Goal: Information Seeking & Learning: Check status

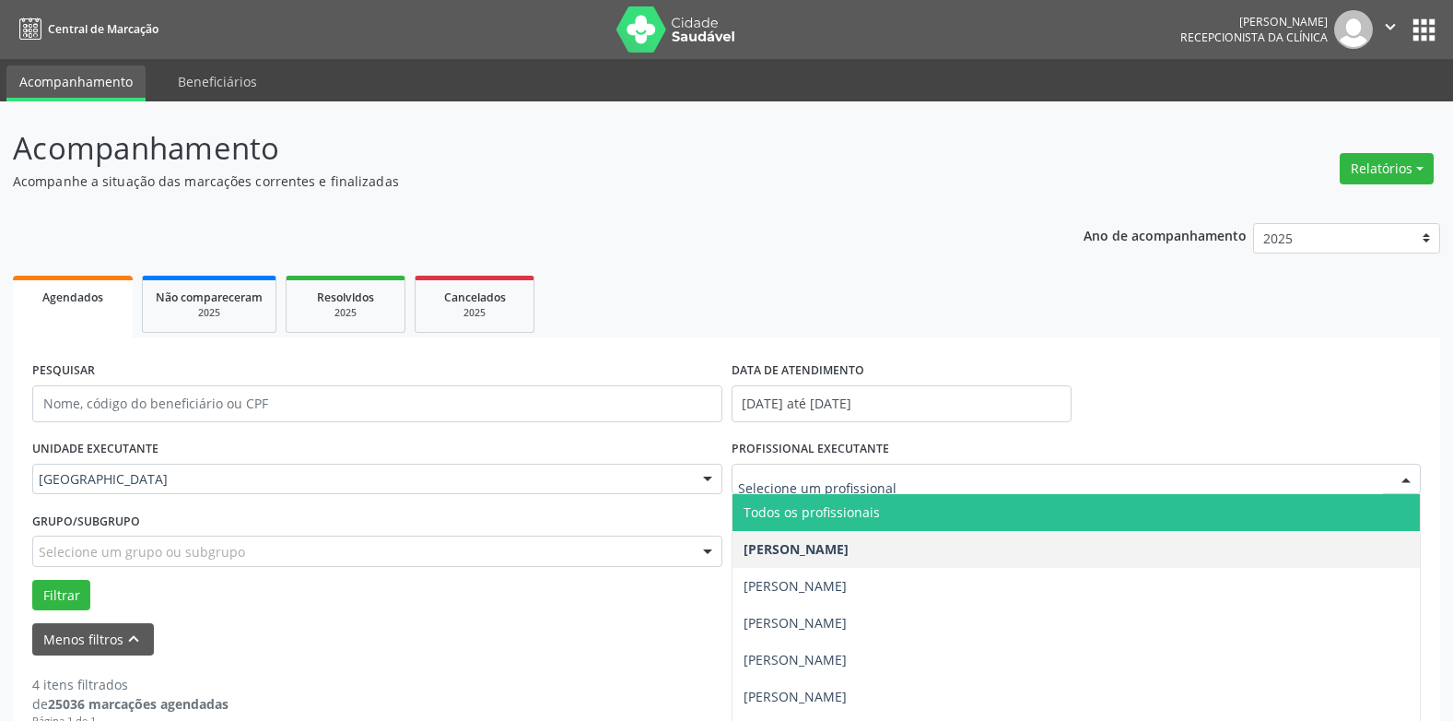
click at [803, 511] on span "Todos os profissionais" at bounding box center [812, 512] width 136 height 18
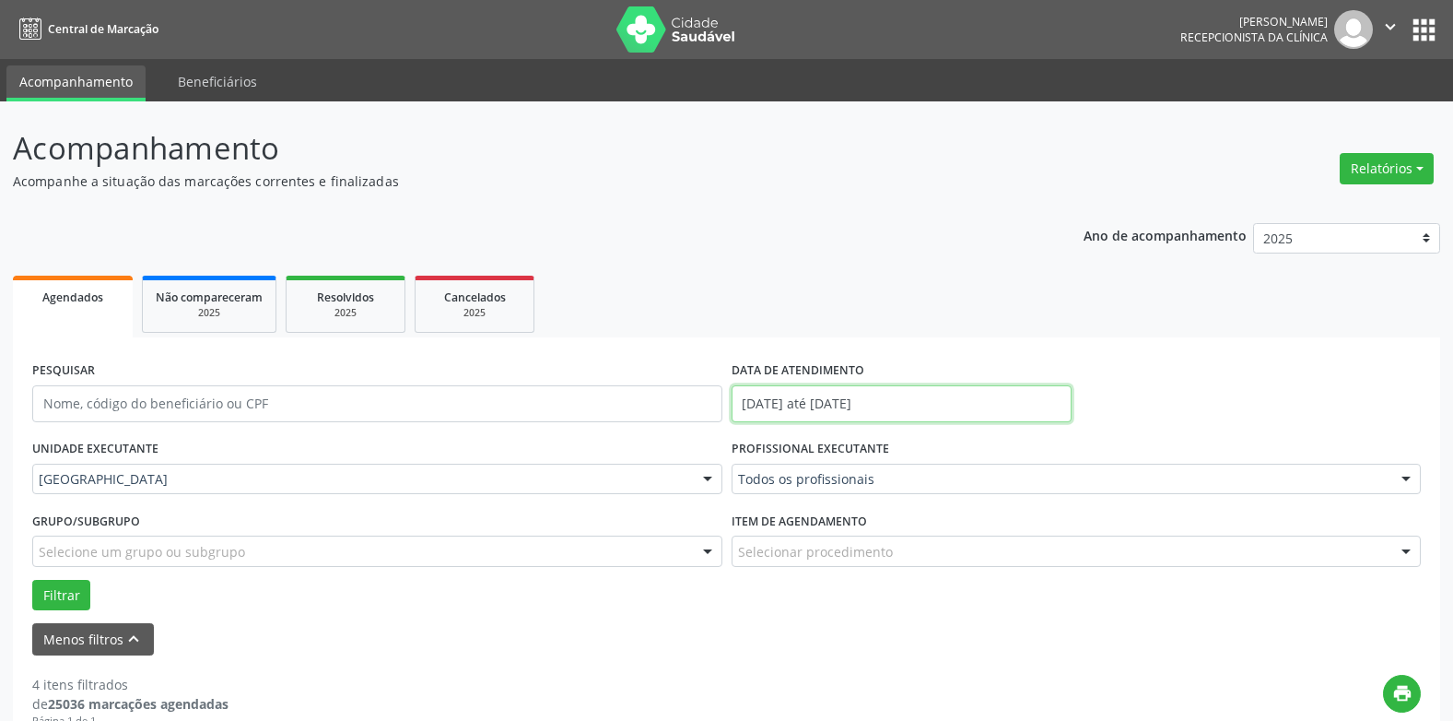
click at [821, 401] on input "[DATE] até [DATE]" at bounding box center [902, 403] width 340 height 37
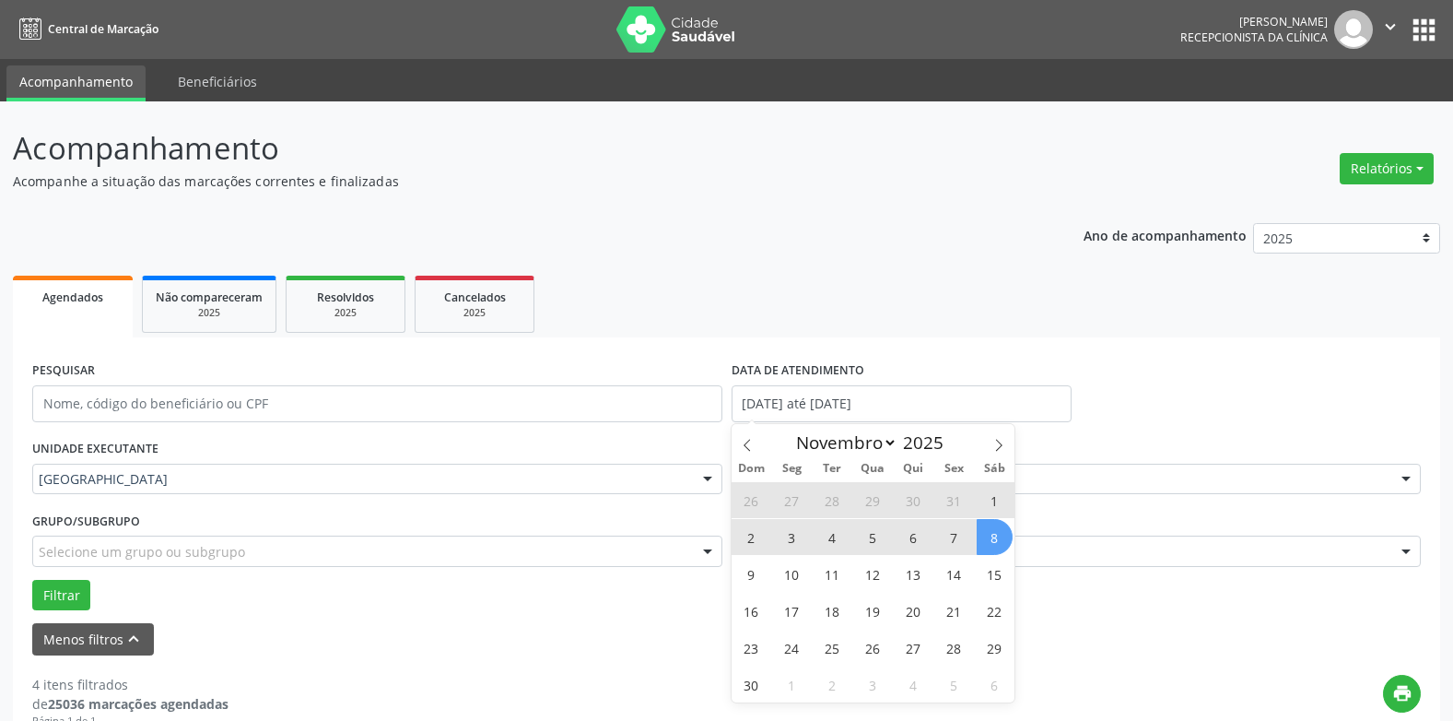
click at [997, 534] on span "8" at bounding box center [995, 537] width 36 height 36
type input "[DATE]"
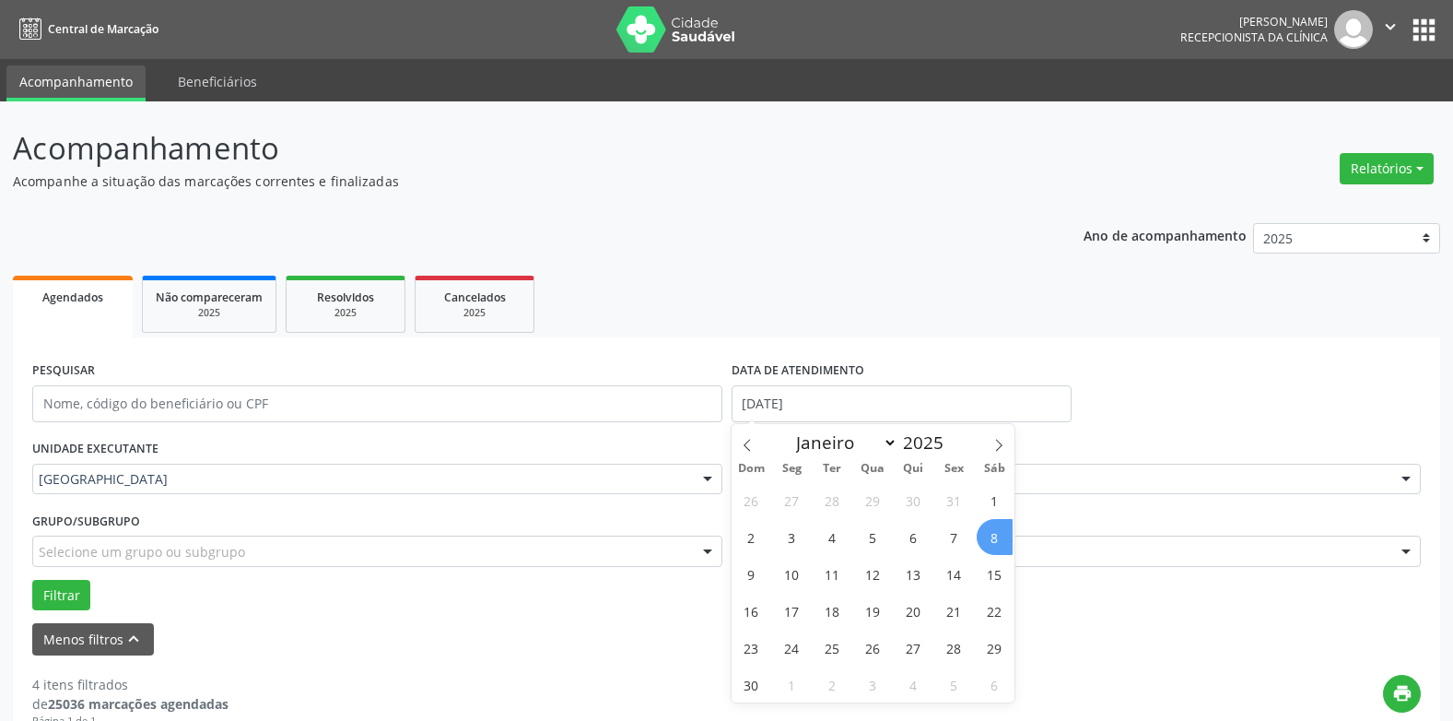
click at [992, 534] on span "8" at bounding box center [995, 537] width 36 height 36
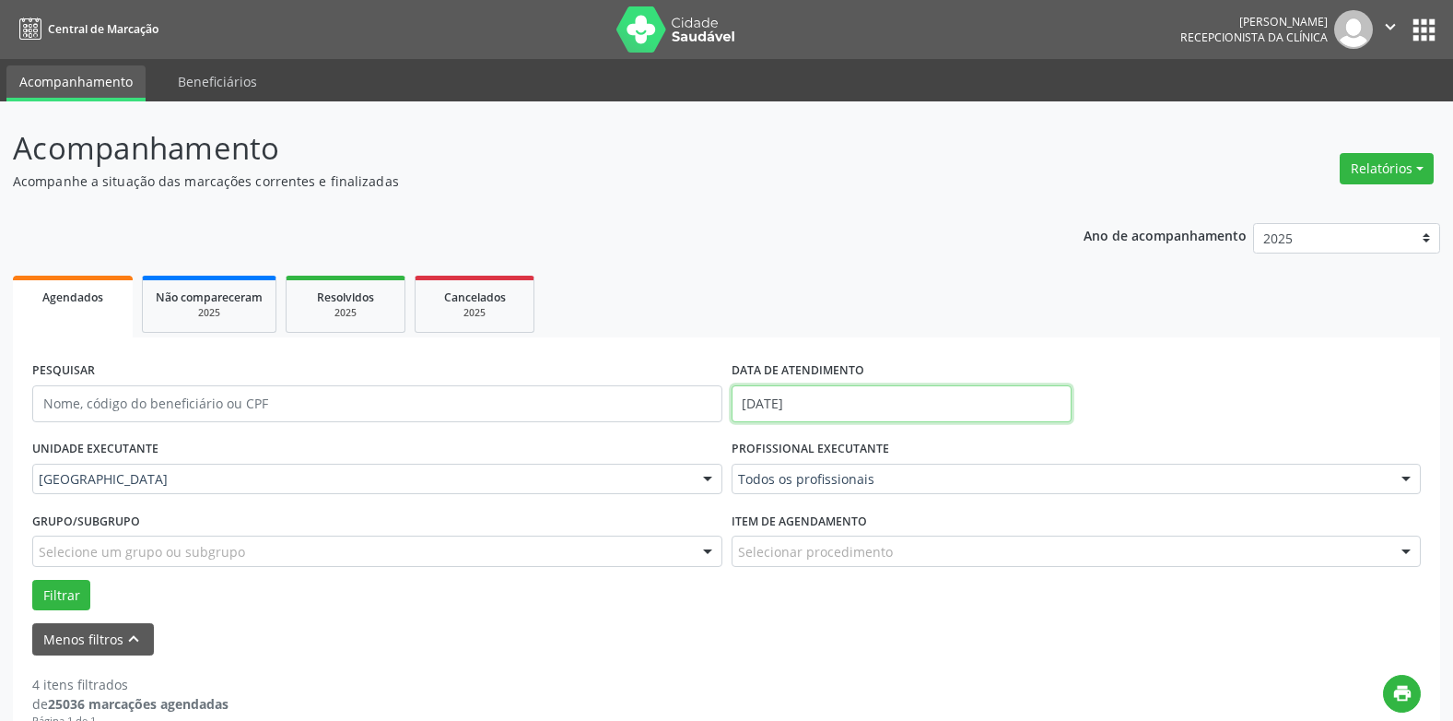
click at [793, 404] on input "[DATE]" at bounding box center [902, 403] width 340 height 37
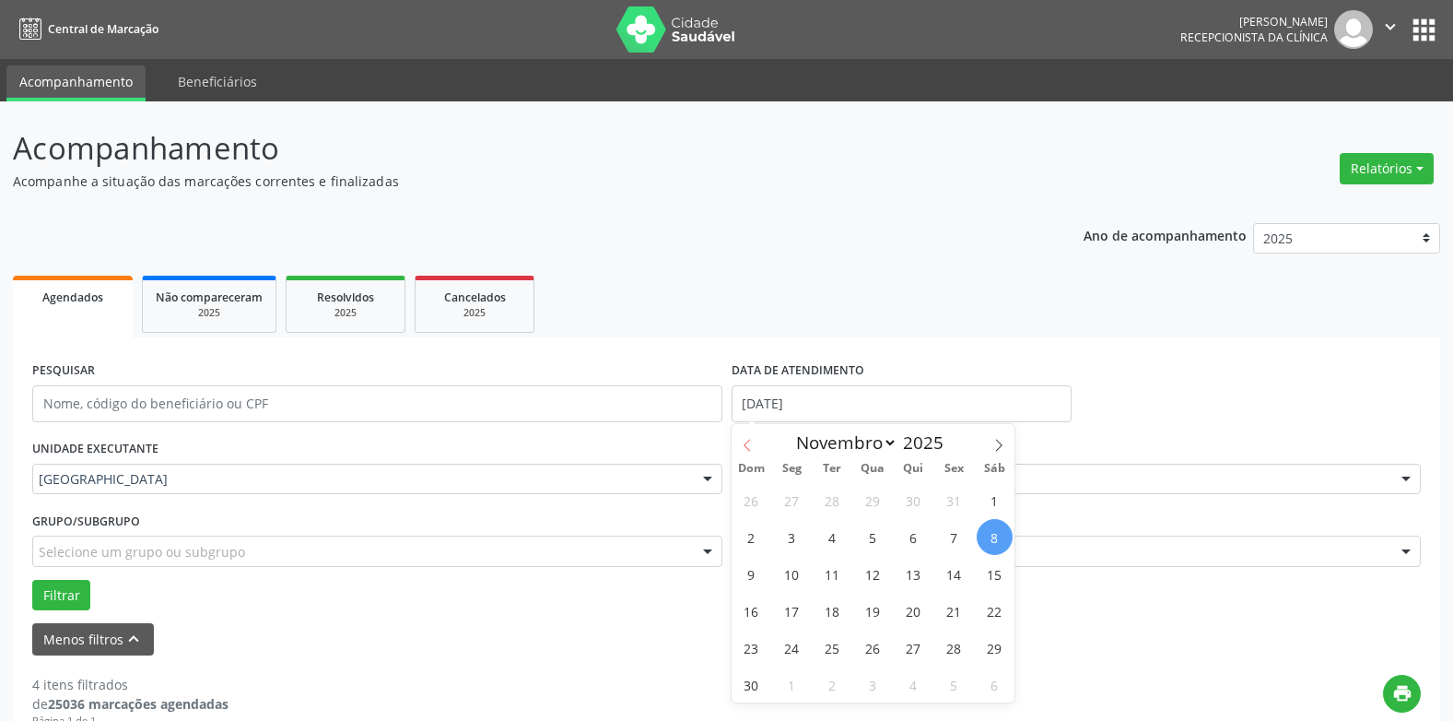
click at [741, 440] on icon at bounding box center [747, 445] width 13 height 13
select select "9"
click at [912, 531] on span "9" at bounding box center [914, 537] width 36 height 36
type input "09/10/2025"
click at [912, 531] on span "9" at bounding box center [914, 537] width 36 height 36
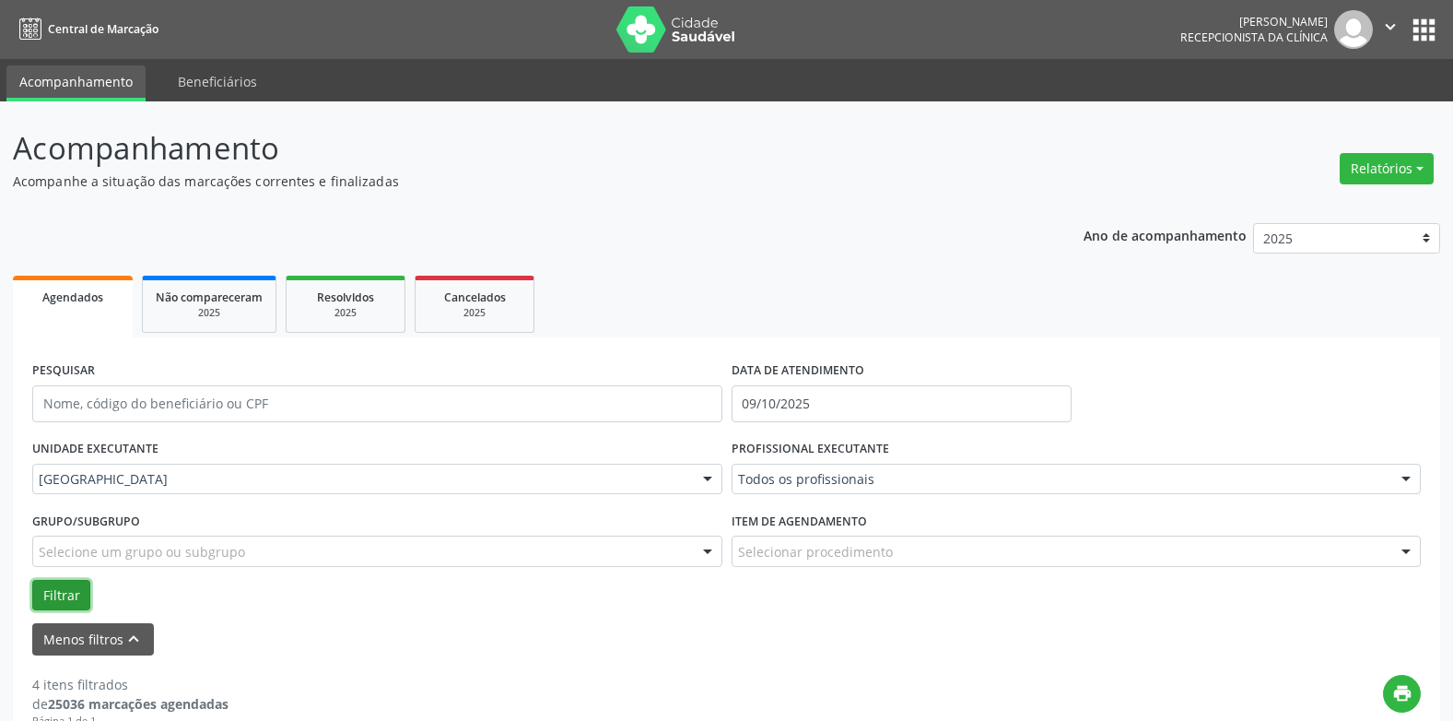
click at [45, 604] on button "Filtrar" at bounding box center [61, 595] width 58 height 31
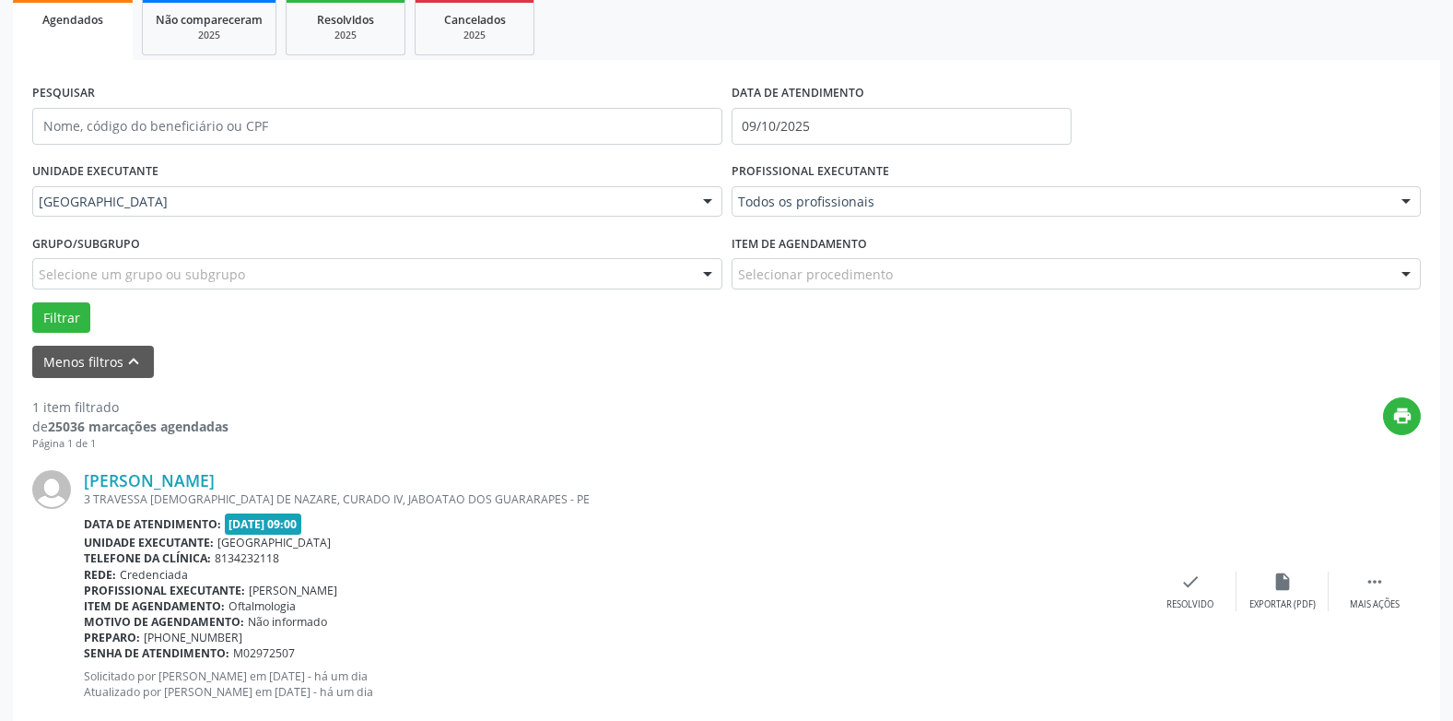
scroll to position [321, 0]
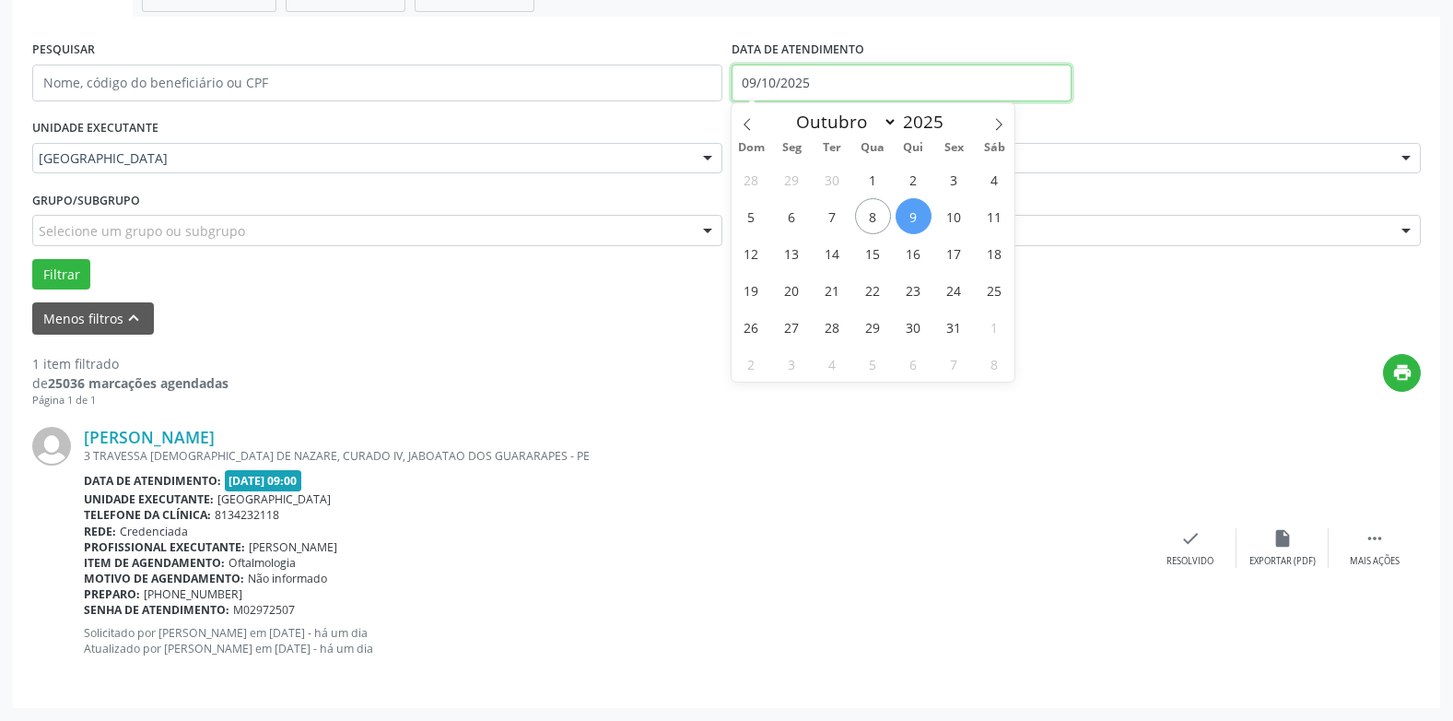
click at [804, 84] on input "09/10/2025" at bounding box center [902, 83] width 340 height 37
click at [961, 215] on span "10" at bounding box center [954, 216] width 36 height 36
type input "[DATE]"
click at [961, 215] on span "10" at bounding box center [954, 216] width 36 height 36
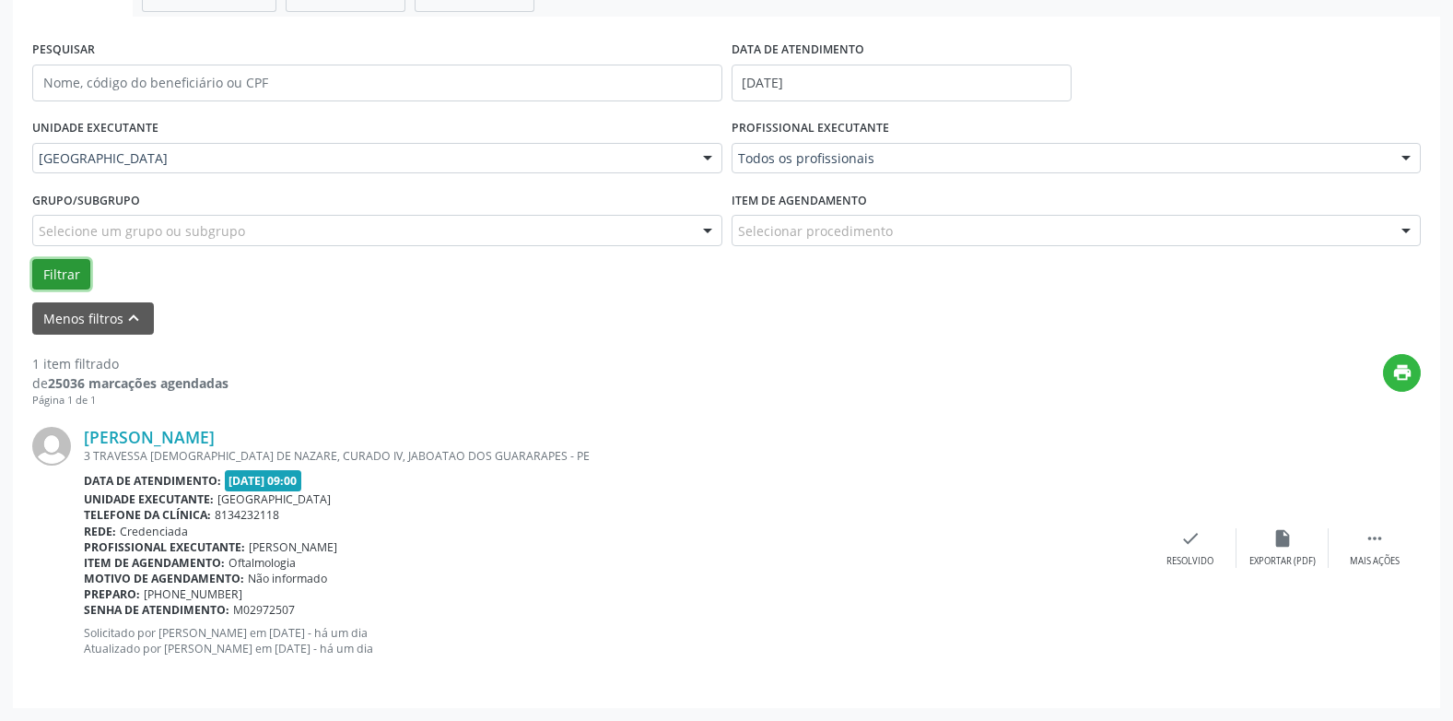
click at [68, 265] on button "Filtrar" at bounding box center [61, 274] width 58 height 31
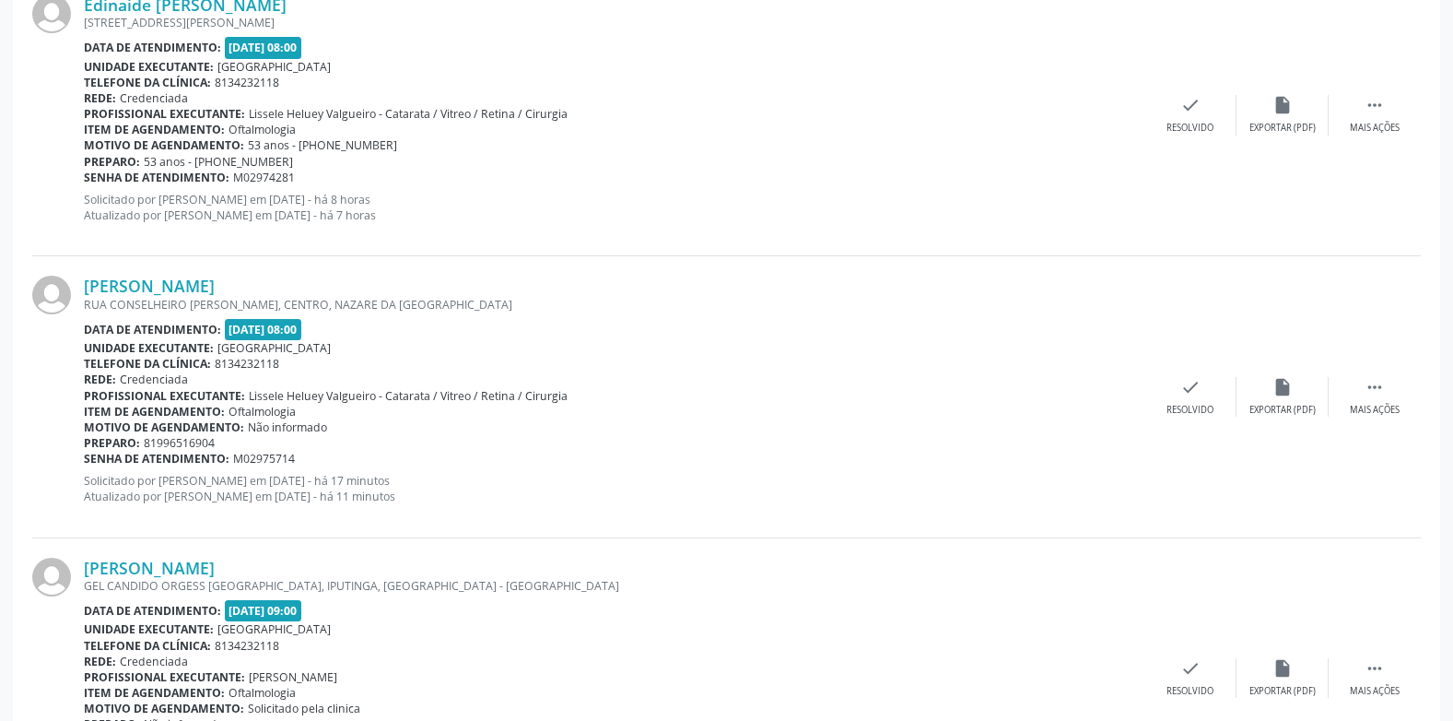
scroll to position [1058, 0]
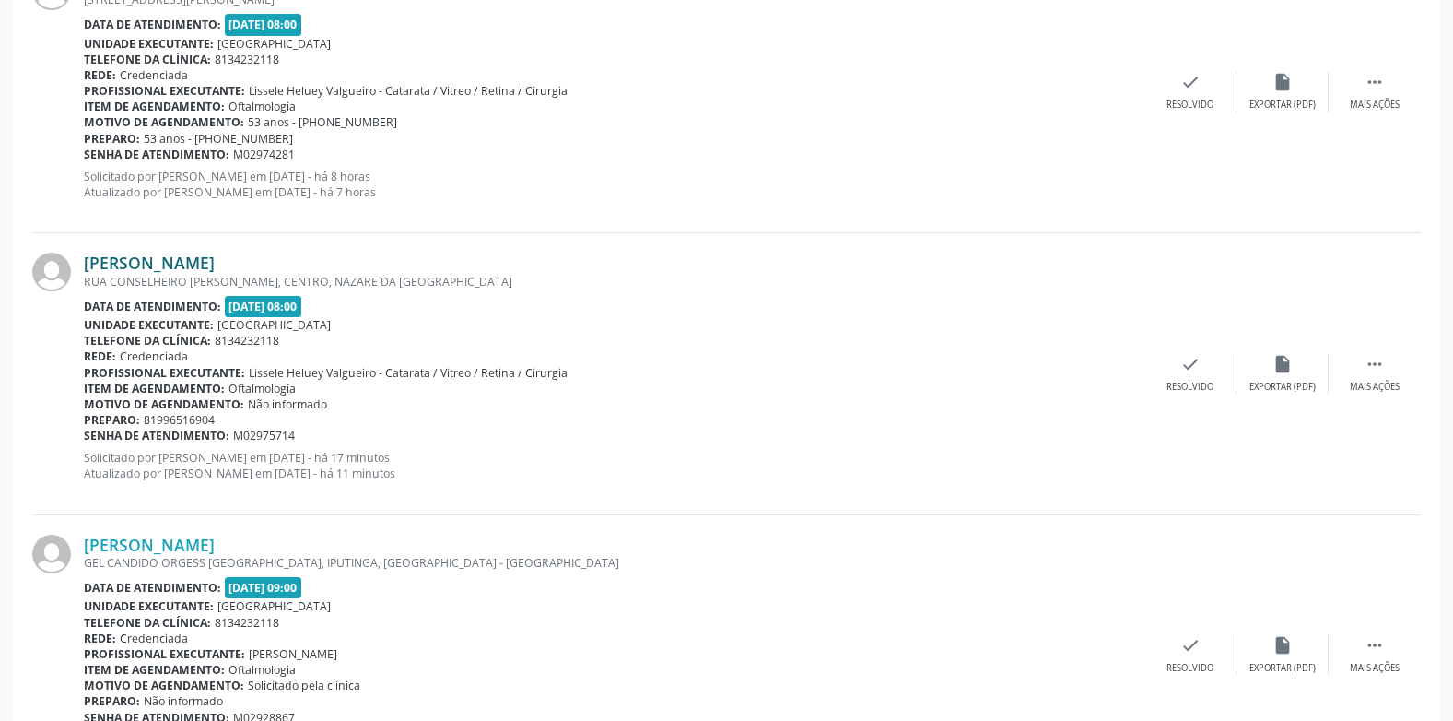
click at [215, 258] on link "[PERSON_NAME]" at bounding box center [149, 262] width 131 height 20
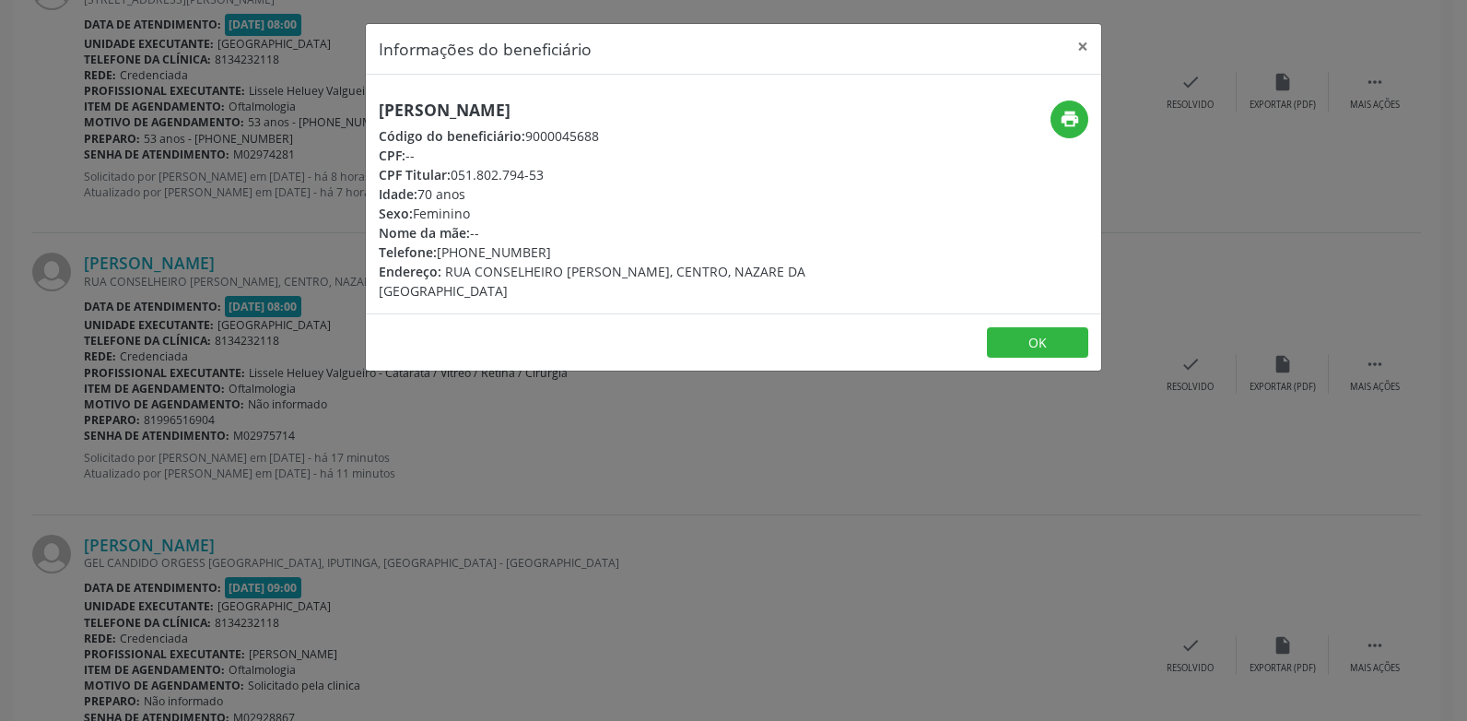
drag, startPoint x: 748, startPoint y: 109, endPoint x: 370, endPoint y: 103, distance: 377.9
click at [370, 103] on div "[PERSON_NAME] Código do beneficiário: 9000045688 CPF: -- CPF Titular: 051.802.7…" at bounding box center [611, 200] width 490 height 200
copy h5 "[PERSON_NAME]"
drag, startPoint x: 552, startPoint y: 174, endPoint x: 369, endPoint y: 170, distance: 183.4
click at [369, 170] on div "[PERSON_NAME] Código do beneficiário: 9000045688 CPF: -- CPF Titular: 051.802.7…" at bounding box center [611, 200] width 490 height 200
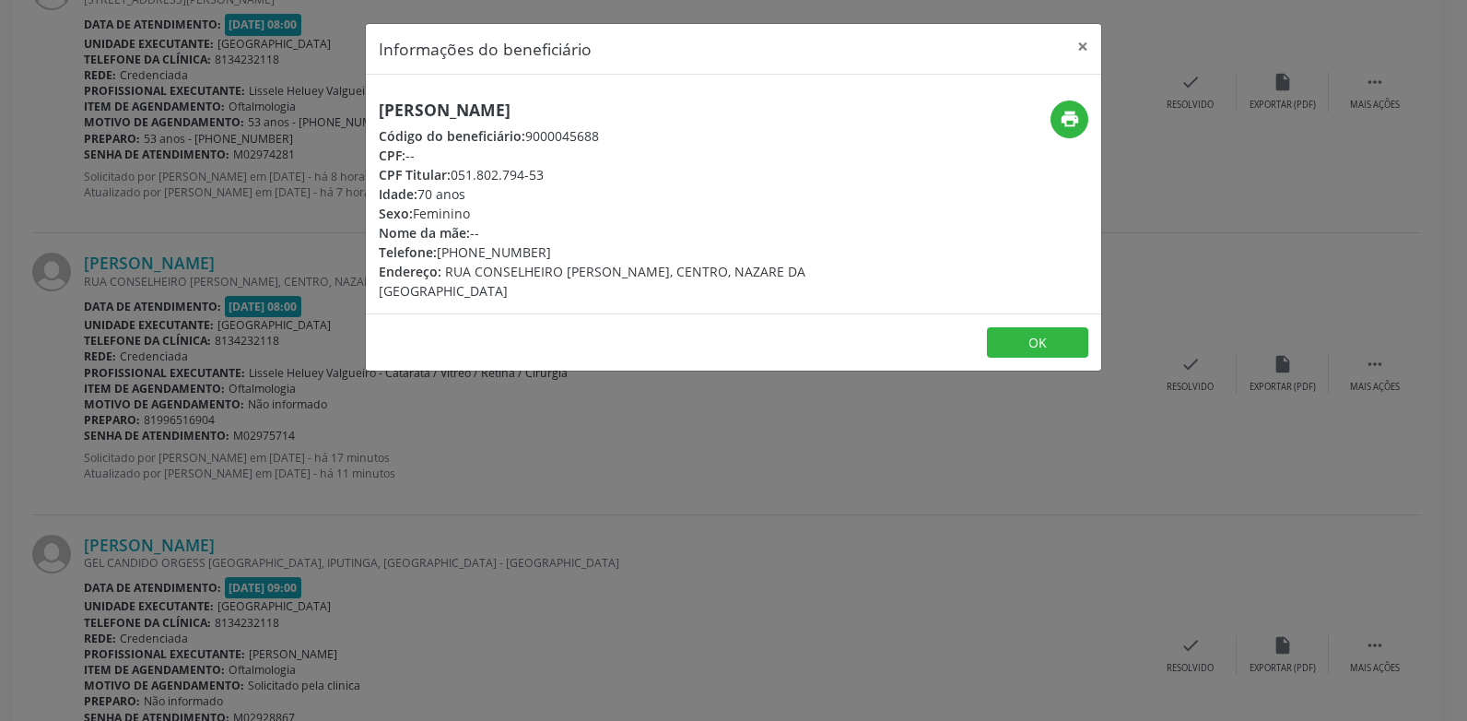
copy div "CPF Titular: 051.802.794-53"
drag, startPoint x: 539, startPoint y: 254, endPoint x: 377, endPoint y: 258, distance: 162.2
click at [377, 258] on div "[PERSON_NAME] Código do beneficiário: 9000045688 CPF: -- CPF Titular: 051.802.7…" at bounding box center [611, 200] width 490 height 200
copy div "Telefone: [PHONE_NUMBER]"
click at [700, 185] on div "Idade: 70 anos" at bounding box center [611, 193] width 464 height 19
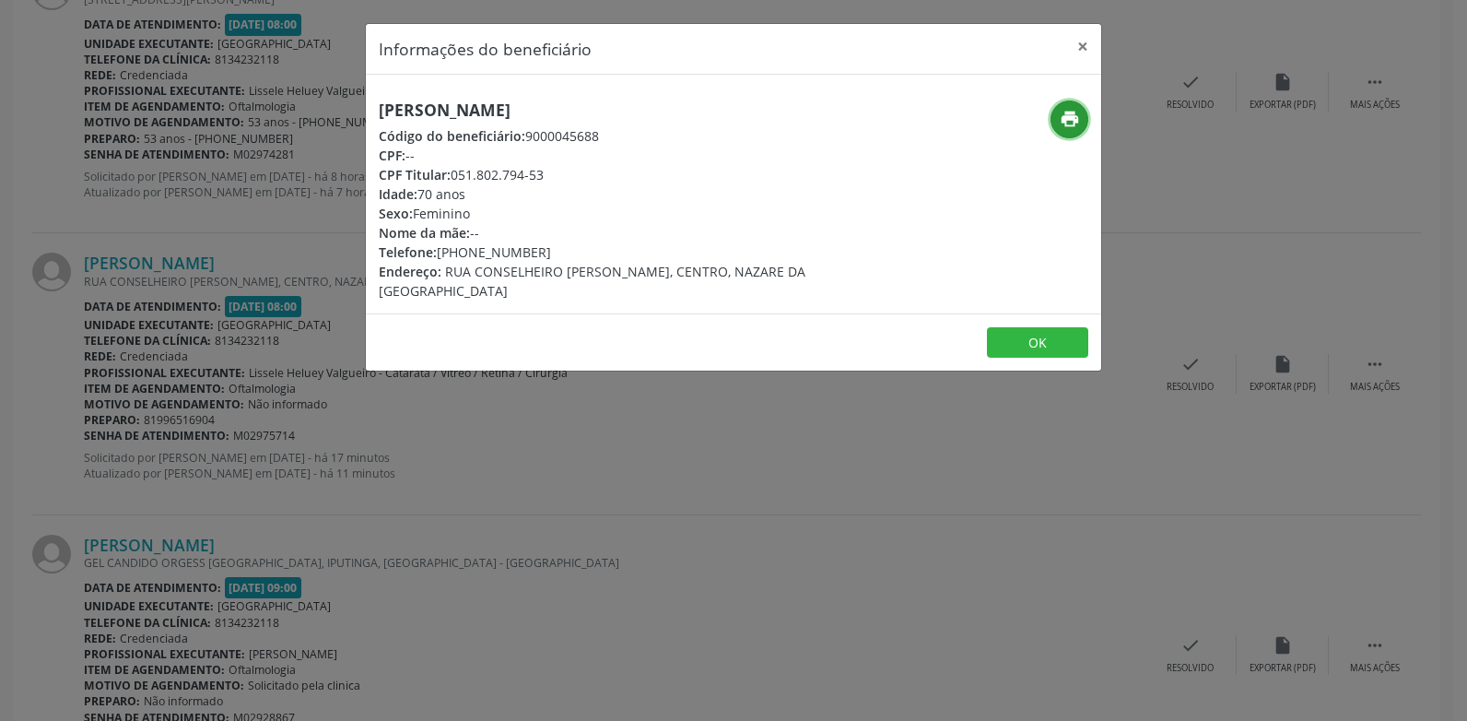
click at [1071, 123] on icon "print" at bounding box center [1070, 119] width 20 height 20
click at [1086, 43] on button "×" at bounding box center [1082, 46] width 37 height 45
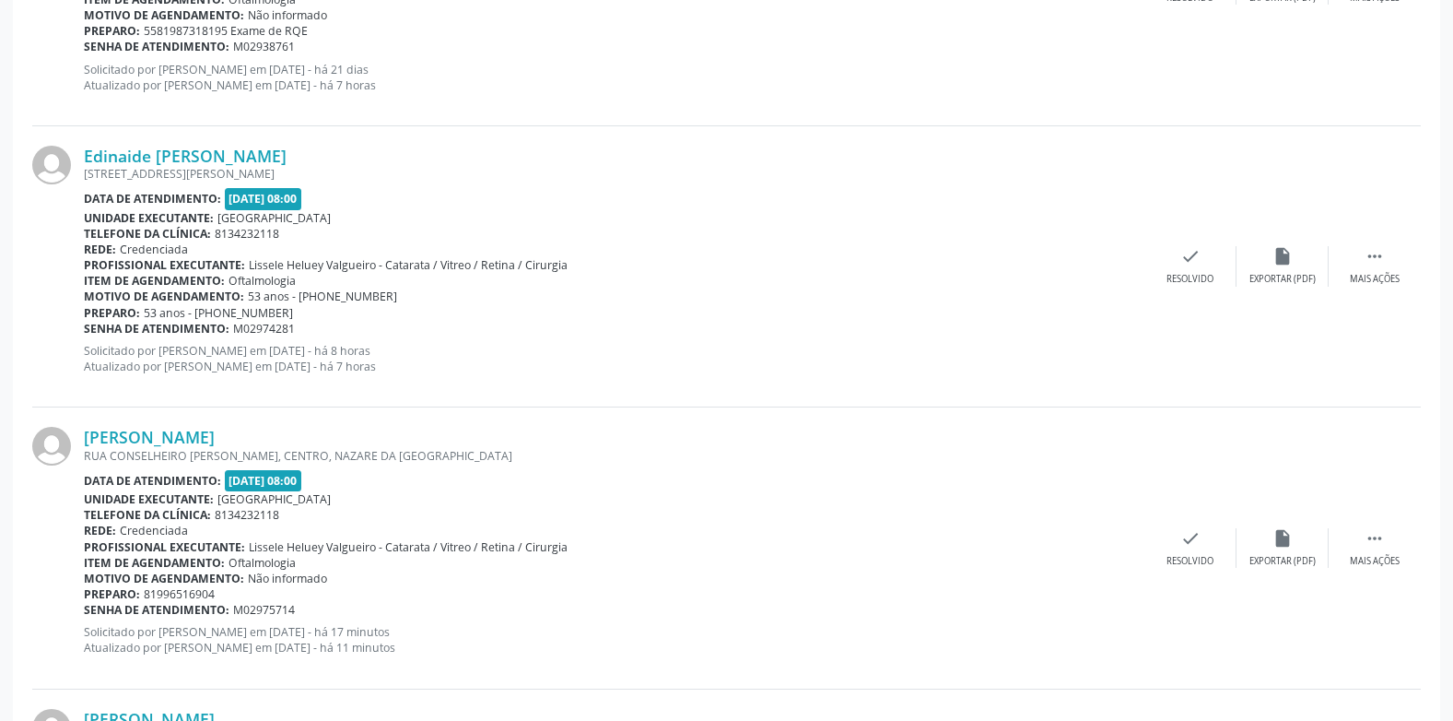
scroll to position [888, 0]
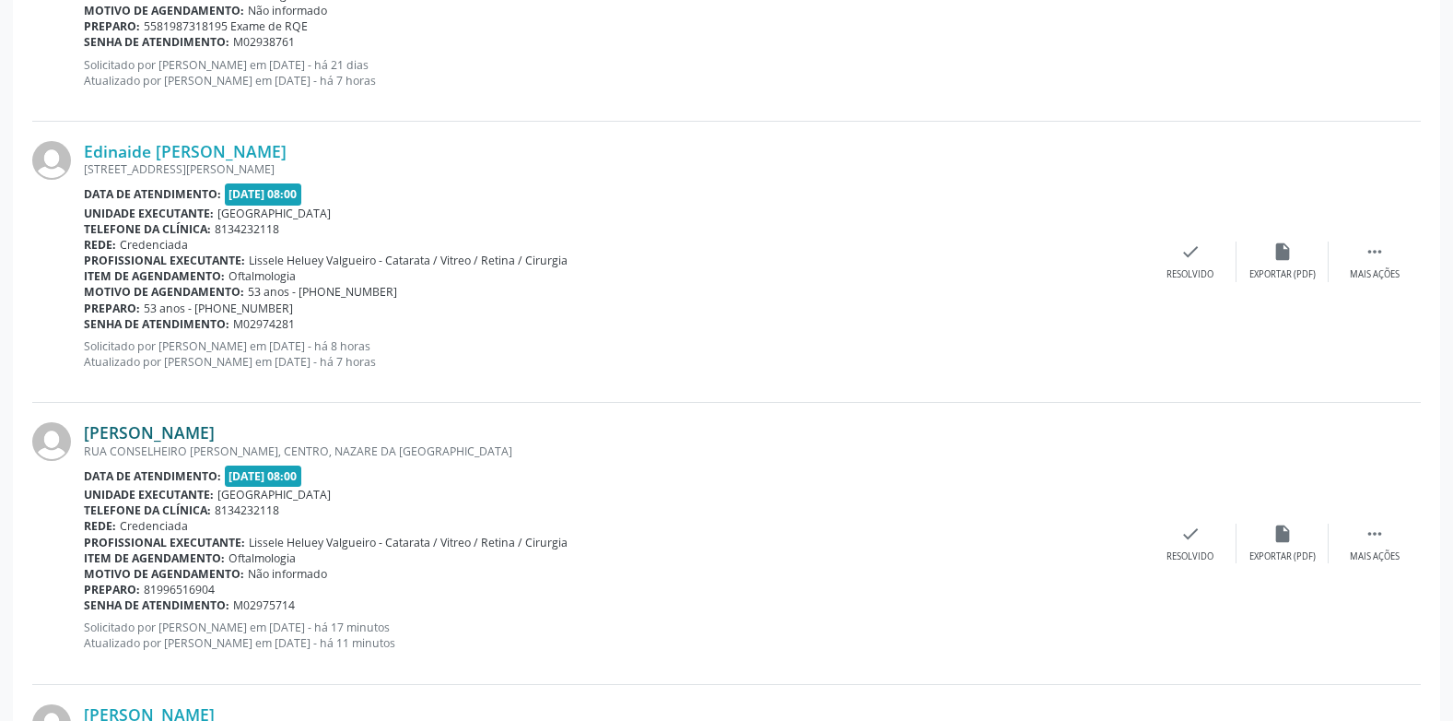
click at [215, 430] on link "[PERSON_NAME]" at bounding box center [149, 432] width 131 height 20
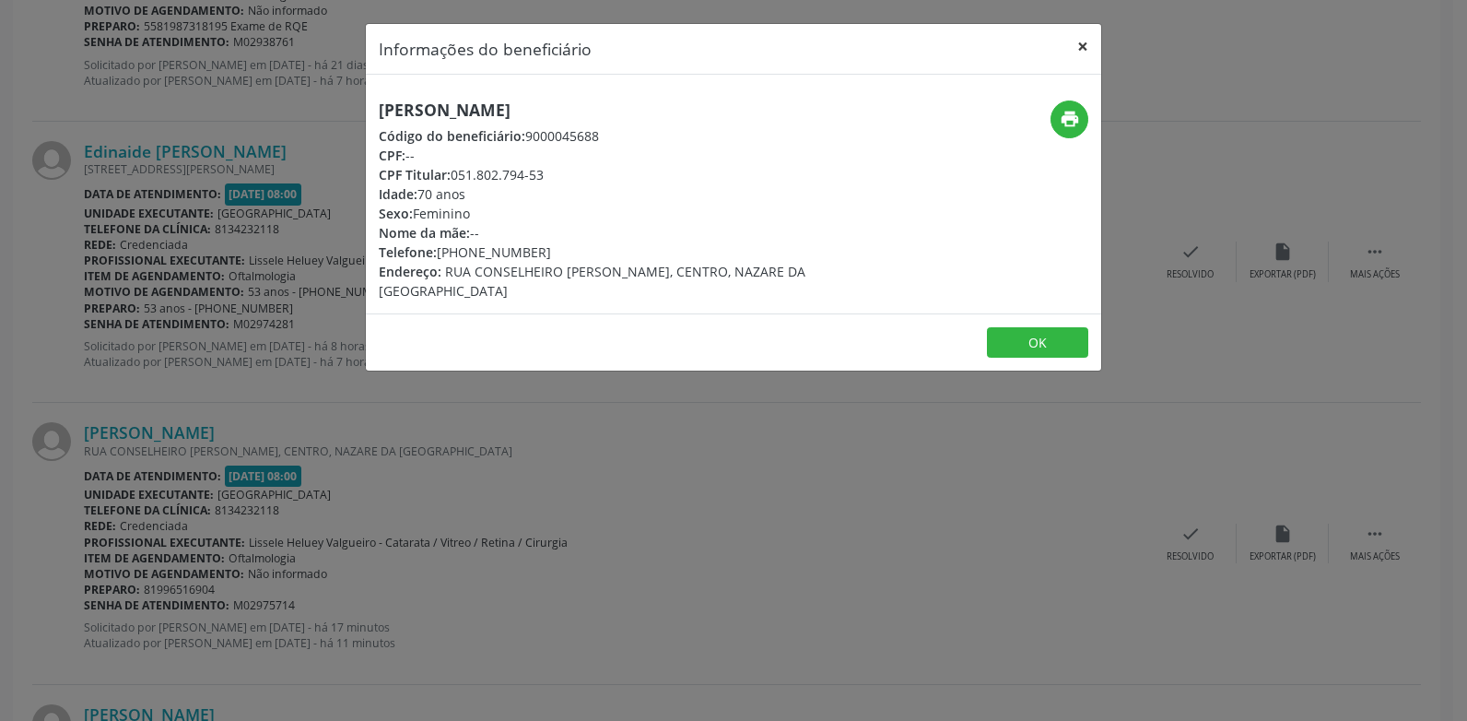
click at [1086, 51] on button "×" at bounding box center [1082, 46] width 37 height 45
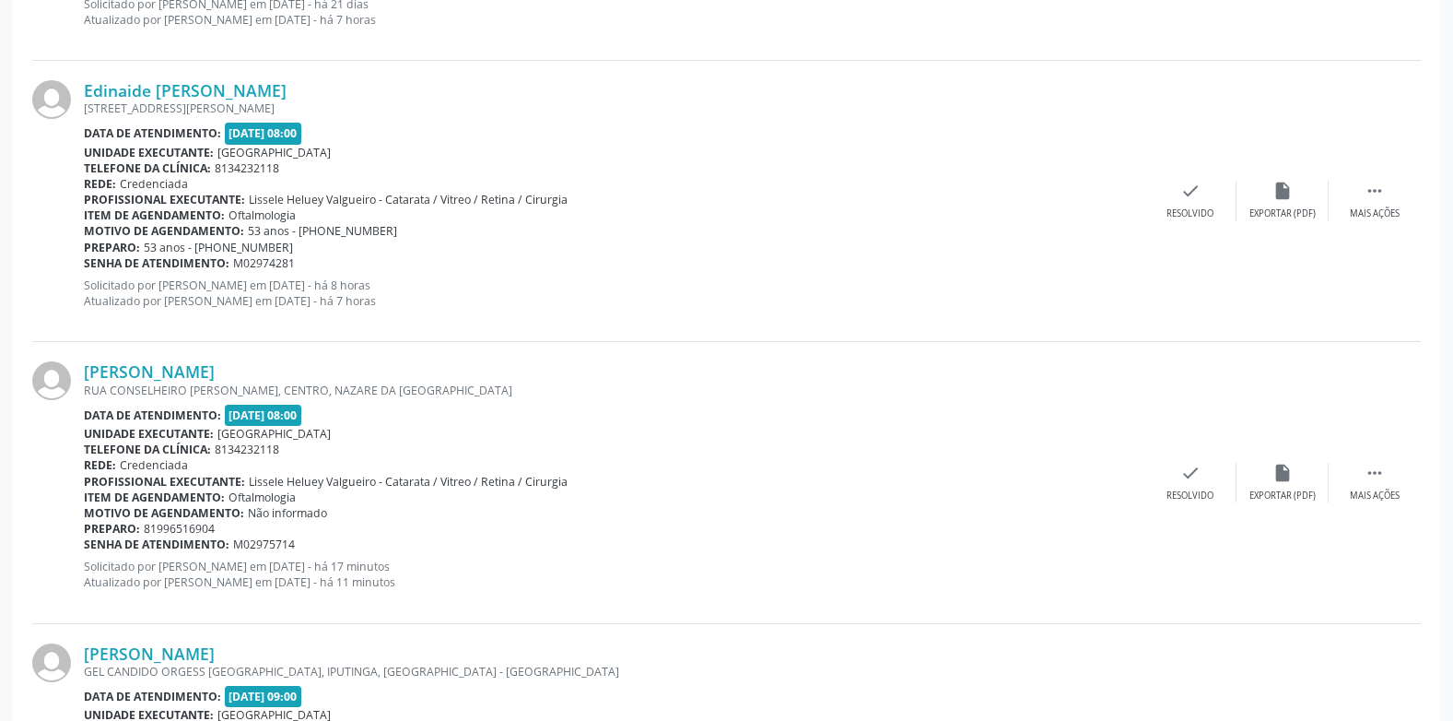
scroll to position [980, 0]
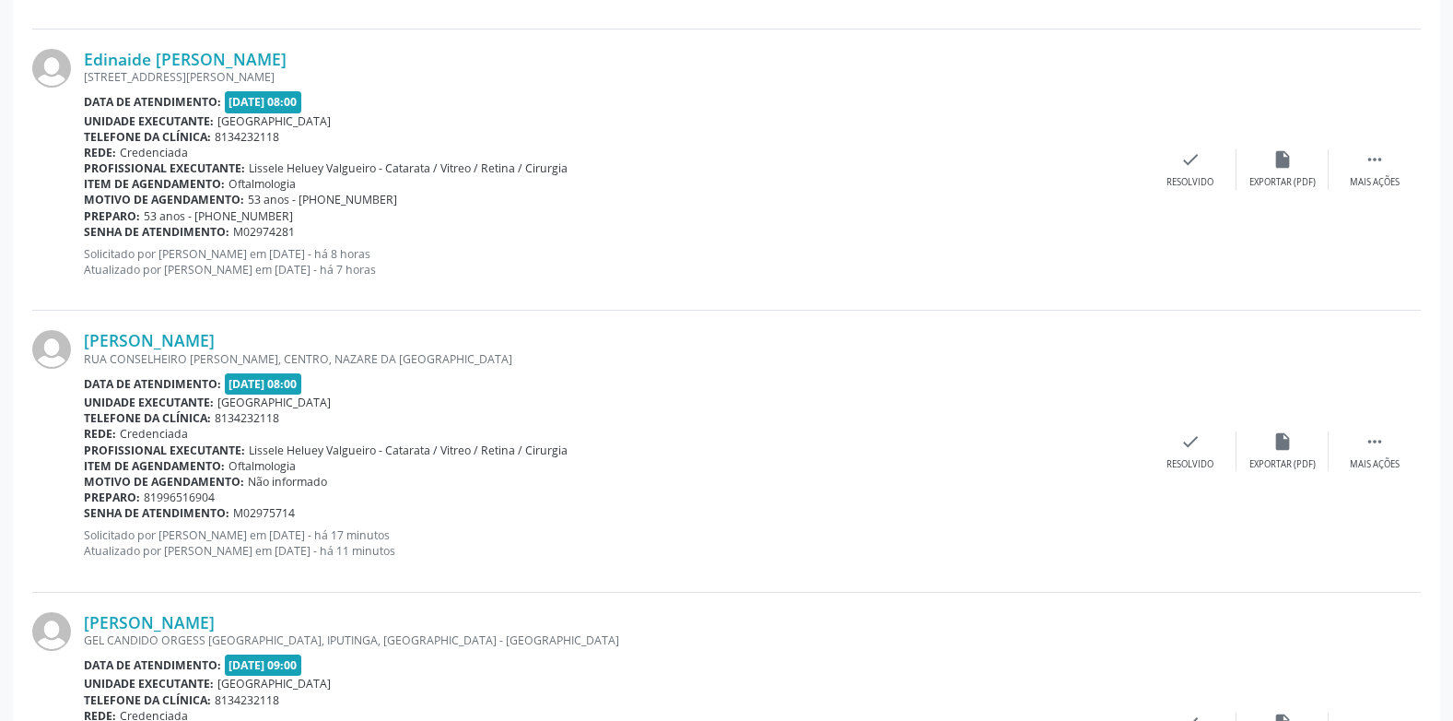
drag, startPoint x: 305, startPoint y: 512, endPoint x: 85, endPoint y: 515, distance: 220.3
click at [85, 515] on div "Senha de atendimento: M02975714" at bounding box center [614, 513] width 1061 height 16
copy div "Senha de atendimento: M02975714"
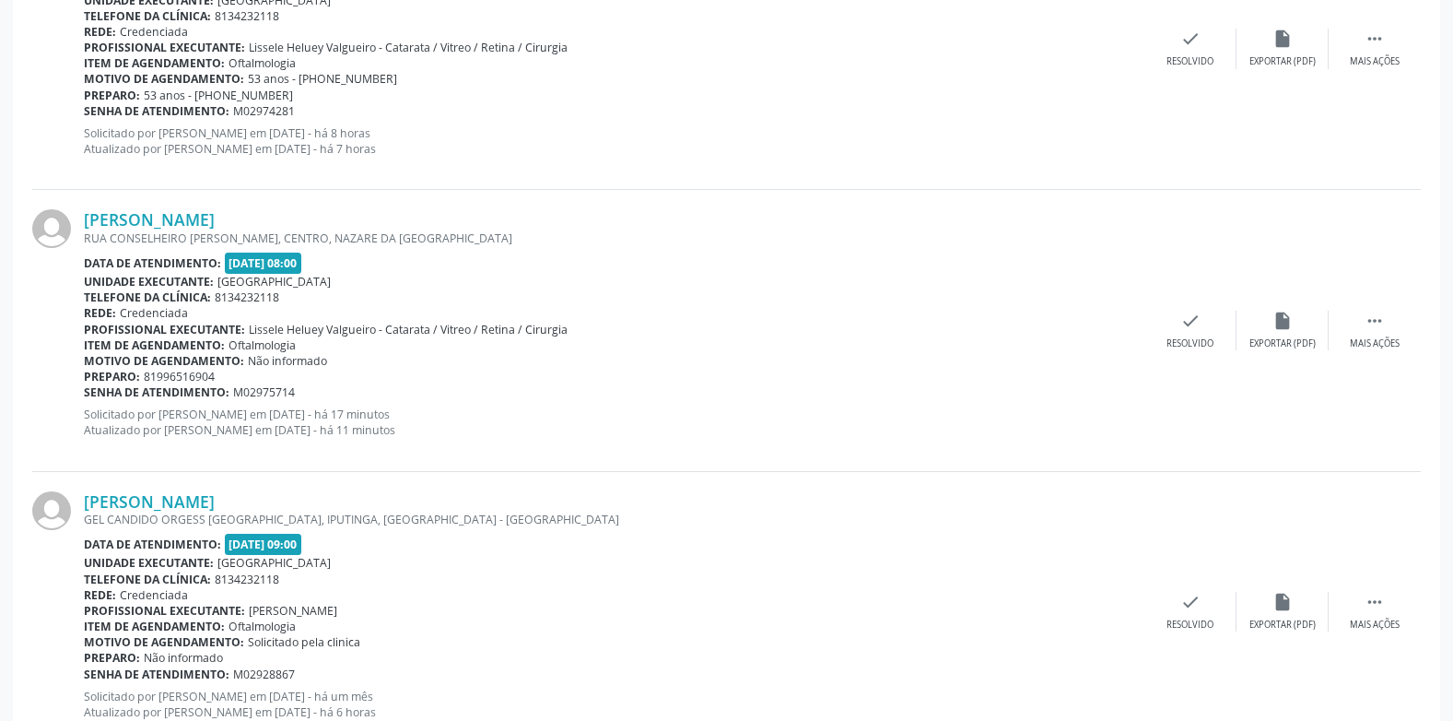
scroll to position [1165, 0]
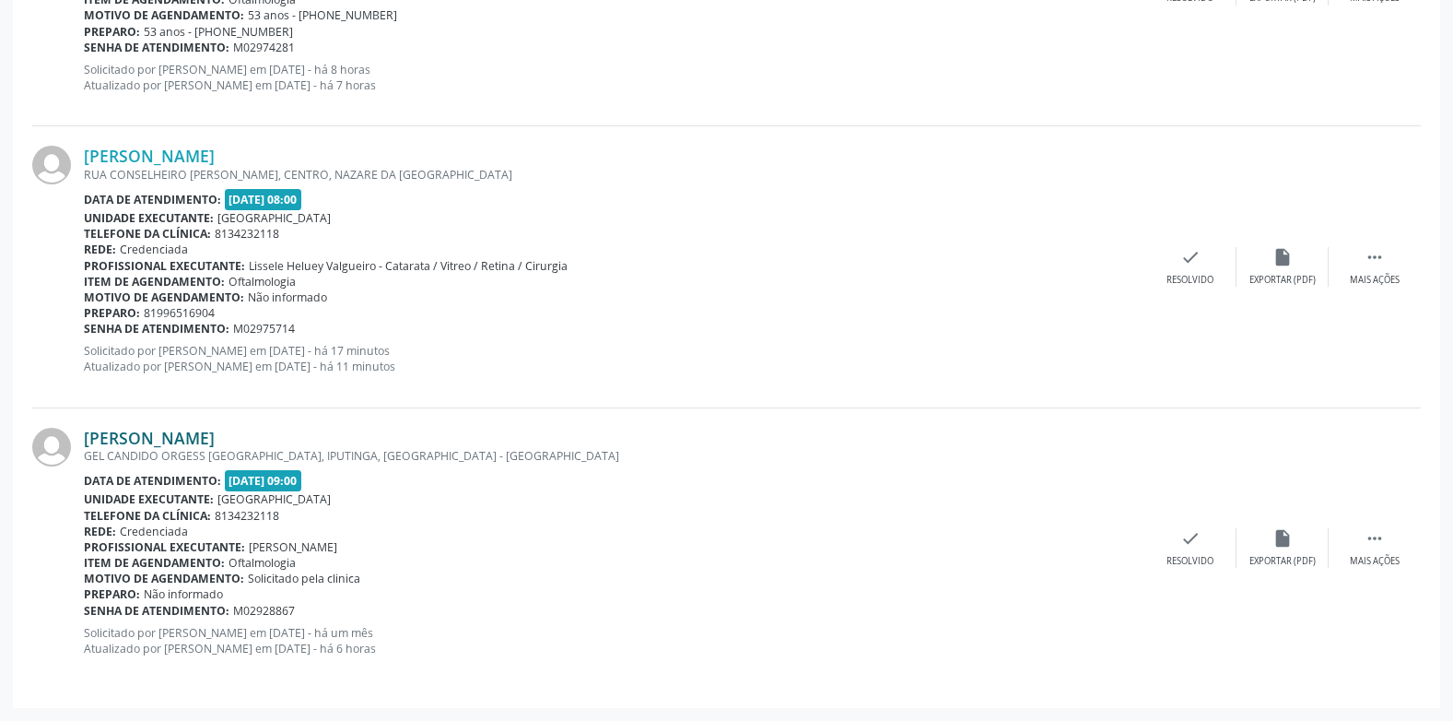
click at [215, 442] on link "[PERSON_NAME]" at bounding box center [149, 438] width 131 height 20
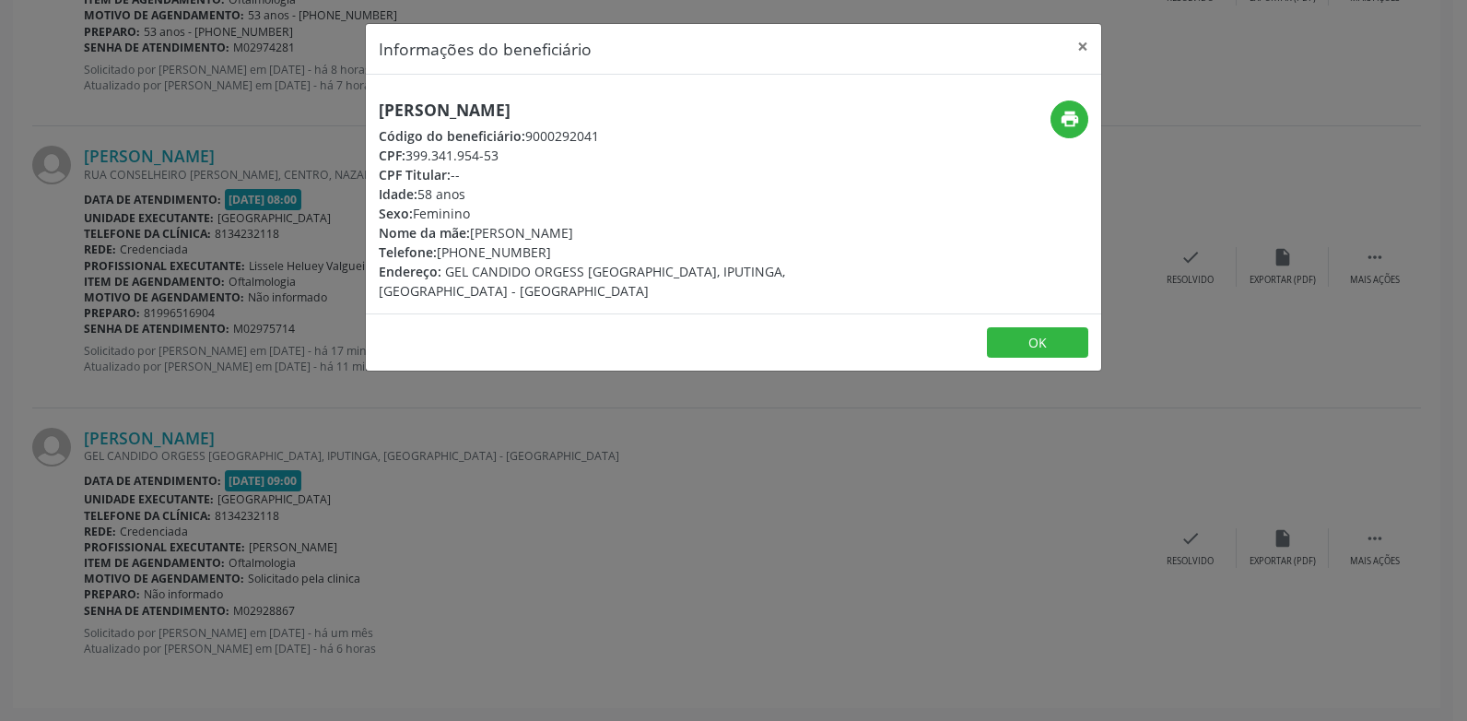
drag, startPoint x: 651, startPoint y: 112, endPoint x: 328, endPoint y: 108, distance: 322.6
click at [328, 108] on div "Informações do beneficiário × [PERSON_NAME] Código do beneficiário: 9000292041 …" at bounding box center [733, 360] width 1467 height 721
copy h5 "[PERSON_NAME]"
click at [1082, 49] on button "×" at bounding box center [1082, 46] width 37 height 45
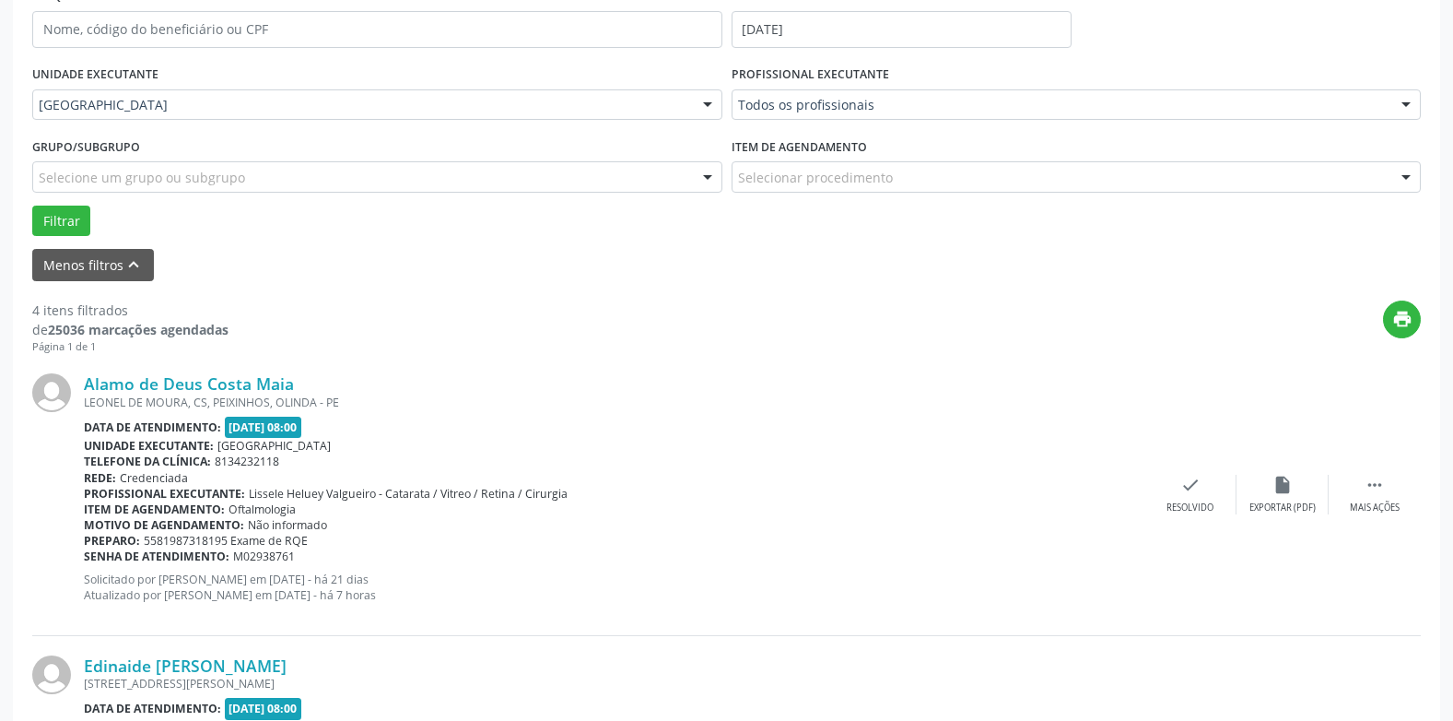
scroll to position [335, 0]
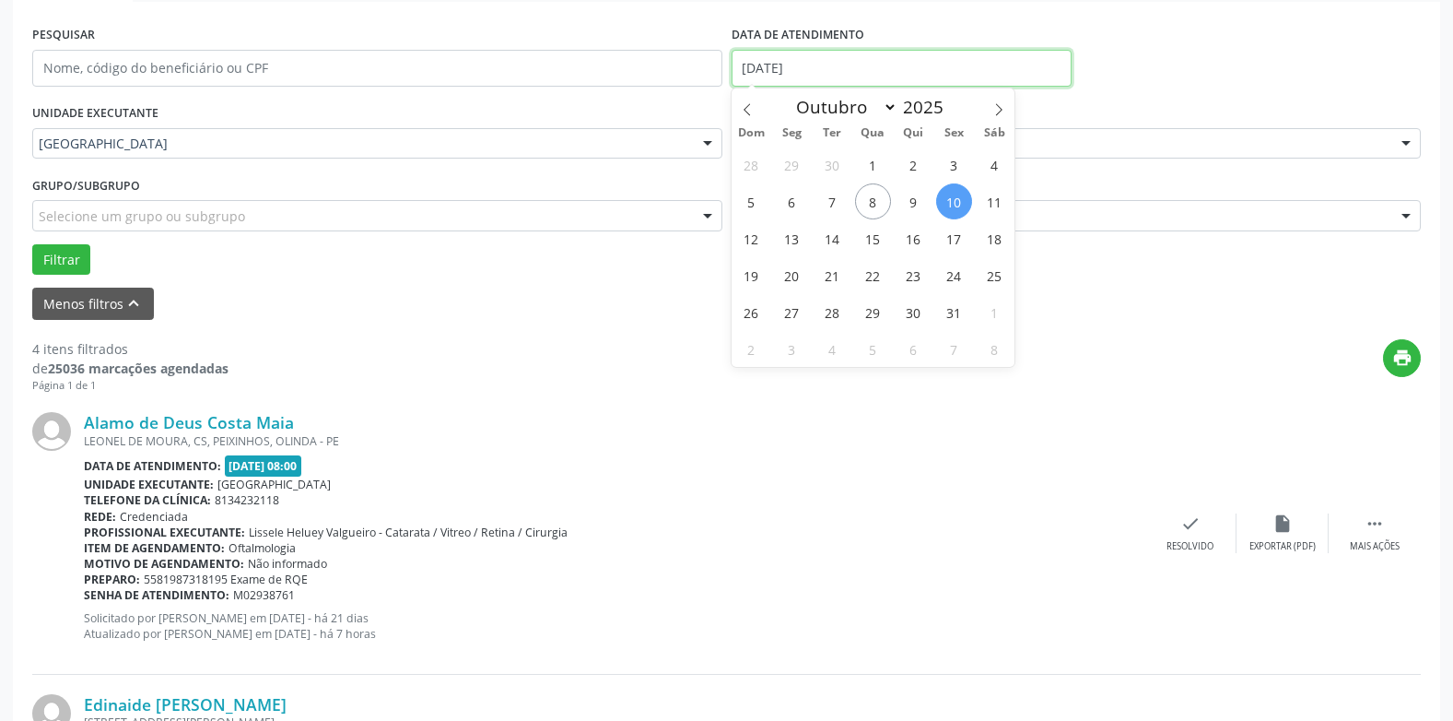
click at [769, 62] on input "[DATE]" at bounding box center [902, 68] width 340 height 37
click at [991, 205] on span "11" at bounding box center [995, 201] width 36 height 36
type input "[DATE]"
click at [991, 205] on span "11" at bounding box center [995, 201] width 36 height 36
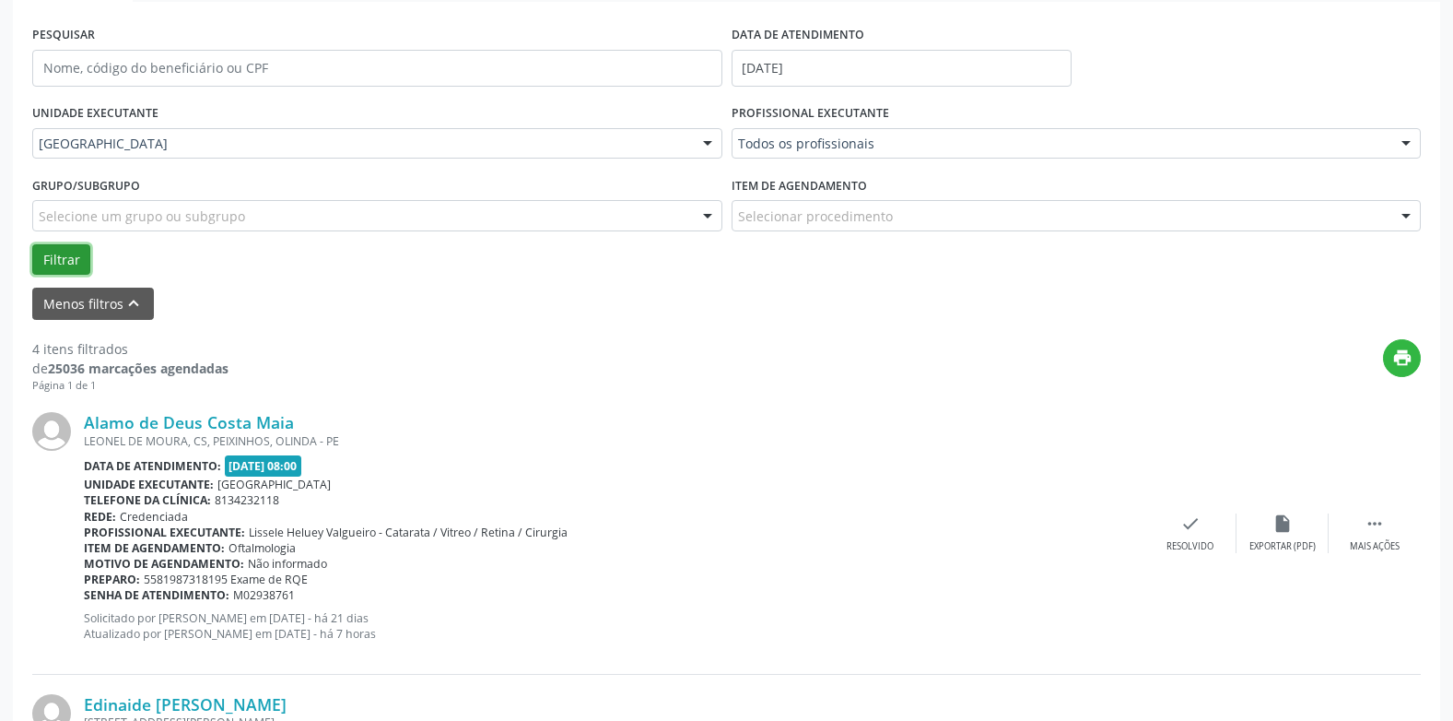
click at [55, 246] on button "Filtrar" at bounding box center [61, 259] width 58 height 31
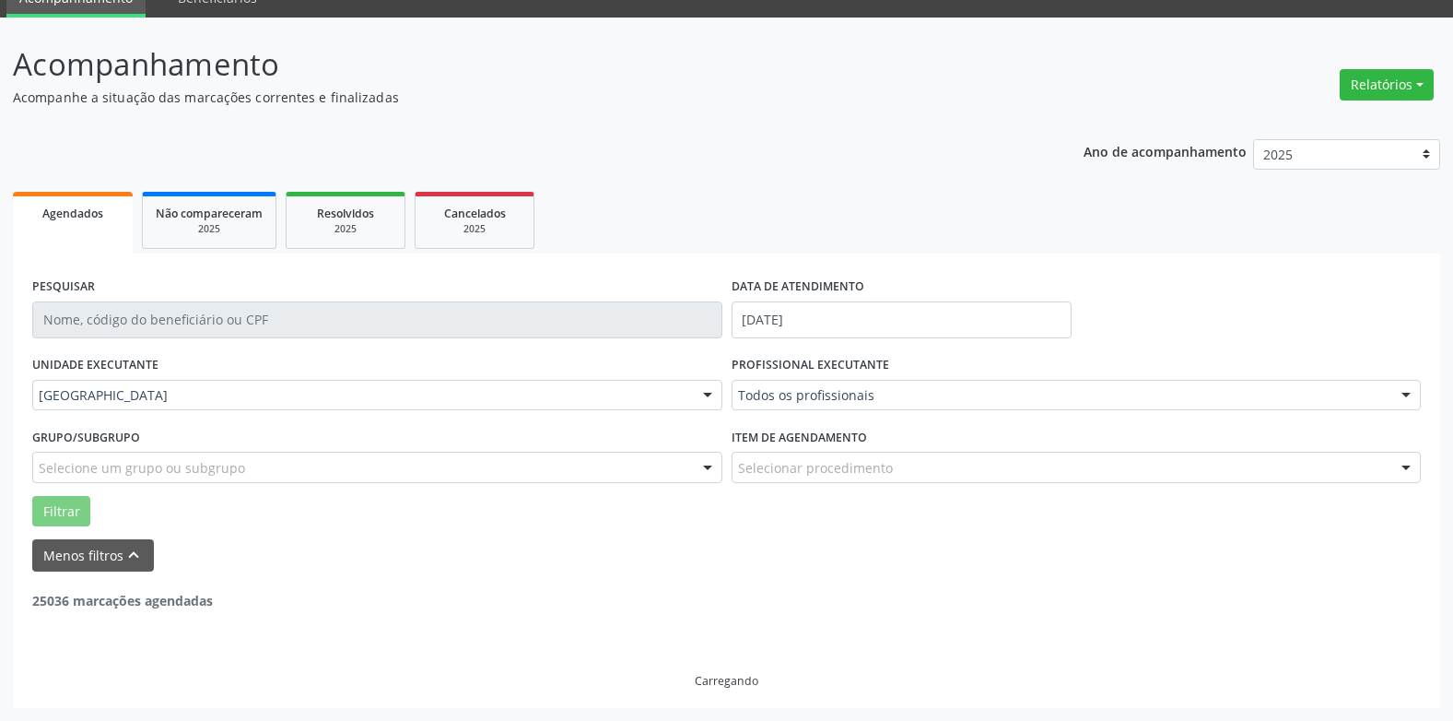
scroll to position [25, 0]
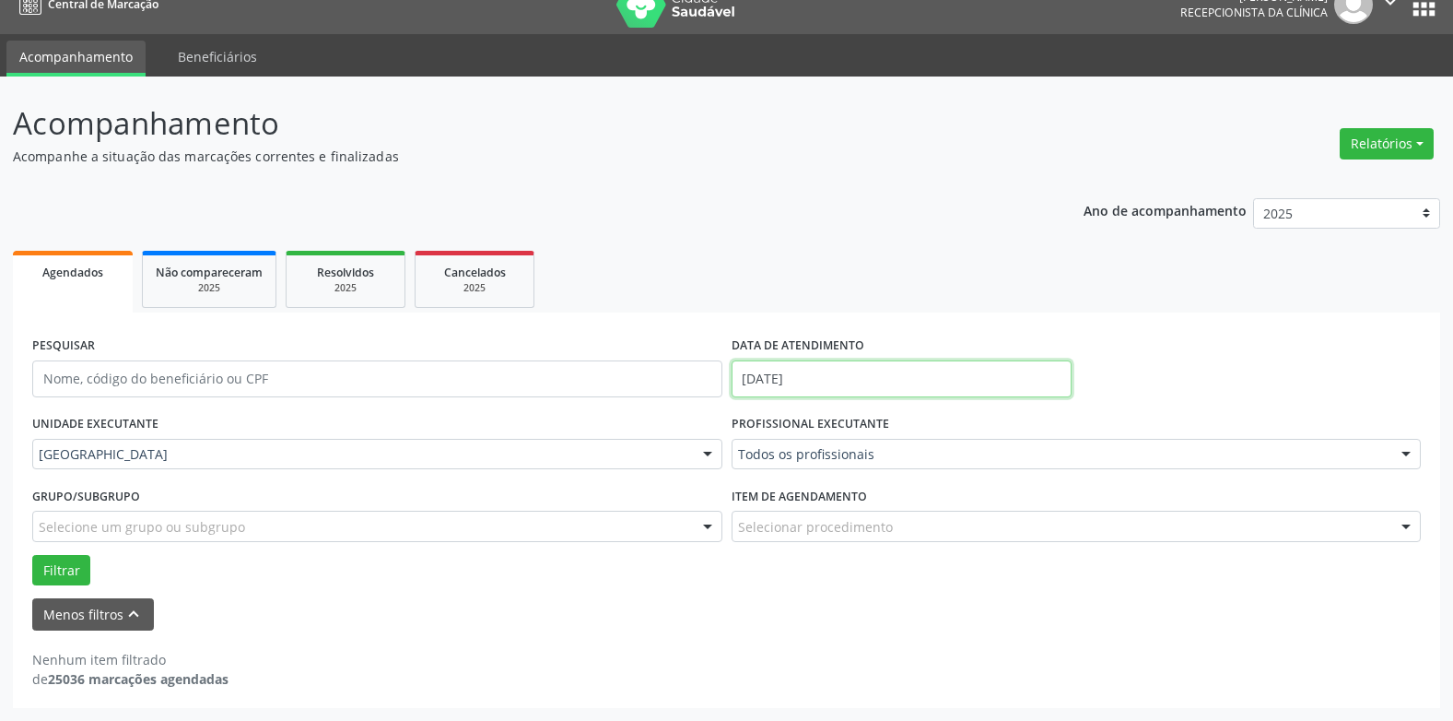
click at [781, 381] on input "[DATE]" at bounding box center [902, 378] width 340 height 37
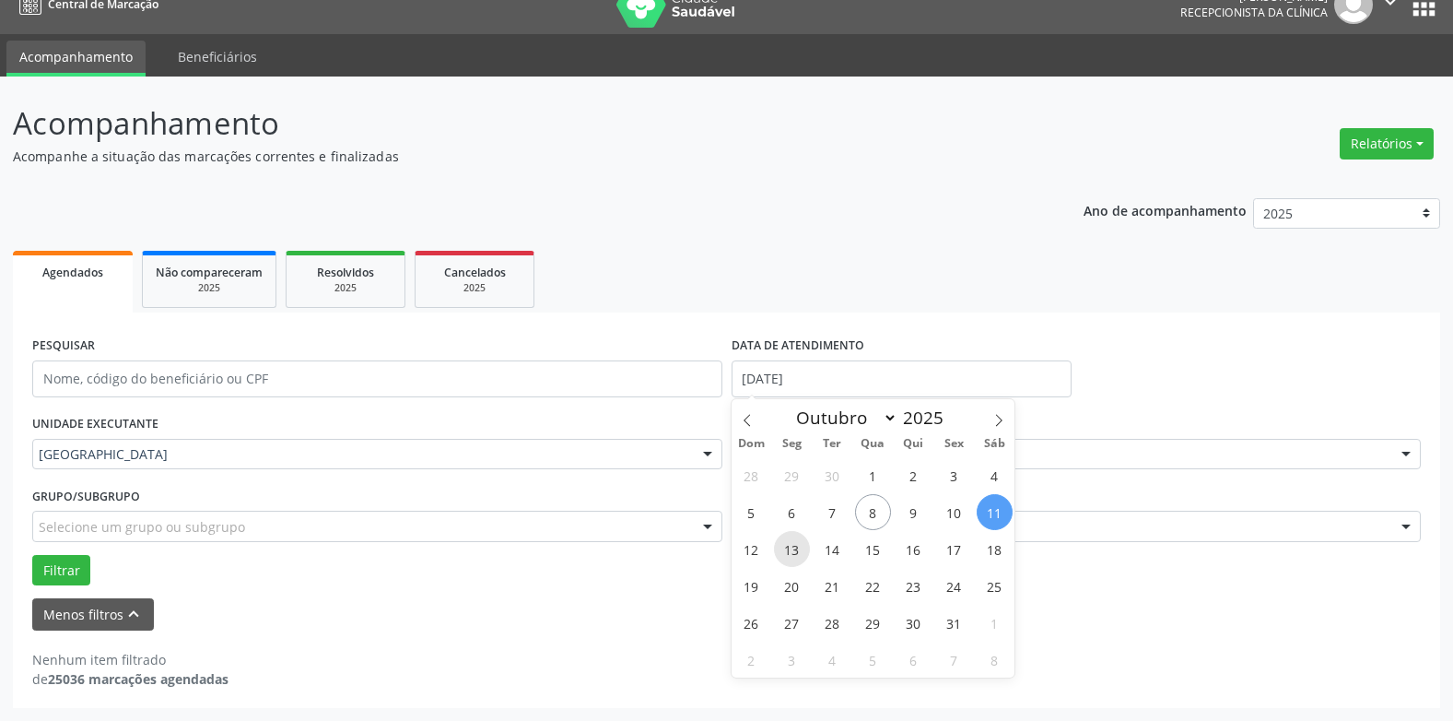
click at [788, 544] on span "13" at bounding box center [792, 549] width 36 height 36
type input "[DATE]"
click at [788, 544] on span "13" at bounding box center [792, 549] width 36 height 36
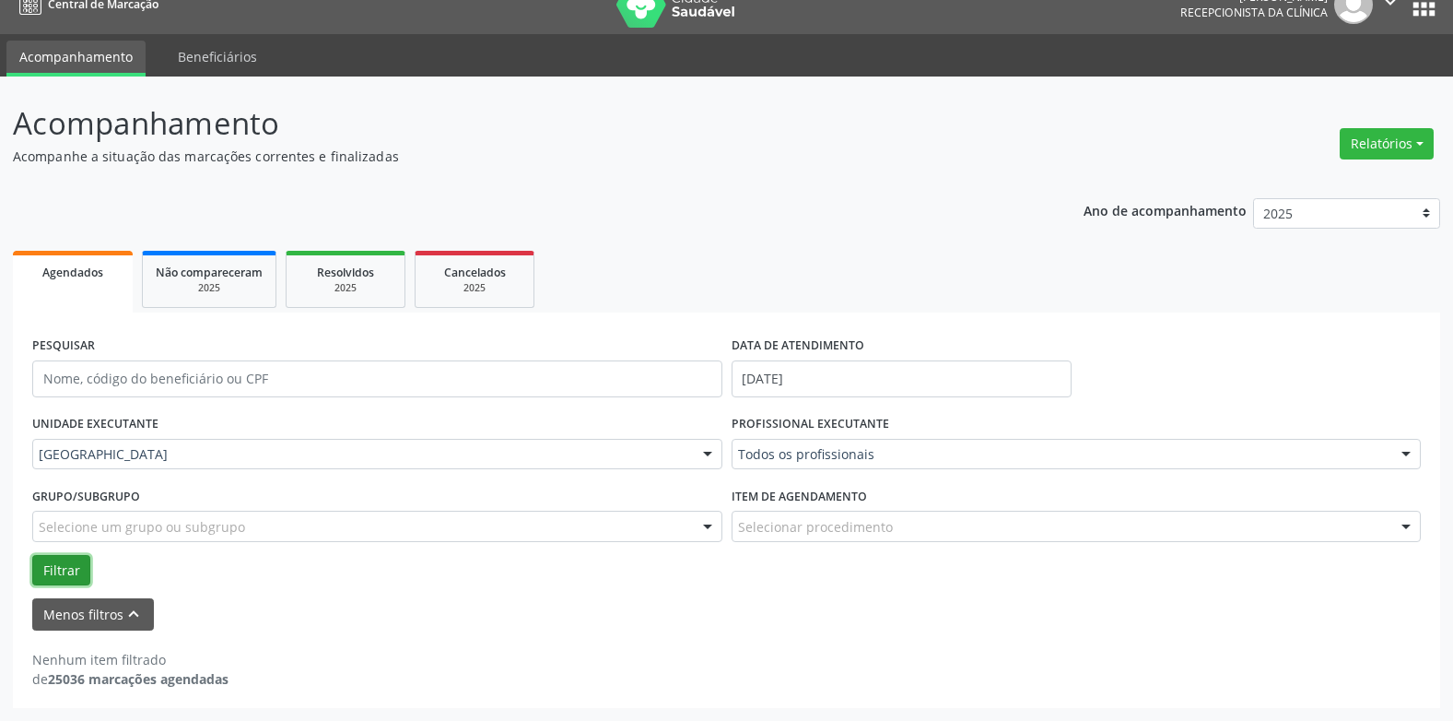
click at [64, 568] on button "Filtrar" at bounding box center [61, 570] width 58 height 31
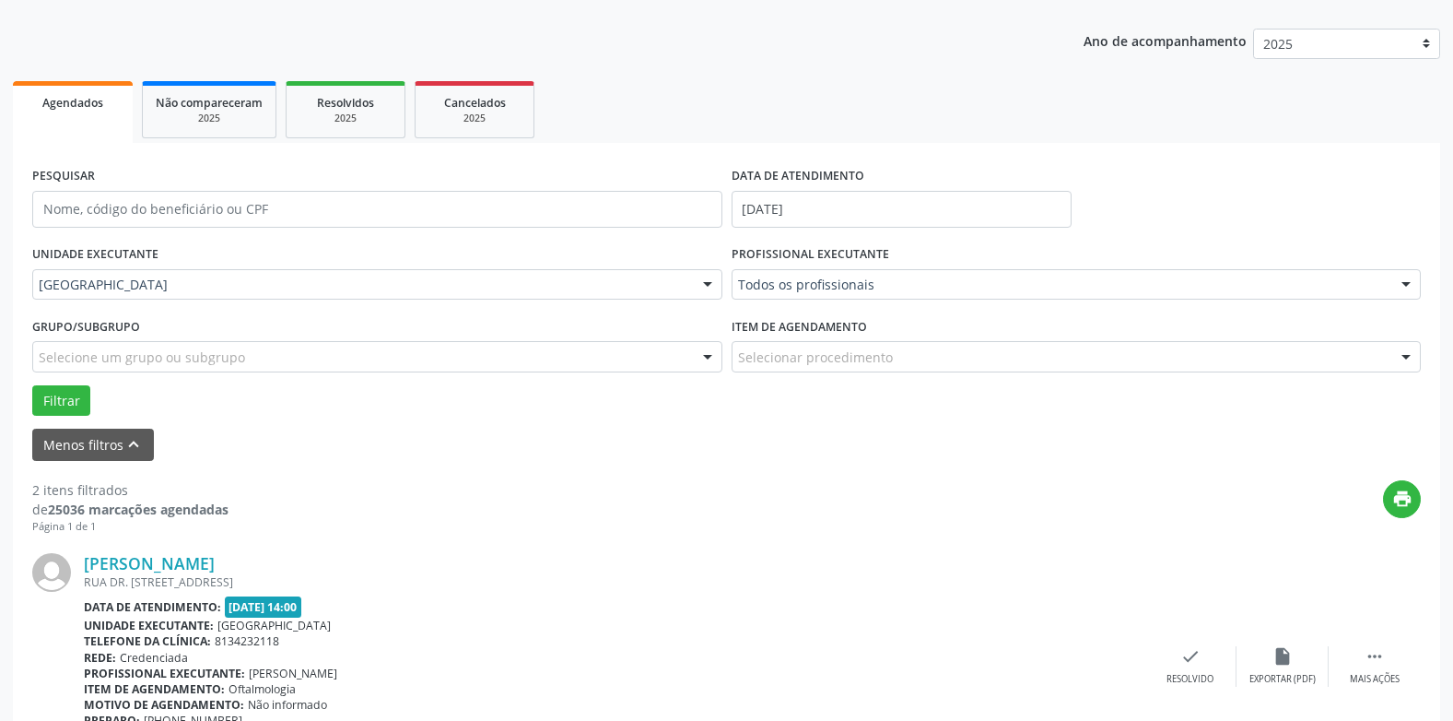
scroll to position [110, 0]
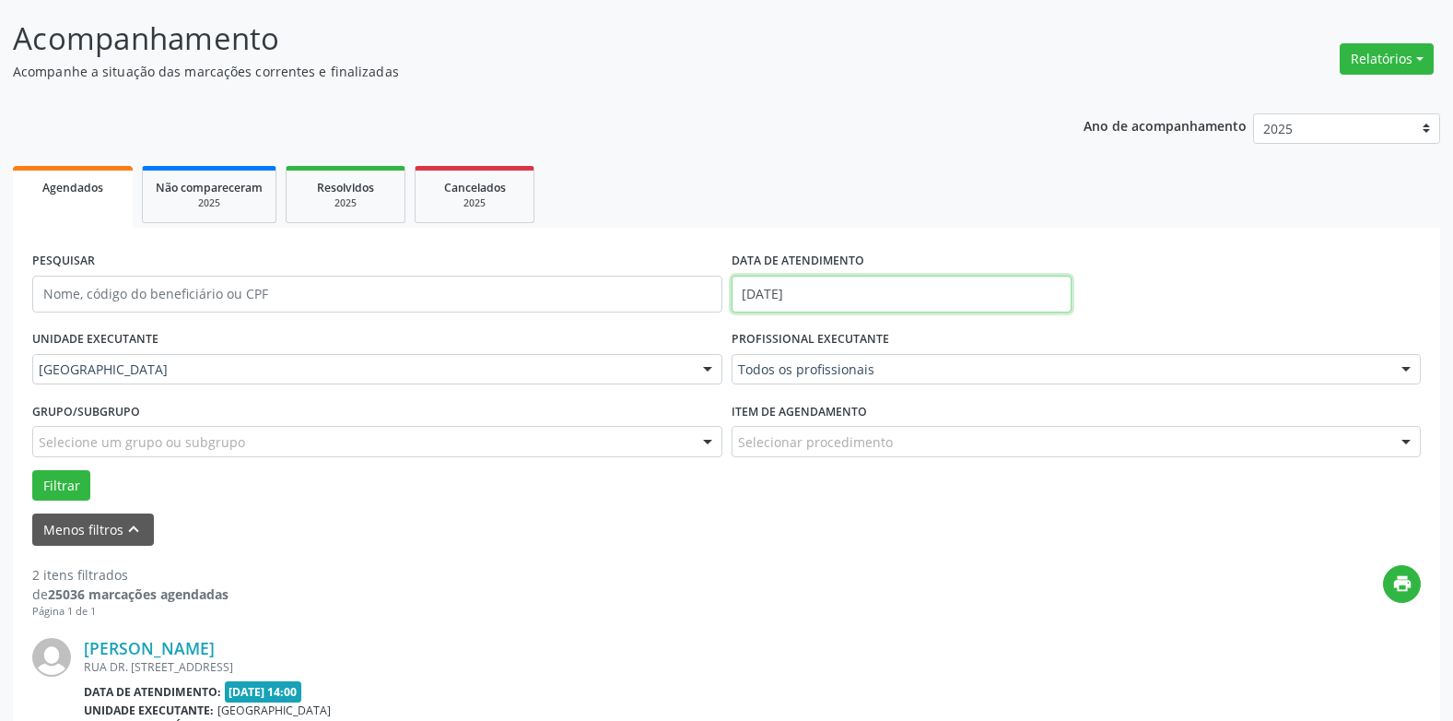
click at [805, 283] on input "[DATE]" at bounding box center [902, 294] width 340 height 37
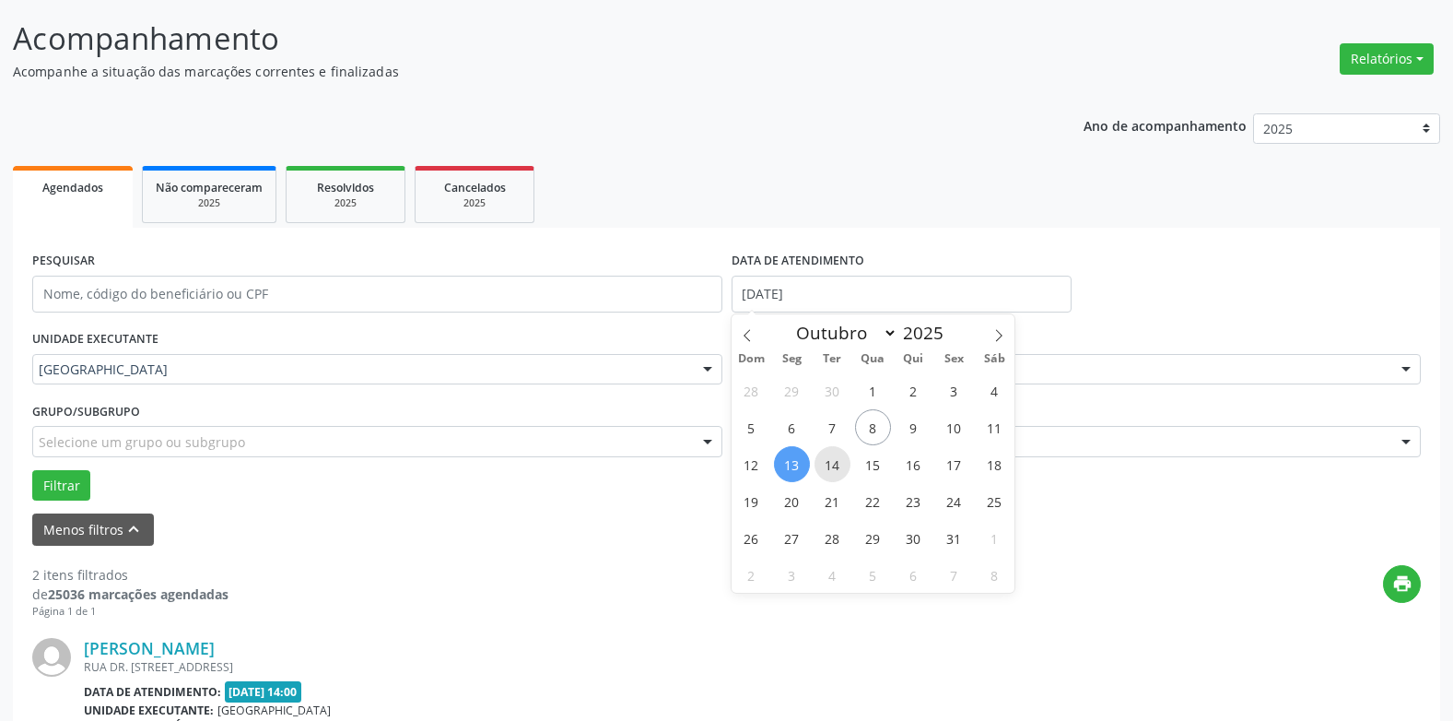
click at [830, 463] on span "14" at bounding box center [833, 464] width 36 height 36
type input "[DATE]"
click at [832, 463] on span "14" at bounding box center [833, 464] width 36 height 36
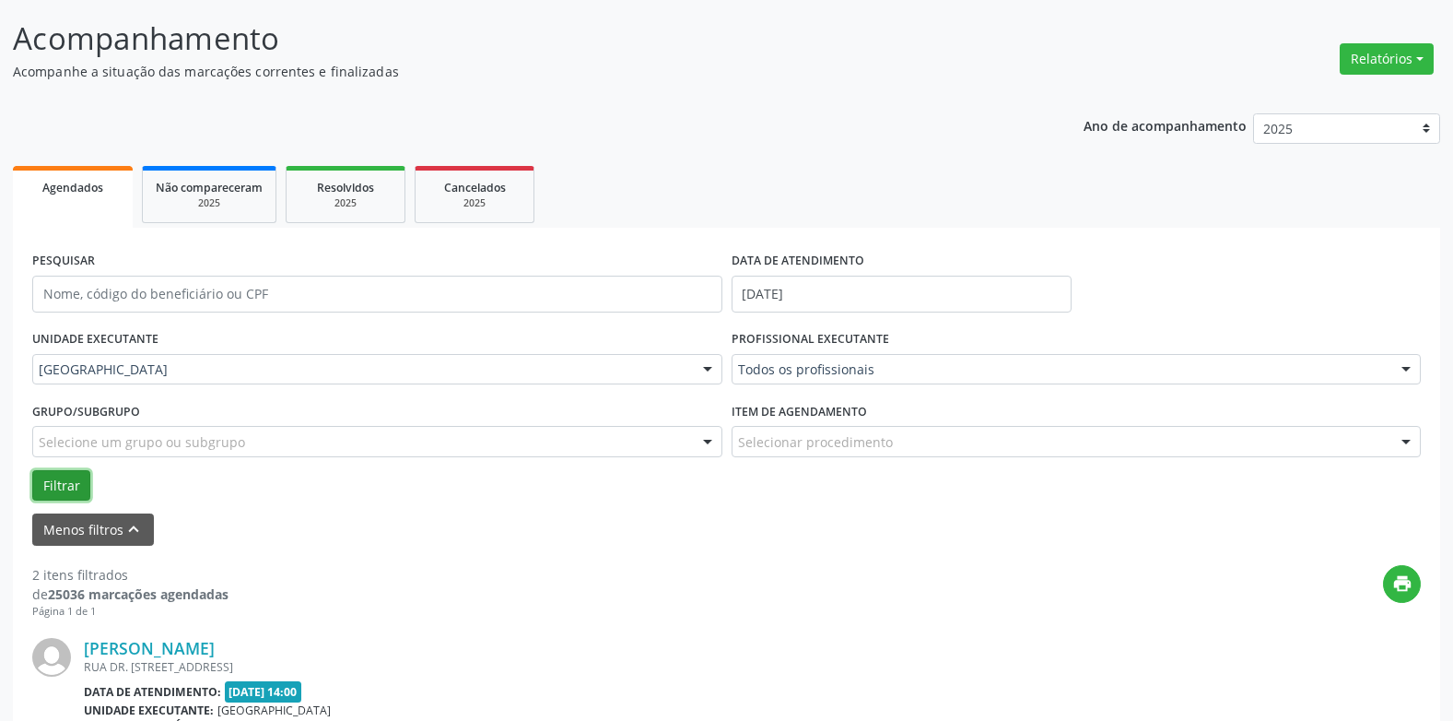
click at [60, 479] on button "Filtrar" at bounding box center [61, 485] width 58 height 31
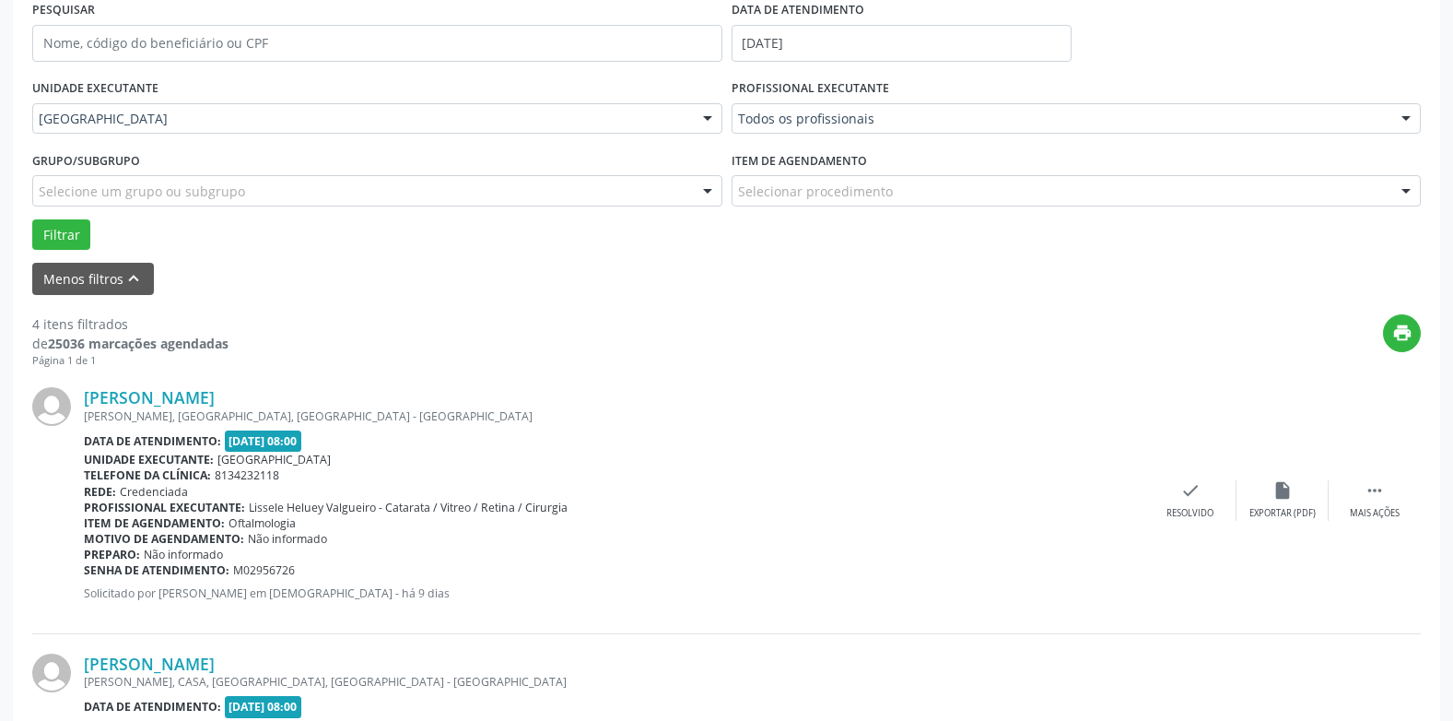
scroll to position [272, 0]
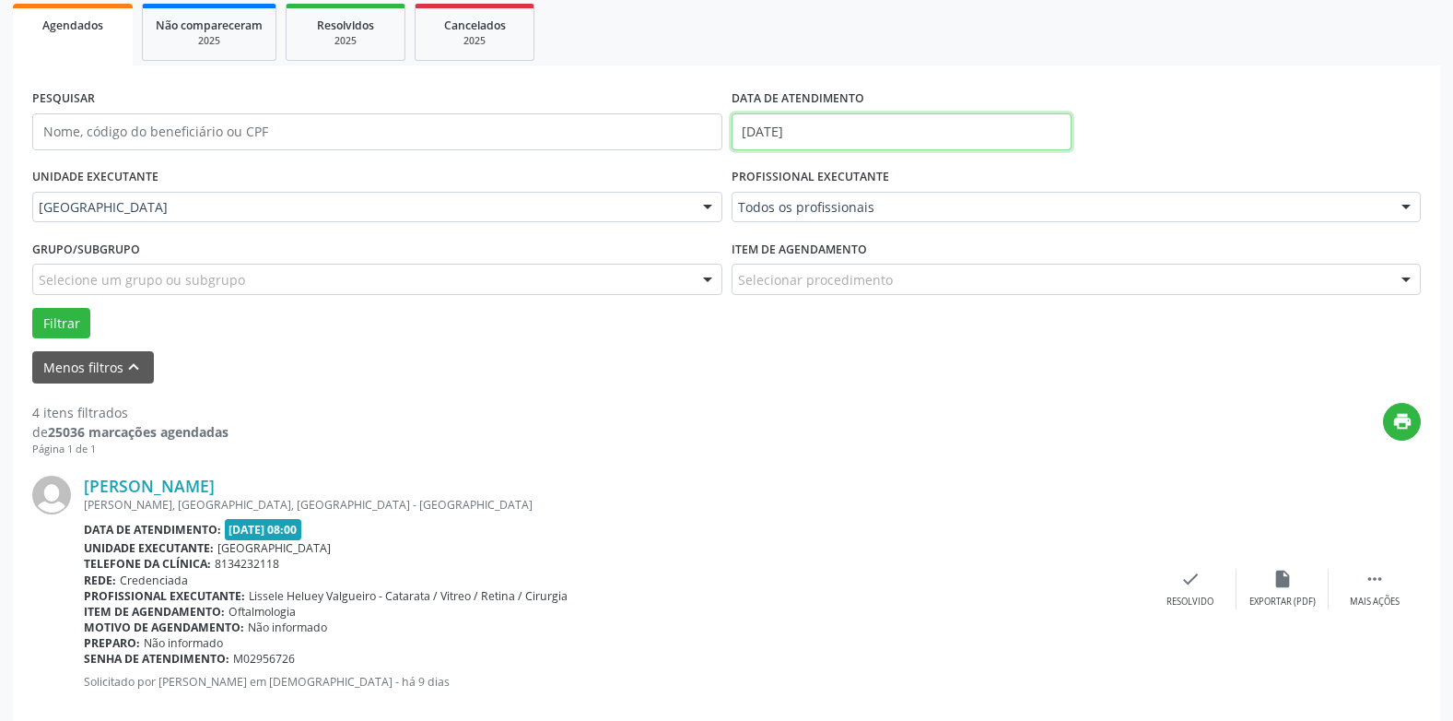
click at [772, 130] on input "[DATE]" at bounding box center [902, 131] width 340 height 37
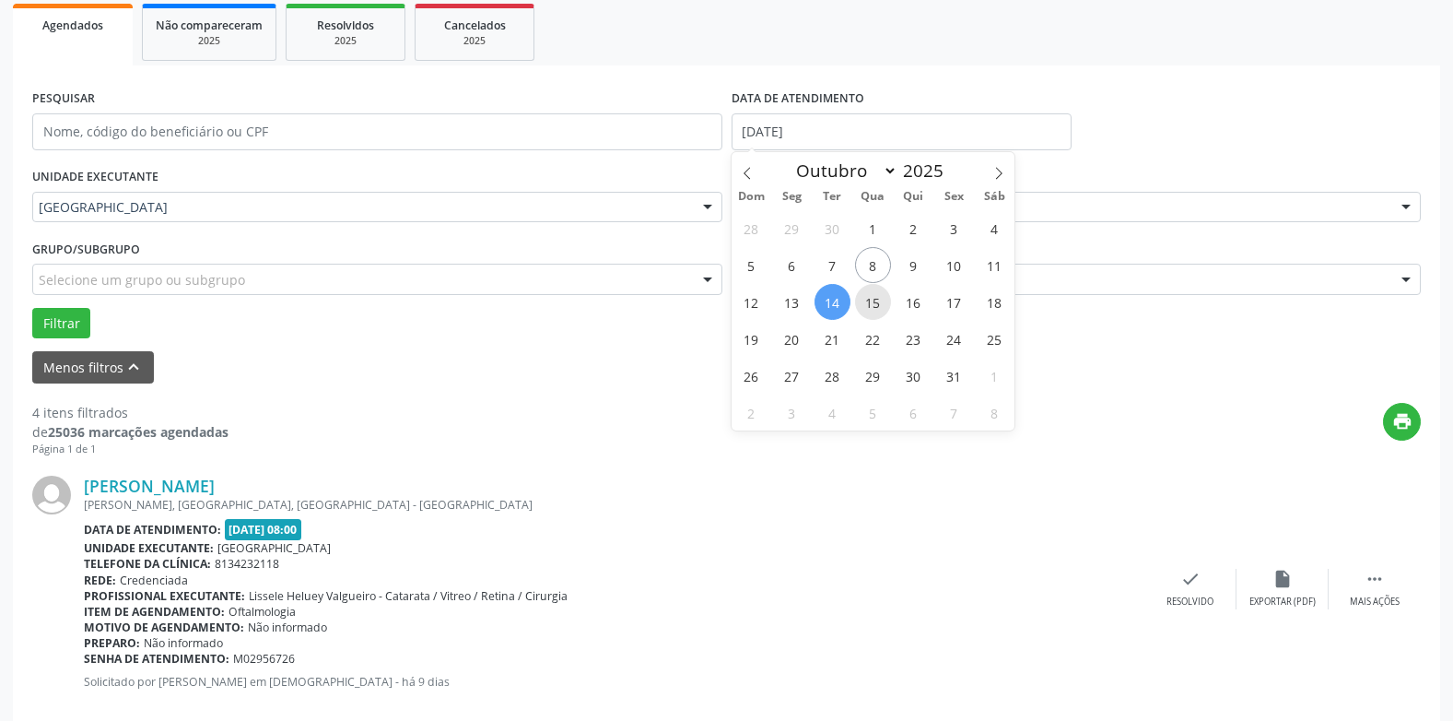
click at [875, 295] on span "15" at bounding box center [873, 302] width 36 height 36
type input "[DATE]"
click at [875, 295] on span "15" at bounding box center [873, 302] width 36 height 36
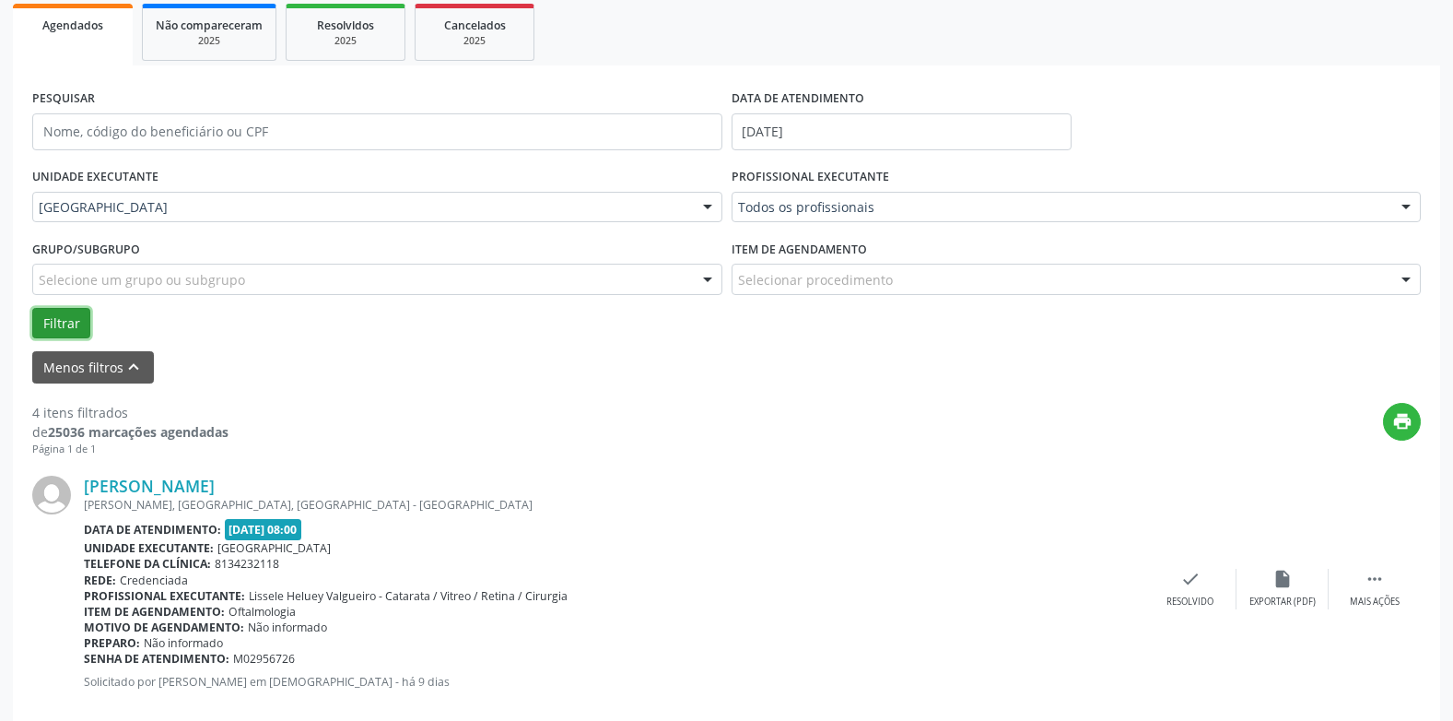
click at [65, 319] on button "Filtrar" at bounding box center [61, 323] width 58 height 31
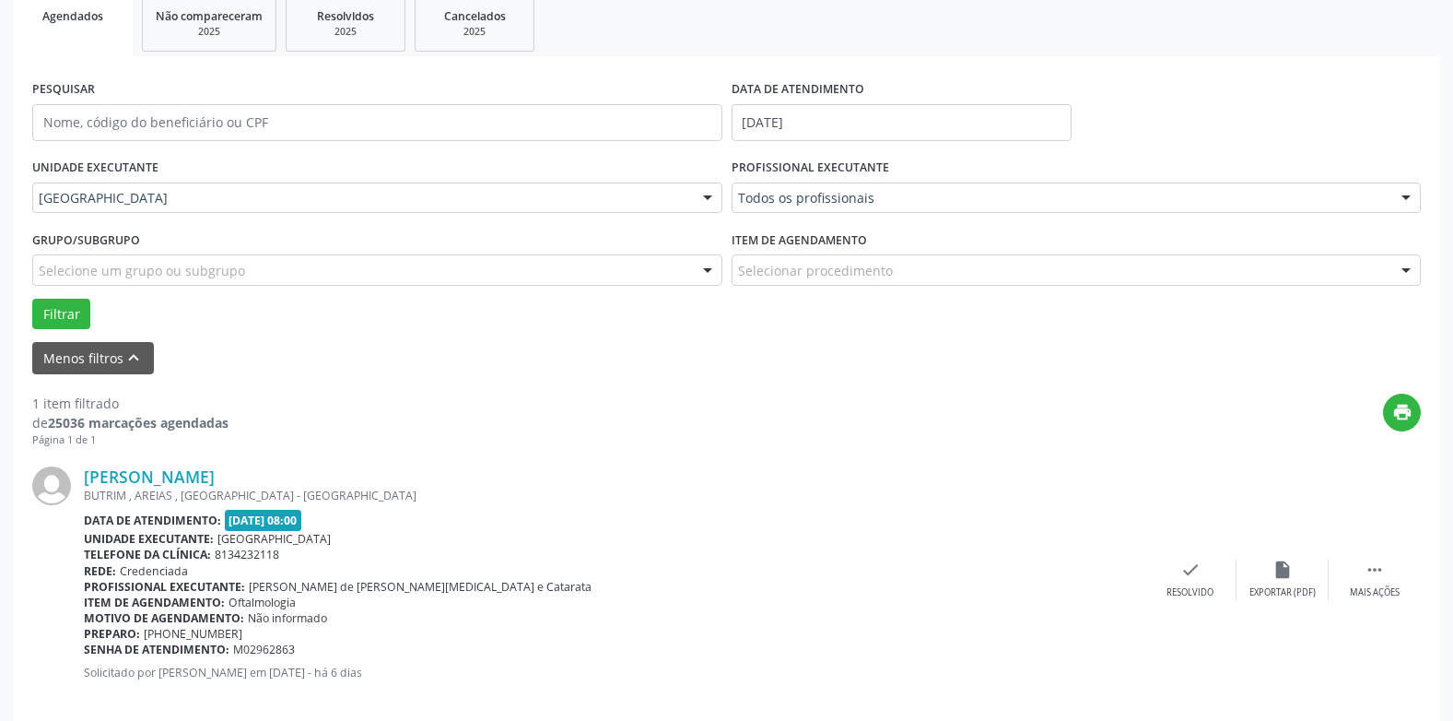
scroll to position [305, 0]
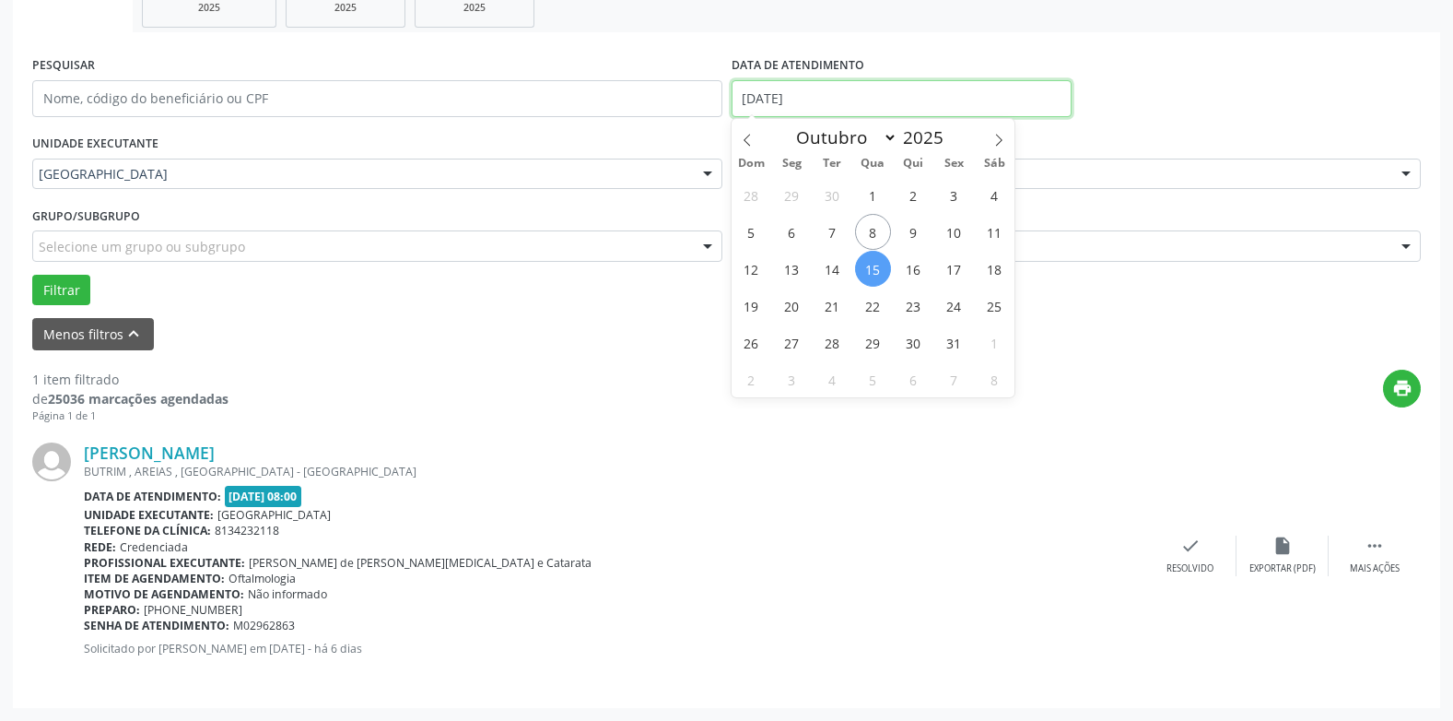
click at [766, 94] on input "[DATE]" at bounding box center [902, 98] width 340 height 37
click at [908, 269] on span "16" at bounding box center [914, 269] width 36 height 36
type input "[DATE]"
click at [909, 268] on span "16" at bounding box center [914, 269] width 36 height 36
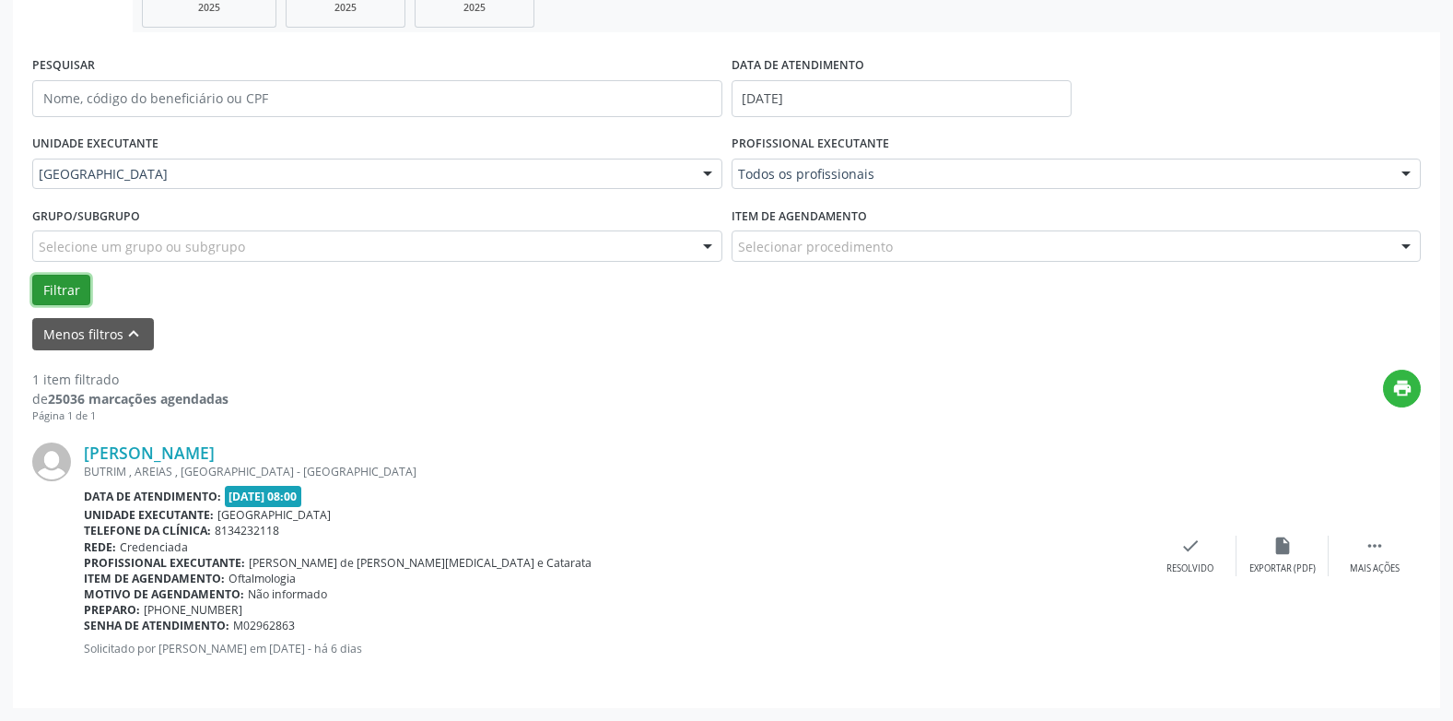
click at [77, 279] on button "Filtrar" at bounding box center [61, 290] width 58 height 31
click at [775, 92] on input "[DATE]" at bounding box center [902, 98] width 340 height 37
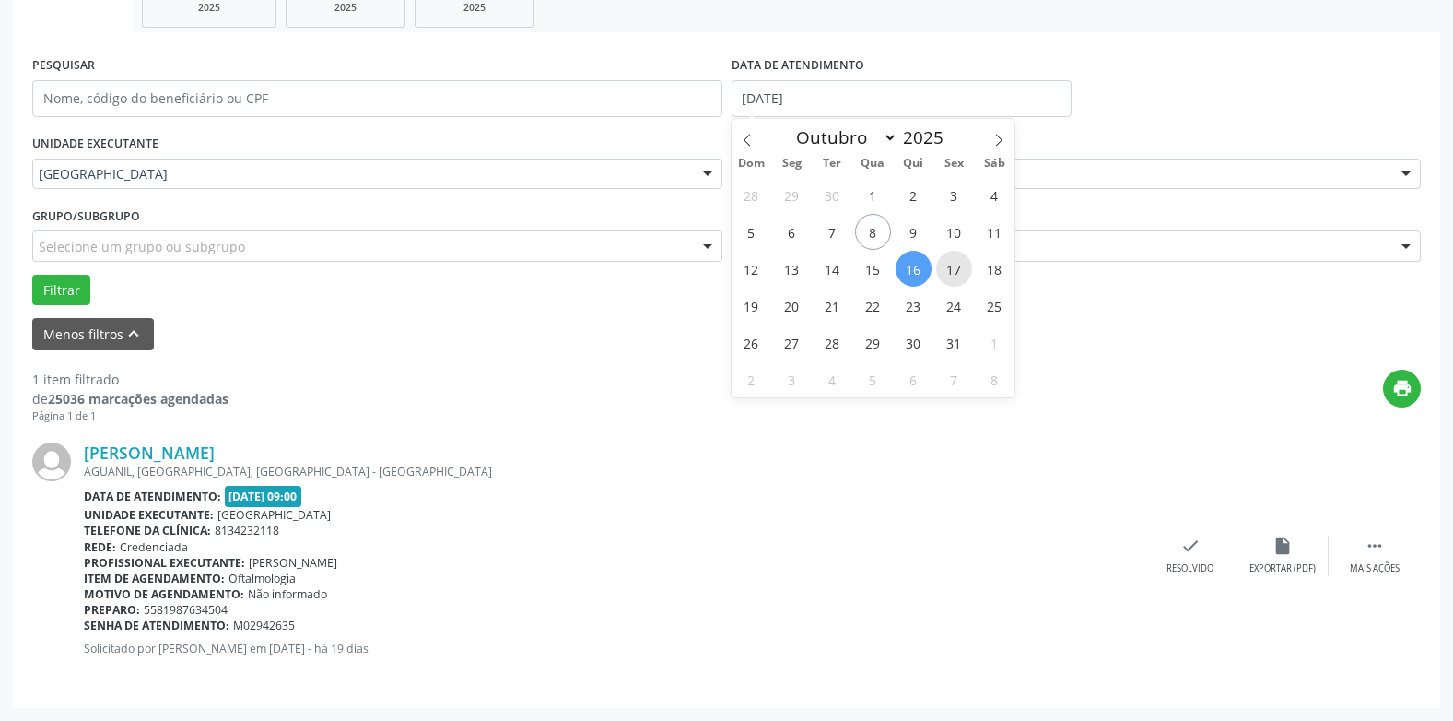
click at [954, 264] on span "17" at bounding box center [954, 269] width 36 height 36
type input "[DATE]"
click at [954, 264] on span "17" at bounding box center [954, 269] width 36 height 36
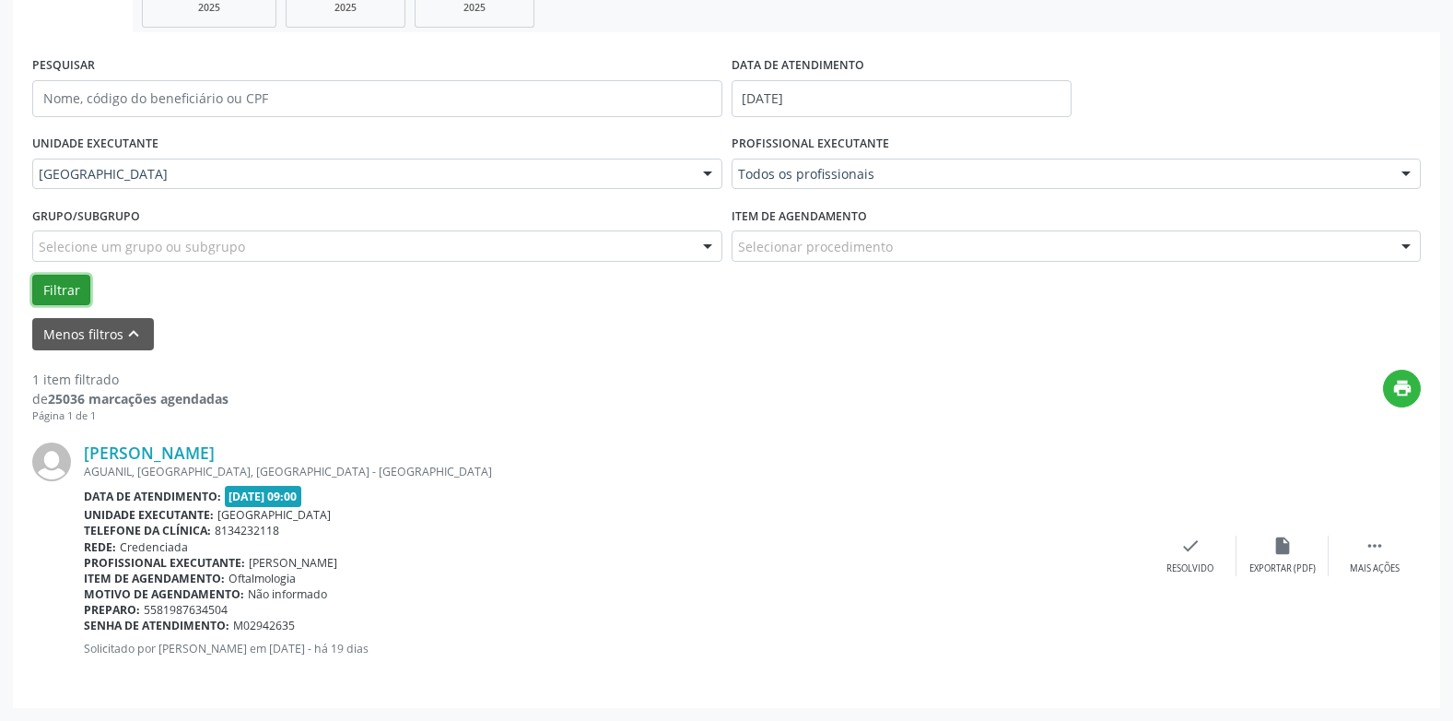
click at [50, 280] on button "Filtrar" at bounding box center [61, 290] width 58 height 31
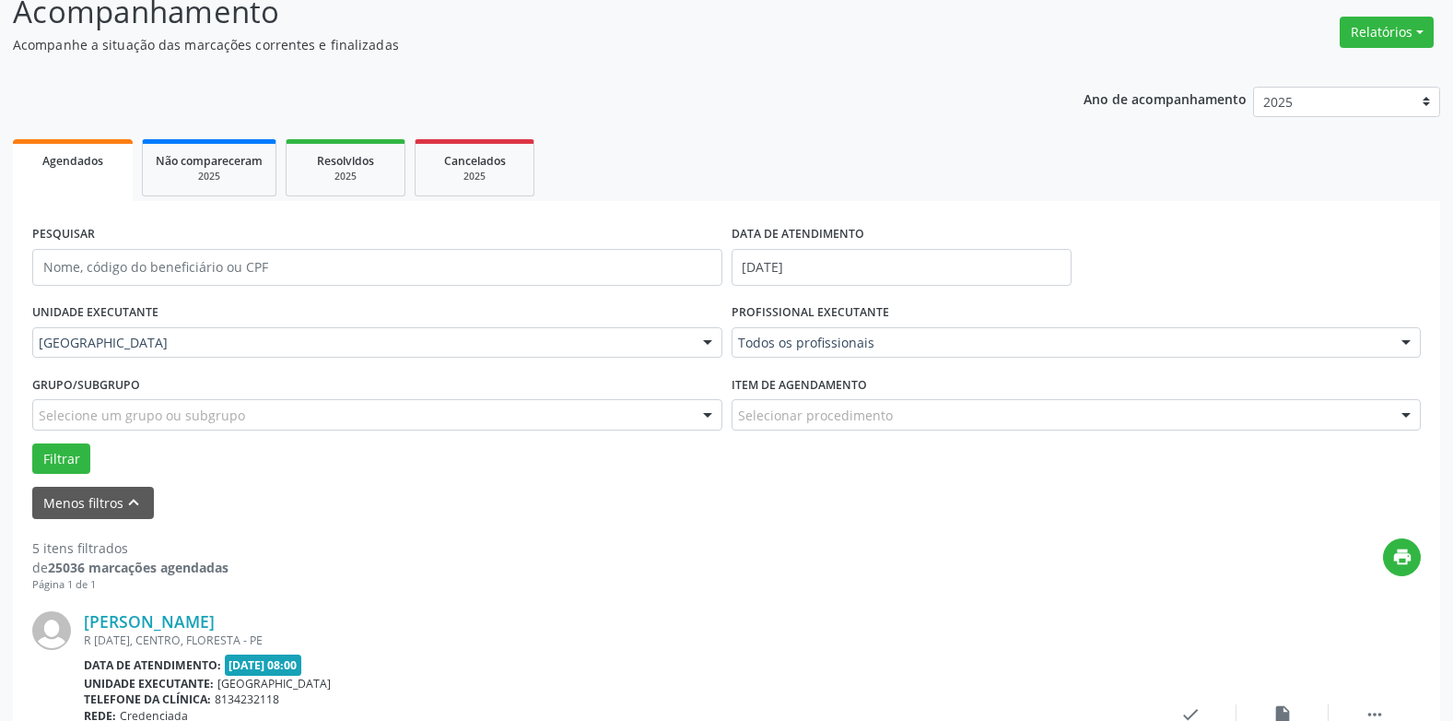
scroll to position [0, 0]
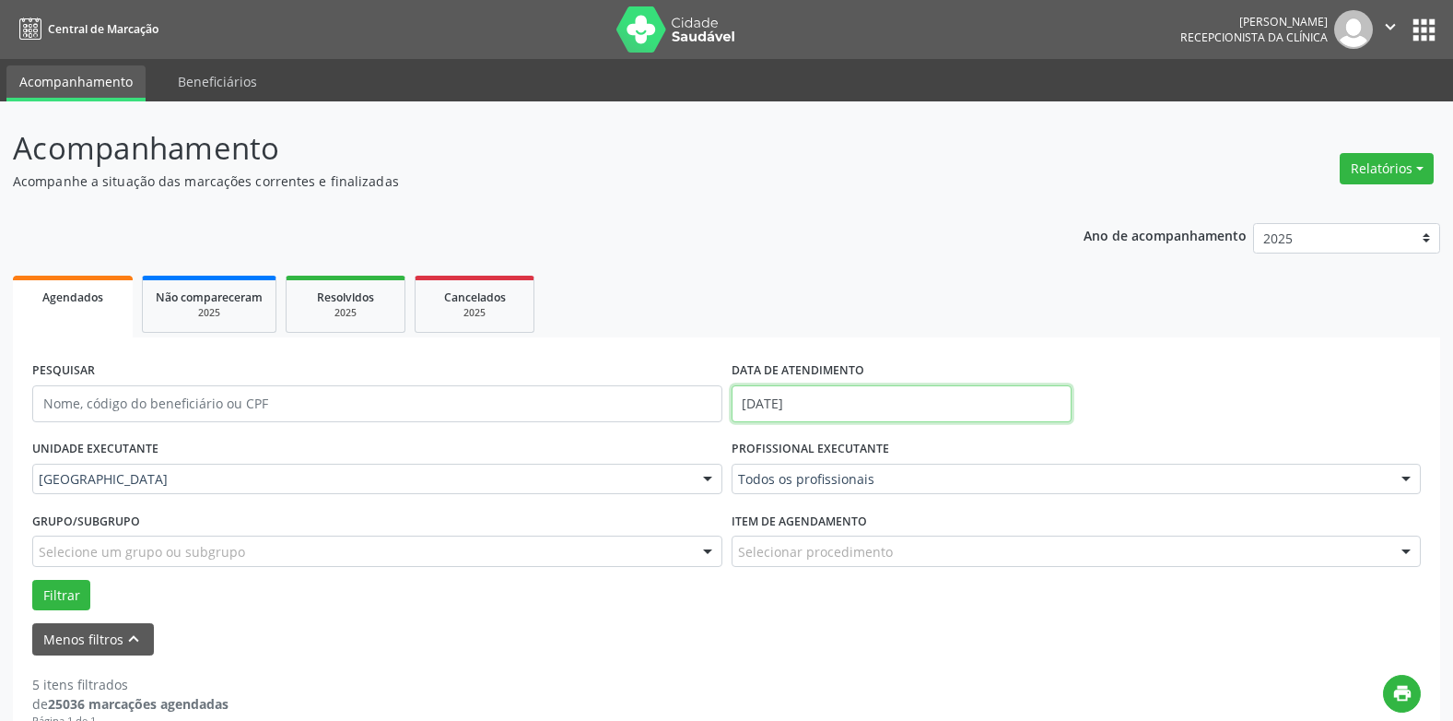
click at [772, 409] on input "[DATE]" at bounding box center [902, 403] width 340 height 37
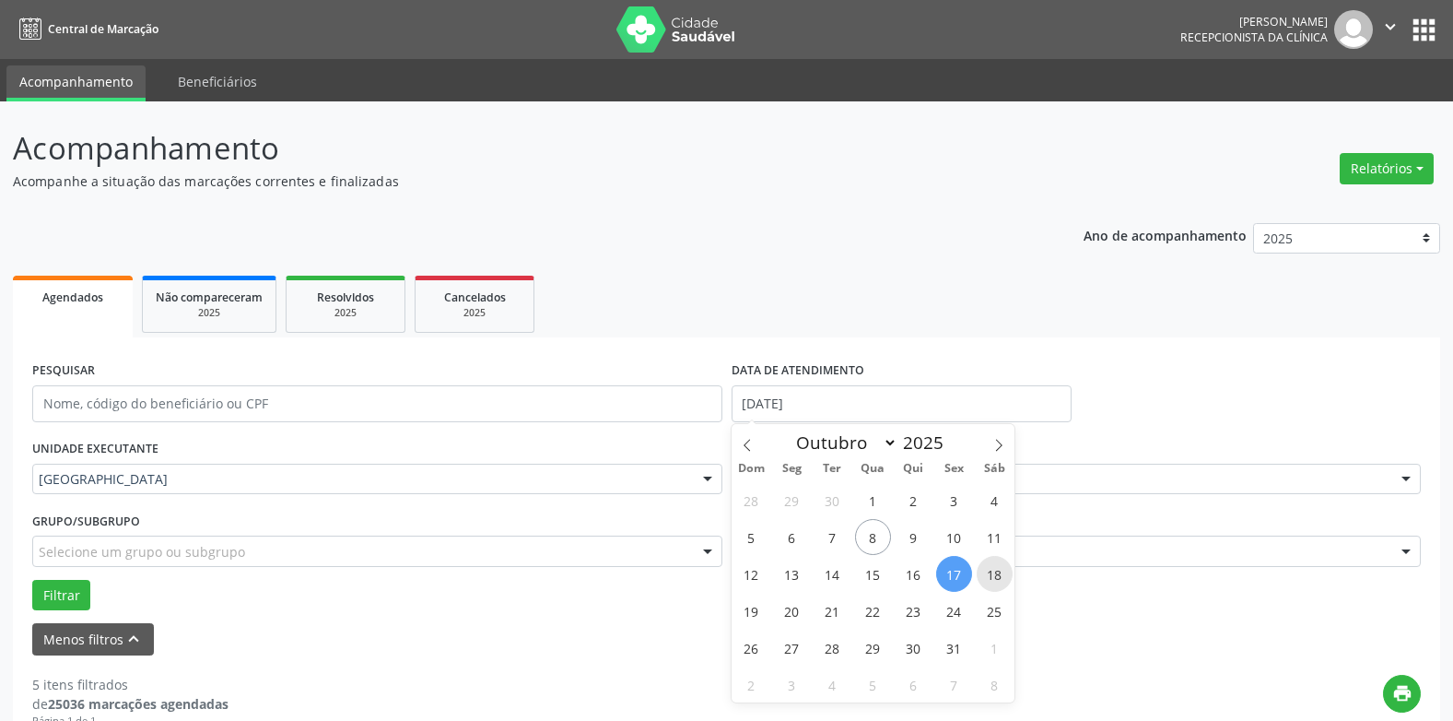
click at [989, 573] on span "18" at bounding box center [995, 574] width 36 height 36
type input "[DATE]"
click at [989, 573] on span "18" at bounding box center [995, 574] width 36 height 36
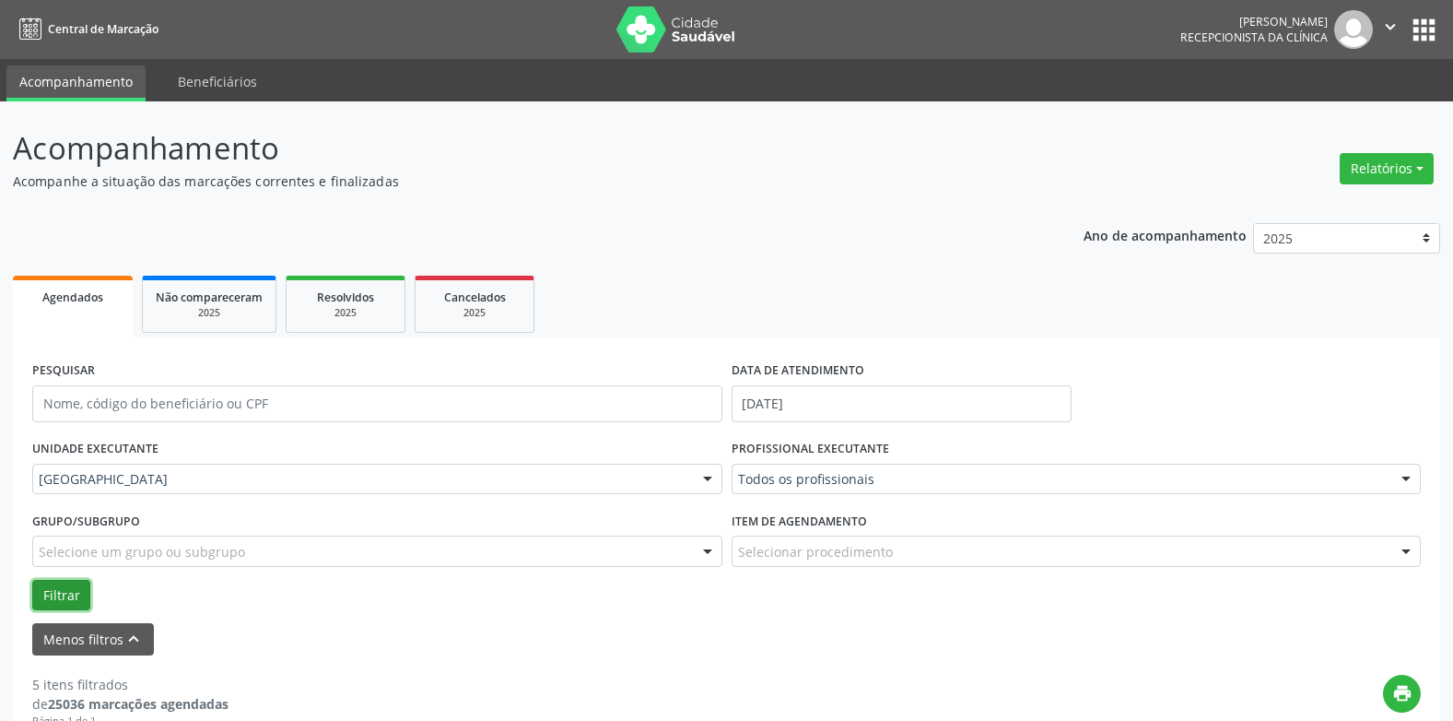
click at [75, 585] on button "Filtrar" at bounding box center [61, 595] width 58 height 31
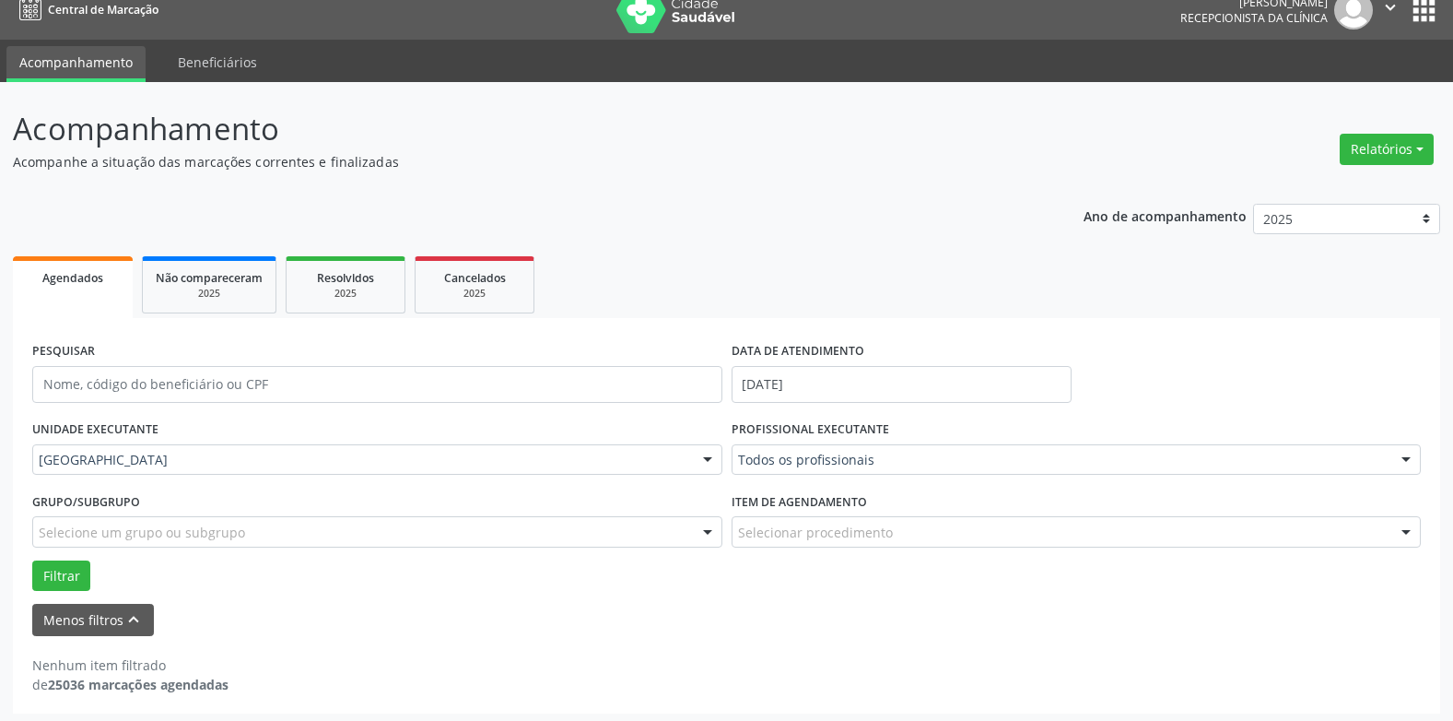
scroll to position [25, 0]
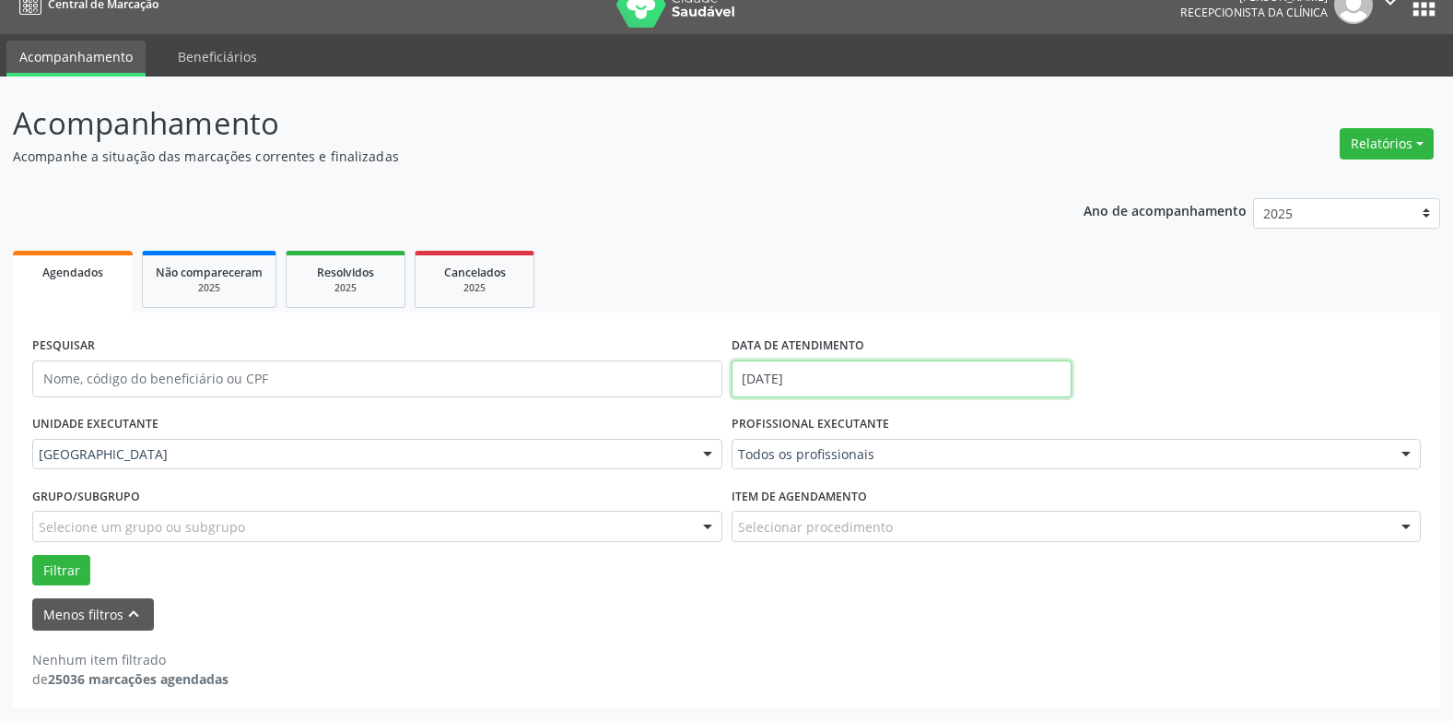
click at [781, 384] on input "[DATE]" at bounding box center [902, 378] width 340 height 37
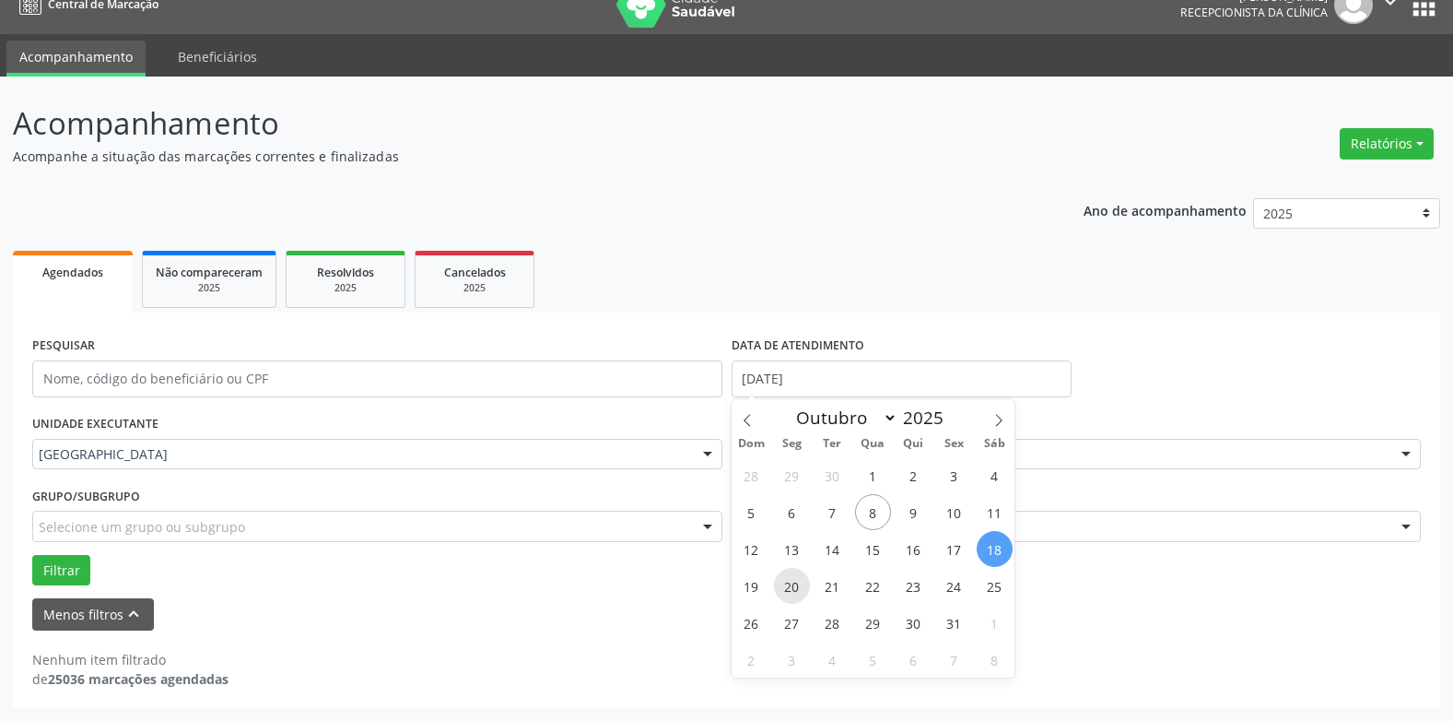
click at [788, 579] on span "20" at bounding box center [792, 586] width 36 height 36
type input "[DATE]"
click at [788, 579] on span "20" at bounding box center [792, 586] width 36 height 36
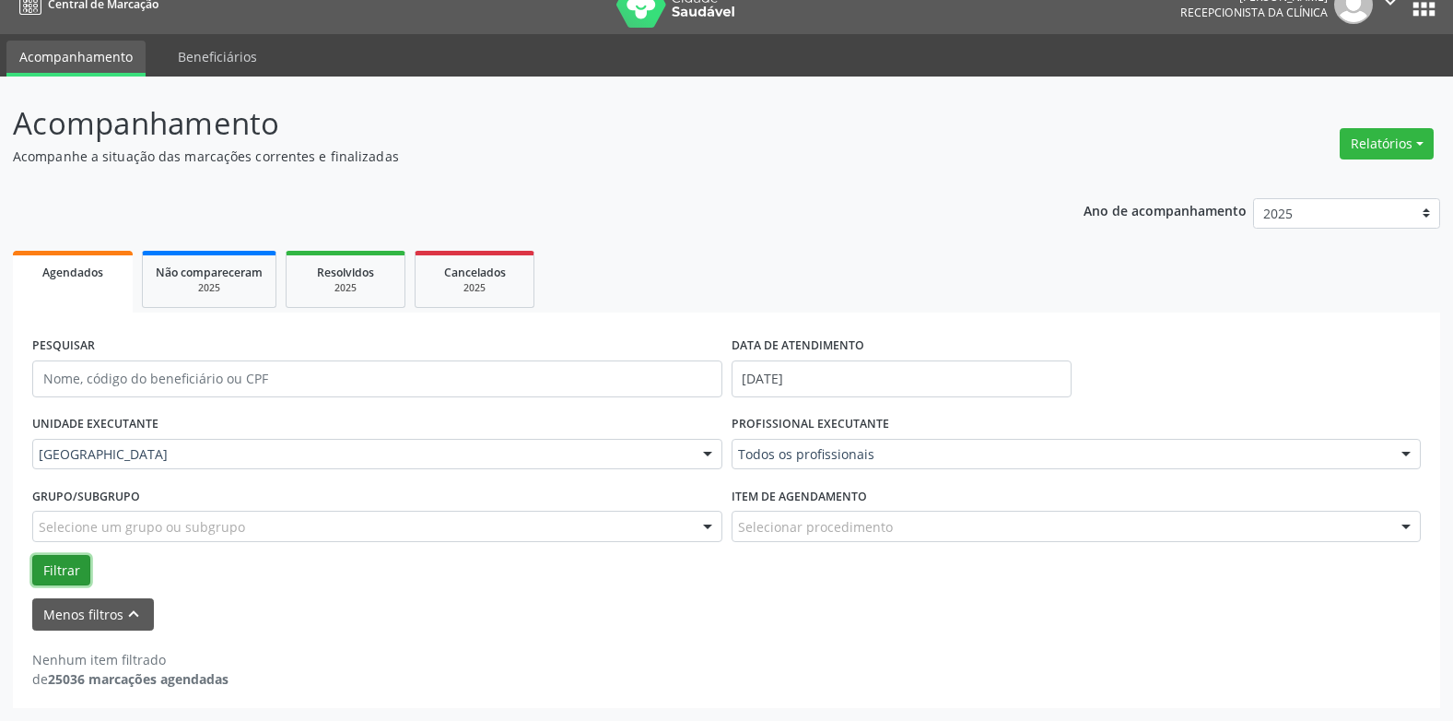
click at [46, 559] on button "Filtrar" at bounding box center [61, 570] width 58 height 31
click at [630, 604] on div "Menos filtros keyboard_arrow_up" at bounding box center [727, 614] width 1398 height 32
click at [769, 382] on input "[DATE]" at bounding box center [902, 378] width 340 height 37
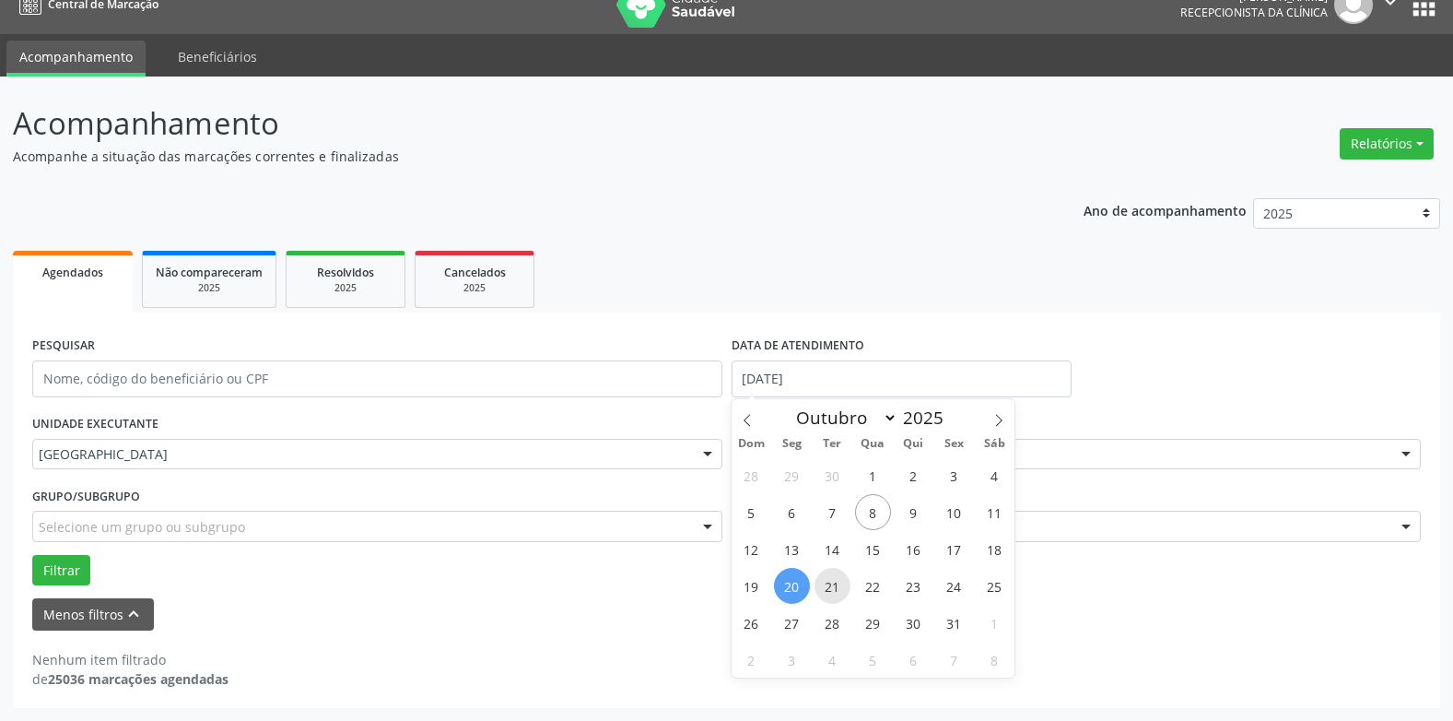
click at [827, 588] on span "21" at bounding box center [833, 586] width 36 height 36
type input "[DATE]"
click at [827, 588] on span "21" at bounding box center [833, 586] width 36 height 36
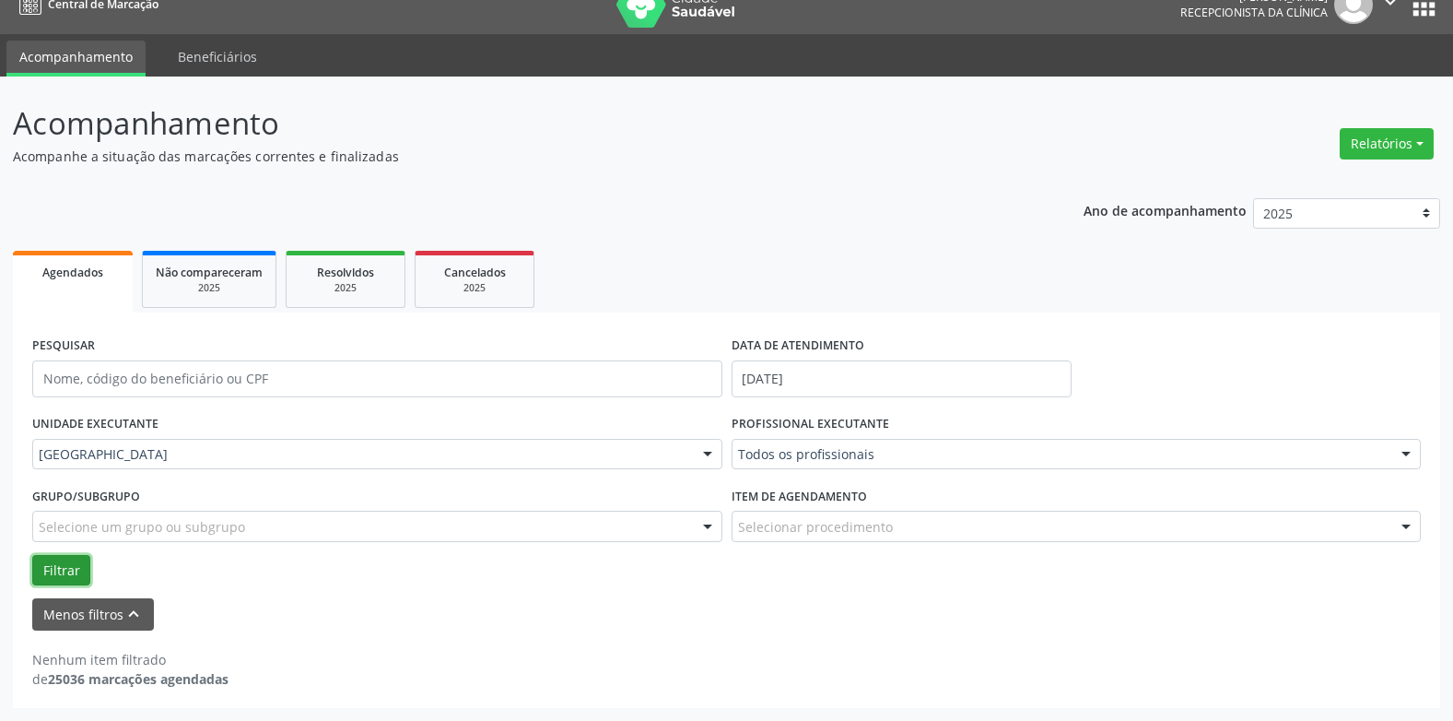
click at [64, 571] on button "Filtrar" at bounding box center [61, 570] width 58 height 31
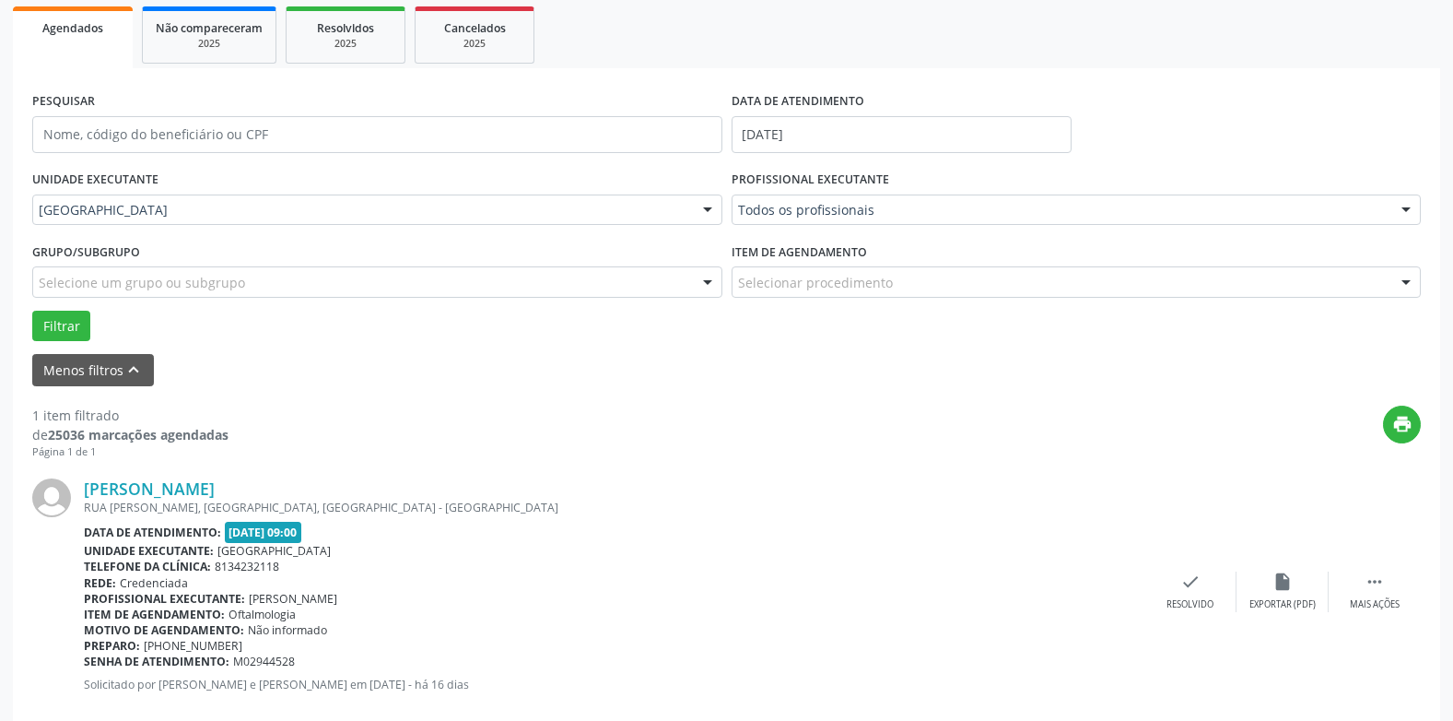
scroll to position [305, 0]
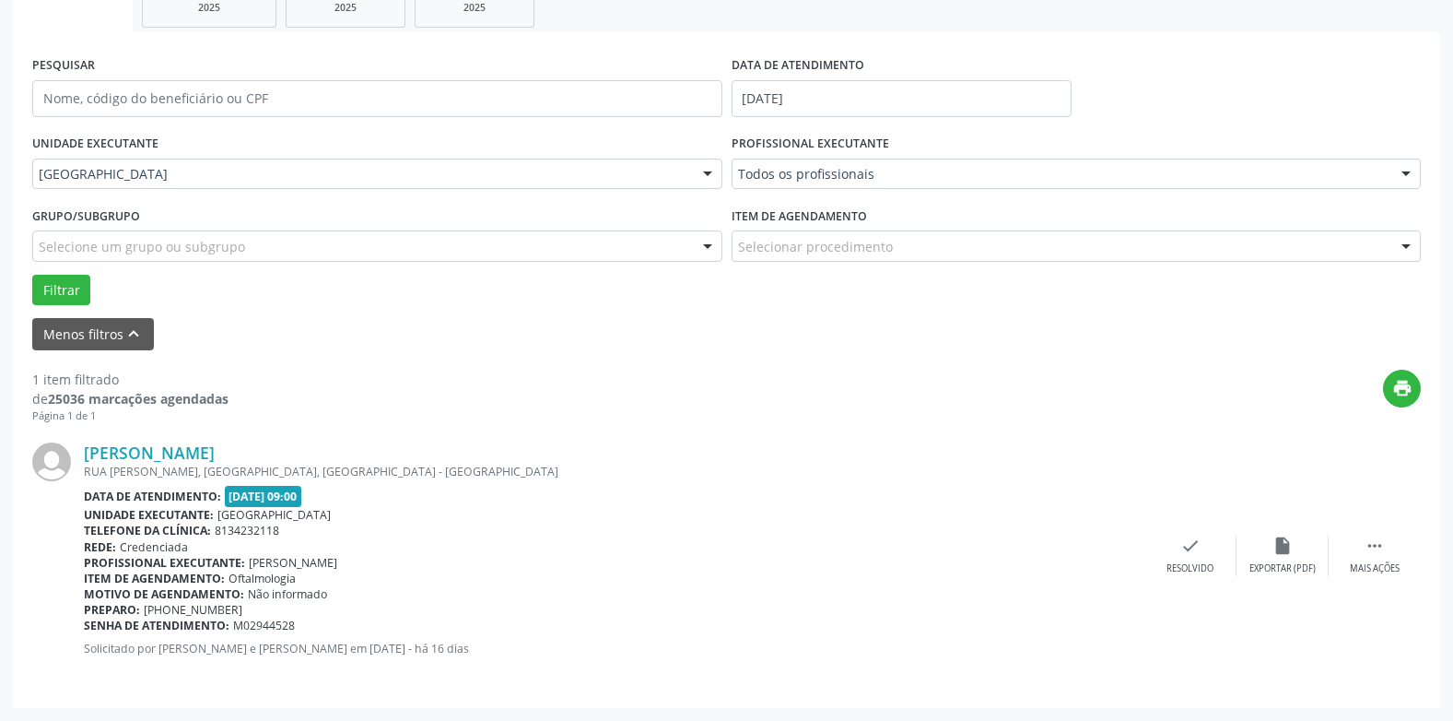
click at [787, 72] on label "DATA DE ATENDIMENTO" at bounding box center [798, 66] width 133 height 29
click at [772, 98] on input "[DATE]" at bounding box center [902, 98] width 340 height 37
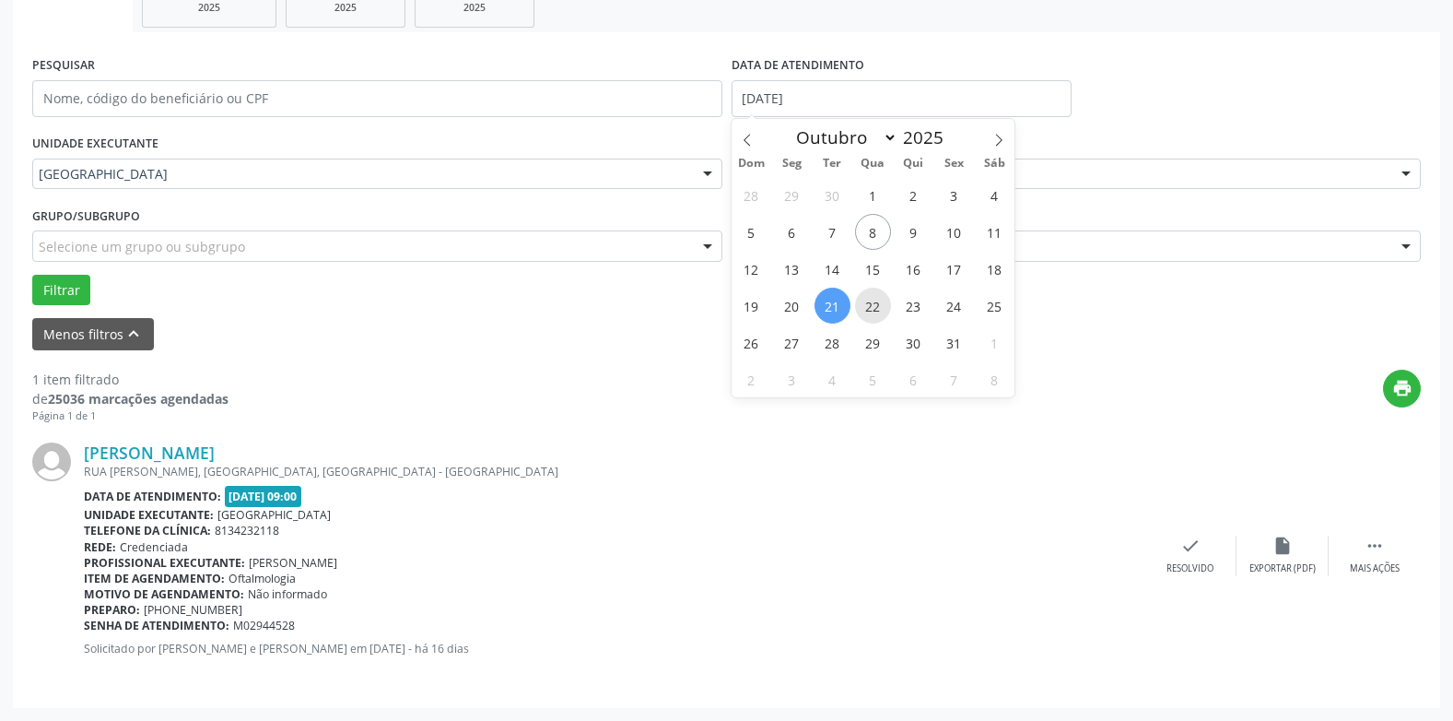
click at [866, 309] on span "22" at bounding box center [873, 306] width 36 height 36
type input "[DATE]"
click at [866, 309] on span "22" at bounding box center [873, 306] width 36 height 36
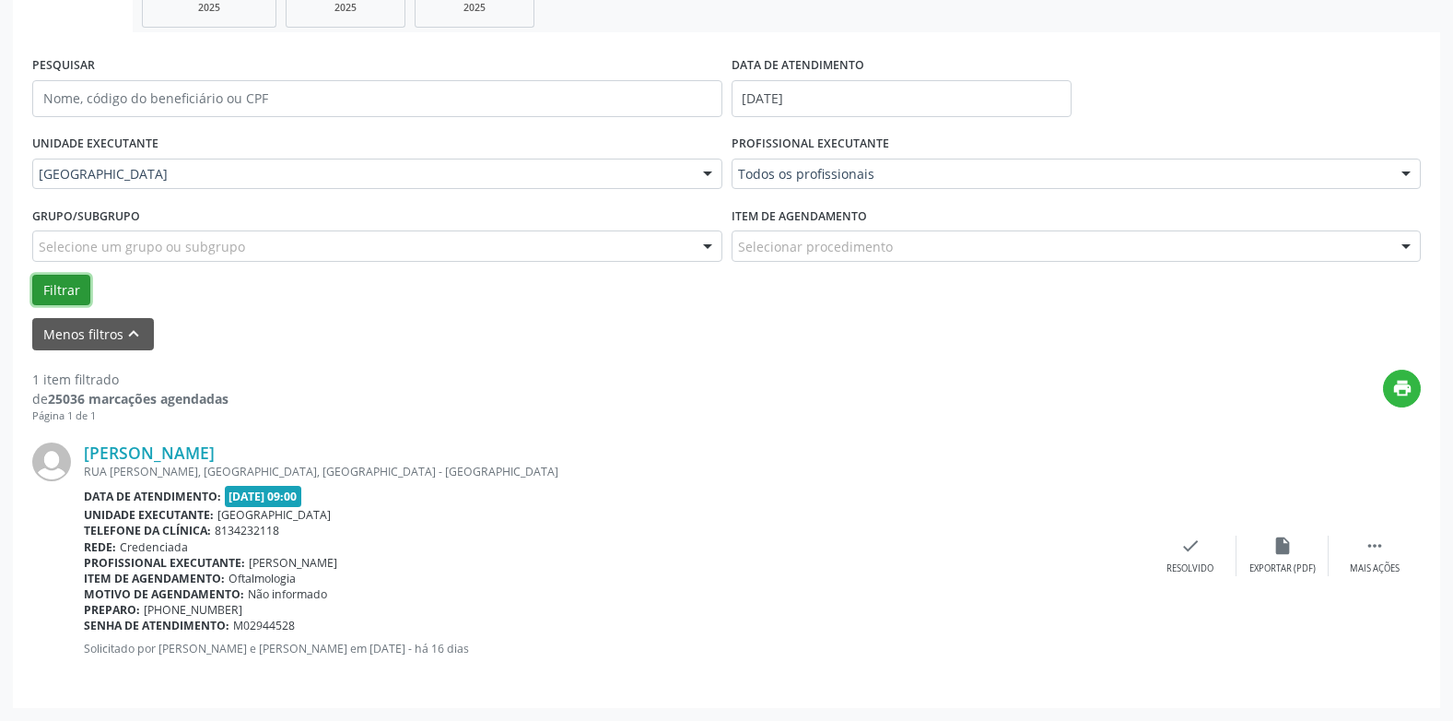
click at [53, 288] on button "Filtrar" at bounding box center [61, 290] width 58 height 31
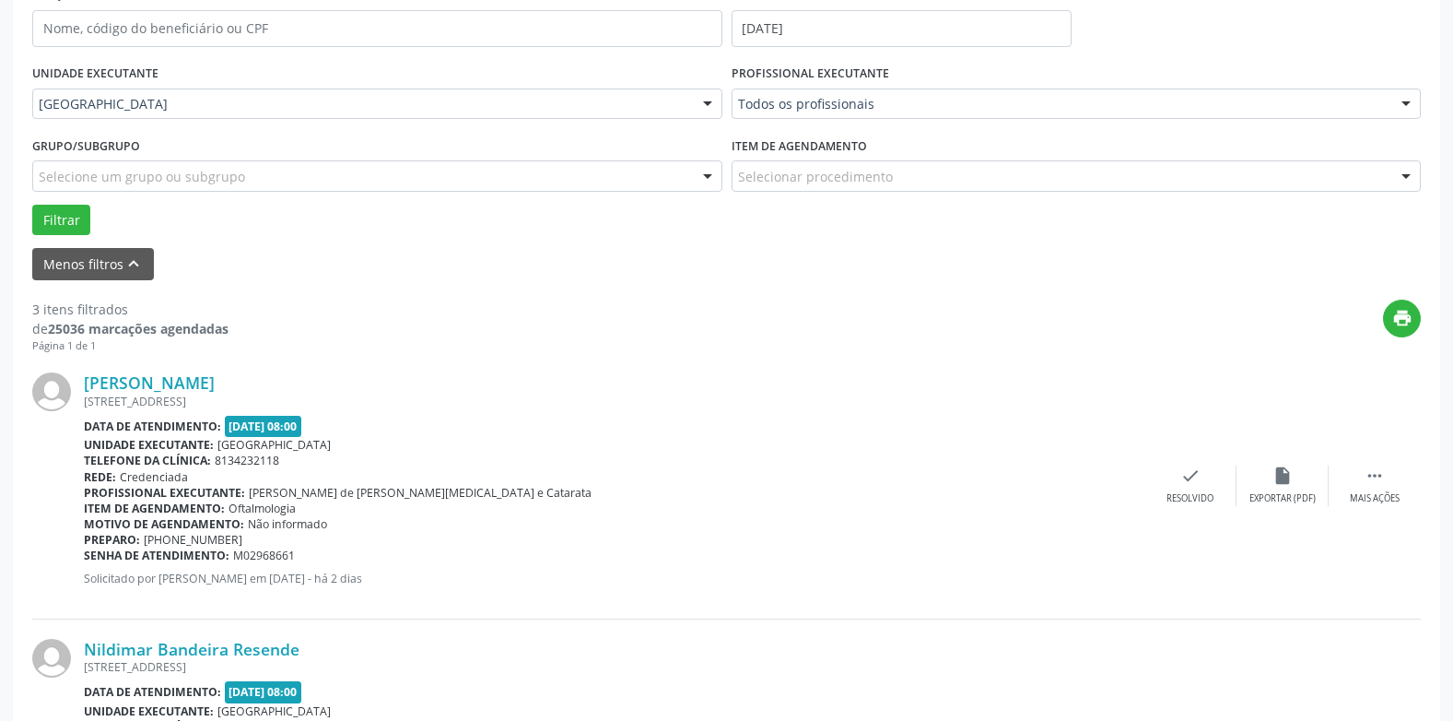
scroll to position [191, 0]
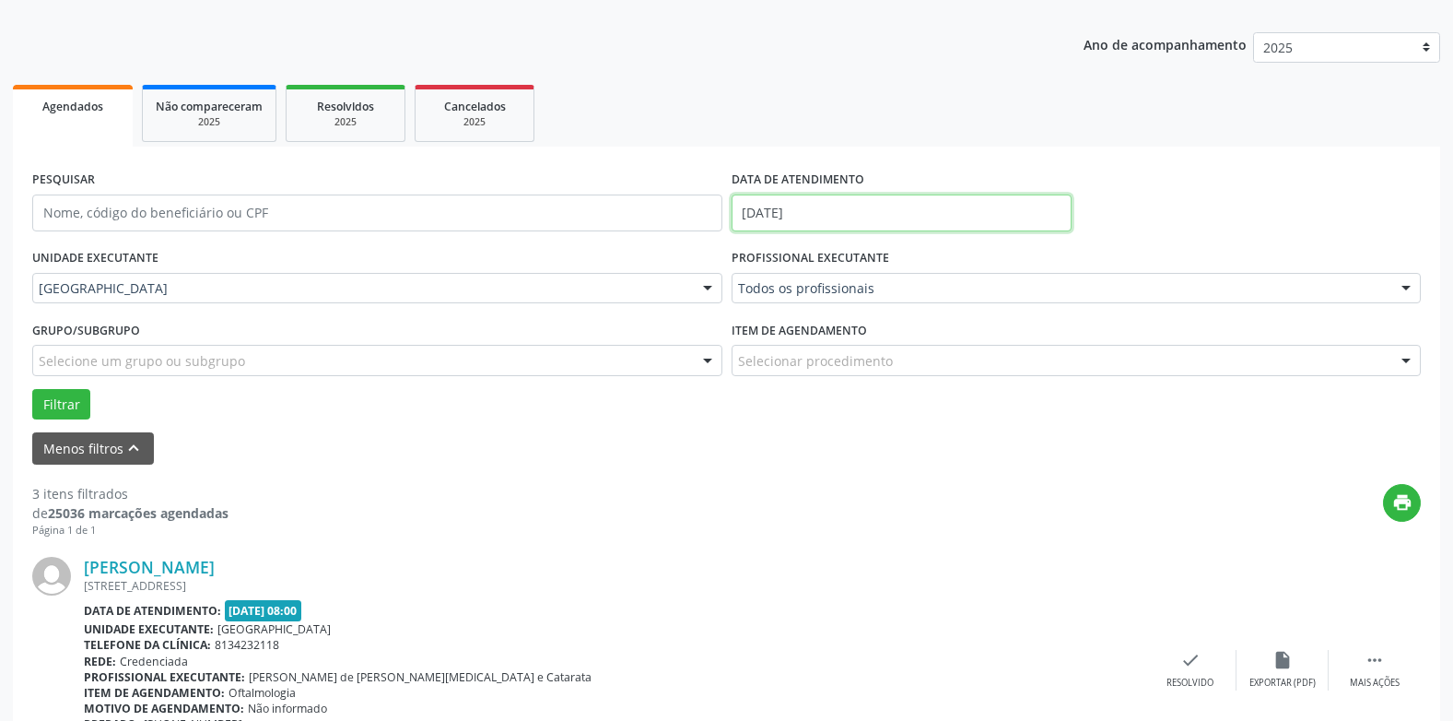
drag, startPoint x: 787, startPoint y: 209, endPoint x: 802, endPoint y: 205, distance: 15.2
click at [787, 207] on input "[DATE]" at bounding box center [902, 212] width 340 height 37
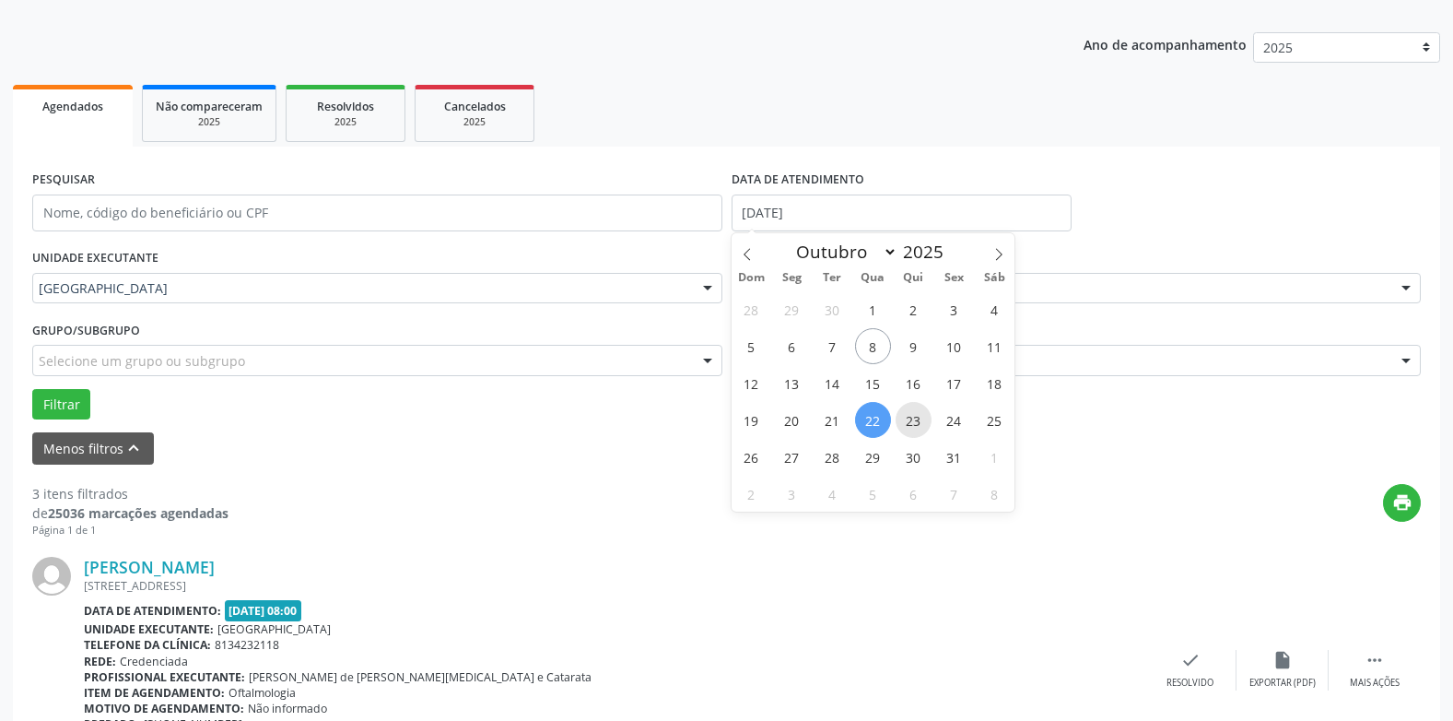
click at [901, 417] on span "23" at bounding box center [914, 420] width 36 height 36
type input "[DATE]"
click at [901, 417] on span "23" at bounding box center [914, 420] width 36 height 36
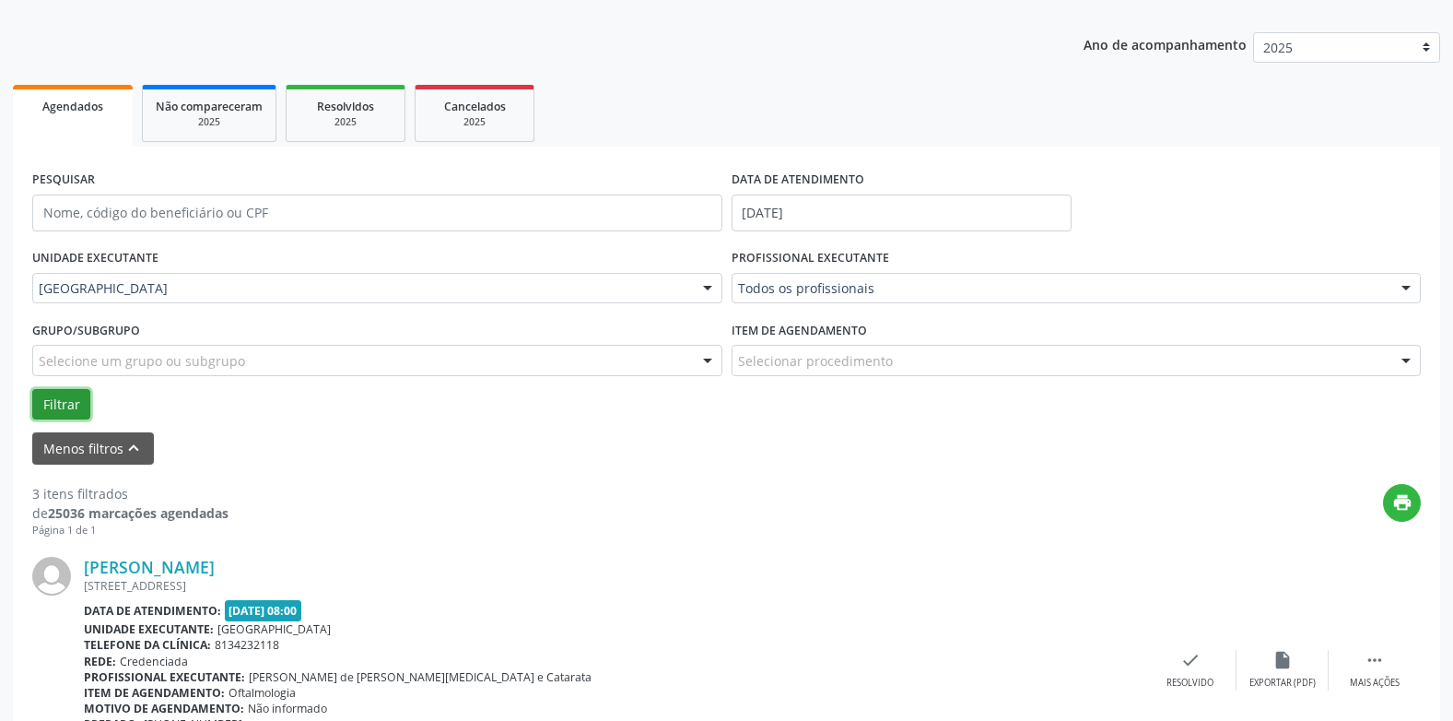
click at [59, 404] on button "Filtrar" at bounding box center [61, 404] width 58 height 31
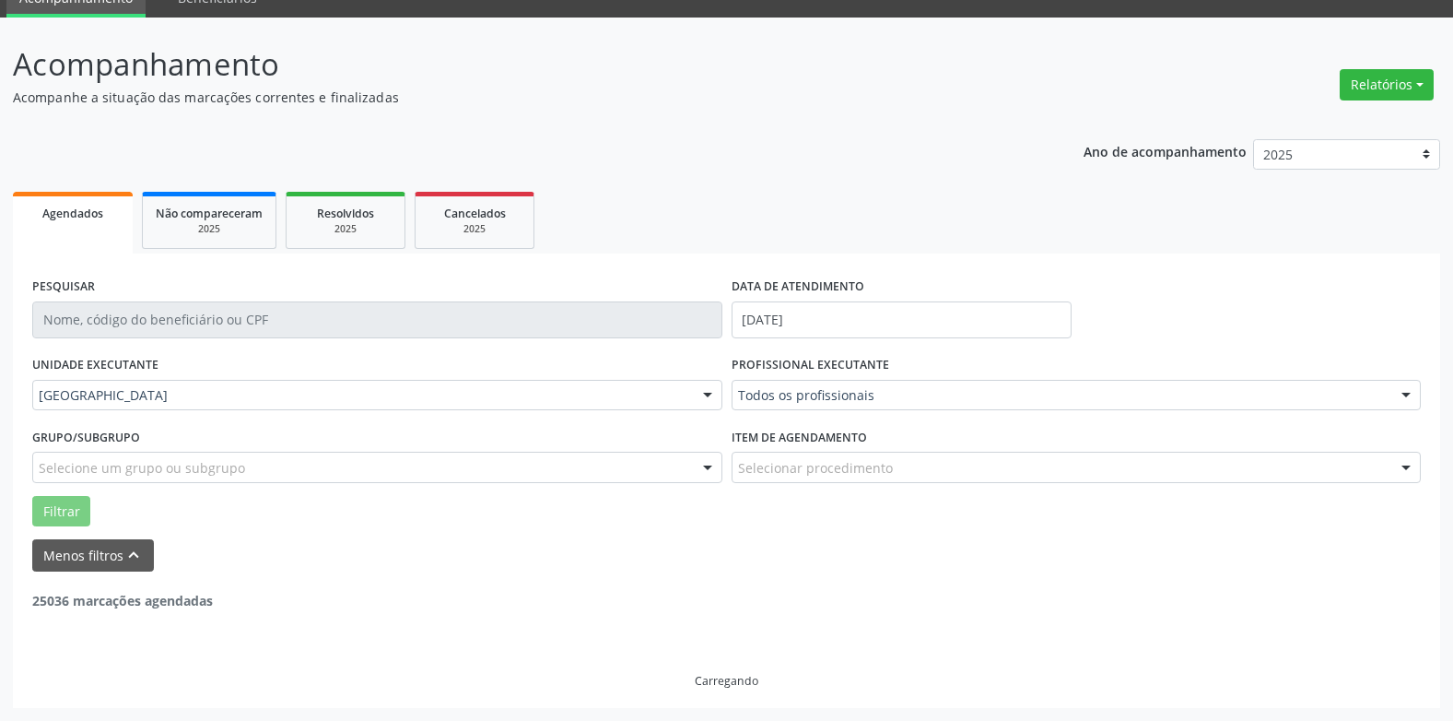
scroll to position [25, 0]
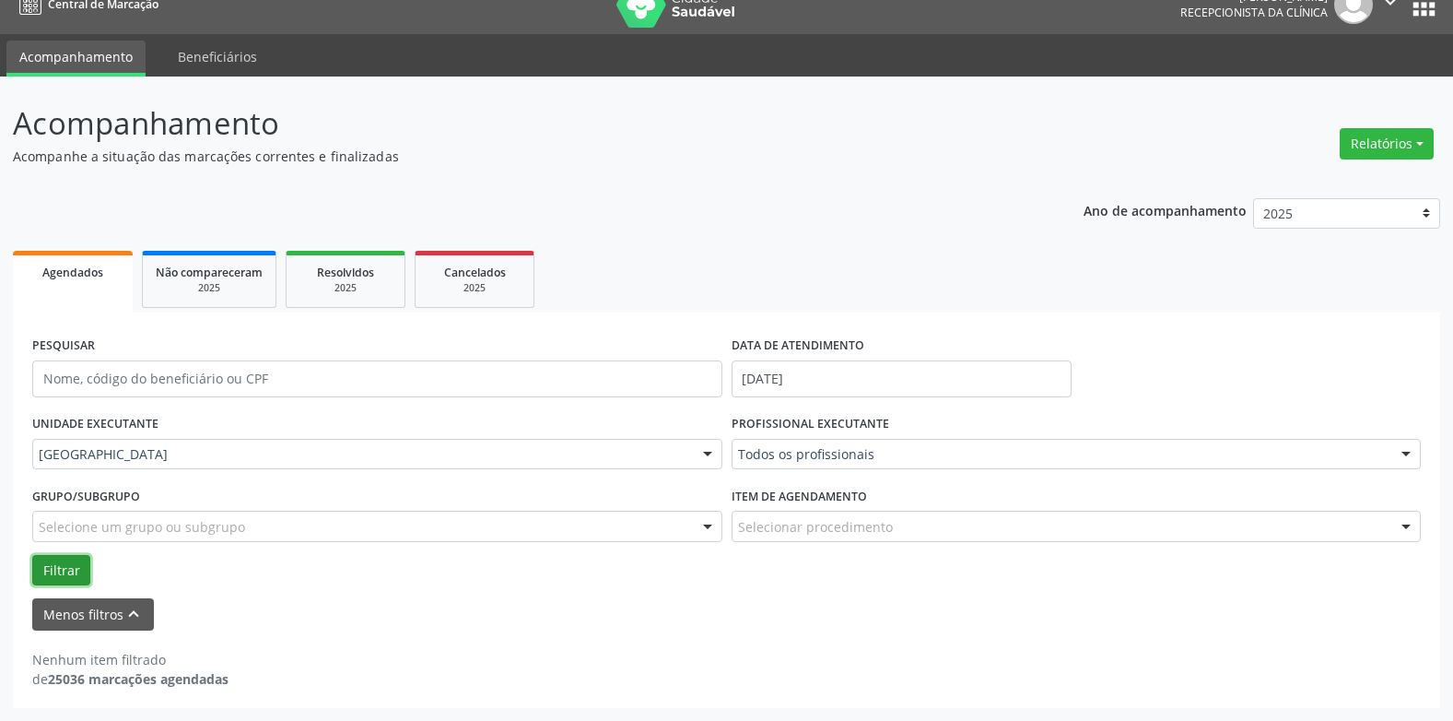
click at [46, 565] on button "Filtrar" at bounding box center [61, 570] width 58 height 31
click at [785, 376] on input "[DATE]" at bounding box center [902, 378] width 340 height 37
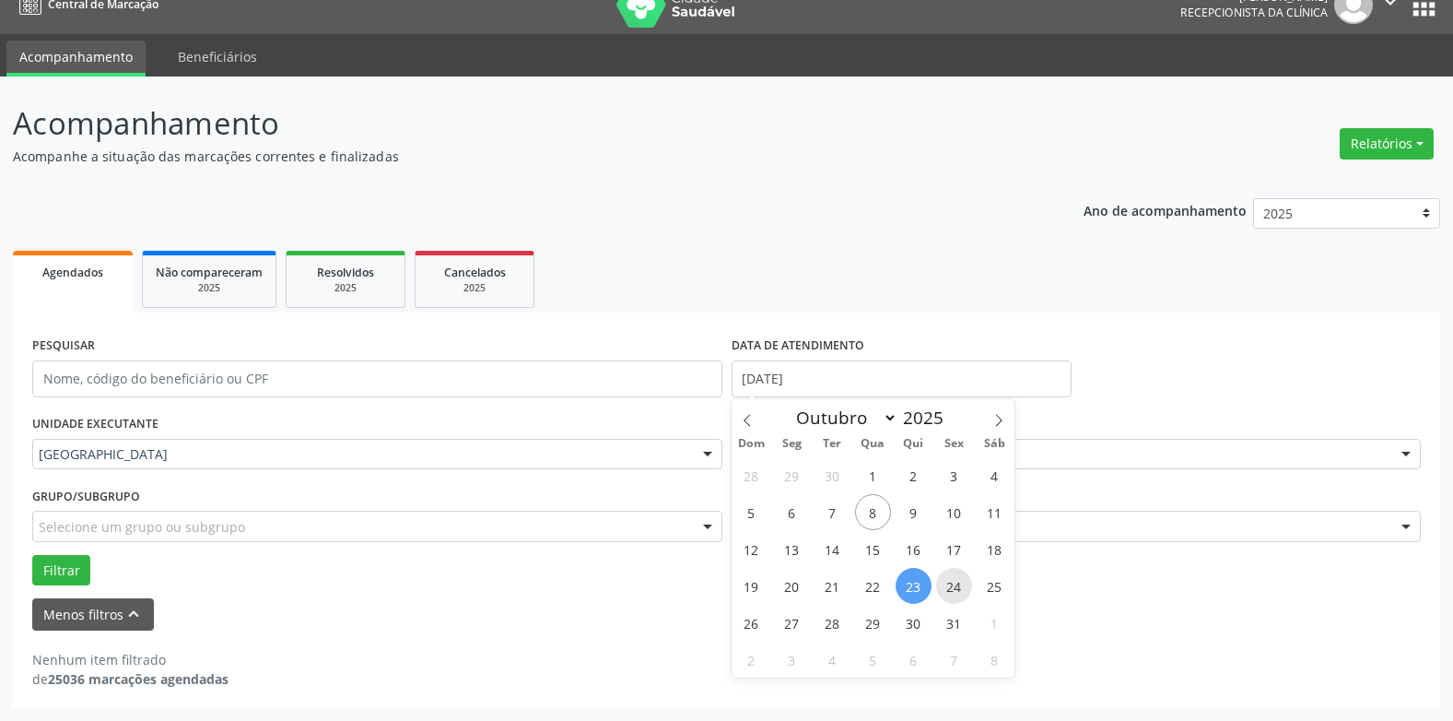
click at [957, 590] on span "24" at bounding box center [954, 586] width 36 height 36
type input "[DATE]"
click at [957, 590] on span "24" at bounding box center [954, 586] width 36 height 36
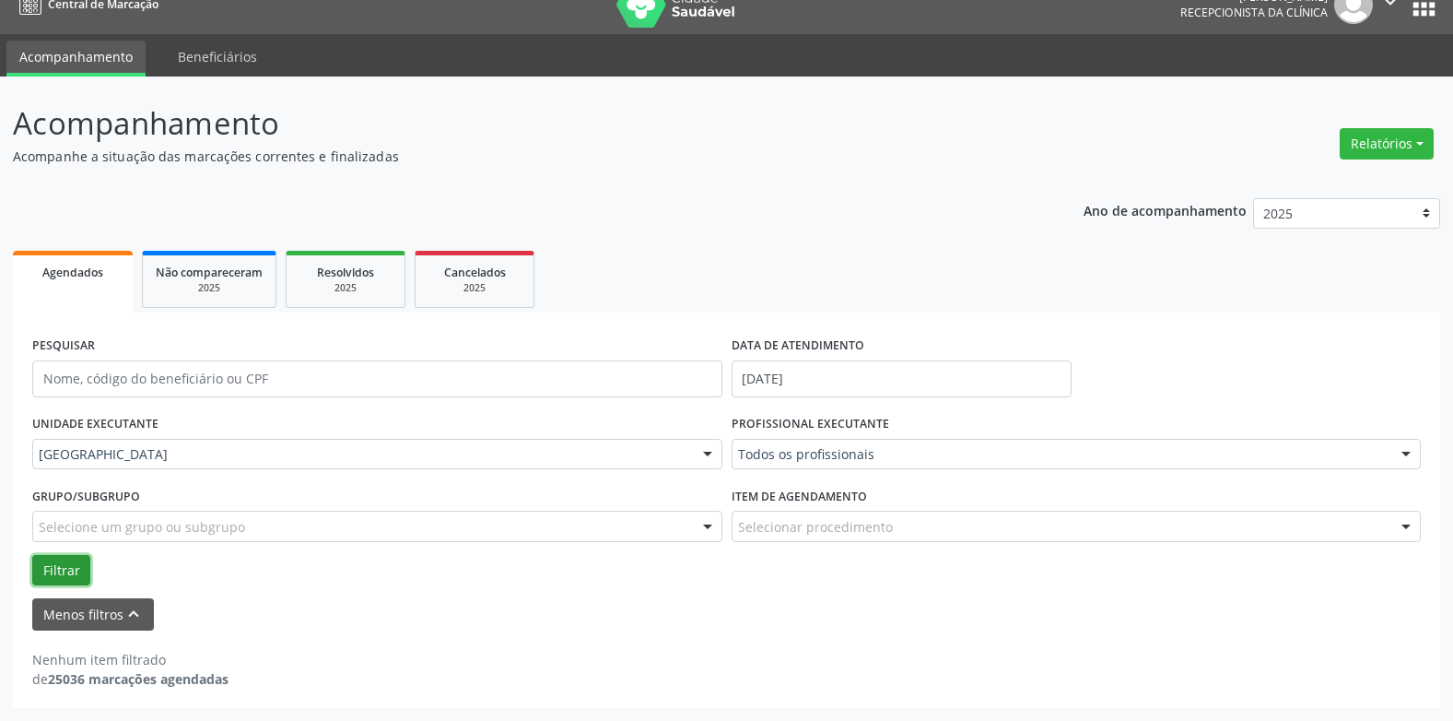
click at [73, 568] on button "Filtrar" at bounding box center [61, 570] width 58 height 31
click at [803, 377] on input "[DATE]" at bounding box center [902, 378] width 340 height 37
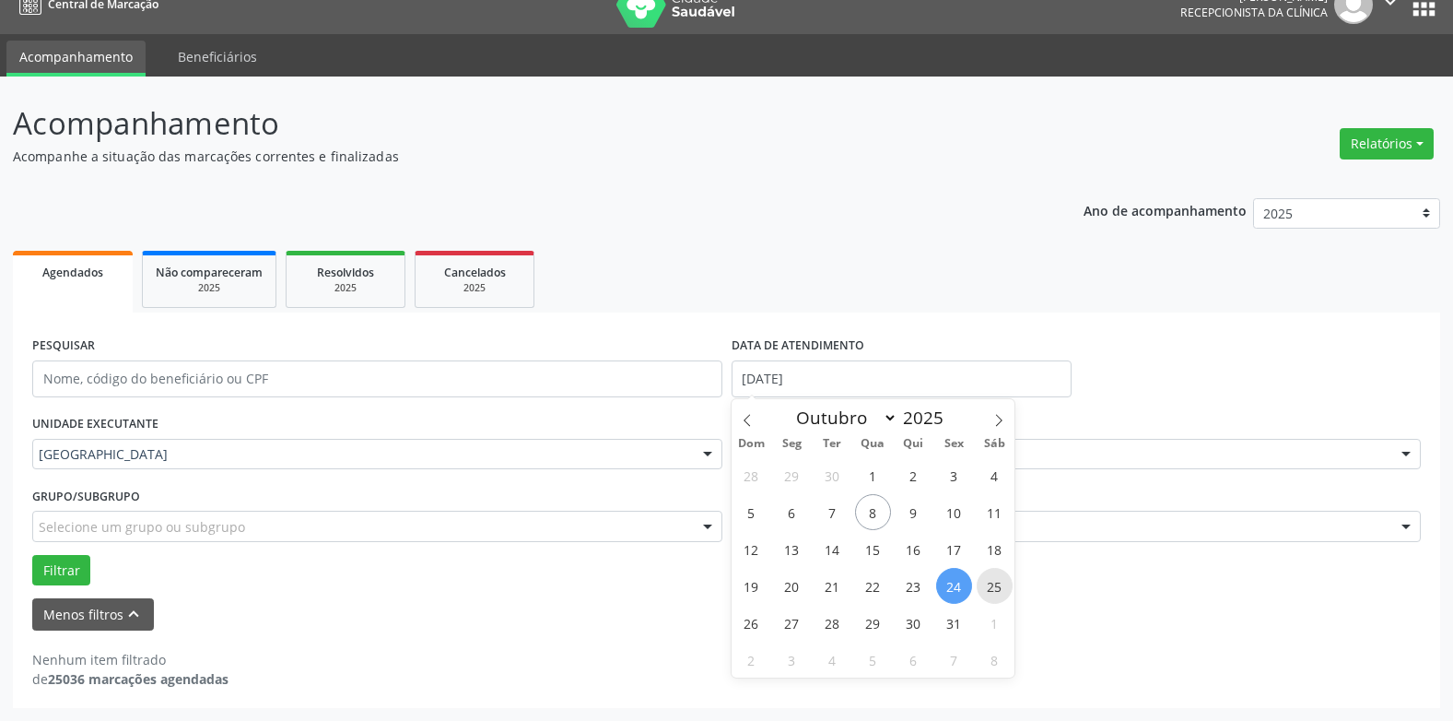
click at [990, 591] on span "25" at bounding box center [995, 586] width 36 height 36
type input "[DATE]"
click at [990, 591] on span "25" at bounding box center [995, 586] width 36 height 36
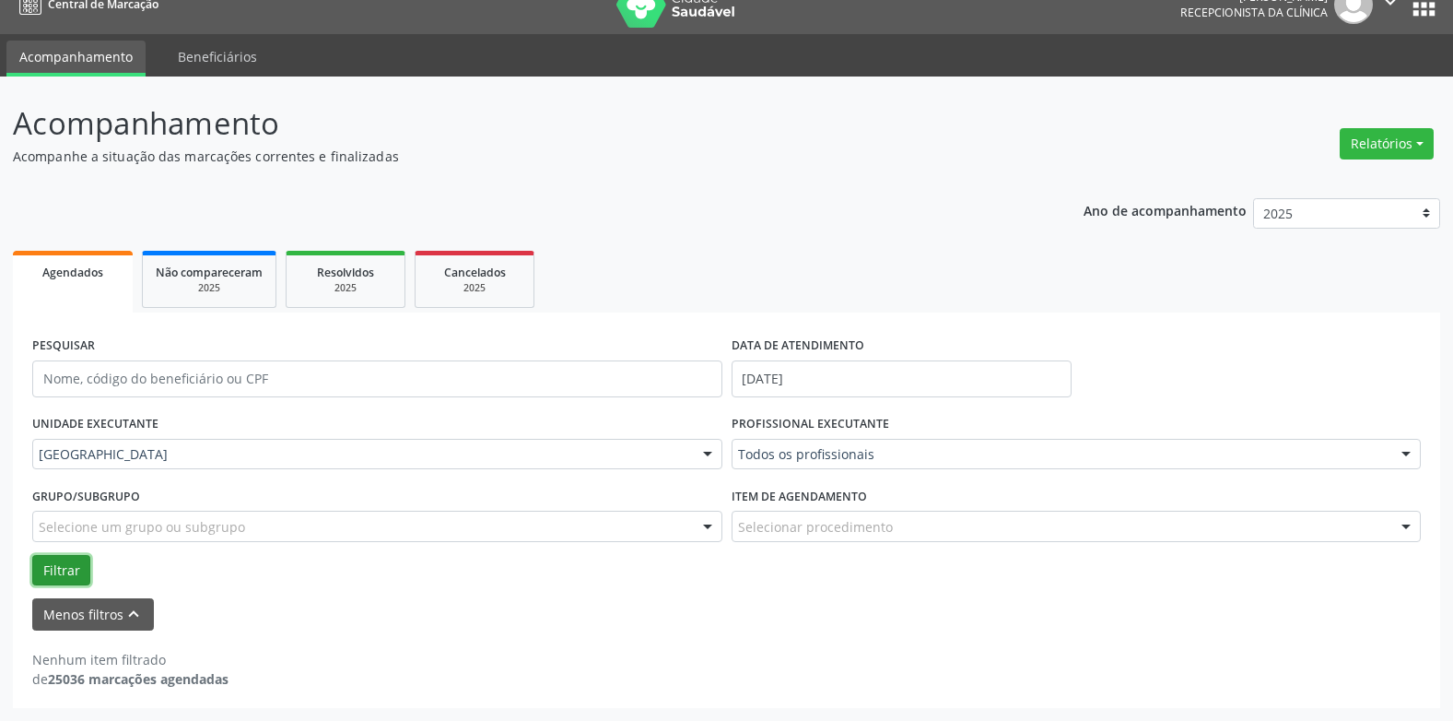
click at [71, 569] on button "Filtrar" at bounding box center [61, 570] width 58 height 31
click at [863, 377] on input "[DATE]" at bounding box center [902, 378] width 340 height 37
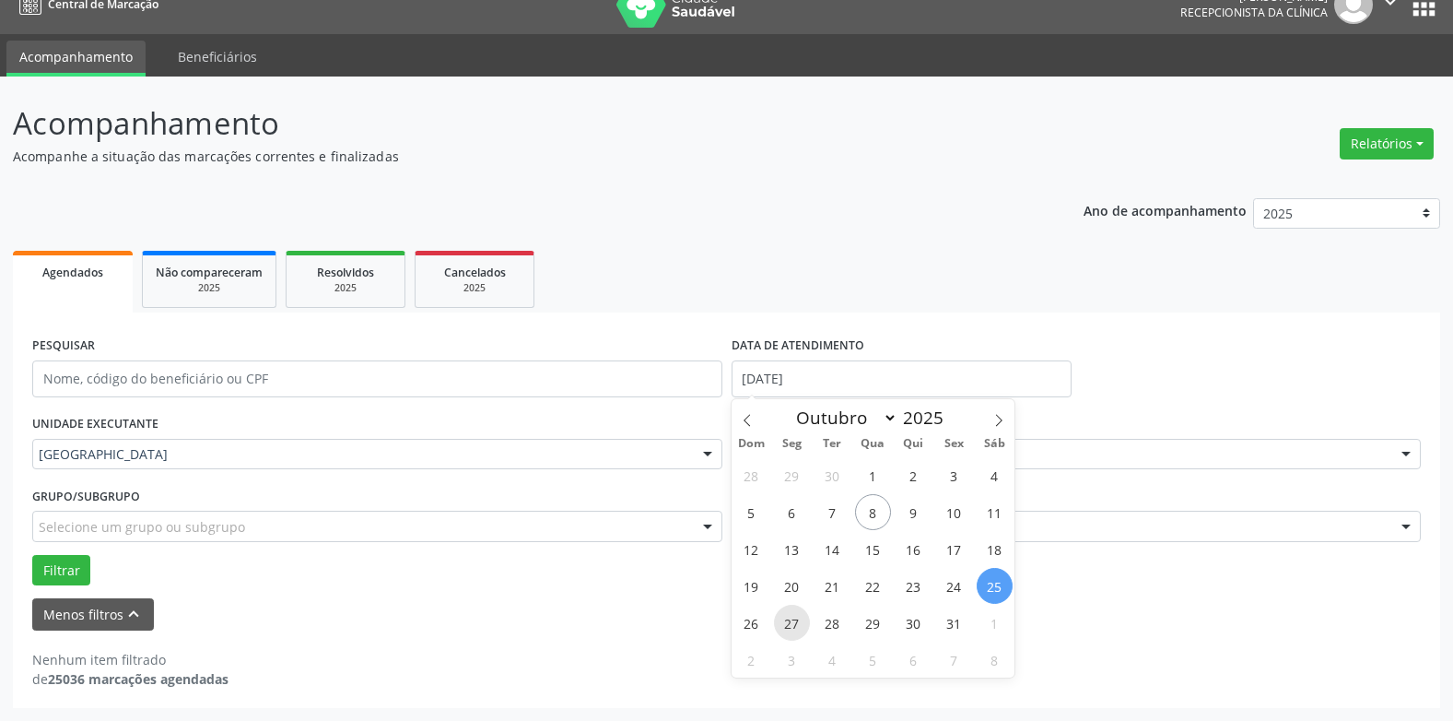
click at [790, 618] on span "27" at bounding box center [792, 623] width 36 height 36
type input "[DATE]"
click at [790, 618] on span "27" at bounding box center [792, 623] width 36 height 36
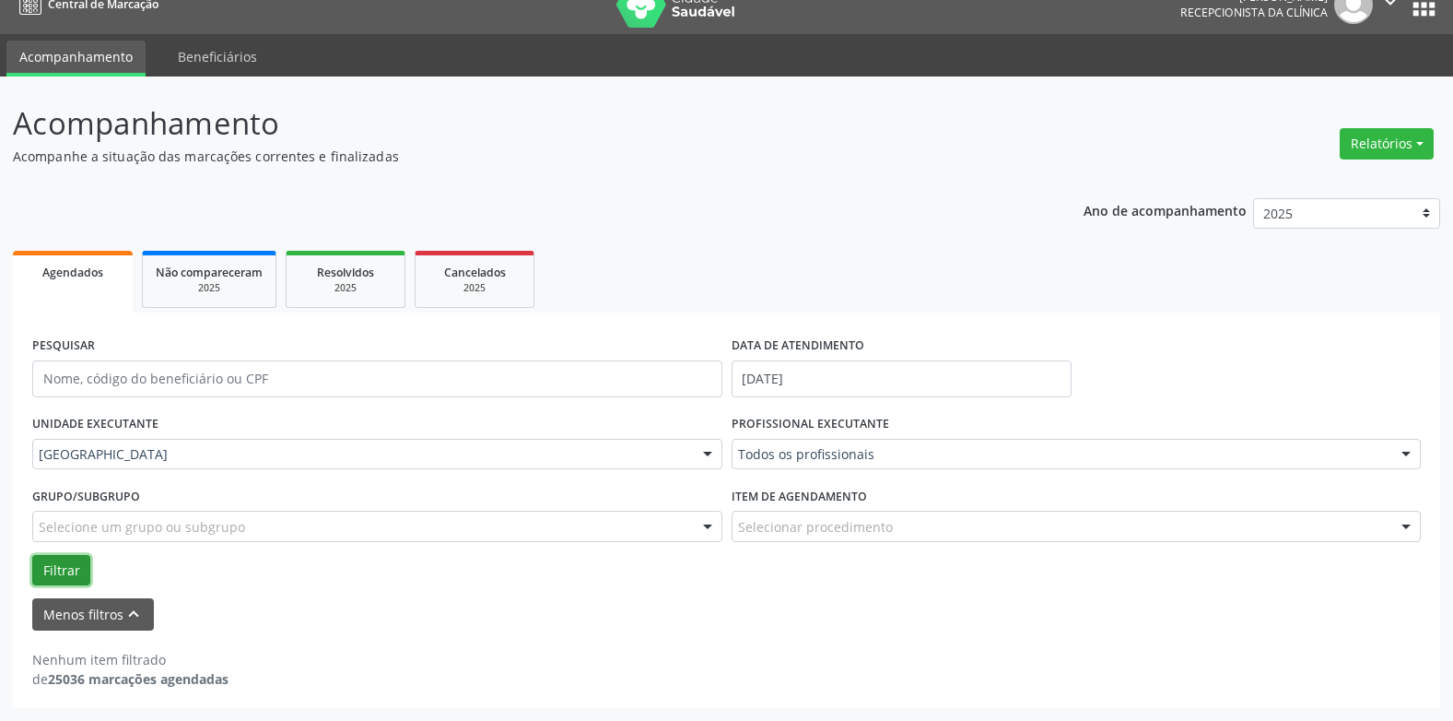
click at [51, 569] on button "Filtrar" at bounding box center [61, 570] width 58 height 31
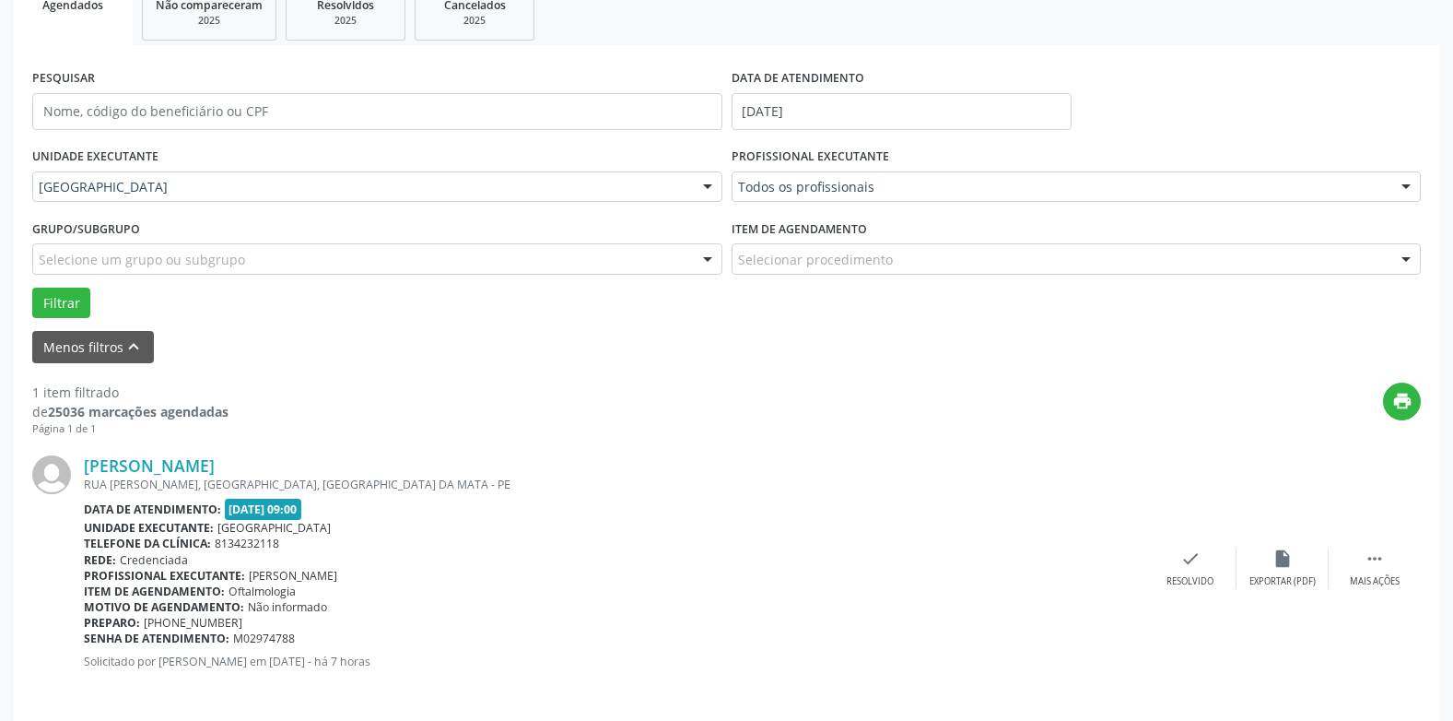
scroll to position [305, 0]
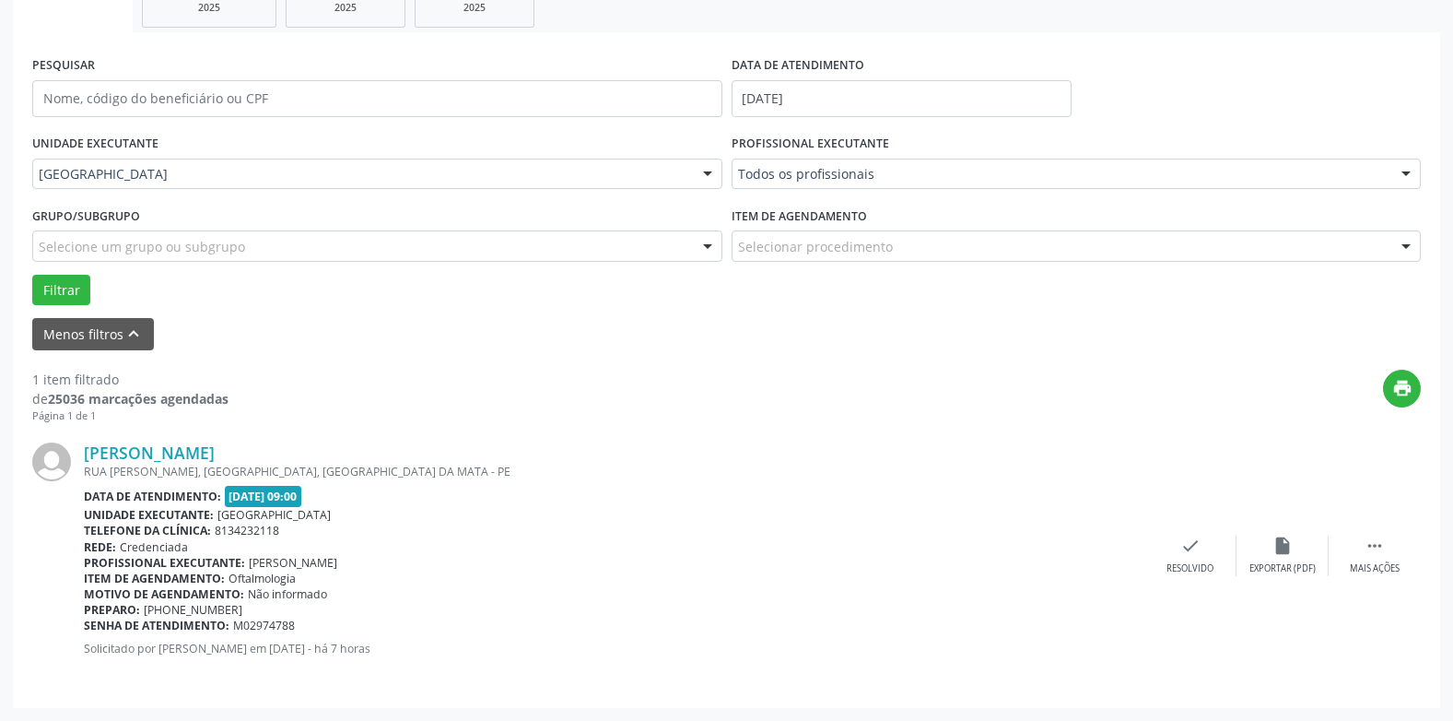
click at [207, 440] on div "[PERSON_NAME] [GEOGRAPHIC_DATA][PERSON_NAME], [GEOGRAPHIC_DATA], [GEOGRAPHIC_DA…" at bounding box center [726, 555] width 1389 height 264
click at [196, 444] on link "[PERSON_NAME]" at bounding box center [149, 452] width 131 height 20
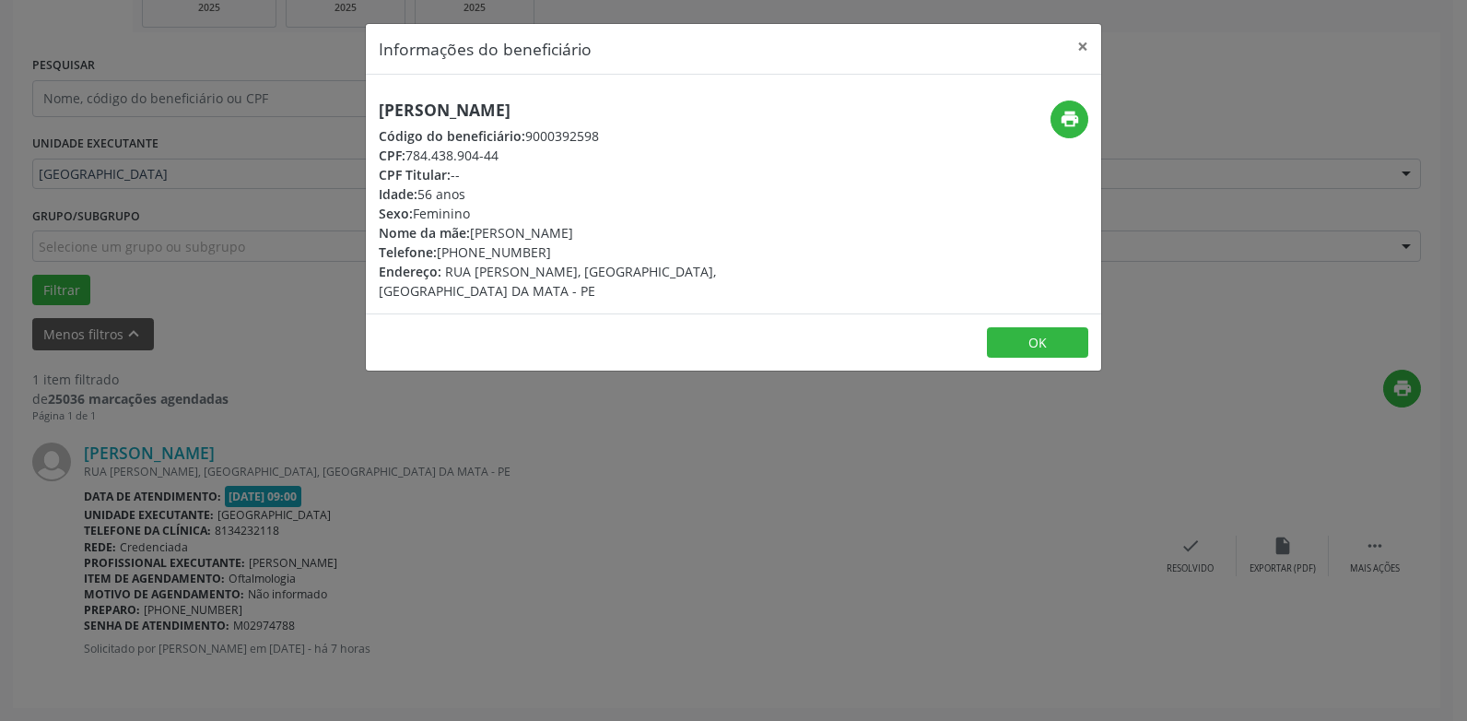
drag, startPoint x: 629, startPoint y: 102, endPoint x: 245, endPoint y: 97, distance: 384.3
click at [245, 97] on div "Informações do beneficiário × [PERSON_NAME] Código do beneficiário: 9000392598 …" at bounding box center [733, 360] width 1467 height 721
copy h5 "[PERSON_NAME]"
drag, startPoint x: 503, startPoint y: 152, endPoint x: 371, endPoint y: 157, distance: 131.9
click at [371, 157] on div "[PERSON_NAME] Código do beneficiário: 9000392598 CPF: 784.438.904-44 CPF Titula…" at bounding box center [611, 200] width 490 height 200
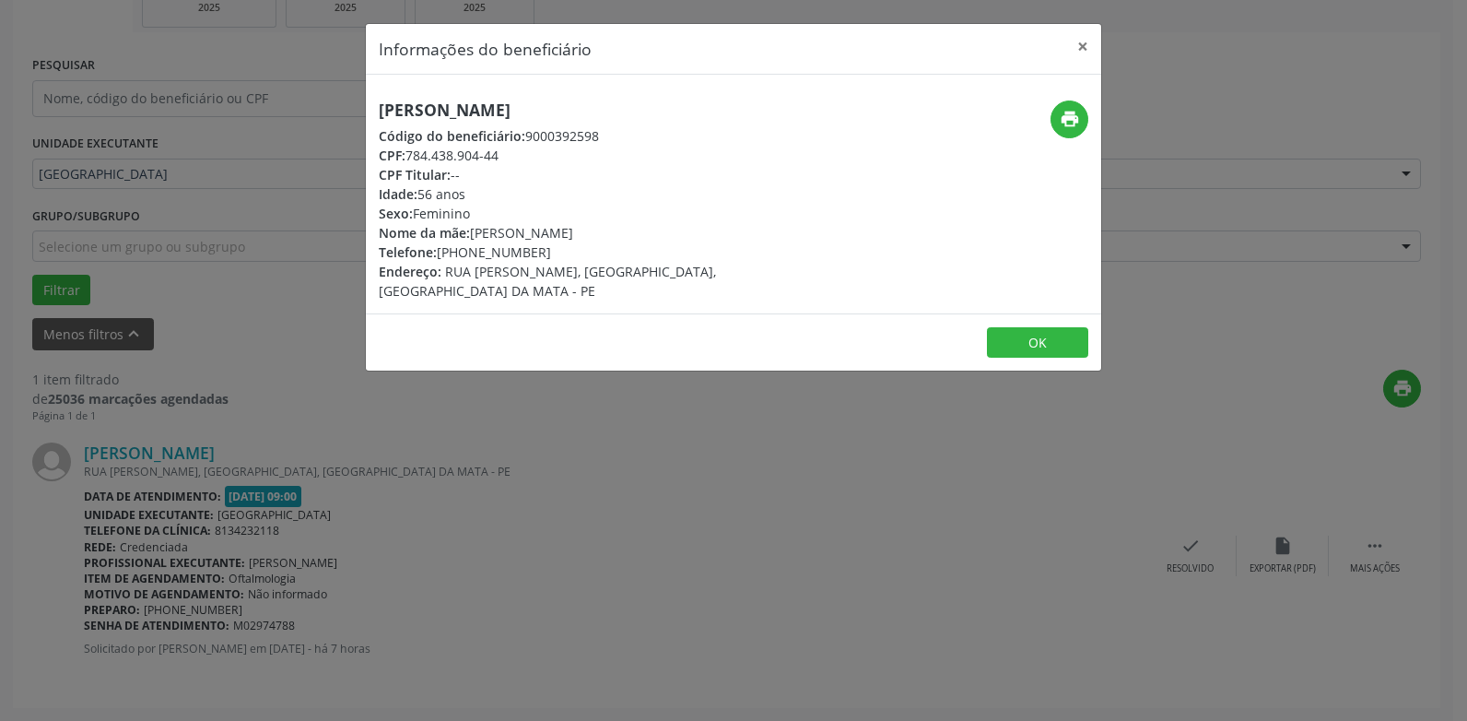
copy div "CPF: 784.438.904-44"
drag, startPoint x: 539, startPoint y: 252, endPoint x: 371, endPoint y: 261, distance: 167.9
click at [371, 261] on div "[PERSON_NAME] Código do beneficiário: 9000392598 CPF: 784.438.904-44 CPF Titula…" at bounding box center [611, 200] width 490 height 200
copy div "Telefone: [PHONE_NUMBER]"
drag, startPoint x: 597, startPoint y: 201, endPoint x: 606, endPoint y: 196, distance: 10.3
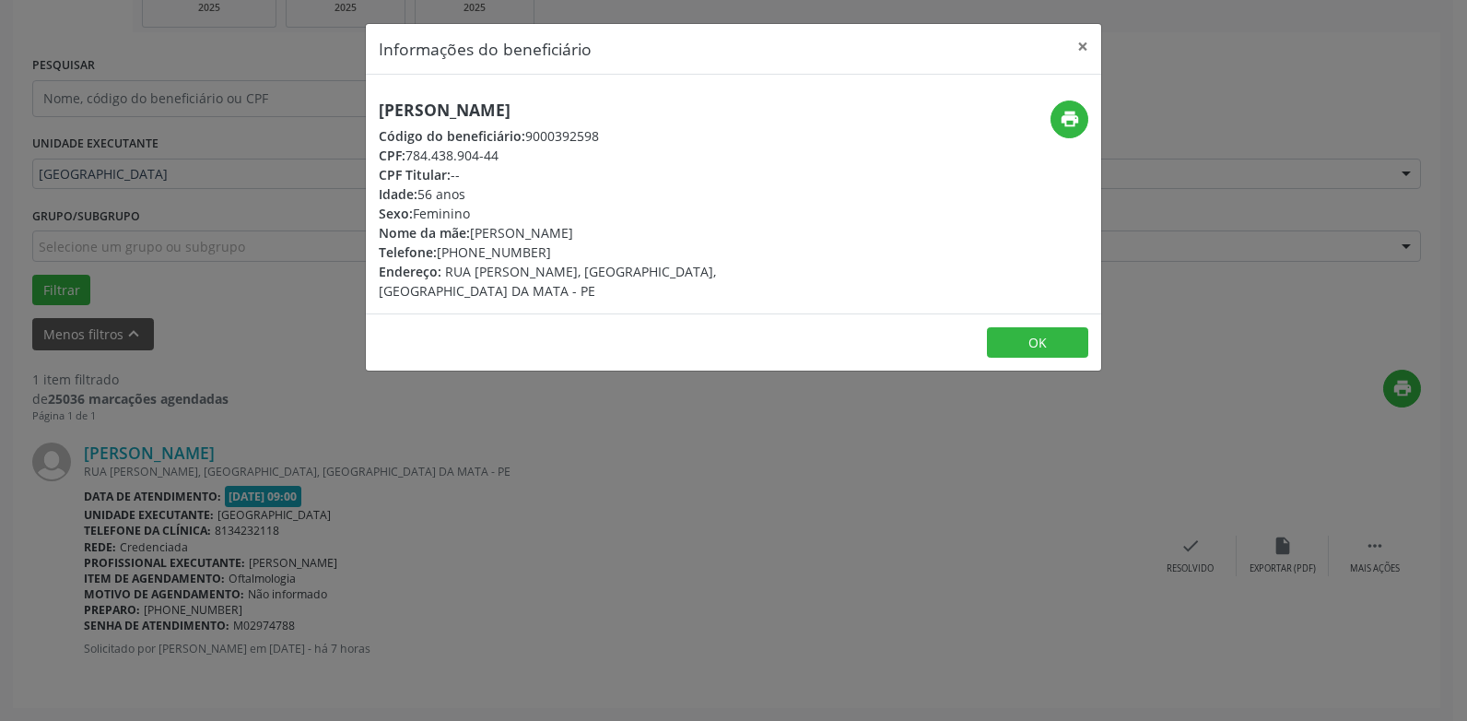
click at [597, 201] on div "Idade: 56 anos" at bounding box center [611, 193] width 464 height 19
click at [1062, 115] on icon "print" at bounding box center [1070, 119] width 20 height 20
click at [1081, 40] on button "×" at bounding box center [1082, 46] width 37 height 45
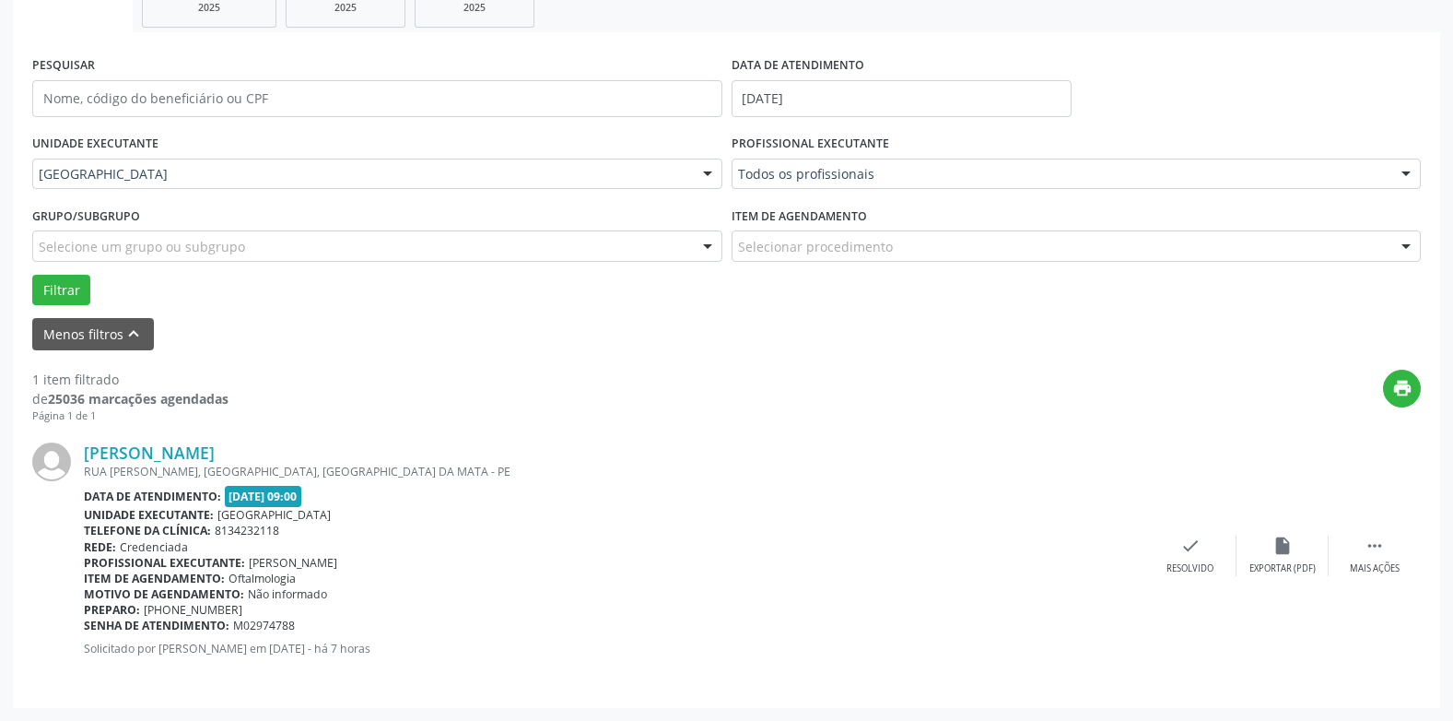
drag, startPoint x: 299, startPoint y: 627, endPoint x: 85, endPoint y: 626, distance: 214.7
click at [85, 626] on div "Senha de atendimento: M02974788" at bounding box center [614, 625] width 1061 height 16
copy div "Senha de atendimento: M02974788"
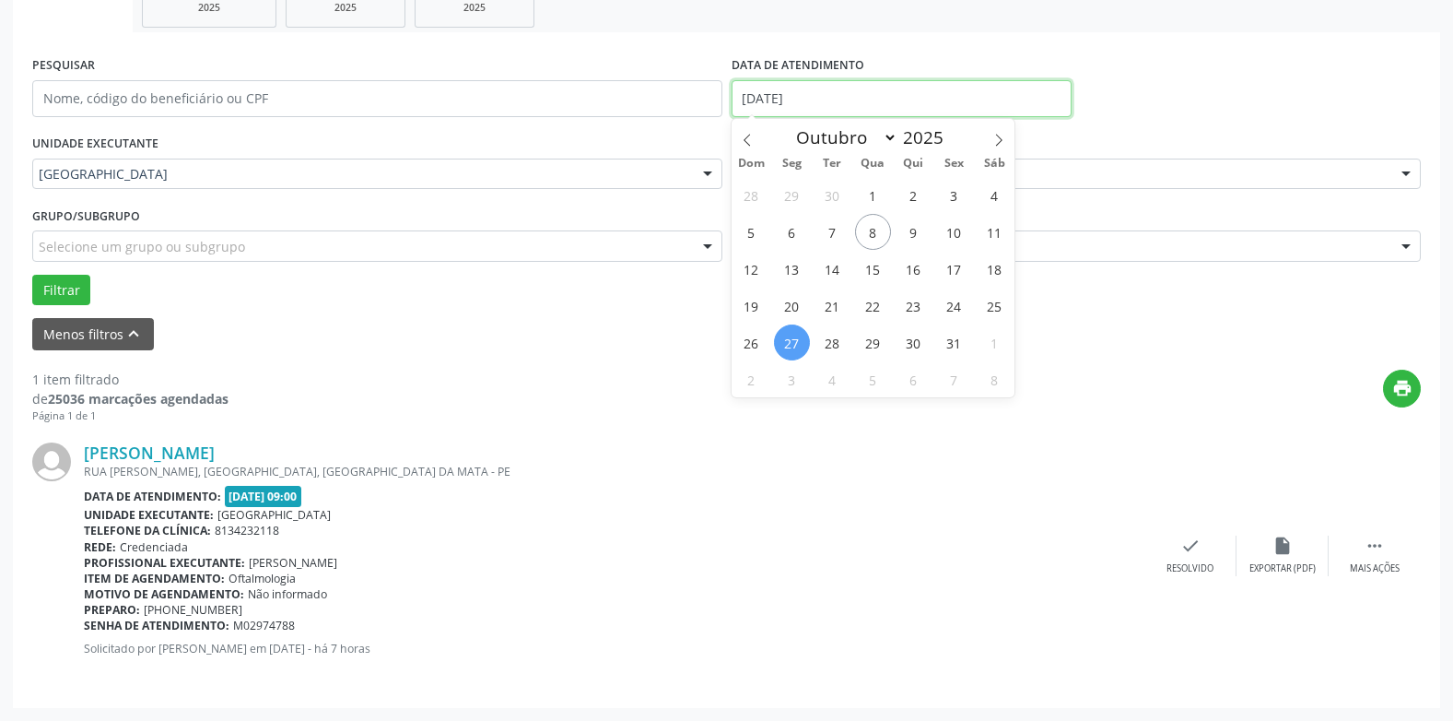
click at [787, 101] on input "[DATE]" at bounding box center [902, 98] width 340 height 37
click at [837, 334] on span "28" at bounding box center [833, 342] width 36 height 36
type input "[DATE]"
click at [837, 334] on span "28" at bounding box center [833, 342] width 36 height 36
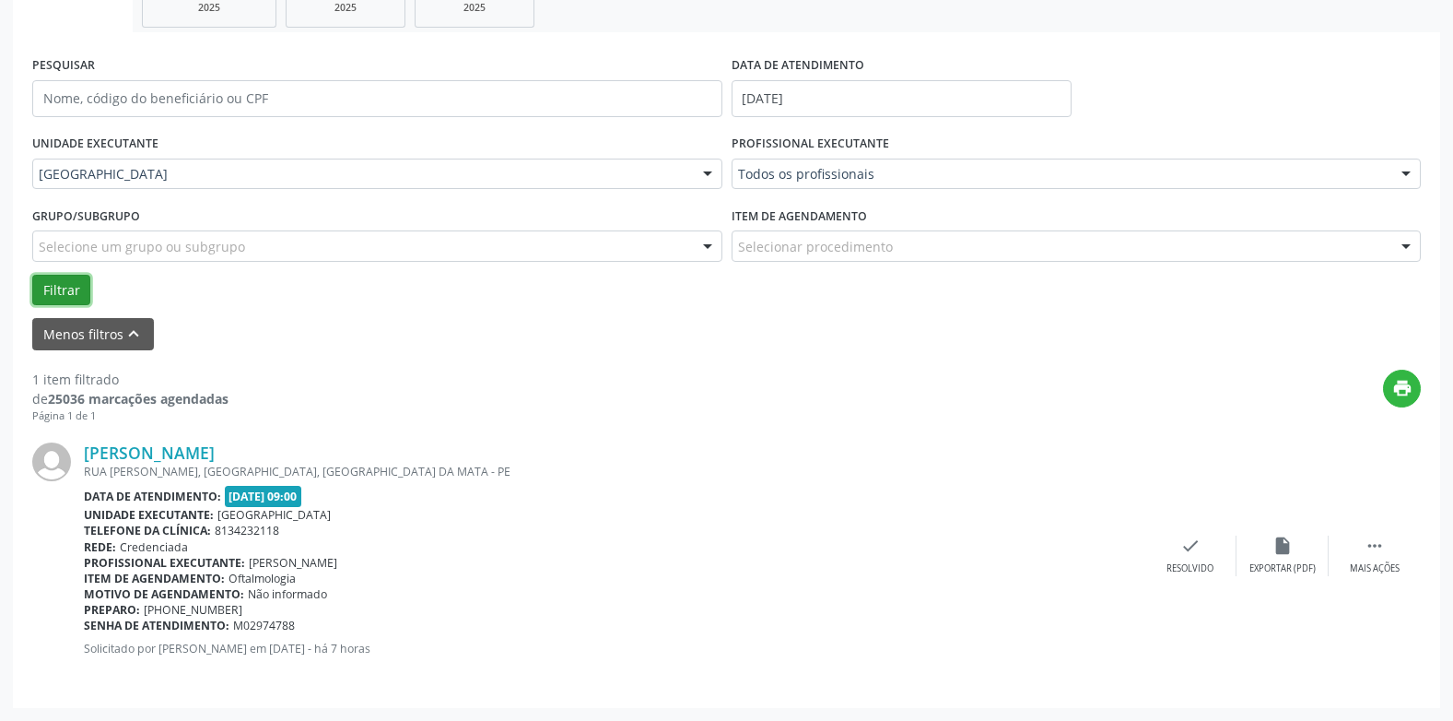
click at [55, 285] on button "Filtrar" at bounding box center [61, 290] width 58 height 31
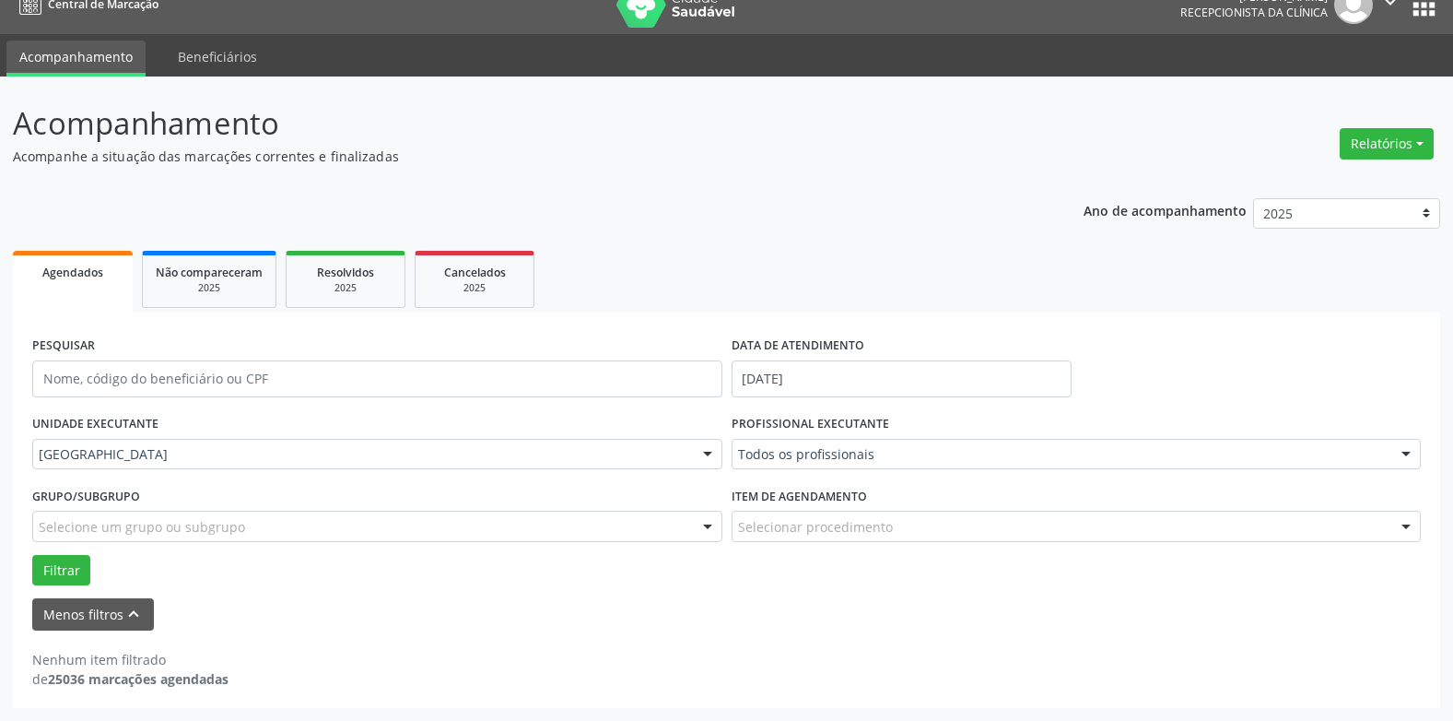
scroll to position [25, 0]
click at [759, 388] on input "[DATE]" at bounding box center [902, 378] width 340 height 37
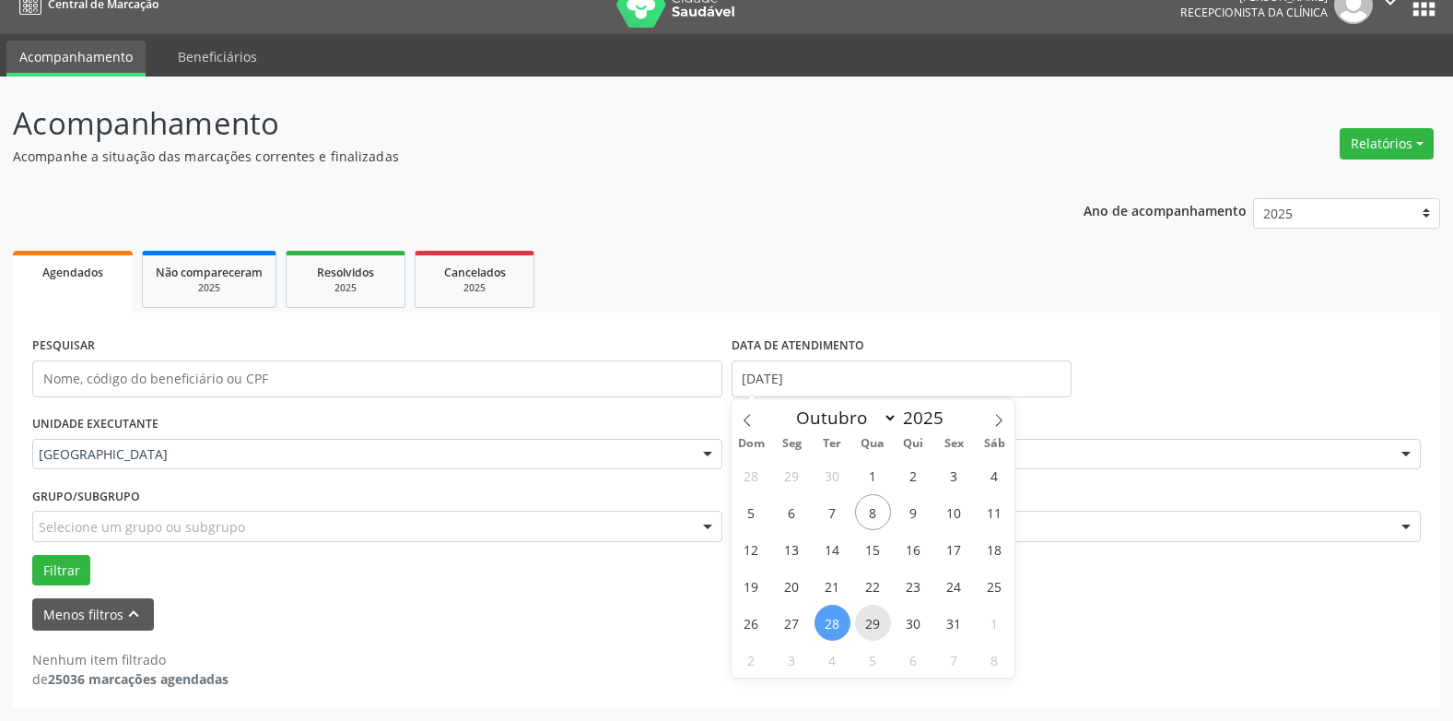
click at [872, 624] on span "29" at bounding box center [873, 623] width 36 height 36
type input "[DATE]"
click at [872, 624] on span "29" at bounding box center [873, 623] width 36 height 36
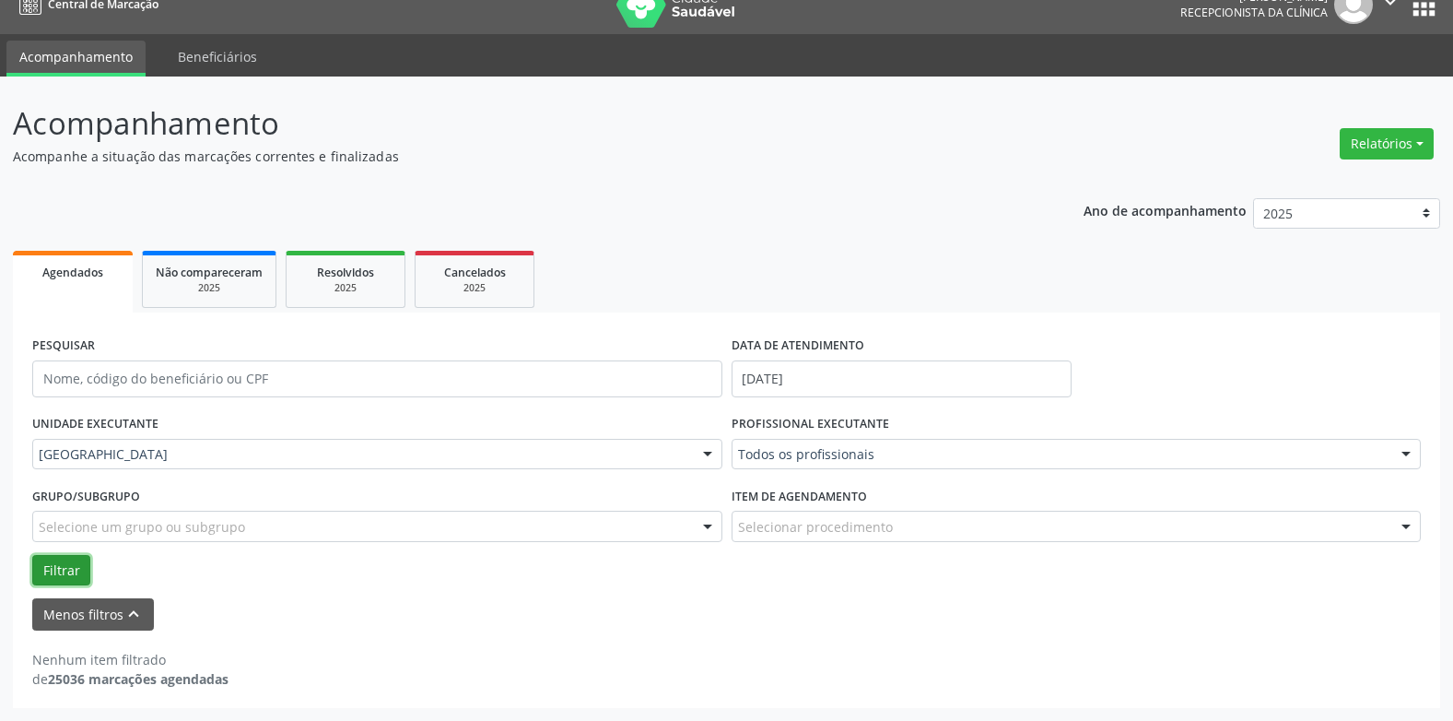
click at [80, 573] on button "Filtrar" at bounding box center [61, 570] width 58 height 31
click at [835, 375] on input "[DATE]" at bounding box center [902, 378] width 340 height 37
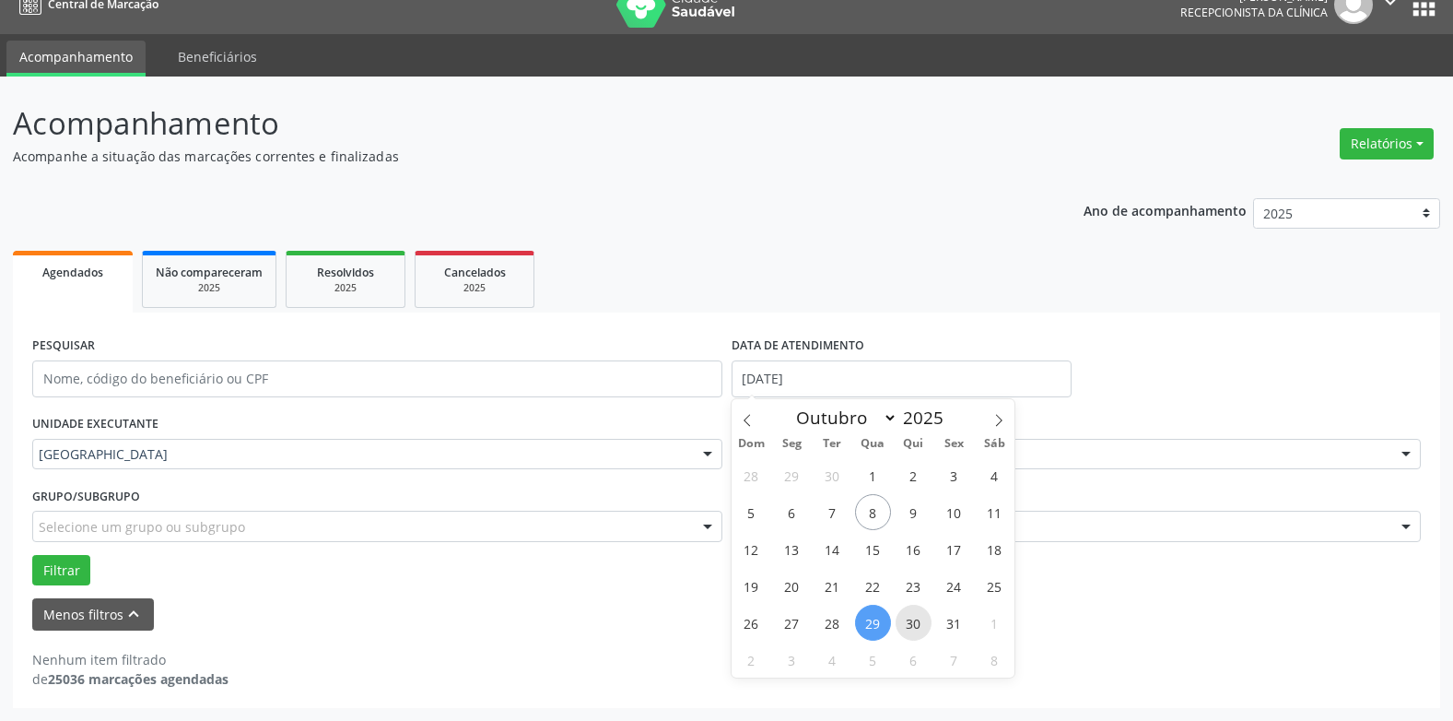
click at [917, 621] on span "30" at bounding box center [914, 623] width 36 height 36
type input "30/10/2025"
click at [917, 621] on span "30" at bounding box center [914, 623] width 36 height 36
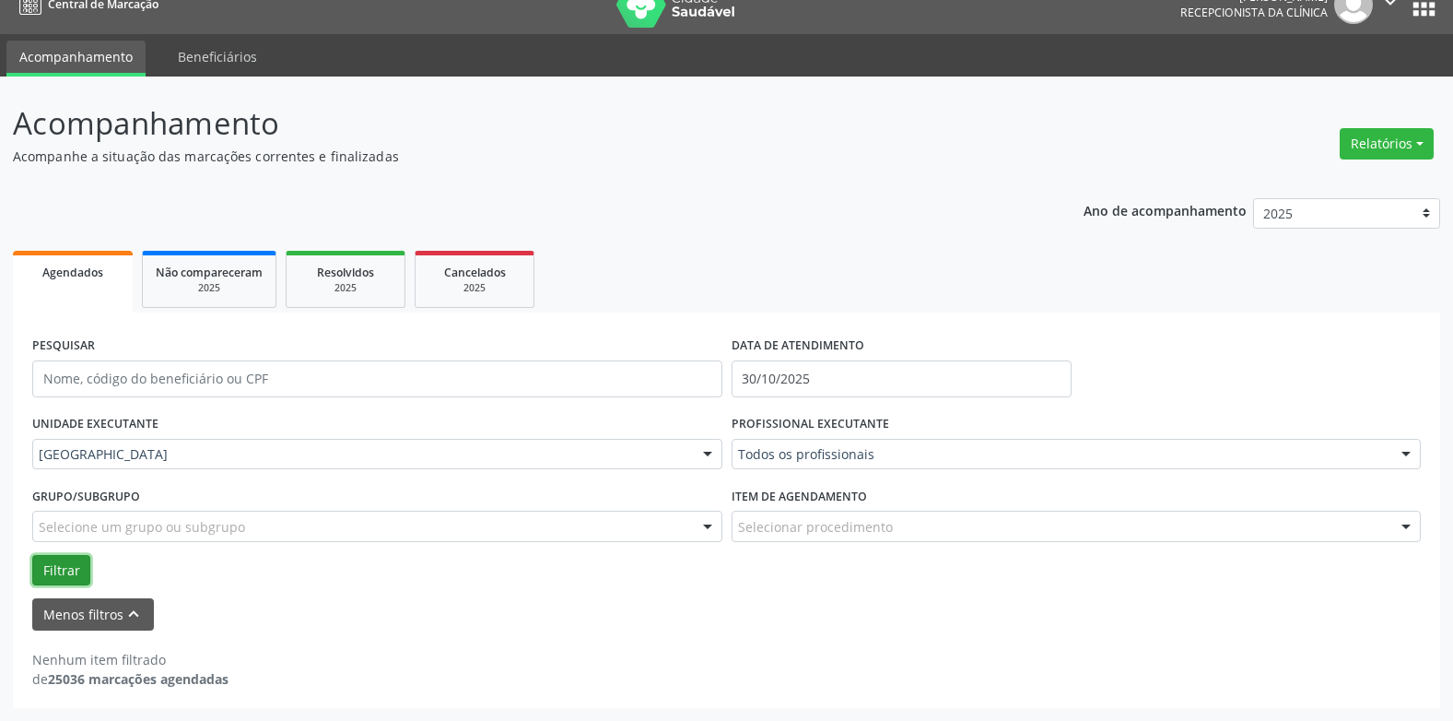
click at [54, 556] on button "Filtrar" at bounding box center [61, 570] width 58 height 31
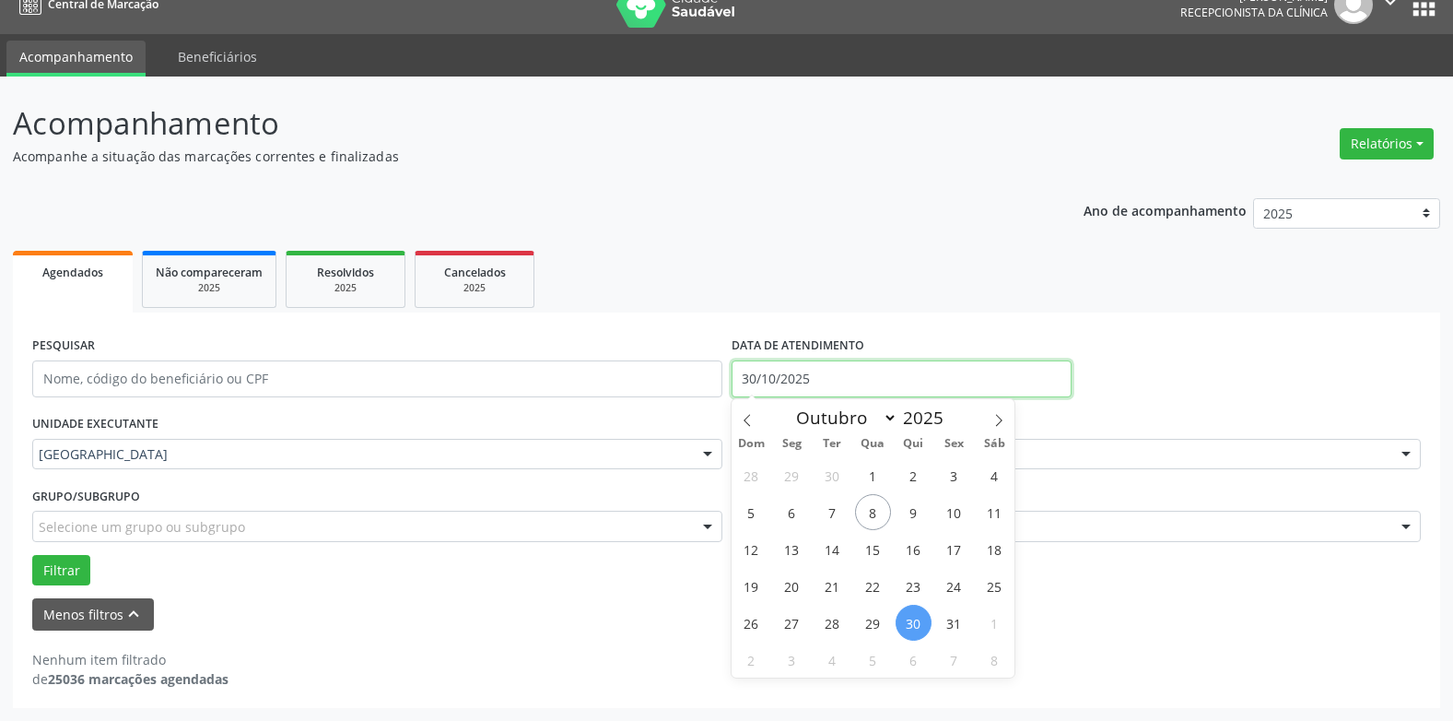
click at [792, 373] on input "30/10/2025" at bounding box center [902, 378] width 340 height 37
click at [944, 615] on span "31" at bounding box center [954, 623] width 36 height 36
type input "[DATE]"
click at [944, 615] on span "31" at bounding box center [954, 623] width 36 height 36
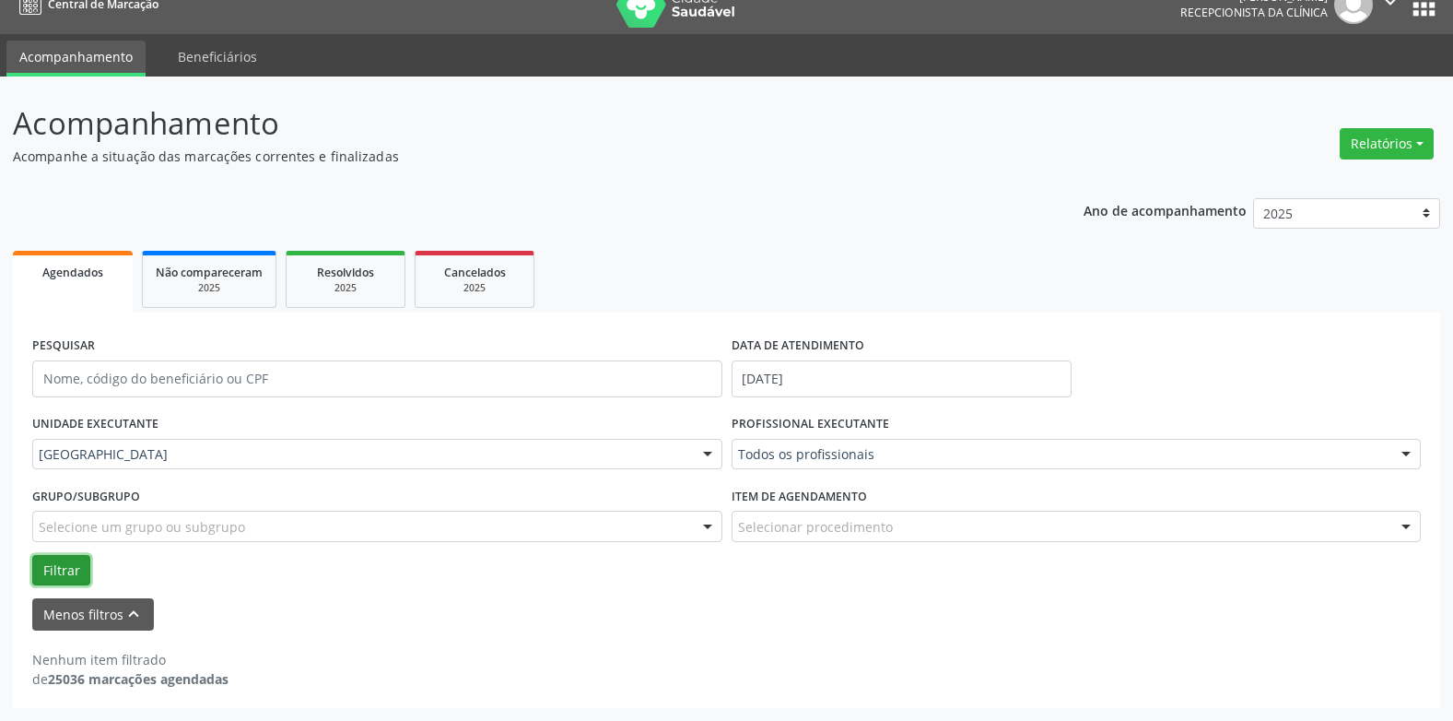
click at [60, 562] on button "Filtrar" at bounding box center [61, 570] width 58 height 31
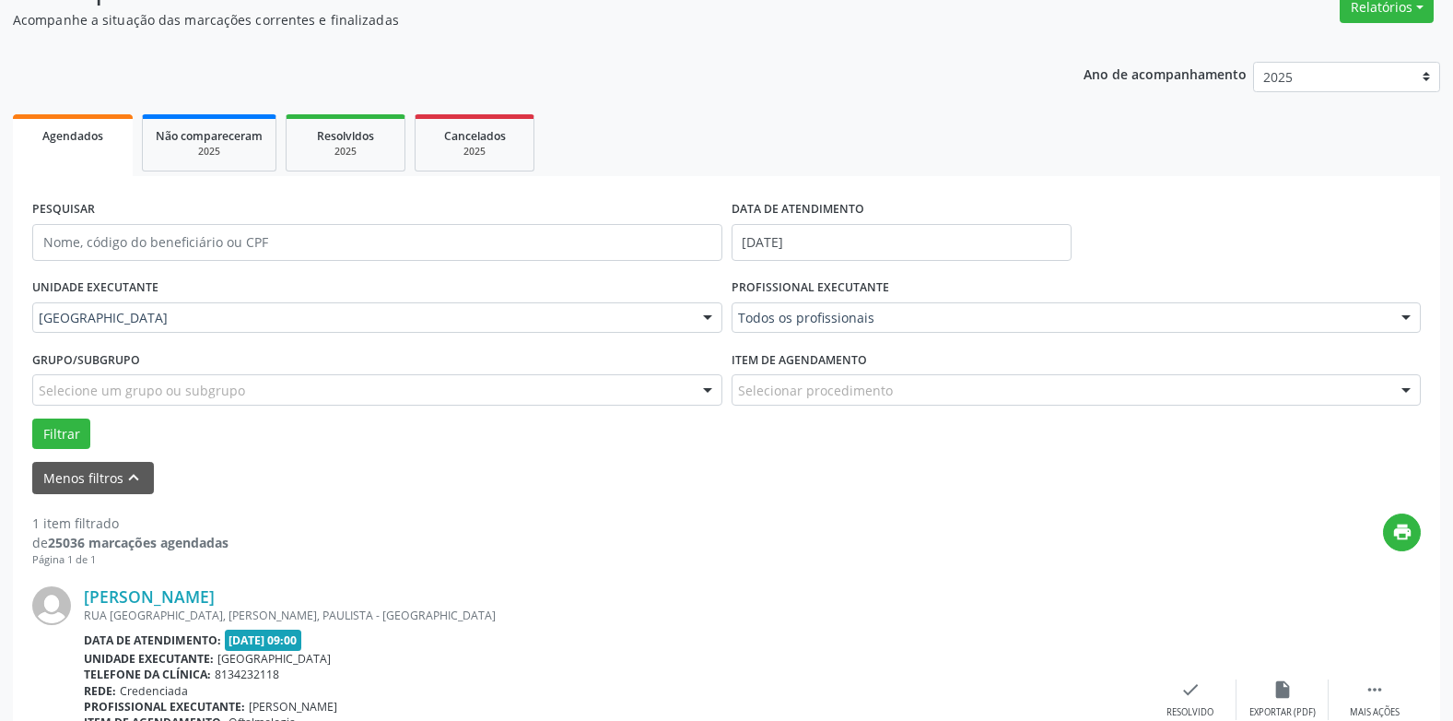
scroll to position [305, 0]
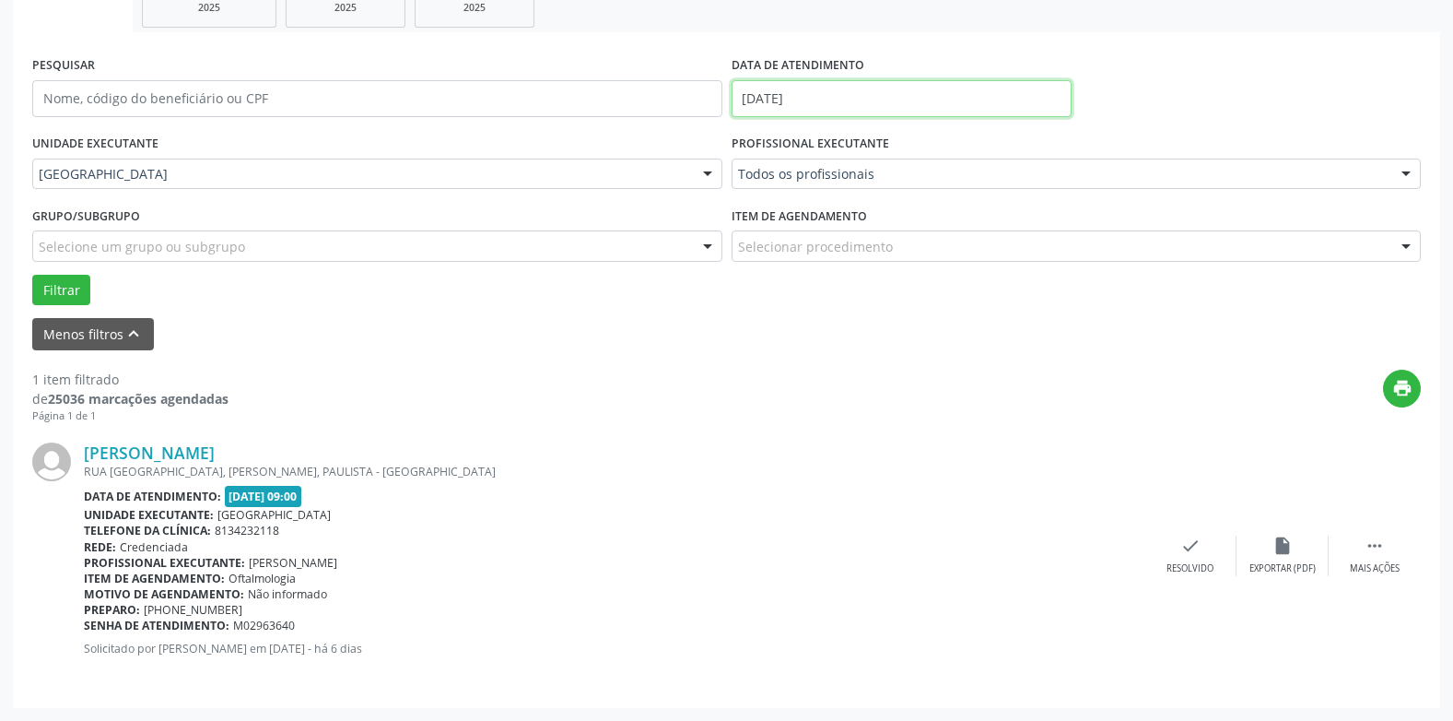
click at [811, 85] on input "[DATE]" at bounding box center [902, 98] width 340 height 37
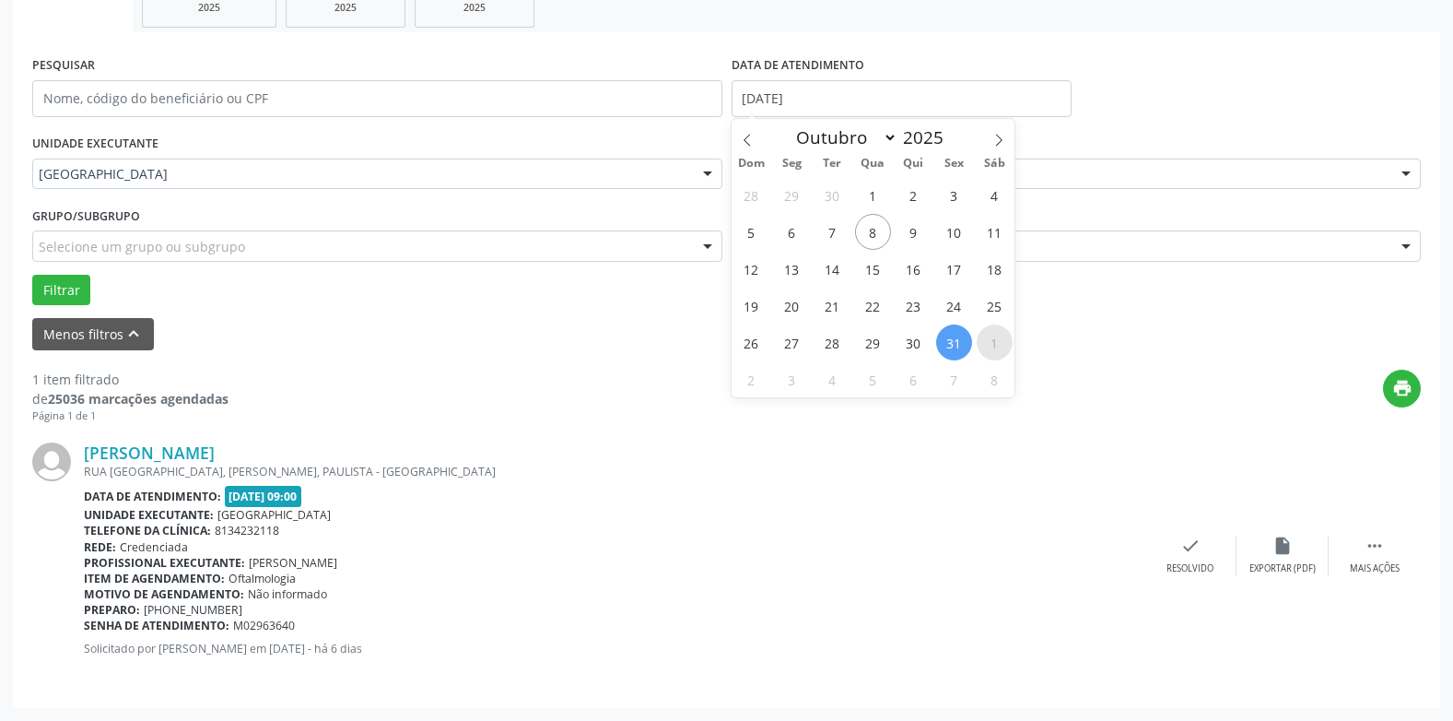
click at [992, 342] on span "1" at bounding box center [995, 342] width 36 height 36
type input "[DATE]"
click at [992, 342] on span "1" at bounding box center [995, 342] width 36 height 36
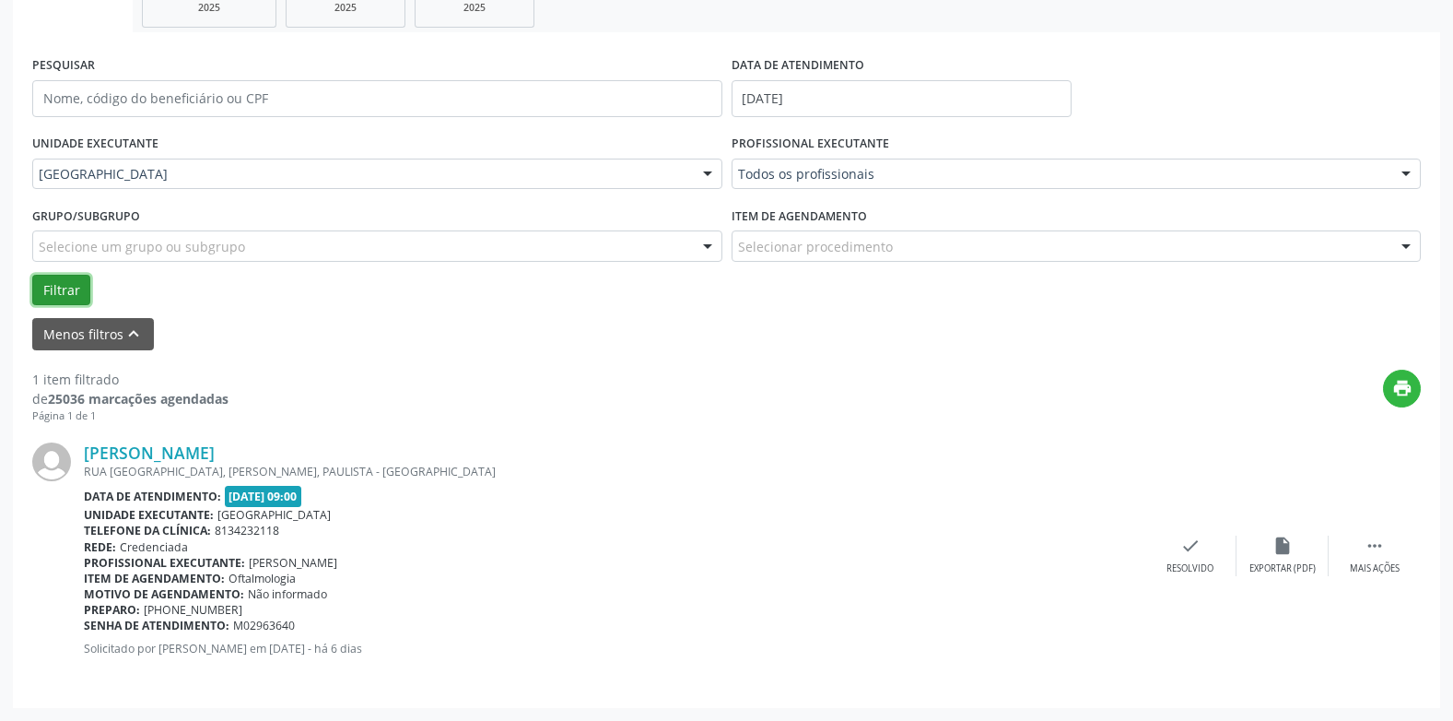
click at [85, 295] on button "Filtrar" at bounding box center [61, 290] width 58 height 31
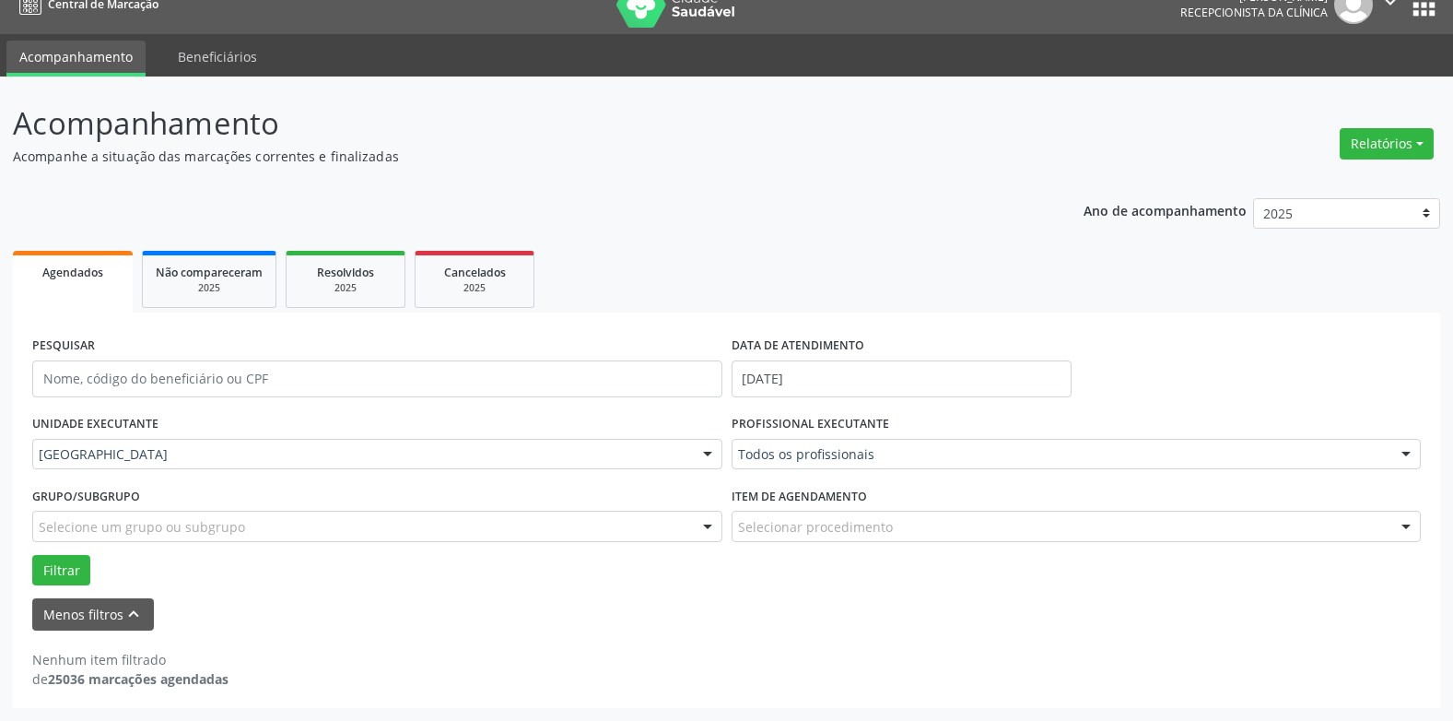
scroll to position [25, 0]
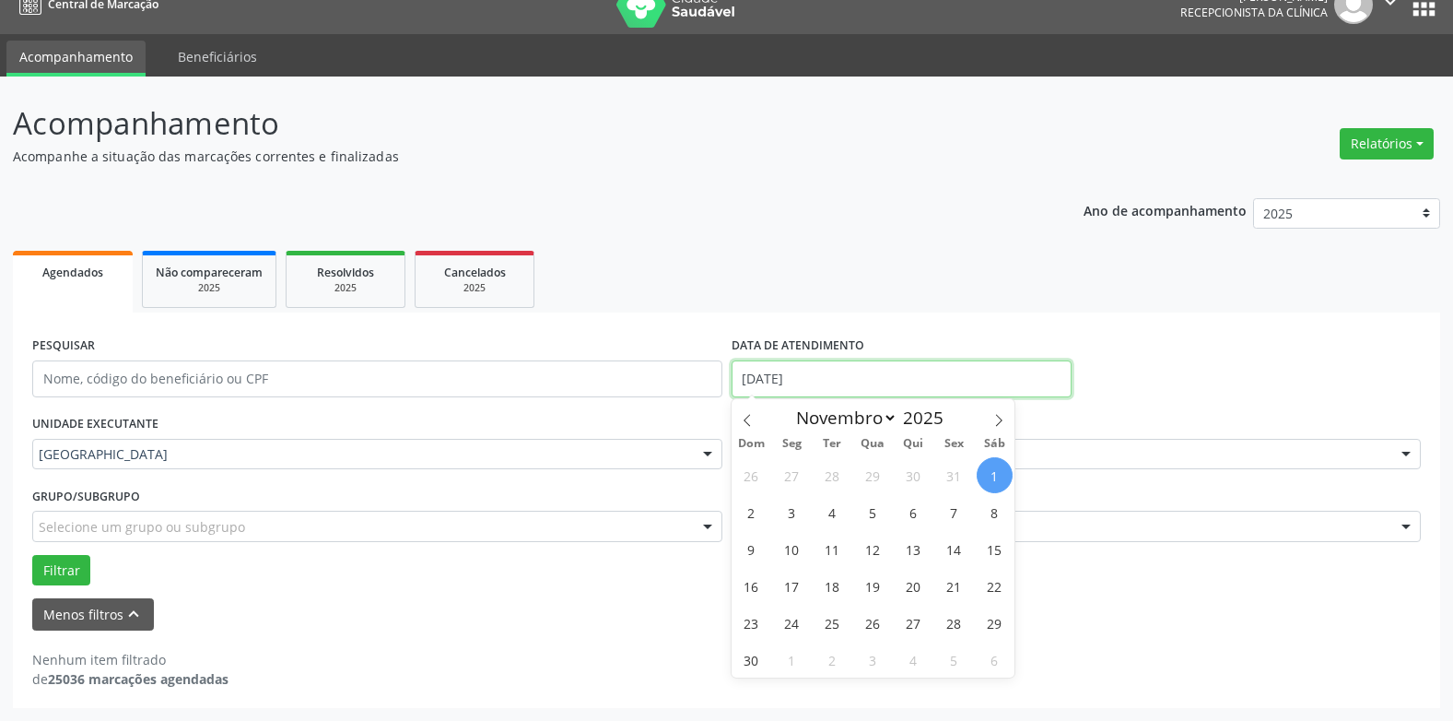
drag, startPoint x: 769, startPoint y: 374, endPoint x: 780, endPoint y: 374, distance: 10.1
click at [772, 374] on input "[DATE]" at bounding box center [902, 378] width 340 height 37
click at [785, 499] on span "3" at bounding box center [792, 512] width 36 height 36
type input "[DATE]"
click at [785, 499] on span "3" at bounding box center [792, 512] width 36 height 36
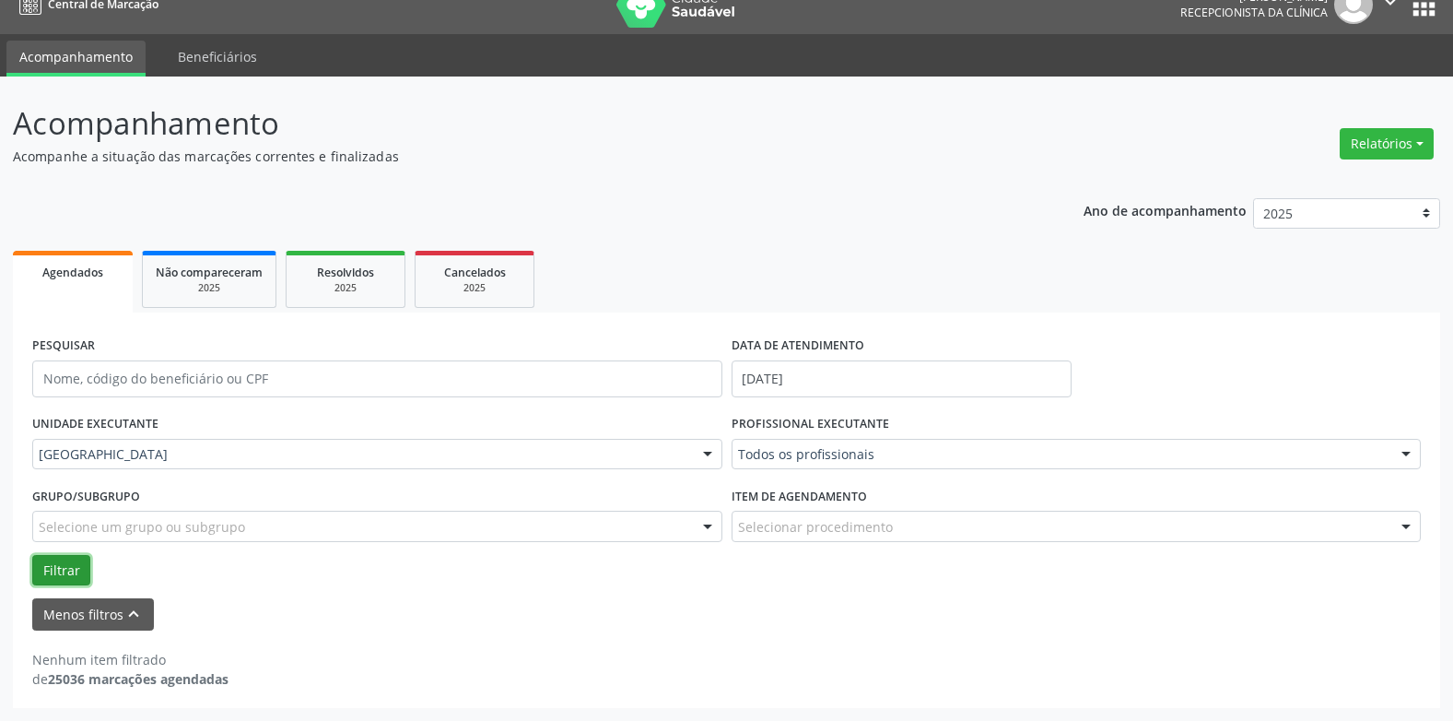
click at [61, 572] on button "Filtrar" at bounding box center [61, 570] width 58 height 31
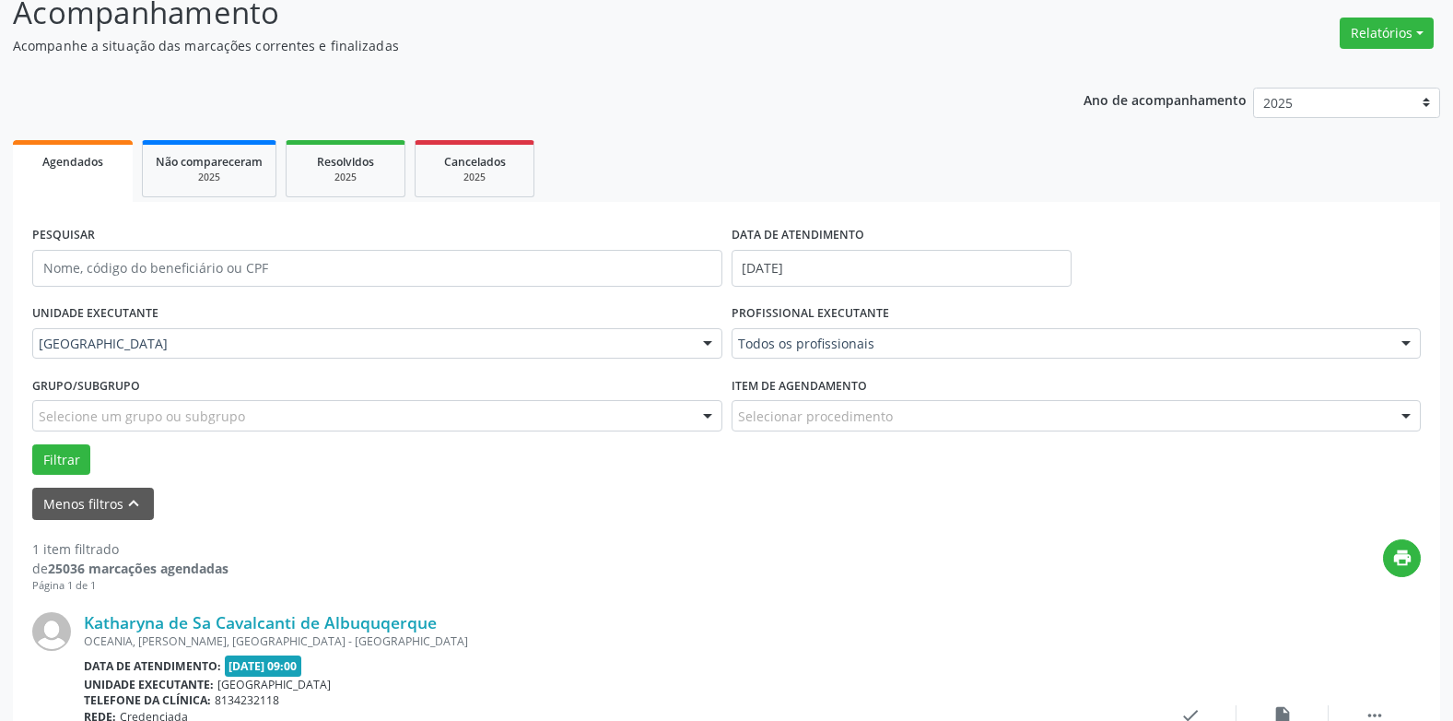
scroll to position [305, 0]
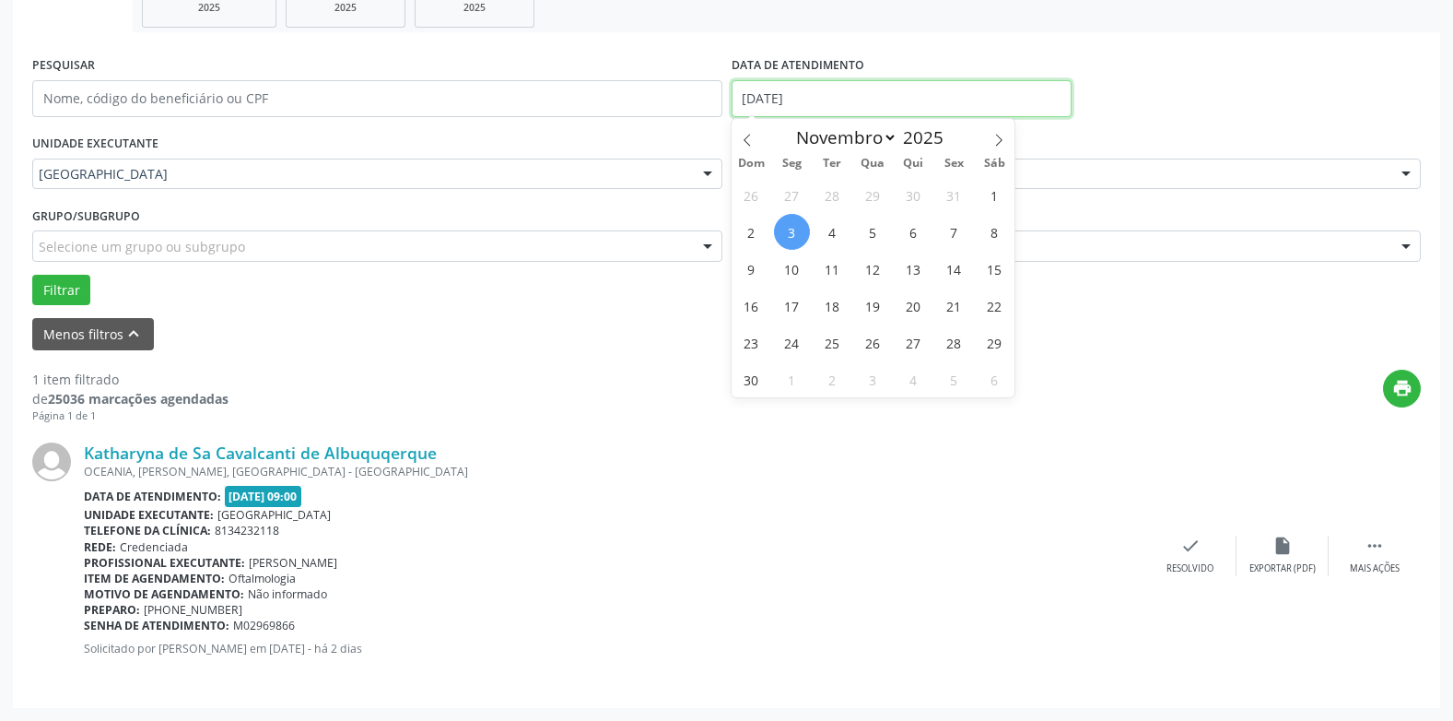
click at [794, 101] on input "[DATE]" at bounding box center [902, 98] width 340 height 37
click at [832, 229] on span "4" at bounding box center [833, 232] width 36 height 36
type input "[DATE]"
click at [832, 229] on span "4" at bounding box center [833, 232] width 36 height 36
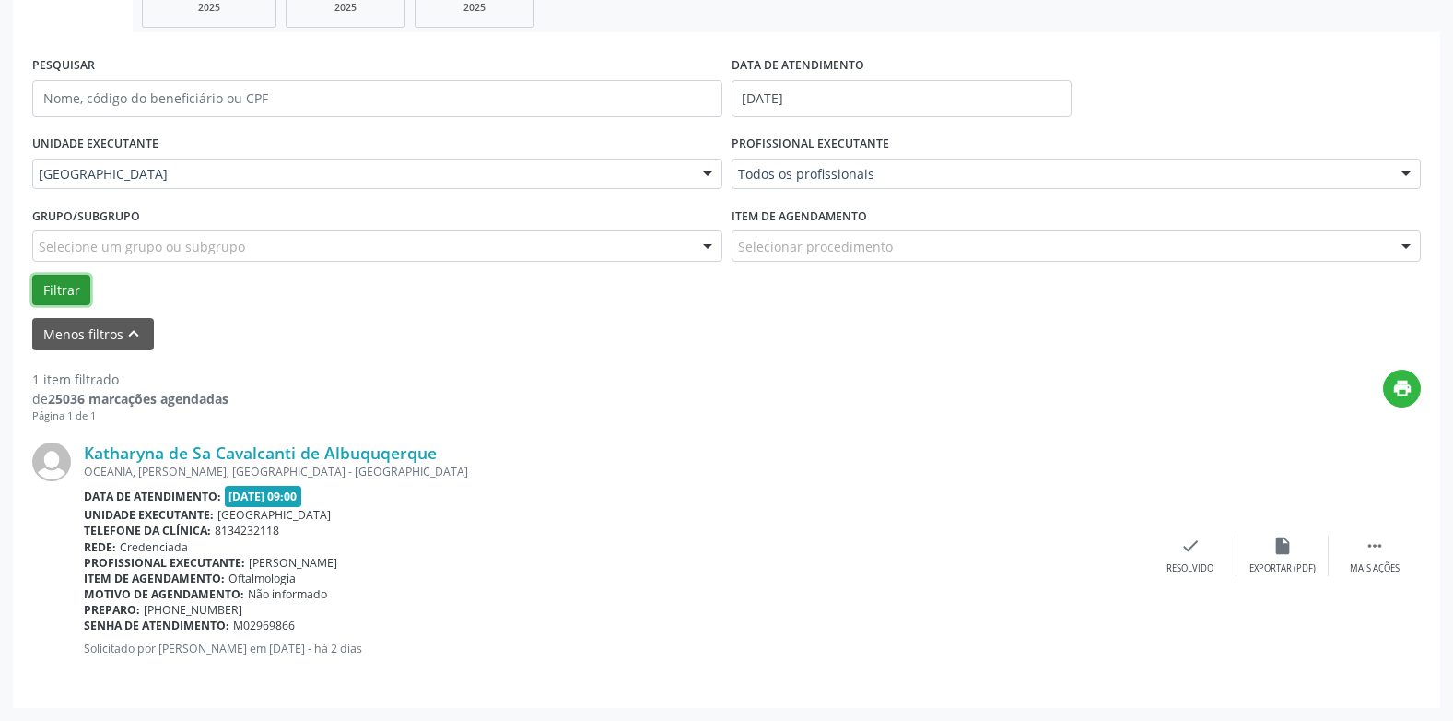
click at [68, 287] on button "Filtrar" at bounding box center [61, 290] width 58 height 31
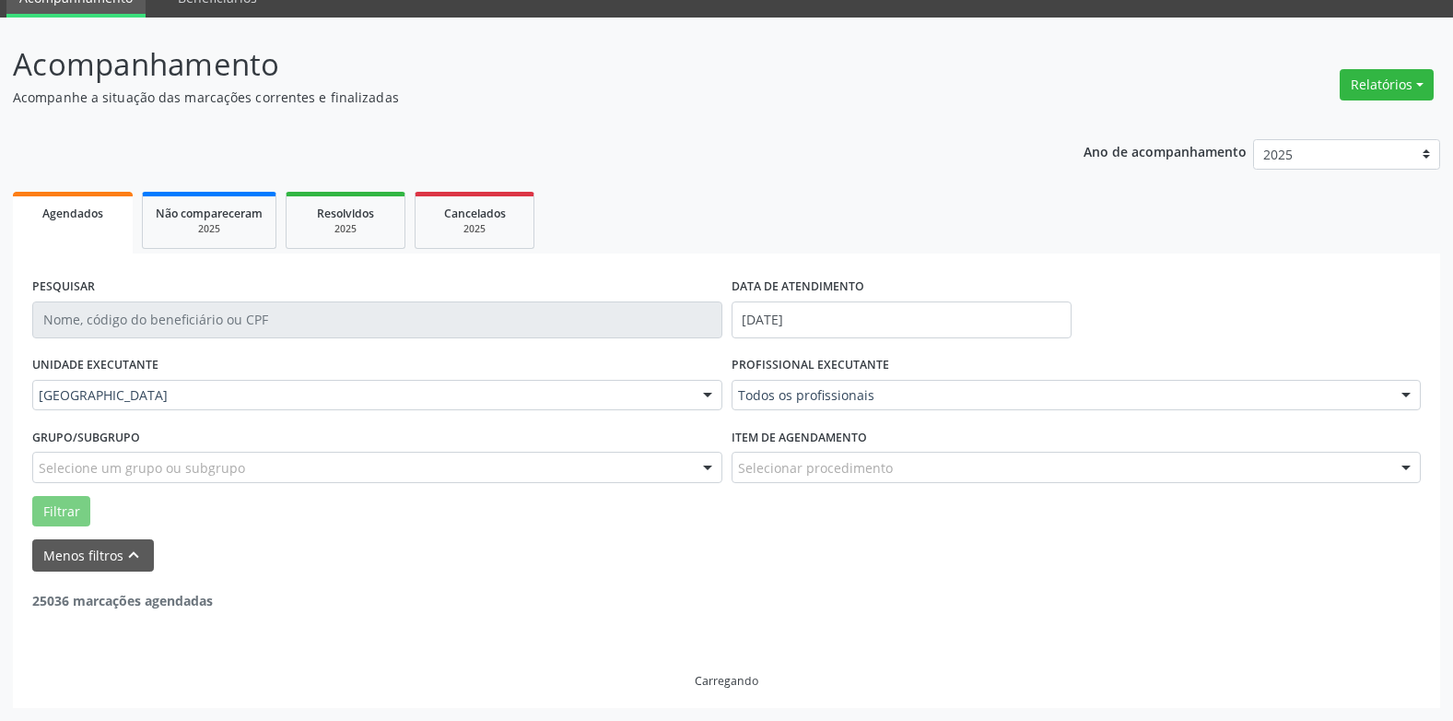
scroll to position [25, 0]
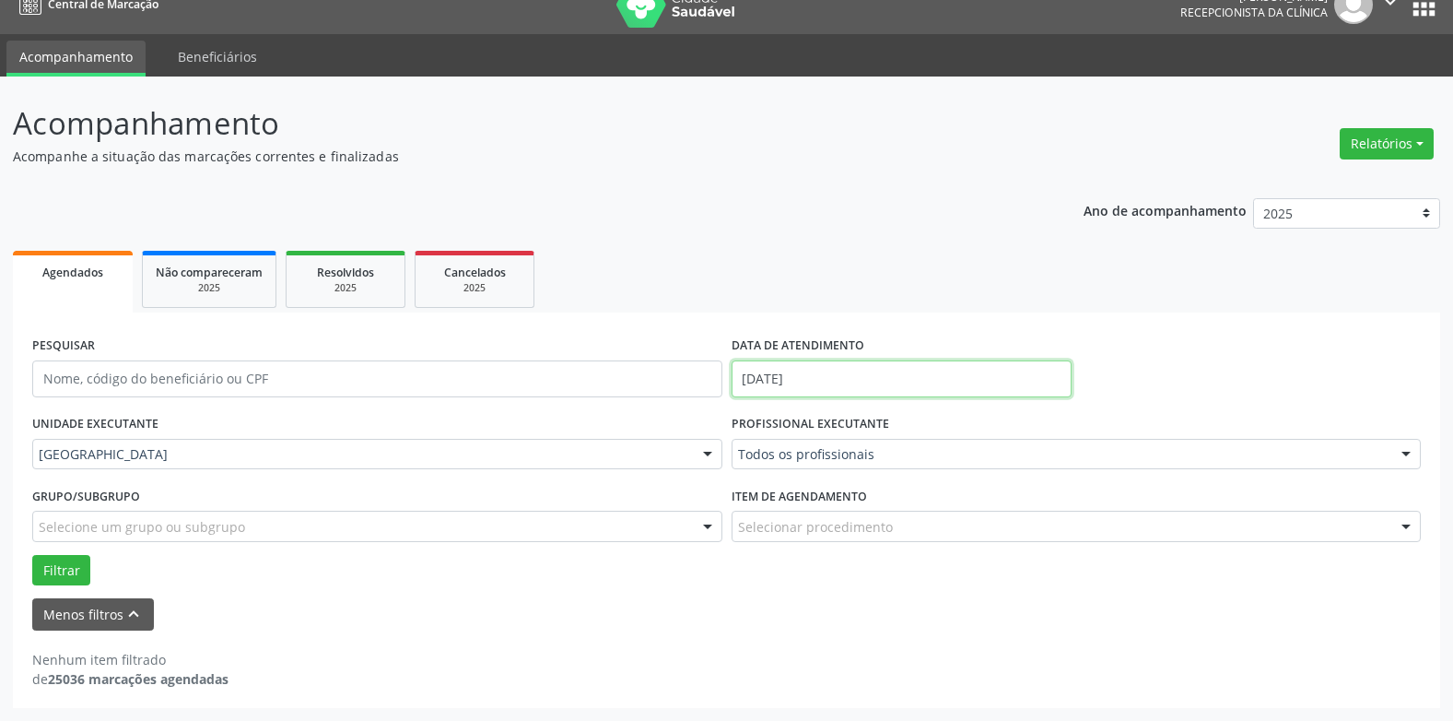
click at [786, 380] on input "[DATE]" at bounding box center [902, 378] width 340 height 37
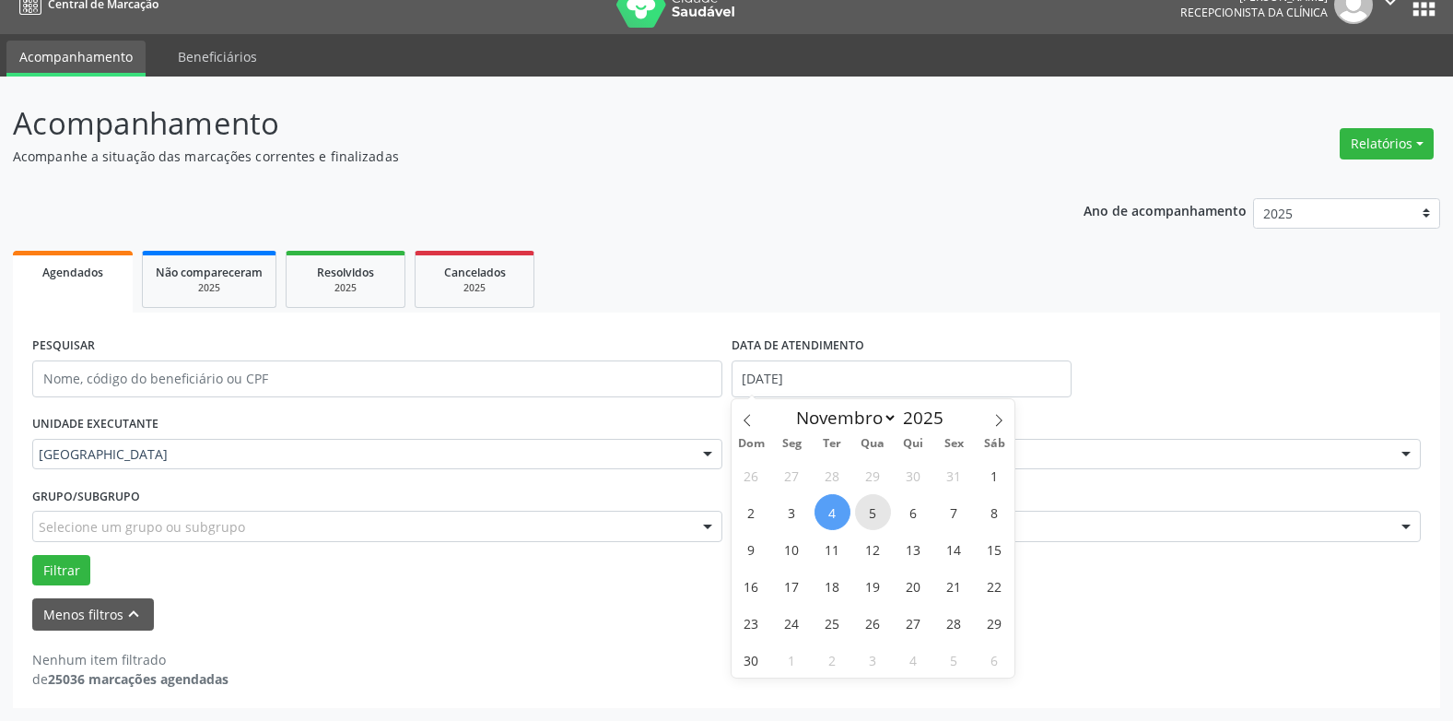
click at [876, 508] on span "5" at bounding box center [873, 512] width 36 height 36
type input "[DATE]"
click at [876, 508] on span "5" at bounding box center [873, 512] width 36 height 36
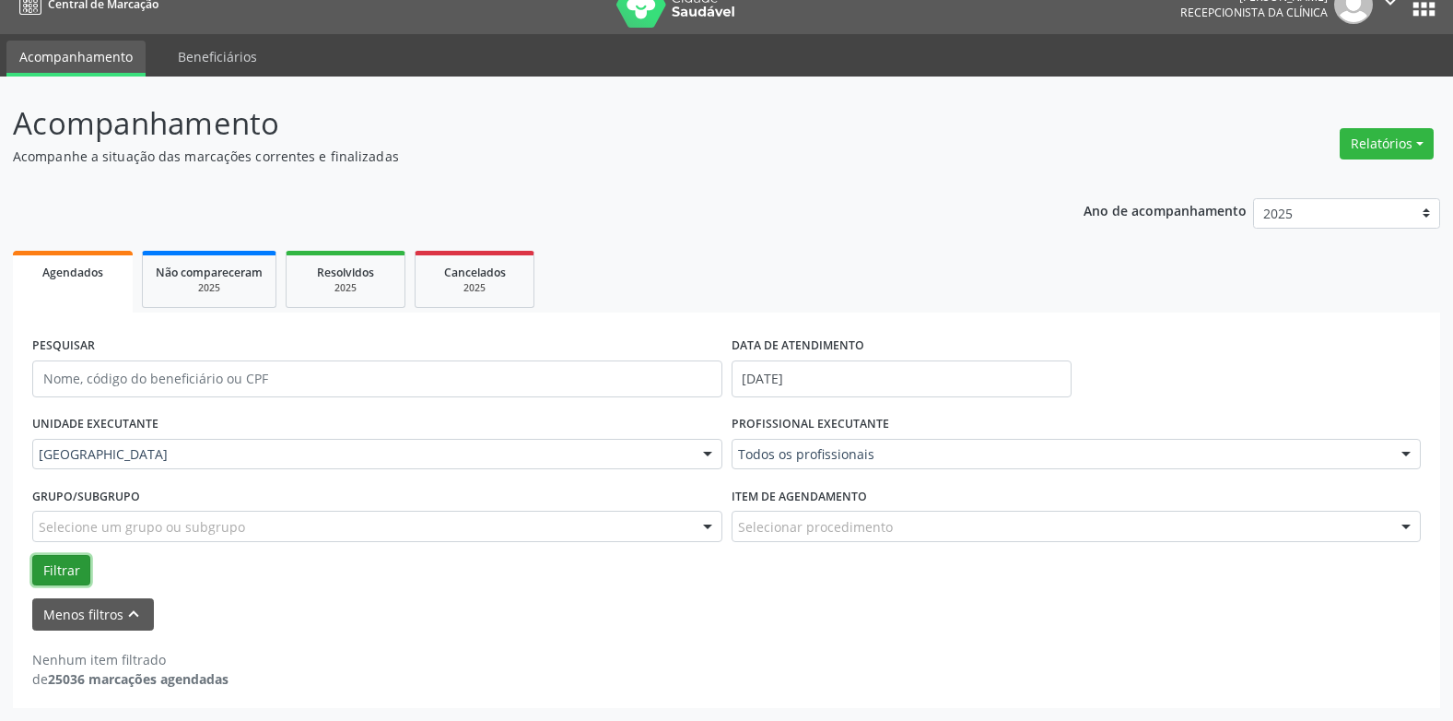
click at [75, 557] on button "Filtrar" at bounding box center [61, 570] width 58 height 31
click at [775, 370] on input "[DATE]" at bounding box center [902, 378] width 340 height 37
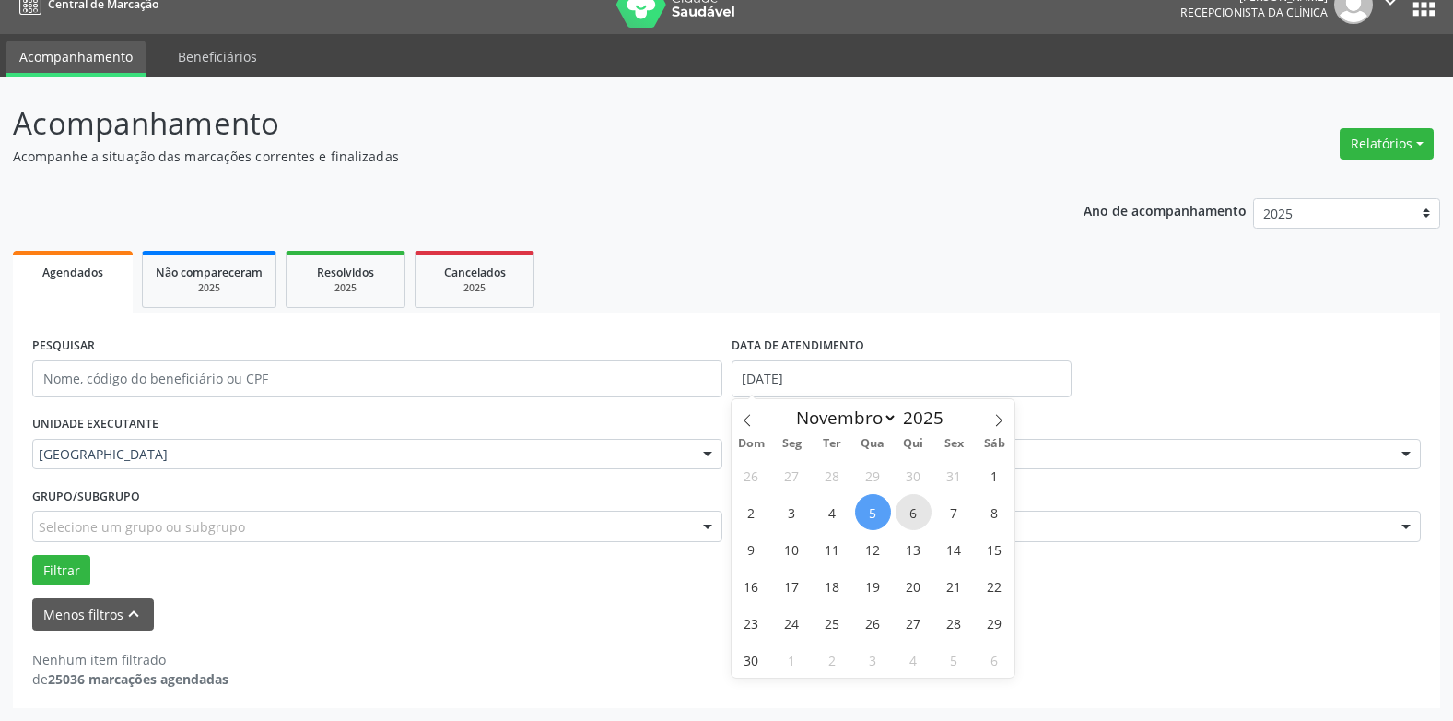
click at [910, 503] on span "6" at bounding box center [914, 512] width 36 height 36
type input "[DATE]"
click at [910, 503] on span "6" at bounding box center [914, 512] width 36 height 36
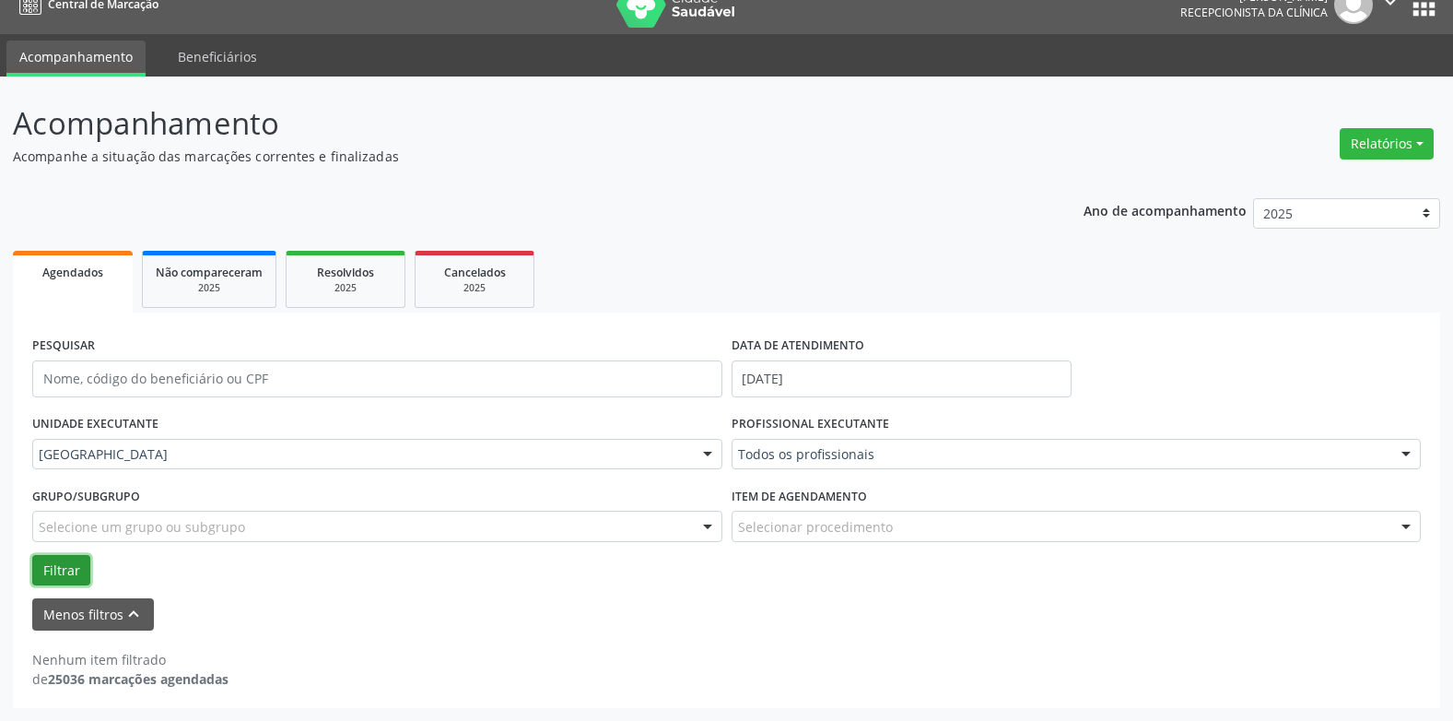
click at [58, 559] on button "Filtrar" at bounding box center [61, 570] width 58 height 31
click at [822, 377] on input "[DATE]" at bounding box center [902, 378] width 340 height 37
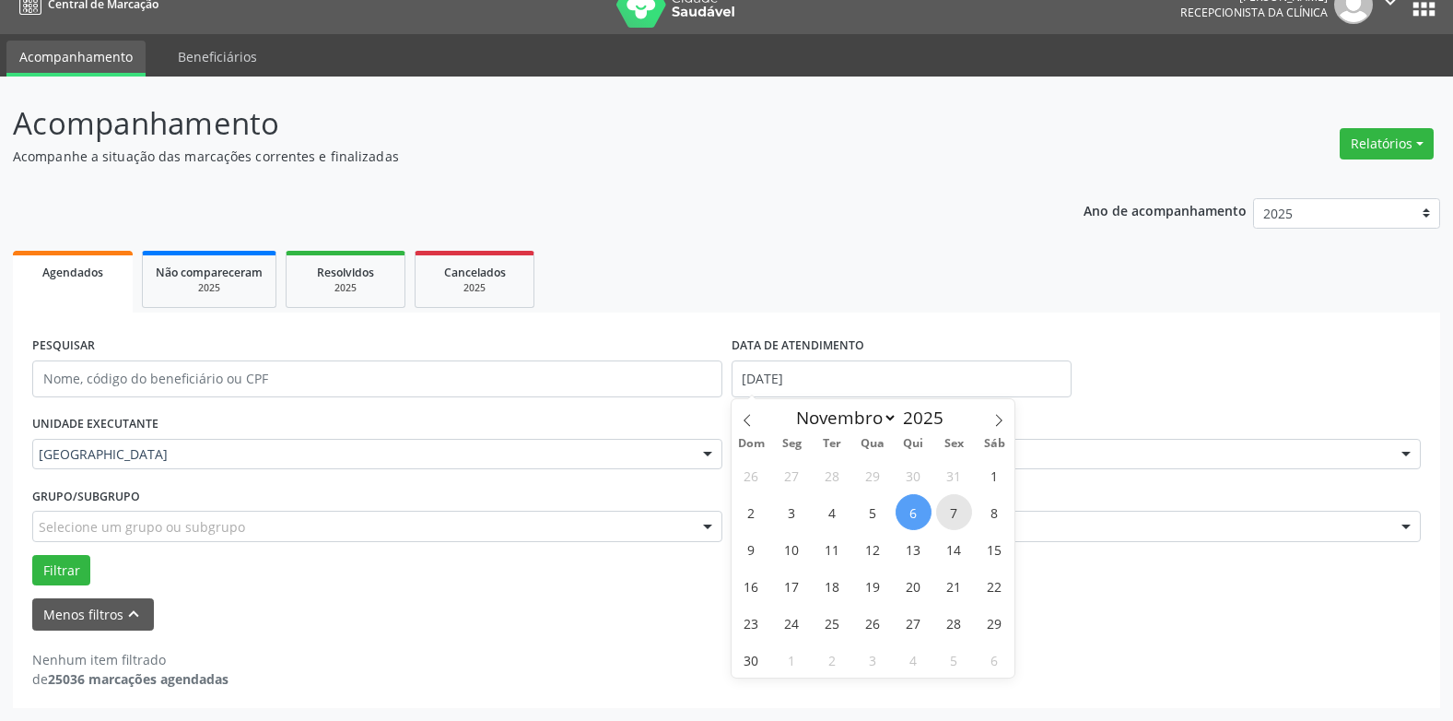
click at [949, 515] on span "7" at bounding box center [954, 512] width 36 height 36
type input "[DATE]"
click at [949, 515] on span "7" at bounding box center [954, 512] width 36 height 36
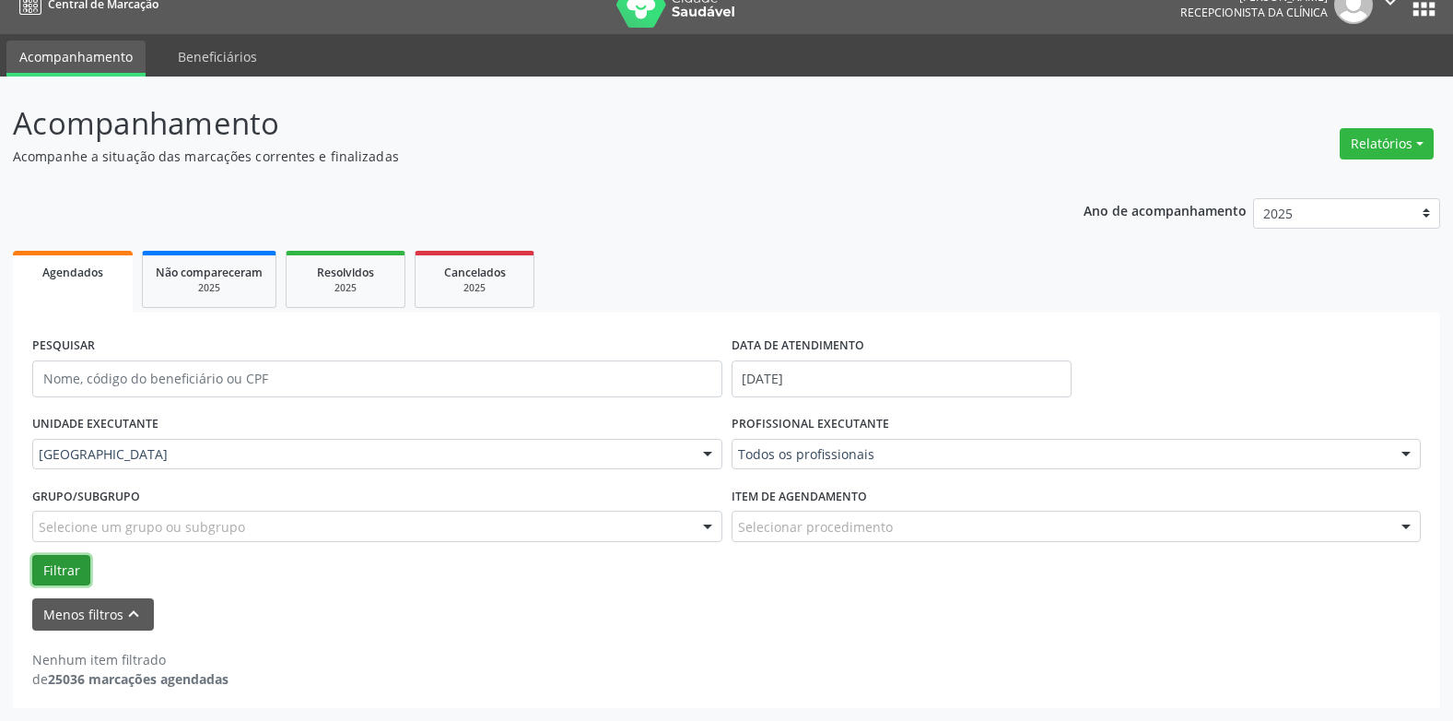
click at [75, 565] on button "Filtrar" at bounding box center [61, 570] width 58 height 31
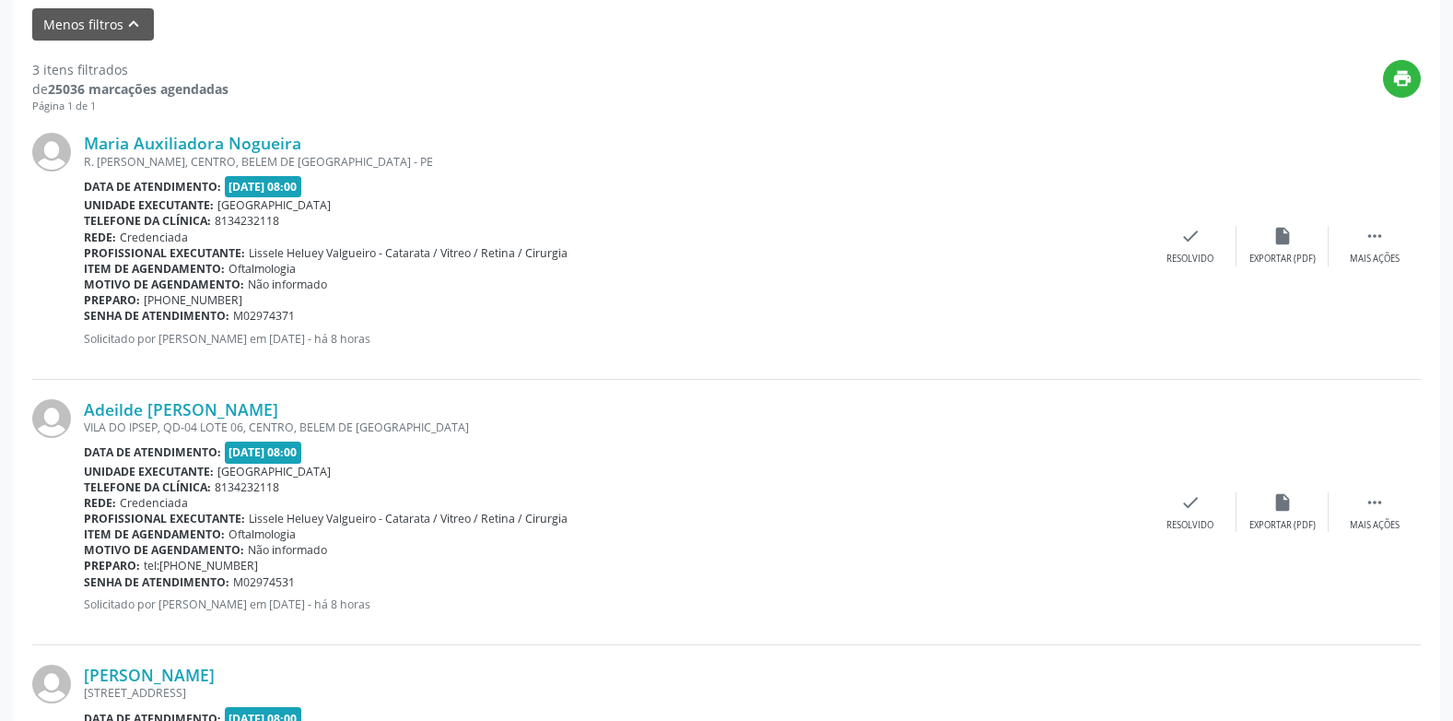
scroll to position [559, 0]
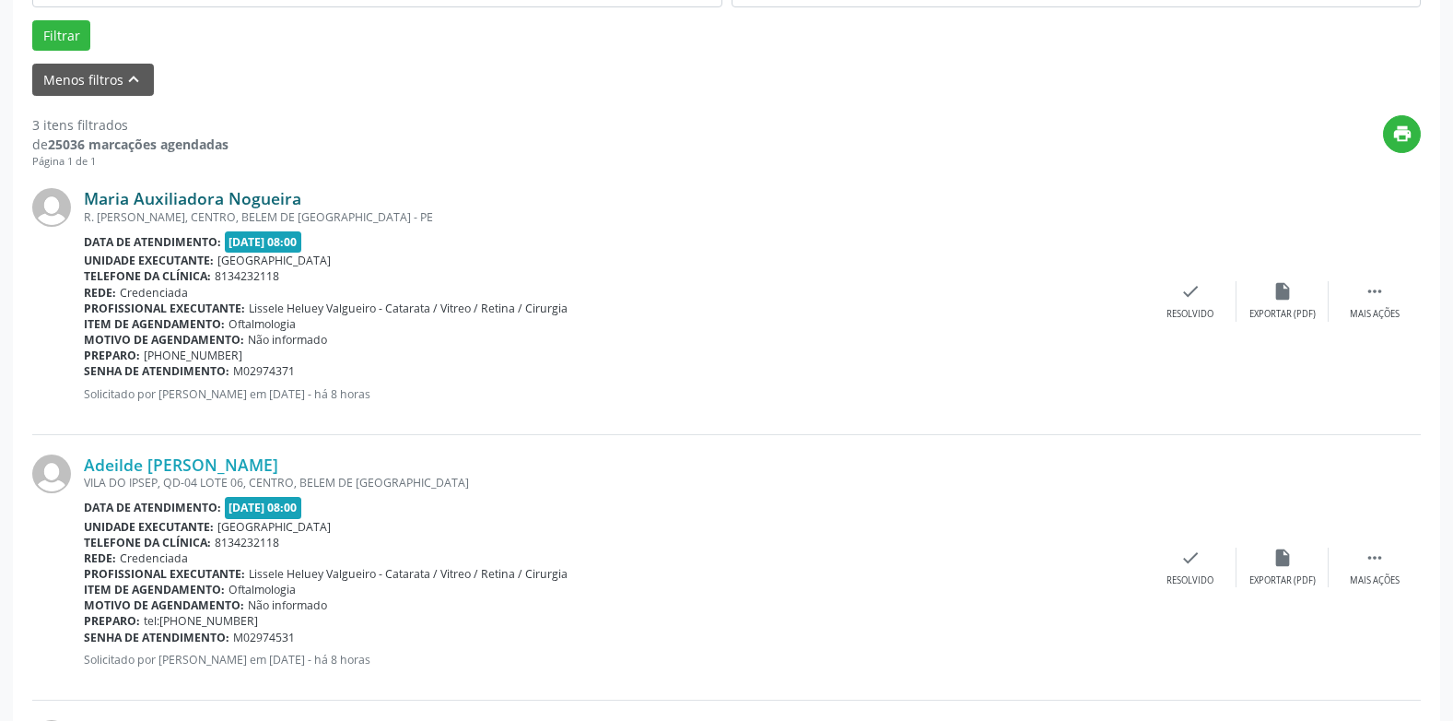
click at [227, 206] on link "Maria Auxiliadora Nogueira" at bounding box center [192, 198] width 217 height 20
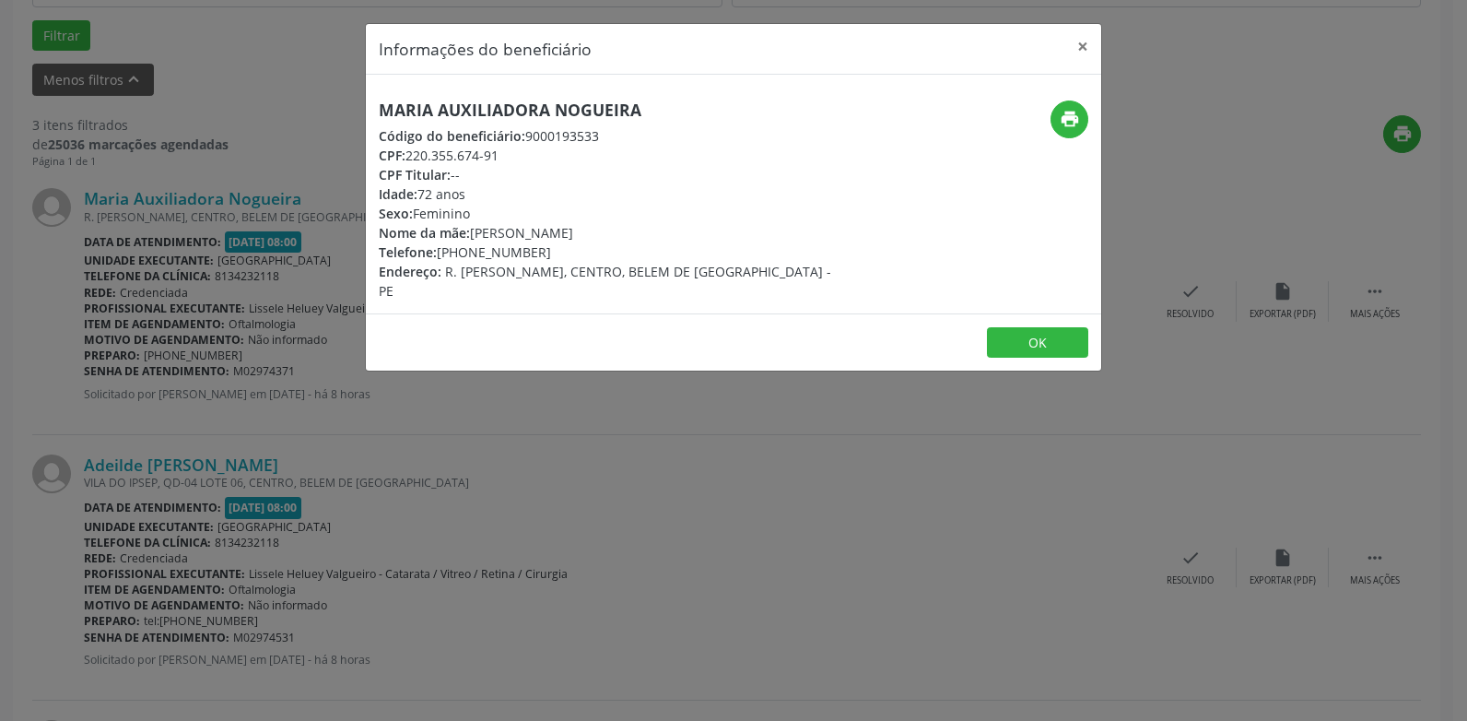
drag, startPoint x: 581, startPoint y: 103, endPoint x: 276, endPoint y: 102, distance: 305.0
click at [294, 103] on div "Informações do beneficiário × Maria Auxiliadora Nogueira Código do beneficiário…" at bounding box center [733, 360] width 1467 height 721
copy h5 "Maria Auxiliadora Nogueira"
drag, startPoint x: 498, startPoint y: 153, endPoint x: 369, endPoint y: 159, distance: 129.2
click at [369, 159] on div "Maria Auxiliadora Nogueira Código do beneficiário: 9000193533 CPF: 220.355.674-…" at bounding box center [611, 200] width 490 height 200
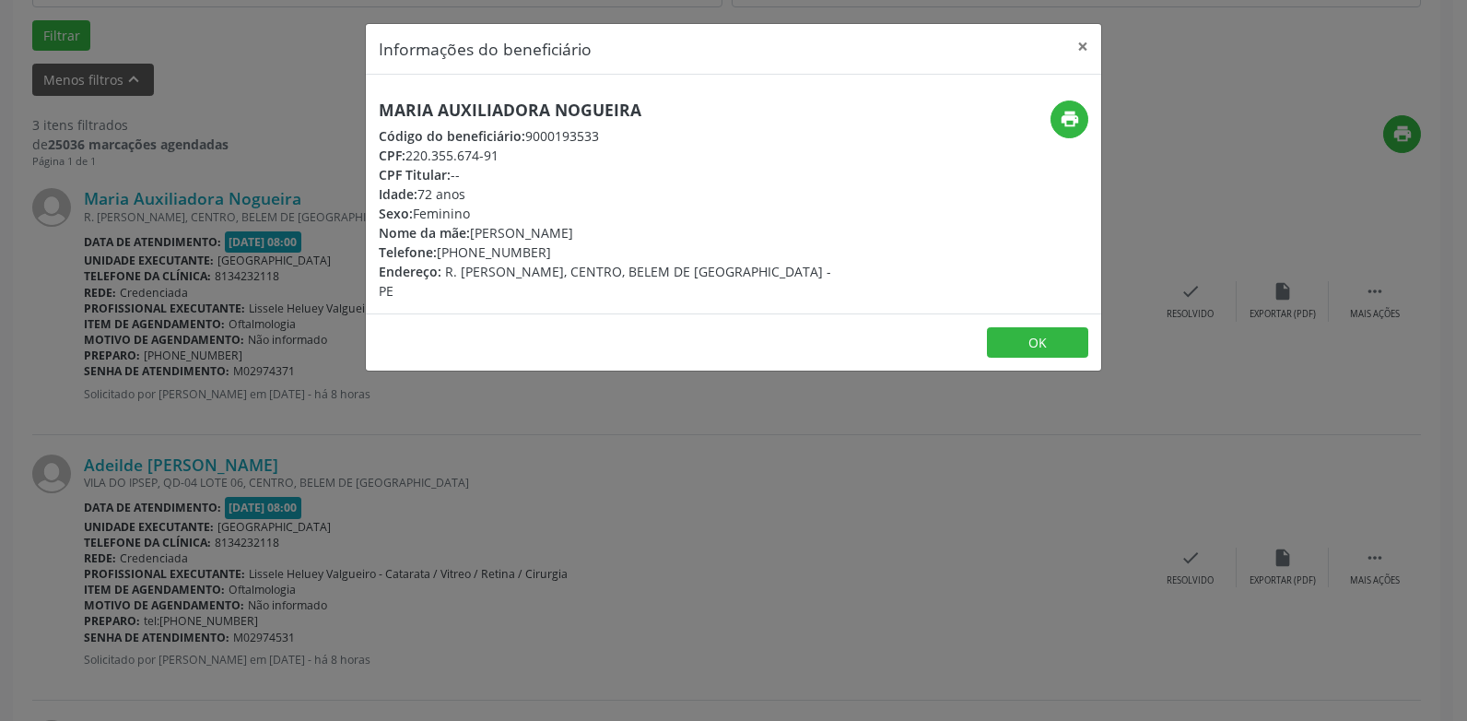
drag, startPoint x: 556, startPoint y: 254, endPoint x: 370, endPoint y: 255, distance: 185.2
click at [370, 255] on div "Maria Auxiliadora Nogueira Código do beneficiário: 9000193533 CPF: 220.355.674-…" at bounding box center [611, 200] width 490 height 200
click at [589, 204] on div "Sexo: [GEOGRAPHIC_DATA]" at bounding box center [611, 213] width 464 height 19
click at [1059, 119] on button "print" at bounding box center [1070, 119] width 38 height 38
click at [1084, 47] on button "×" at bounding box center [1082, 46] width 37 height 45
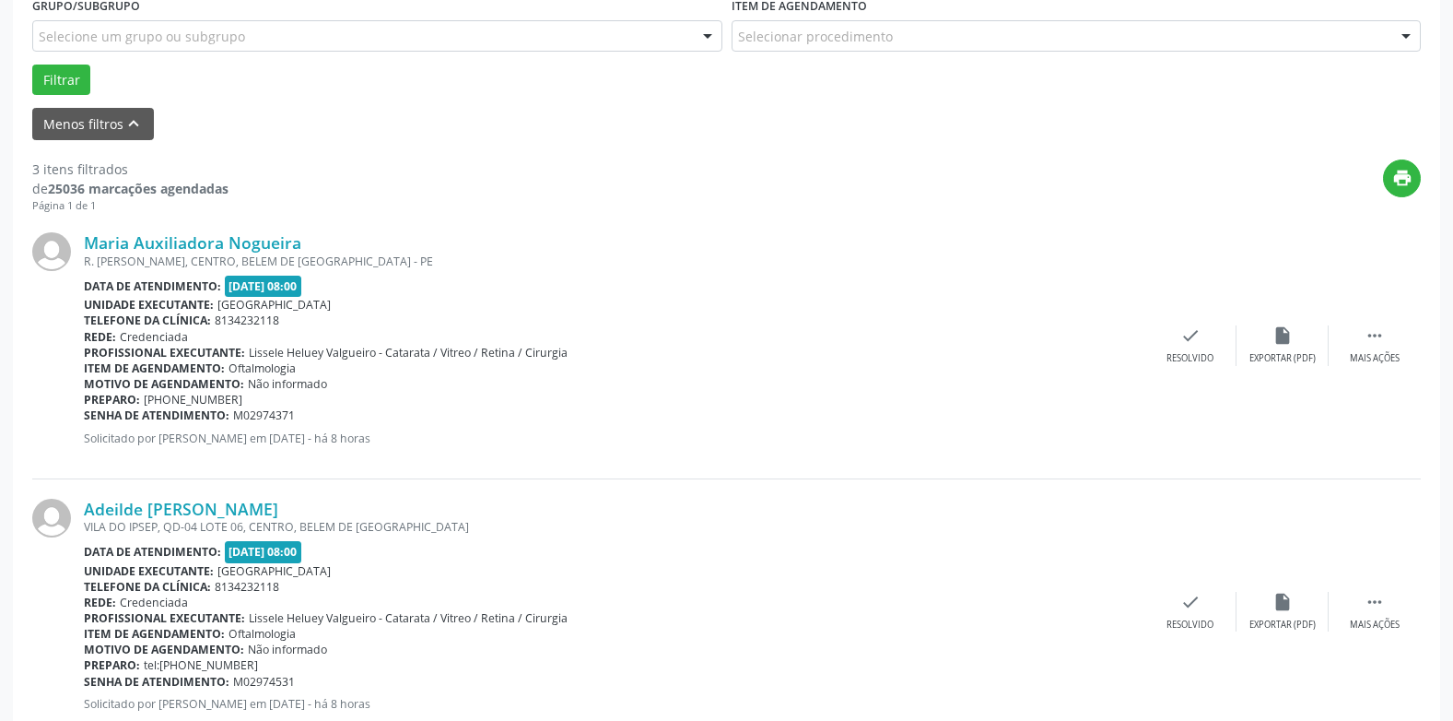
scroll to position [467, 0]
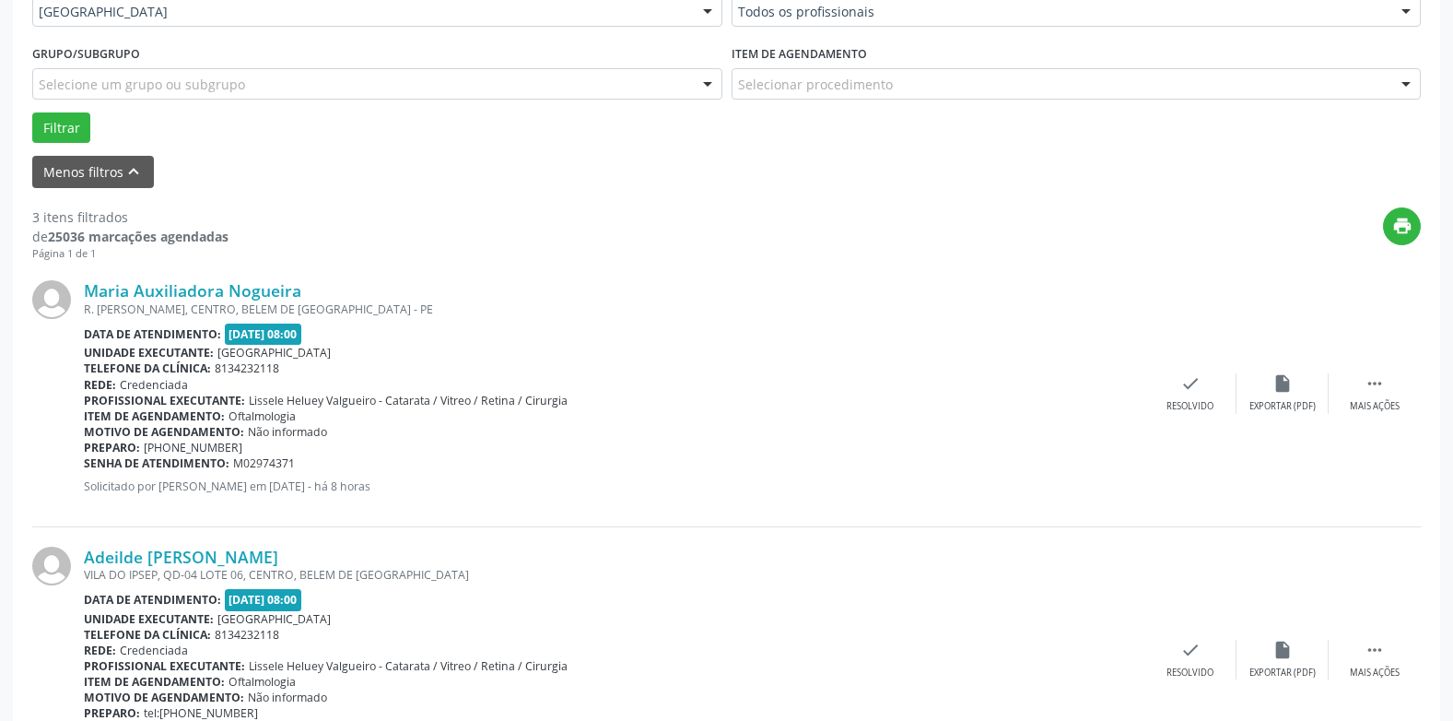
drag, startPoint x: 302, startPoint y: 464, endPoint x: 86, endPoint y: 466, distance: 216.6
click at [86, 466] on div "Senha de atendimento: M02974371" at bounding box center [614, 463] width 1061 height 16
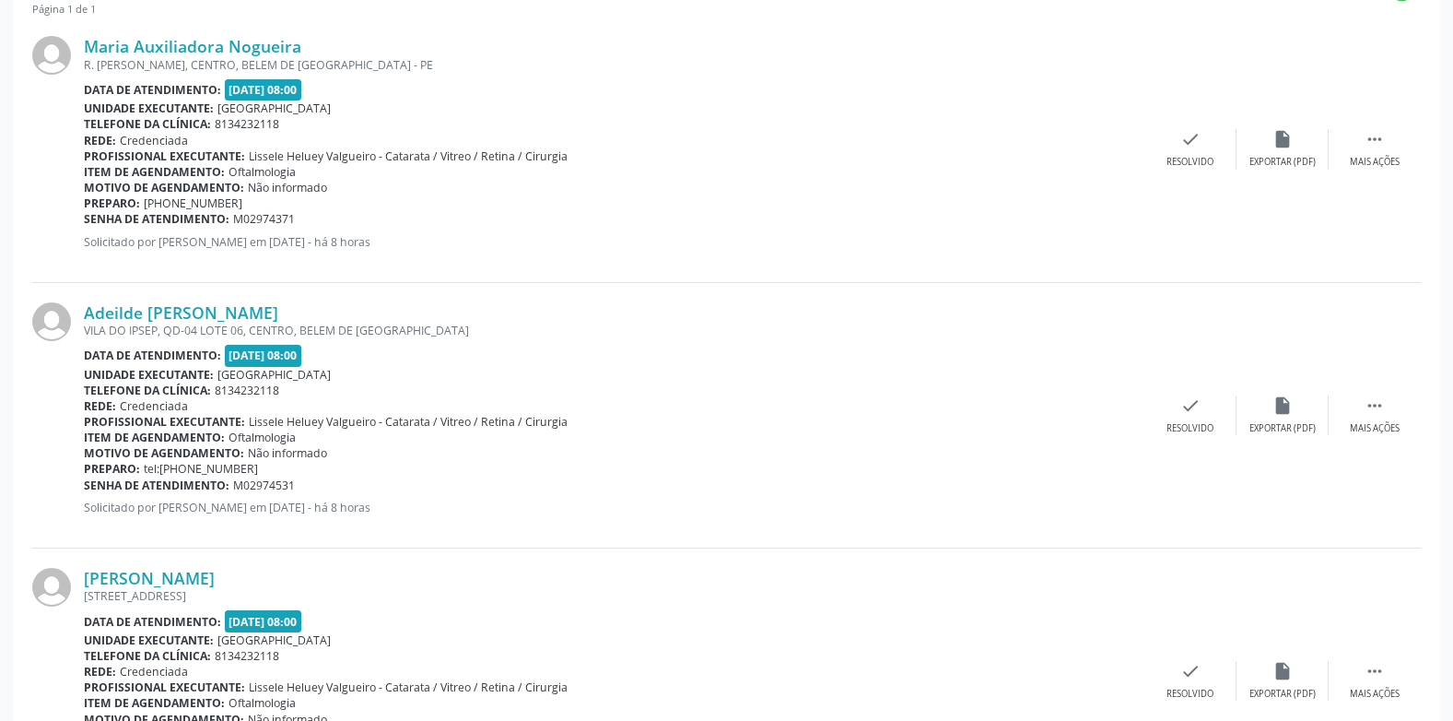
scroll to position [744, 0]
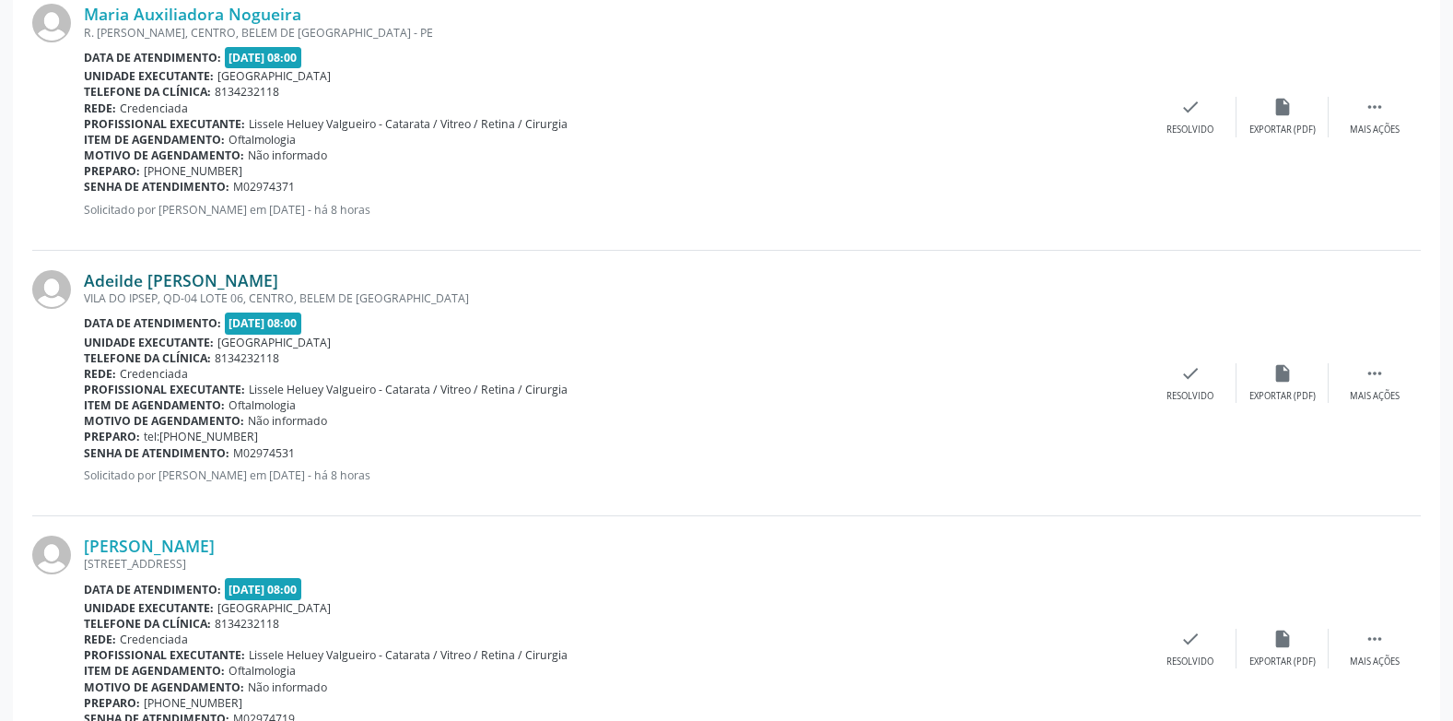
click at [158, 279] on link "Adeilde [PERSON_NAME]" at bounding box center [181, 280] width 194 height 20
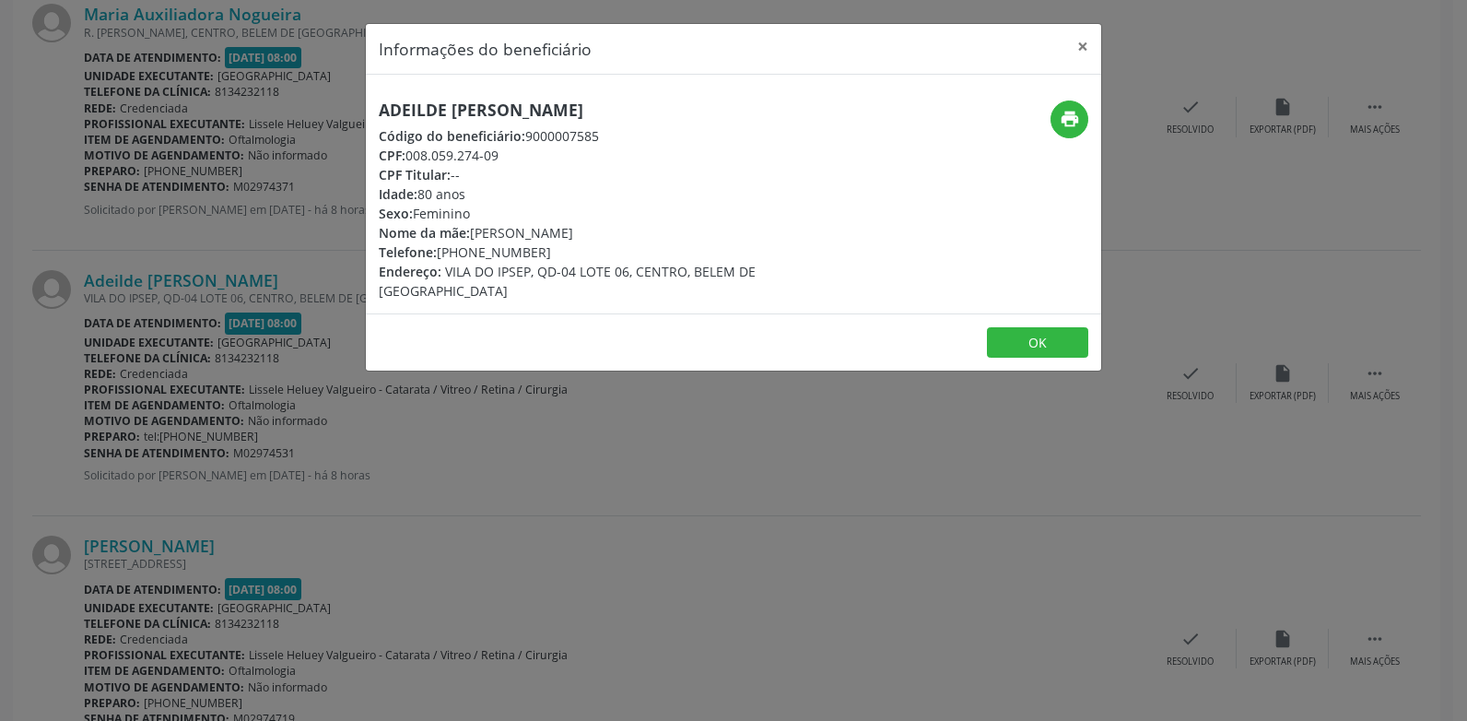
drag, startPoint x: 513, startPoint y: 100, endPoint x: 333, endPoint y: 99, distance: 180.6
click at [333, 99] on div "Informações do beneficiário × Adeilde [PERSON_NAME] Código do beneficiário: 900…" at bounding box center [733, 360] width 1467 height 721
drag, startPoint x: 488, startPoint y: 156, endPoint x: 367, endPoint y: 162, distance: 121.8
click at [367, 162] on div "Adeilde [PERSON_NAME] Código do beneficiário: 9000007585 CPF: 008.059.274-09 CP…" at bounding box center [611, 200] width 490 height 200
drag, startPoint x: 535, startPoint y: 250, endPoint x: 355, endPoint y: 250, distance: 180.6
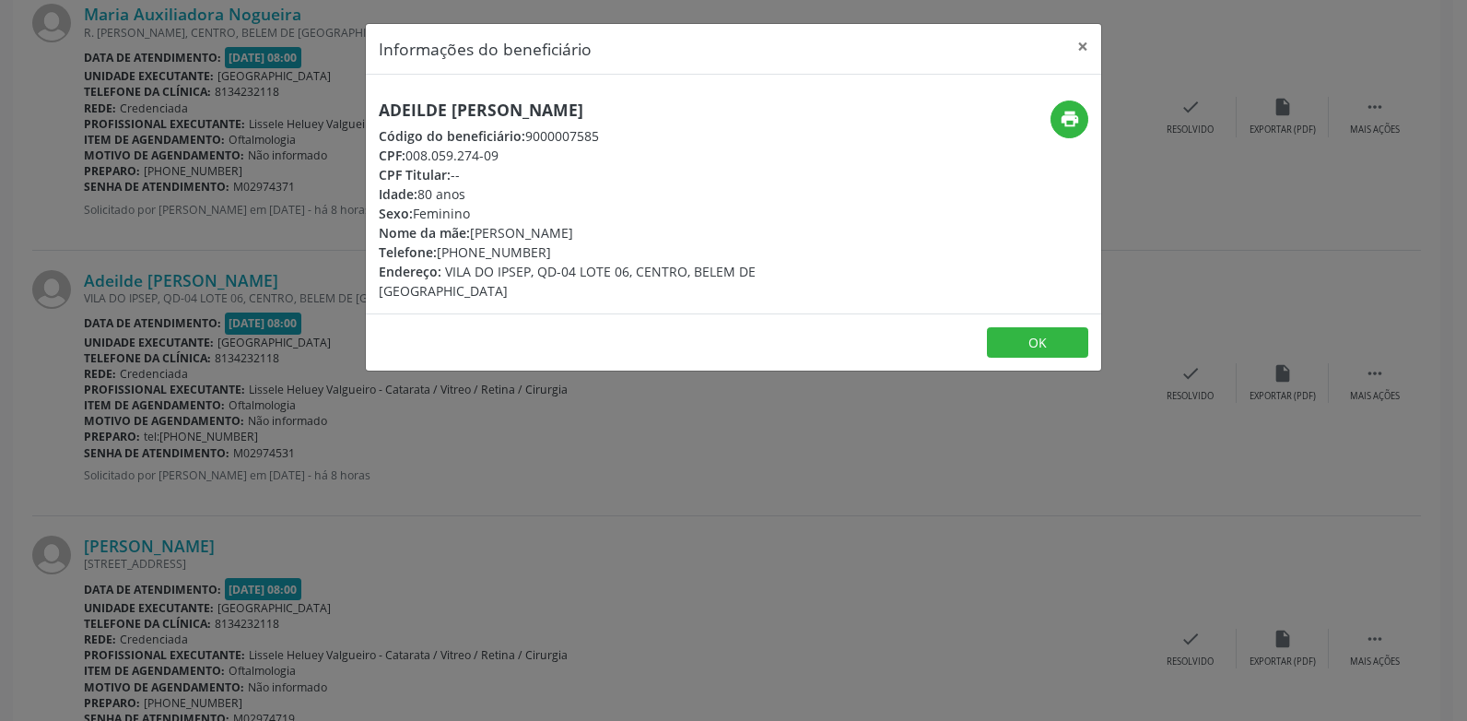
click at [355, 250] on div "Informações do beneficiário × Adeilde [PERSON_NAME] Código do beneficiário: 900…" at bounding box center [733, 360] width 1467 height 721
click at [646, 119] on div "Adeilde [PERSON_NAME] Código do beneficiário: 9000007585 CPF: 008.059.274-09 CP…" at bounding box center [611, 200] width 464 height 200
click at [1060, 116] on icon "print" at bounding box center [1070, 119] width 20 height 20
drag, startPoint x: 1079, startPoint y: 47, endPoint x: 1069, endPoint y: 53, distance: 12.0
click at [1081, 47] on button "×" at bounding box center [1082, 46] width 37 height 45
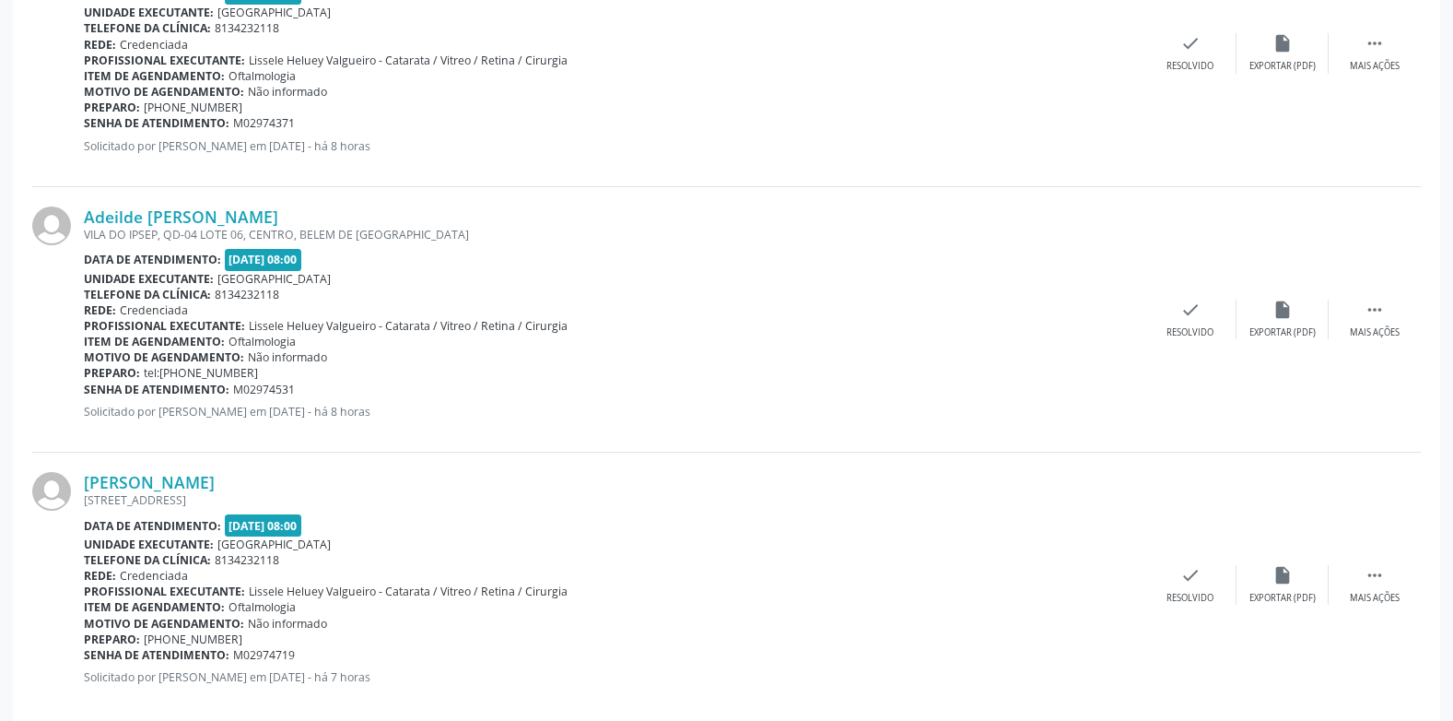
scroll to position [836, 0]
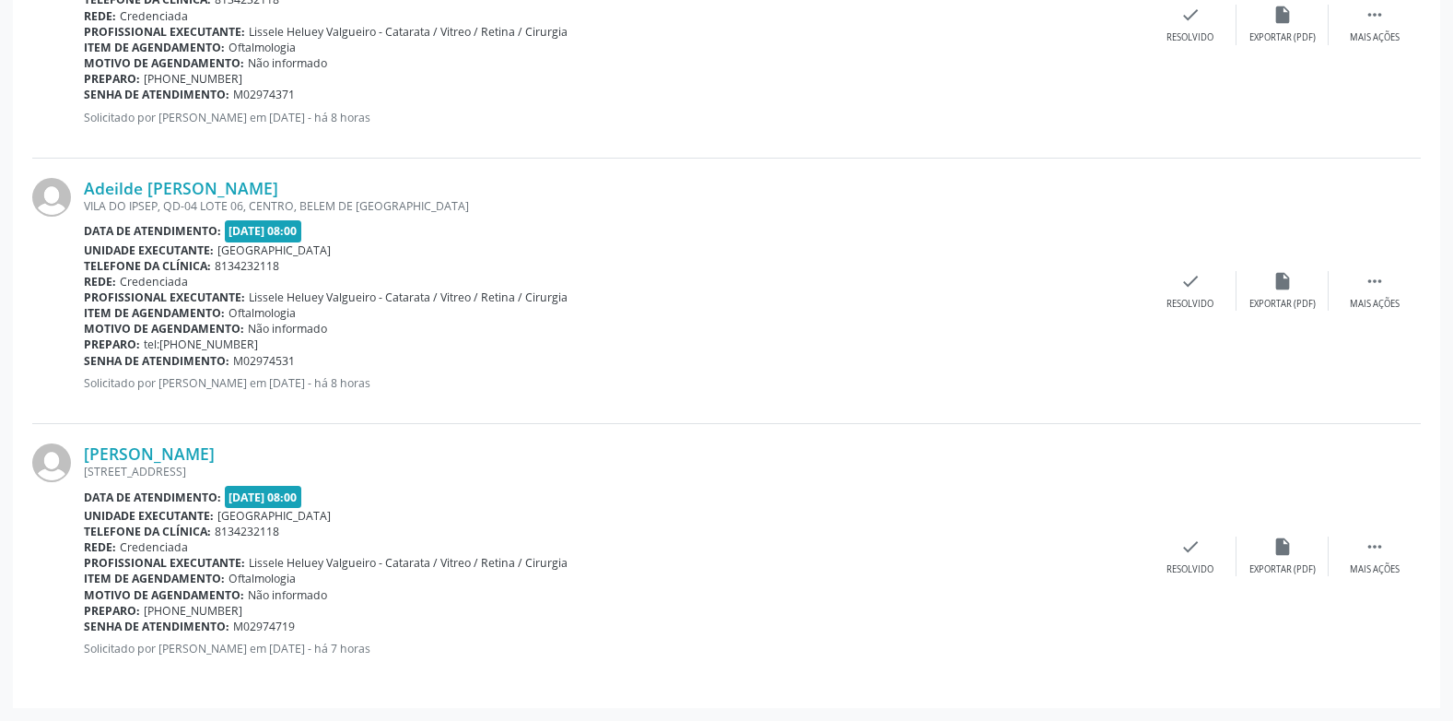
drag, startPoint x: 296, startPoint y: 362, endPoint x: 85, endPoint y: 365, distance: 211.0
click at [85, 365] on div "Senha de atendimento: M02974531" at bounding box center [614, 361] width 1061 height 16
click at [153, 449] on link "[PERSON_NAME]" at bounding box center [149, 453] width 131 height 20
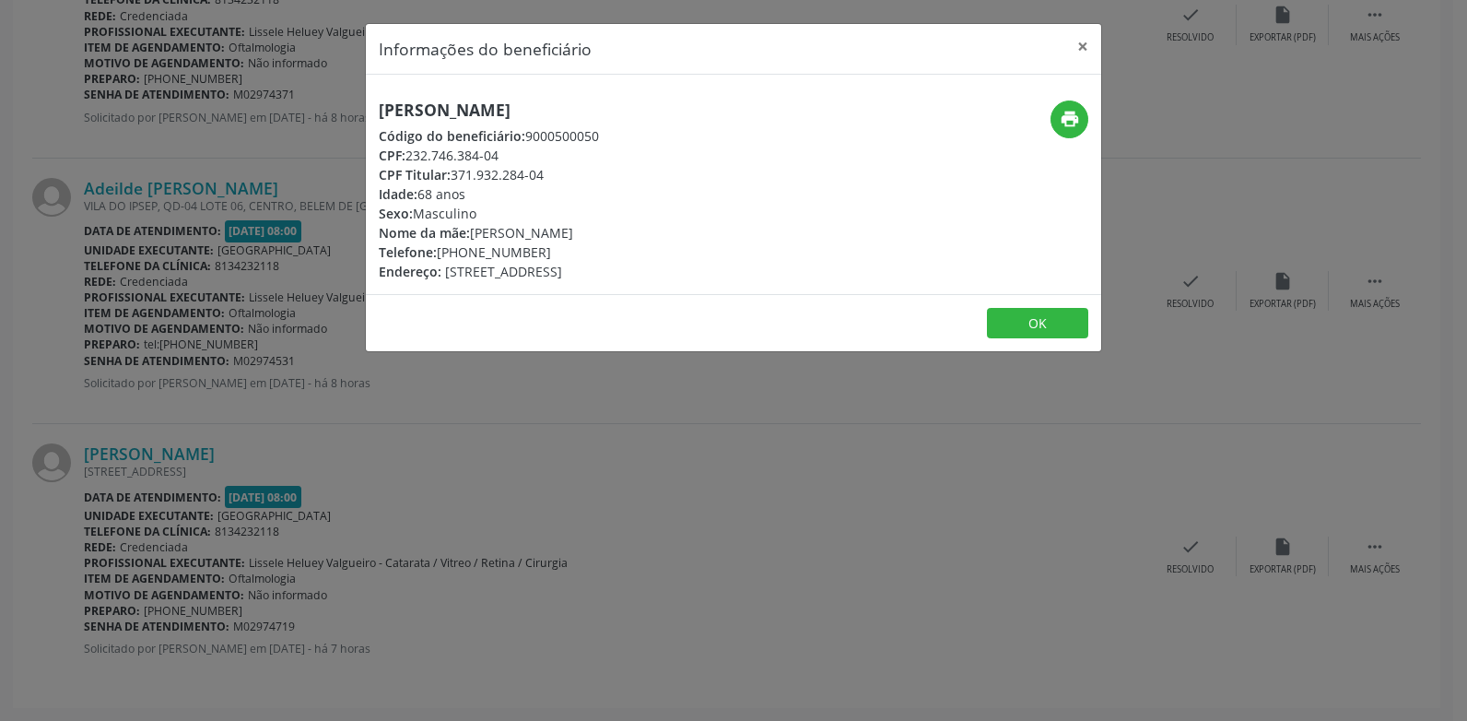
drag, startPoint x: 539, startPoint y: 102, endPoint x: 343, endPoint y: 97, distance: 196.4
click at [343, 97] on div "Informações do beneficiário × [PERSON_NAME] Código do beneficiário: 9000500050 …" at bounding box center [733, 360] width 1467 height 721
drag, startPoint x: 381, startPoint y: 155, endPoint x: 556, endPoint y: 175, distance: 176.3
click at [556, 175] on div "[PERSON_NAME] Código do beneficiário: 9000500050 CPF: 232.746.384-04 CPF Titula…" at bounding box center [489, 190] width 220 height 181
drag, startPoint x: 545, startPoint y: 245, endPoint x: 373, endPoint y: 253, distance: 171.6
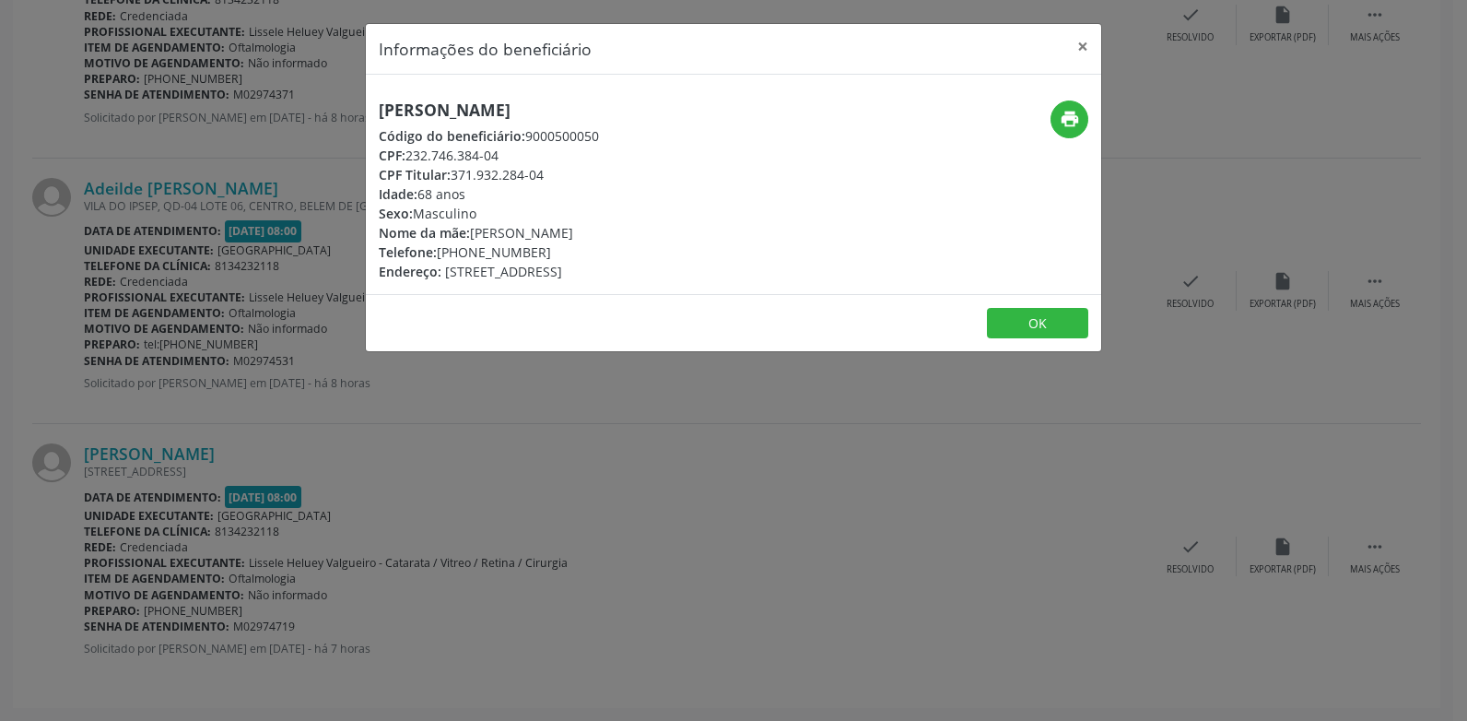
click at [373, 253] on div "[PERSON_NAME] Código do beneficiário: 9000500050 CPF: 232.746.384-04 CPF Titula…" at bounding box center [611, 190] width 490 height 181
click at [1060, 114] on icon "print" at bounding box center [1070, 119] width 20 height 20
click at [1080, 42] on button "×" at bounding box center [1082, 46] width 37 height 45
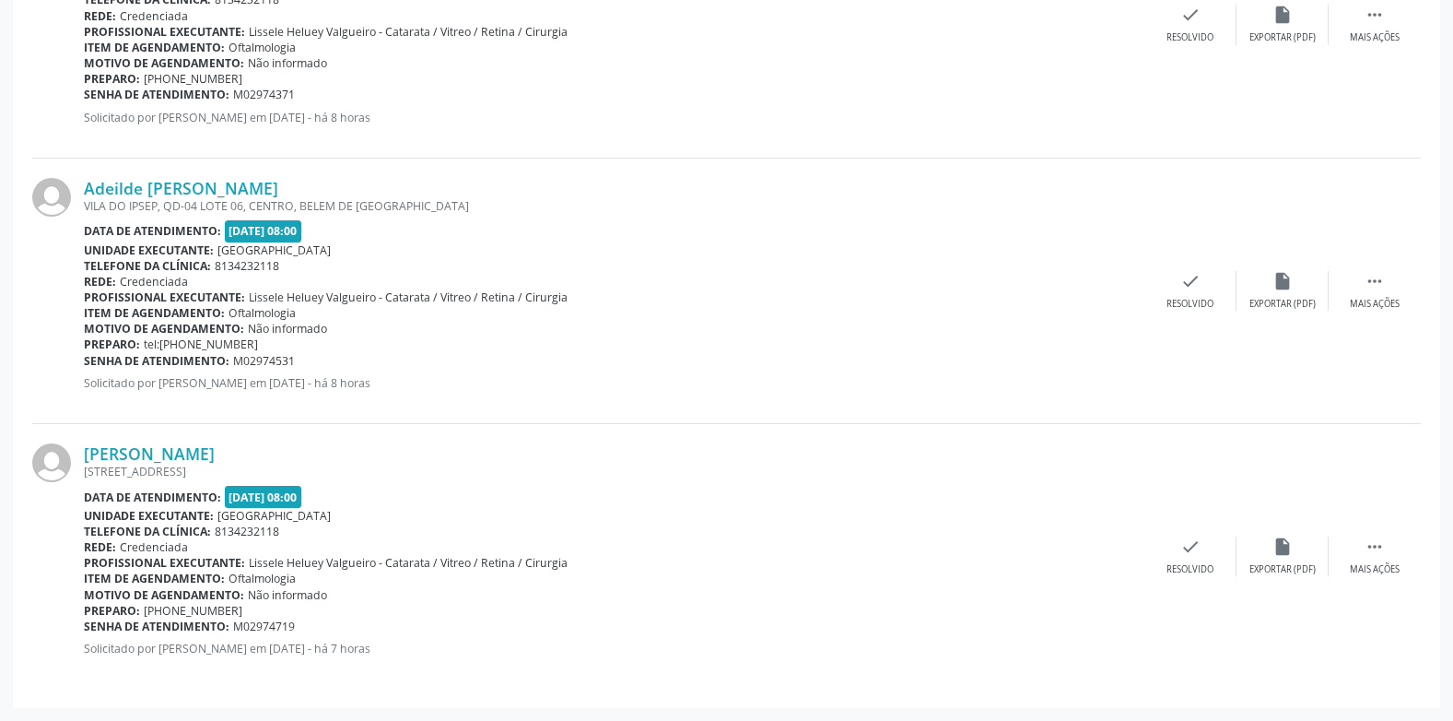
drag, startPoint x: 297, startPoint y: 624, endPoint x: 87, endPoint y: 631, distance: 210.2
click at [87, 631] on div "Senha de atendimento: M02974719" at bounding box center [614, 626] width 1061 height 16
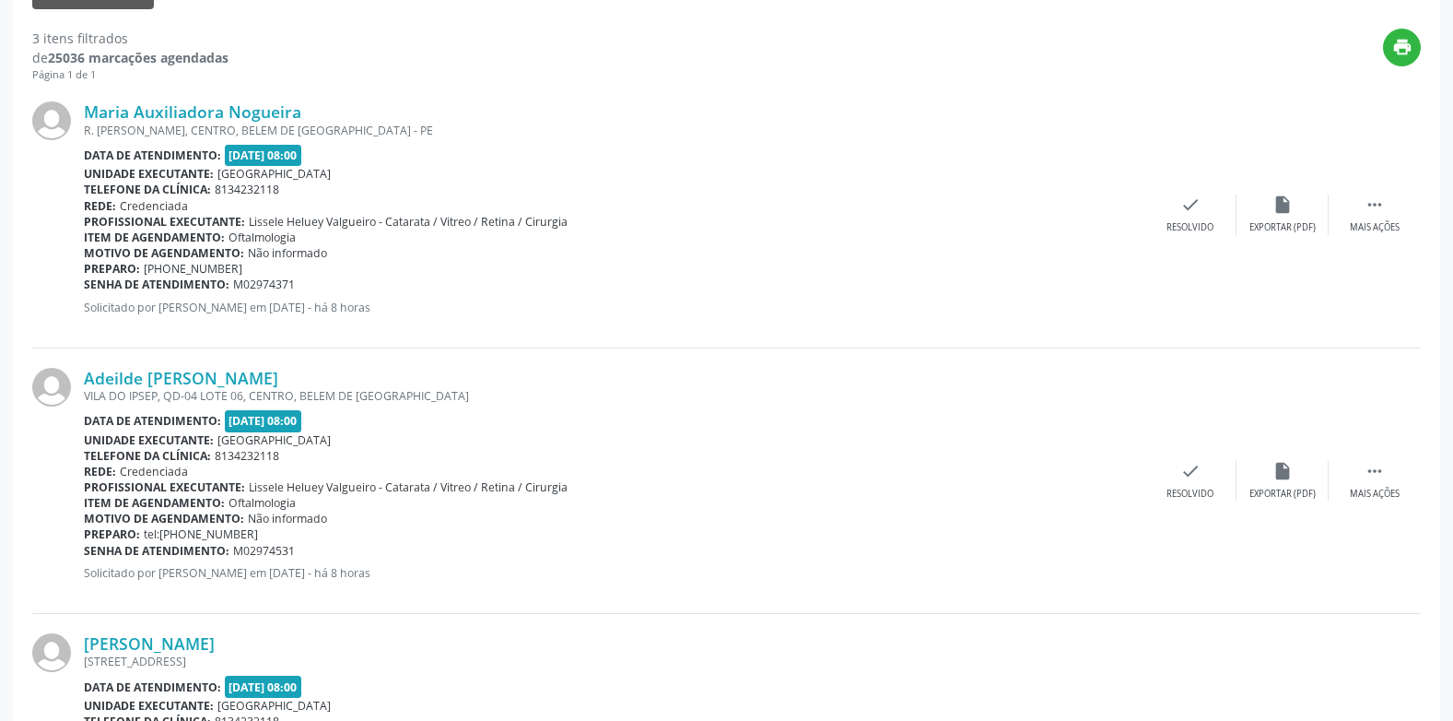
scroll to position [375, 0]
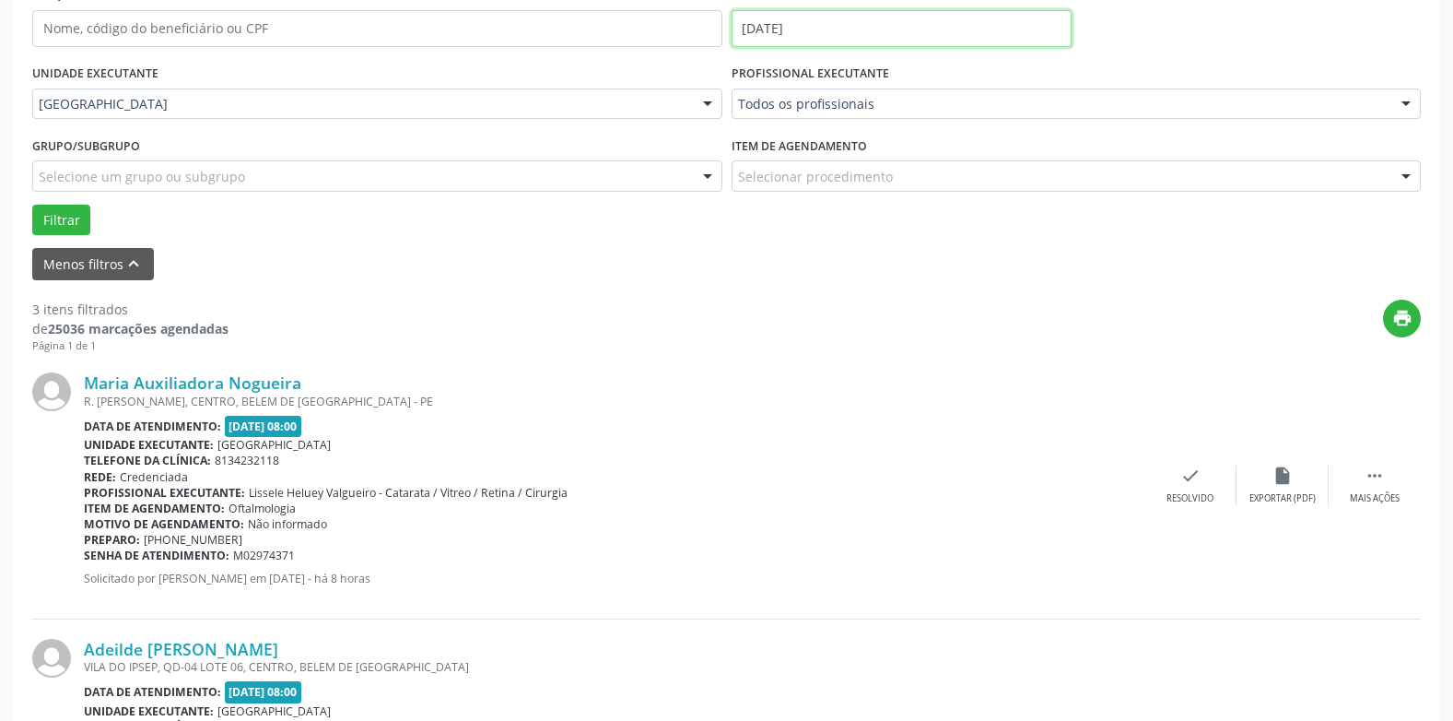
click at [776, 29] on input "[DATE]" at bounding box center [902, 28] width 340 height 37
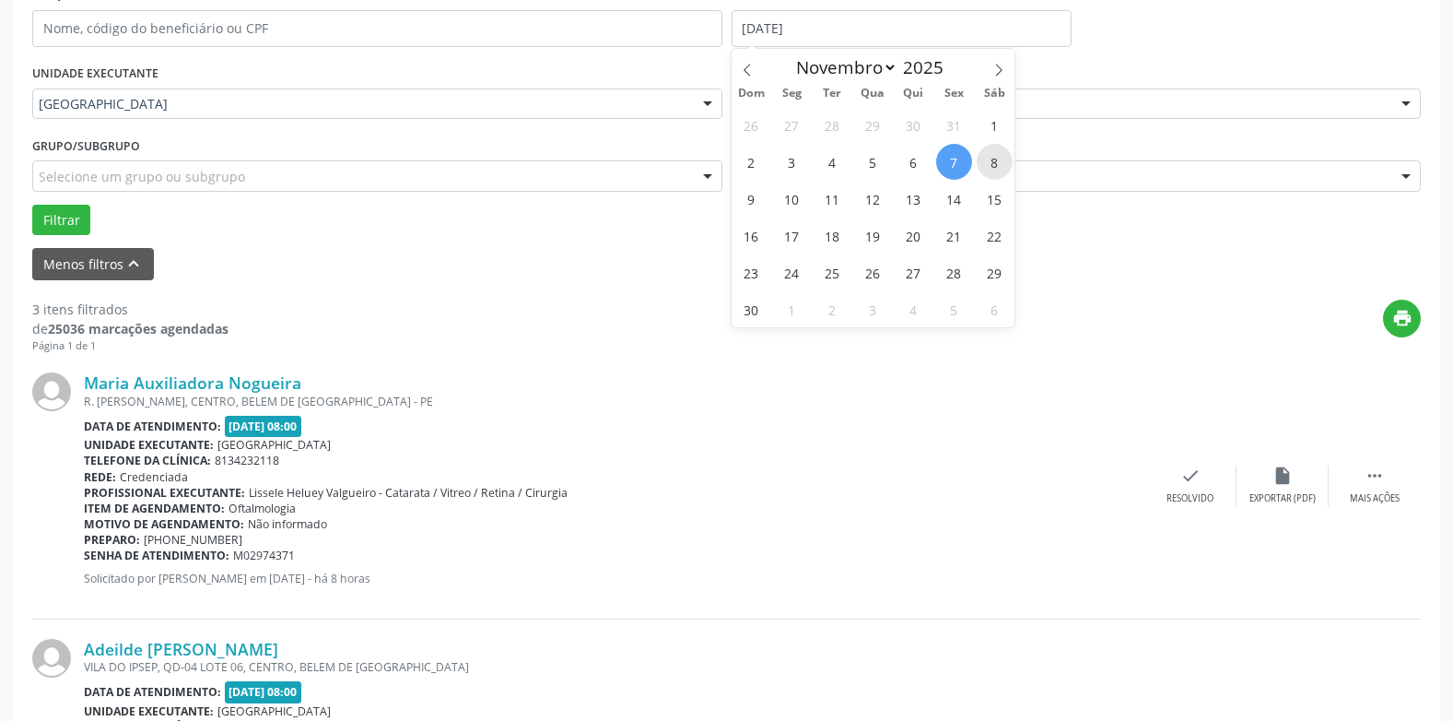
click at [984, 164] on span "8" at bounding box center [995, 162] width 36 height 36
type input "[DATE]"
click at [984, 164] on span "8" at bounding box center [995, 162] width 36 height 36
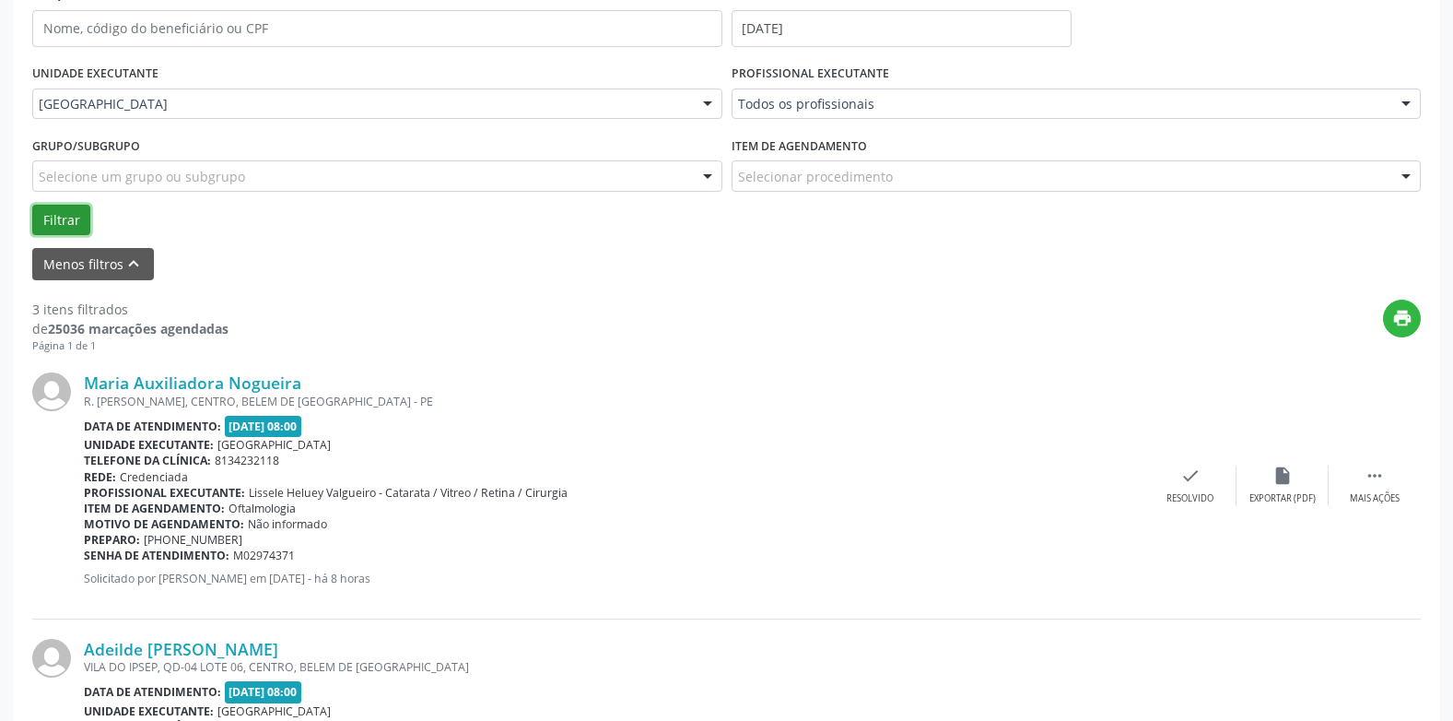
click at [69, 219] on button "Filtrar" at bounding box center [61, 220] width 58 height 31
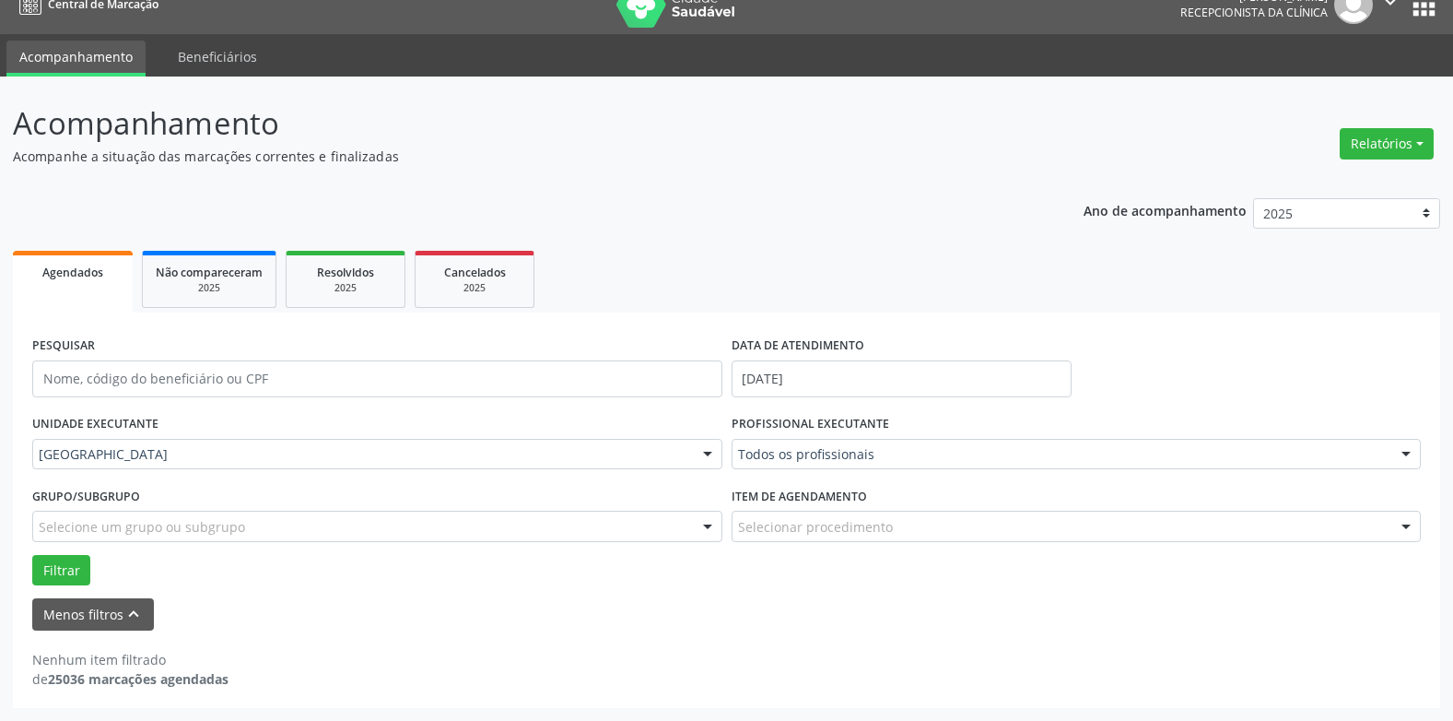
scroll to position [25, 0]
click at [814, 379] on input "[DATE]" at bounding box center [902, 378] width 340 height 37
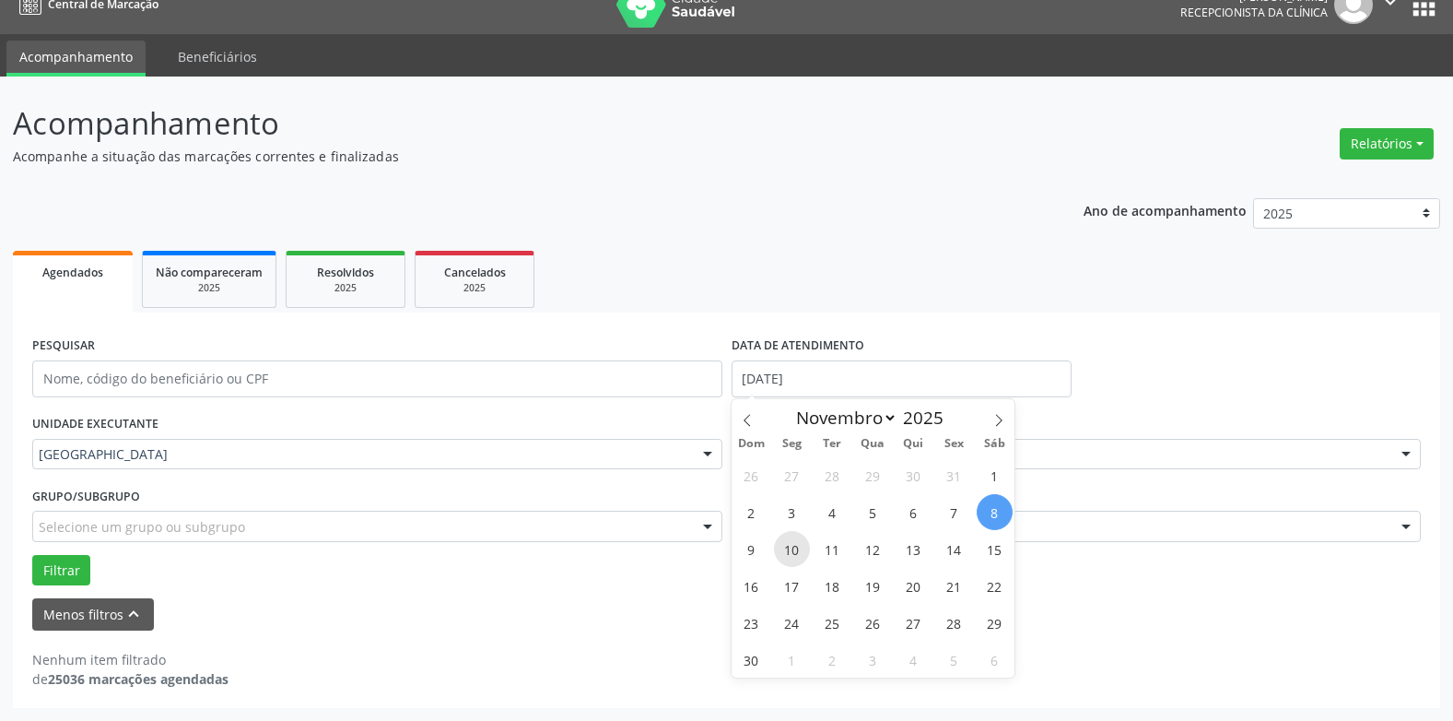
click at [794, 550] on span "10" at bounding box center [792, 549] width 36 height 36
type input "[DATE]"
click at [794, 550] on span "10" at bounding box center [792, 549] width 36 height 36
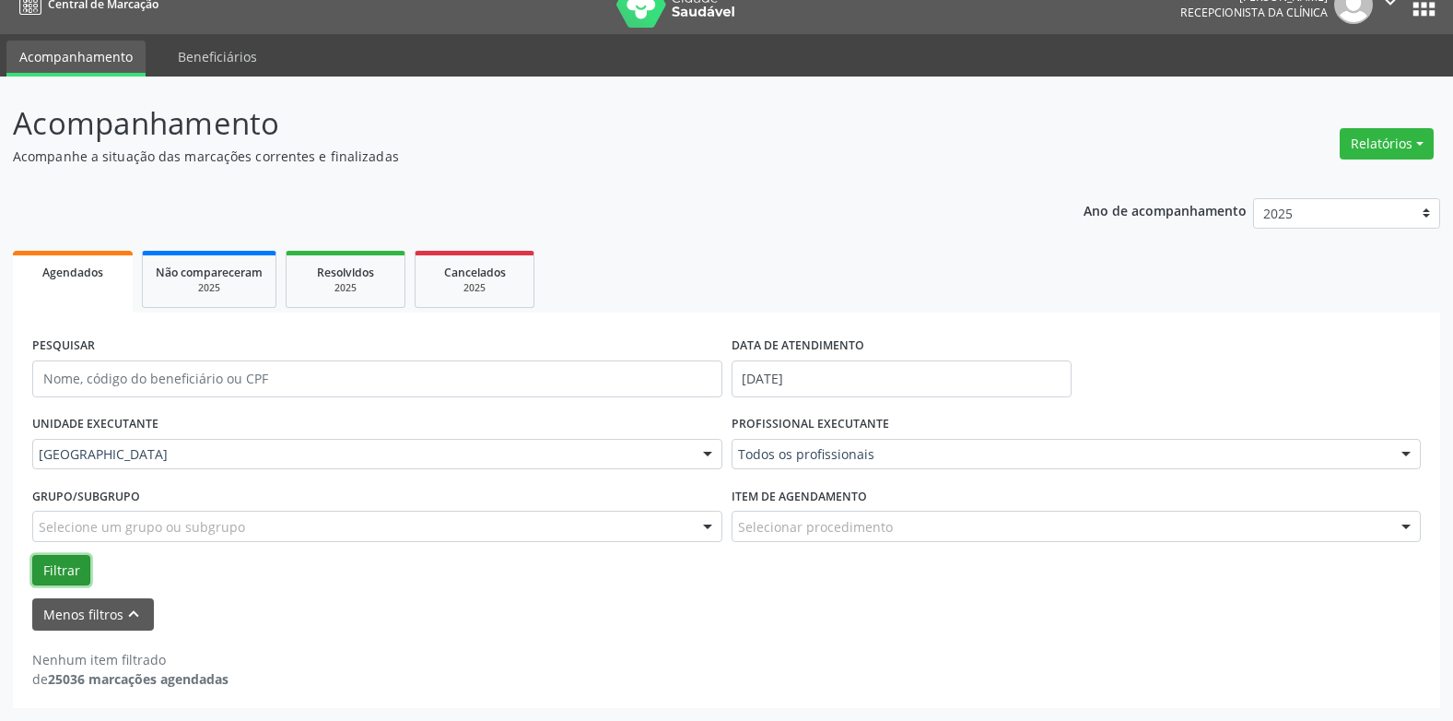
click at [67, 565] on button "Filtrar" at bounding box center [61, 570] width 58 height 31
click at [806, 369] on input "[DATE]" at bounding box center [902, 378] width 340 height 37
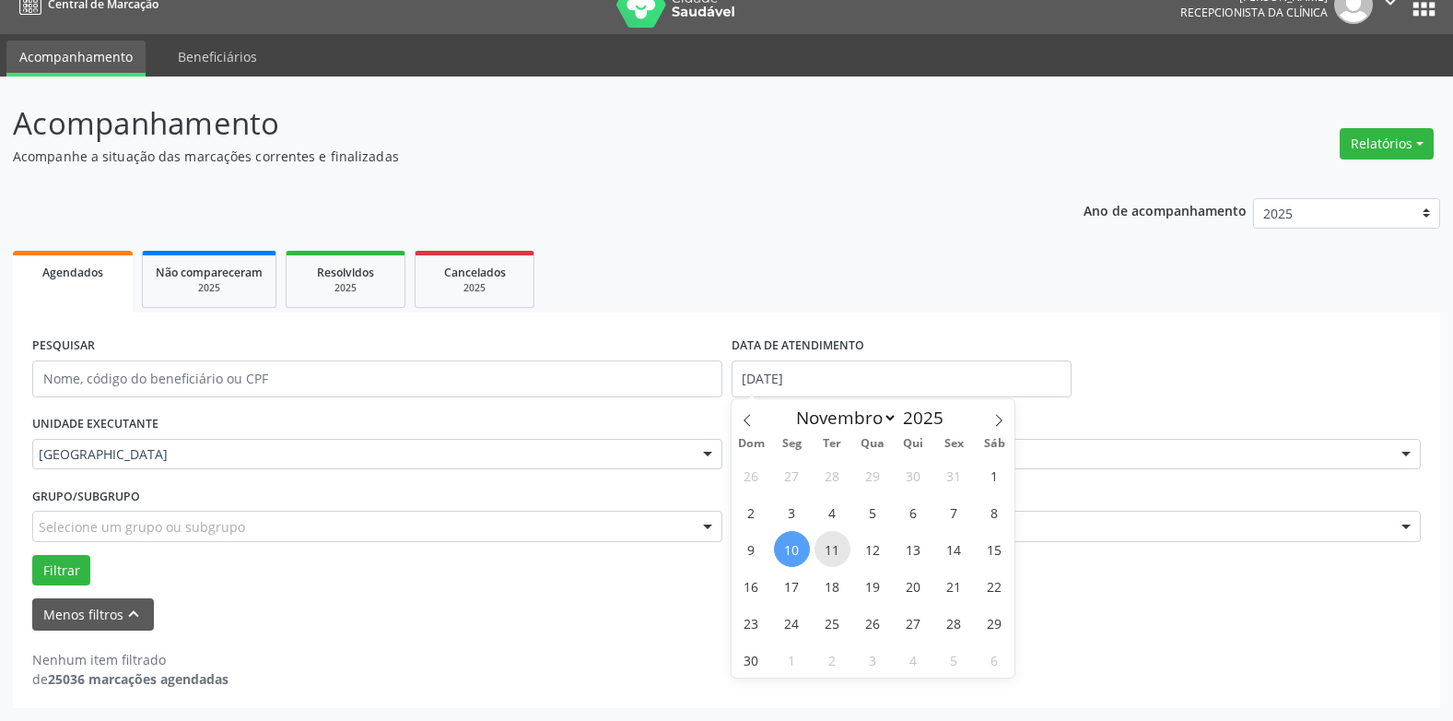
click at [832, 546] on span "11" at bounding box center [833, 549] width 36 height 36
type input "[DATE]"
click at [832, 546] on span "11" at bounding box center [833, 549] width 36 height 36
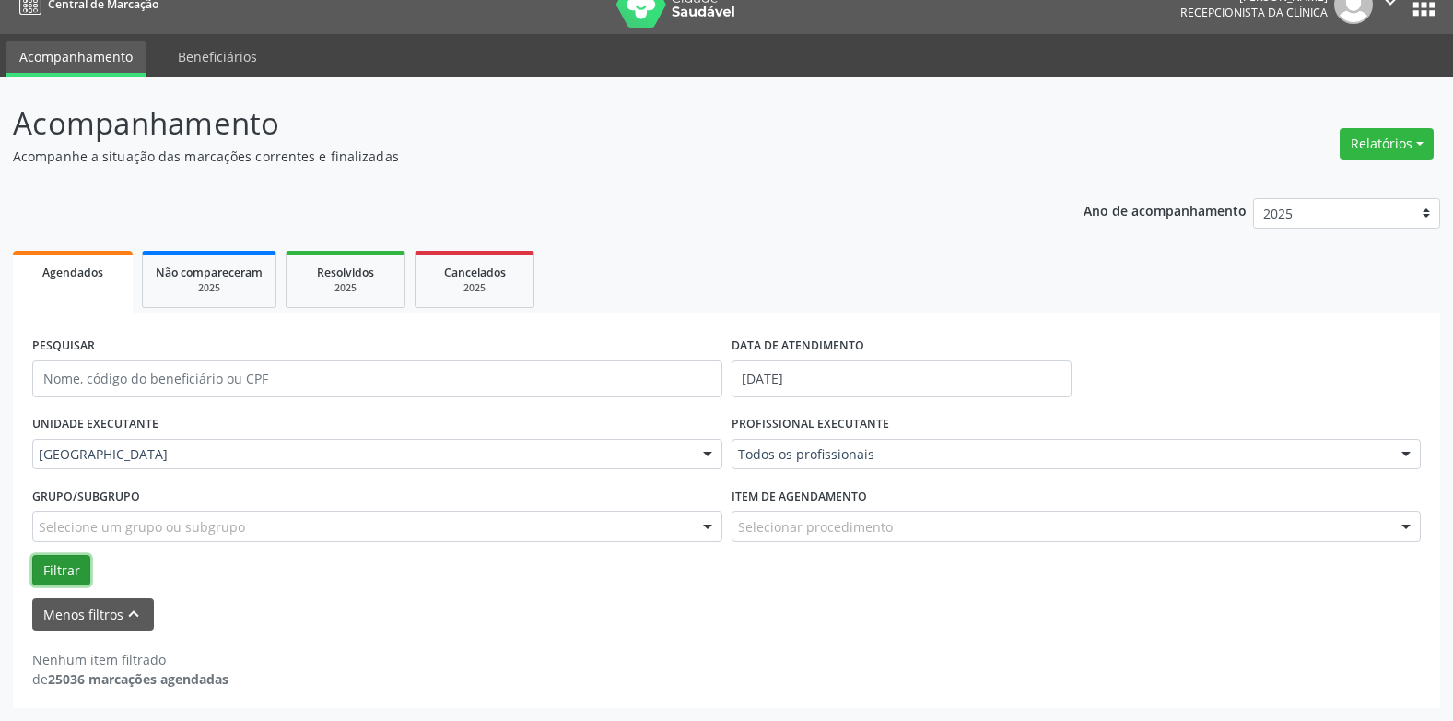
click at [62, 563] on button "Filtrar" at bounding box center [61, 570] width 58 height 31
click at [804, 369] on input "[DATE]" at bounding box center [902, 378] width 340 height 37
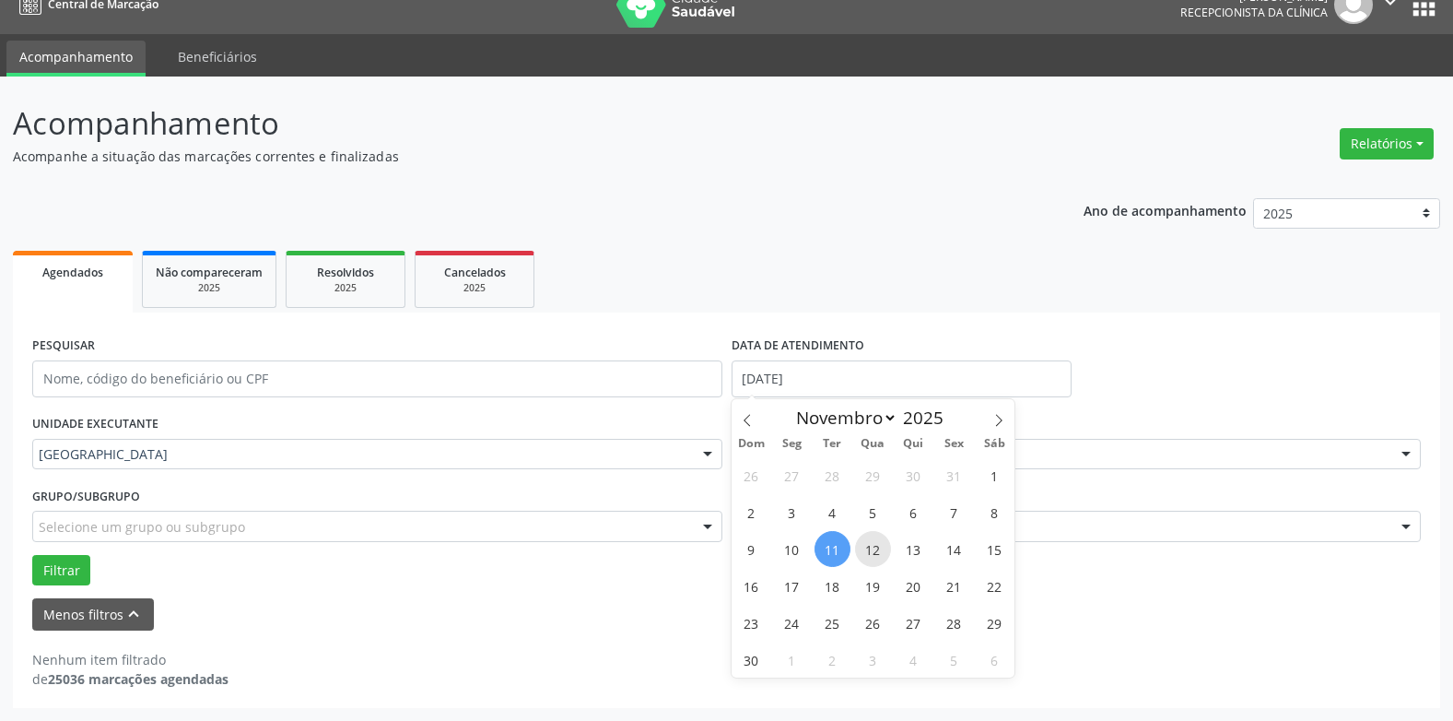
click at [867, 549] on span "12" at bounding box center [873, 549] width 36 height 36
type input "[DATE]"
click at [867, 549] on span "12" at bounding box center [873, 549] width 36 height 36
select select "10"
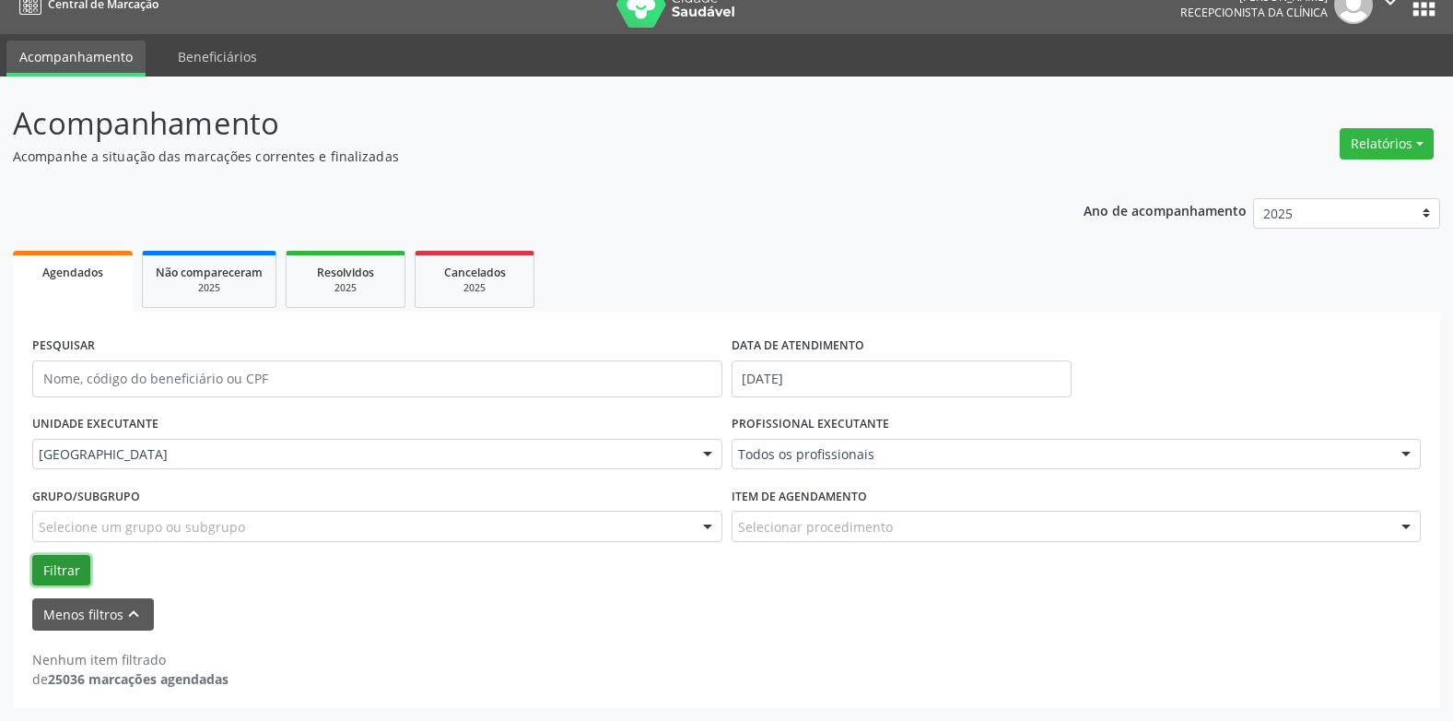
click at [48, 564] on button "Filtrar" at bounding box center [61, 570] width 58 height 31
click at [799, 364] on input "[DATE]" at bounding box center [902, 378] width 340 height 37
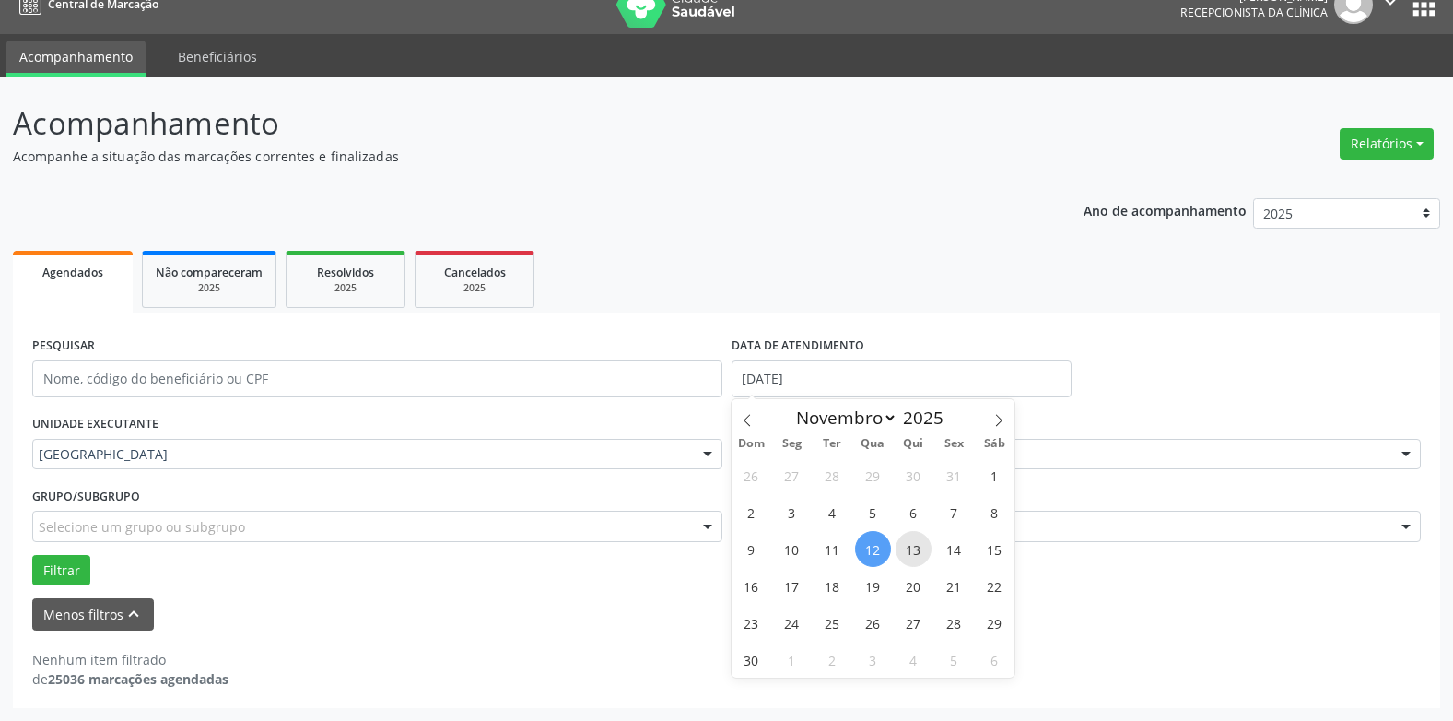
click at [922, 546] on span "13" at bounding box center [914, 549] width 36 height 36
type input "[DATE]"
click at [922, 546] on span "13" at bounding box center [914, 549] width 36 height 36
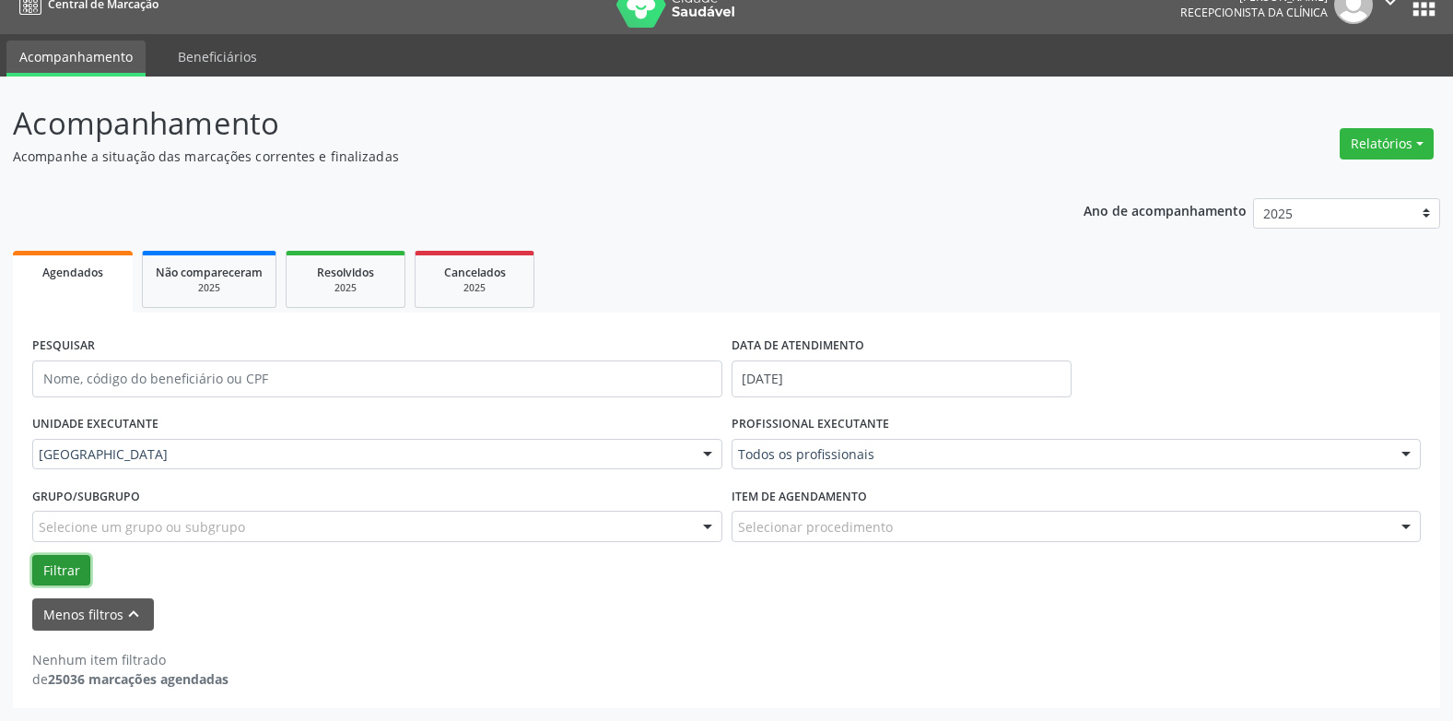
click at [62, 566] on button "Filtrar" at bounding box center [61, 570] width 58 height 31
click at [64, 565] on button "Filtrar" at bounding box center [61, 570] width 58 height 31
click at [774, 378] on input "[DATE]" at bounding box center [902, 378] width 340 height 37
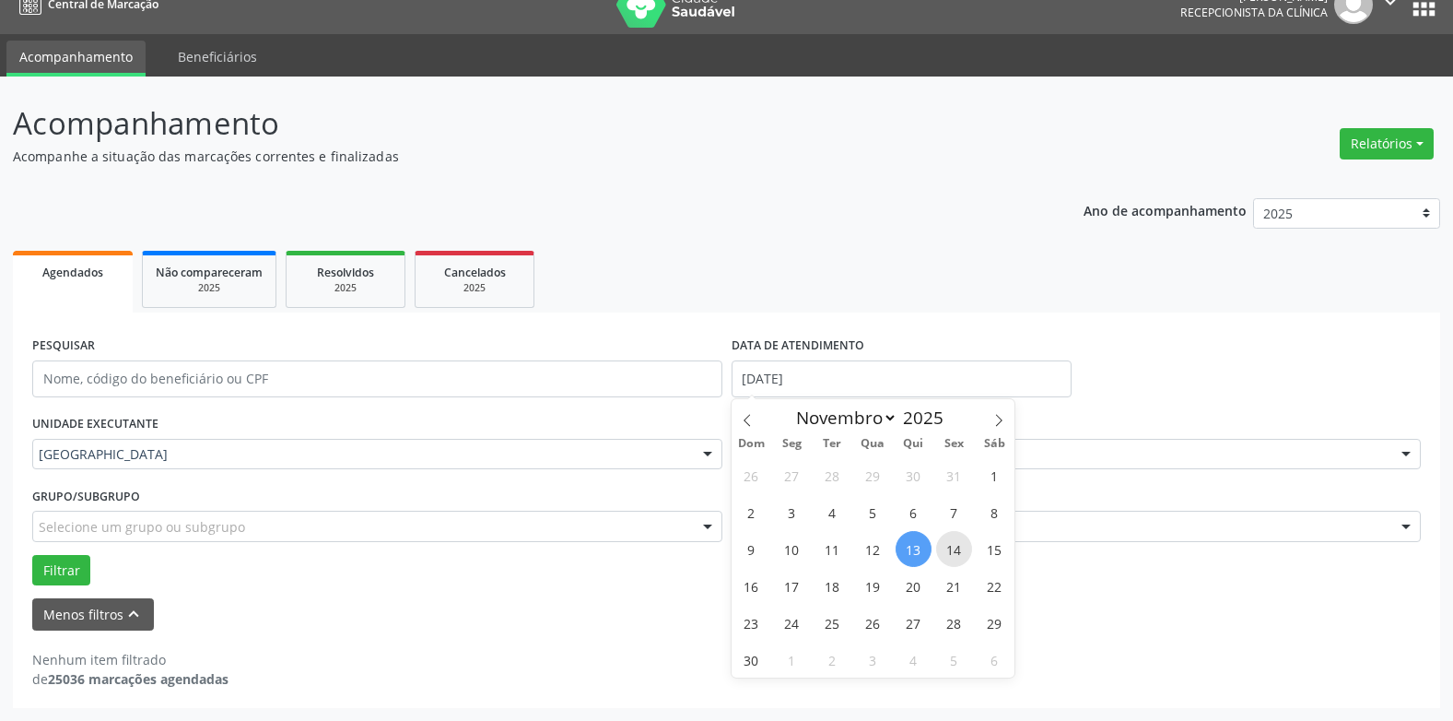
click at [953, 550] on span "14" at bounding box center [954, 549] width 36 height 36
type input "[DATE]"
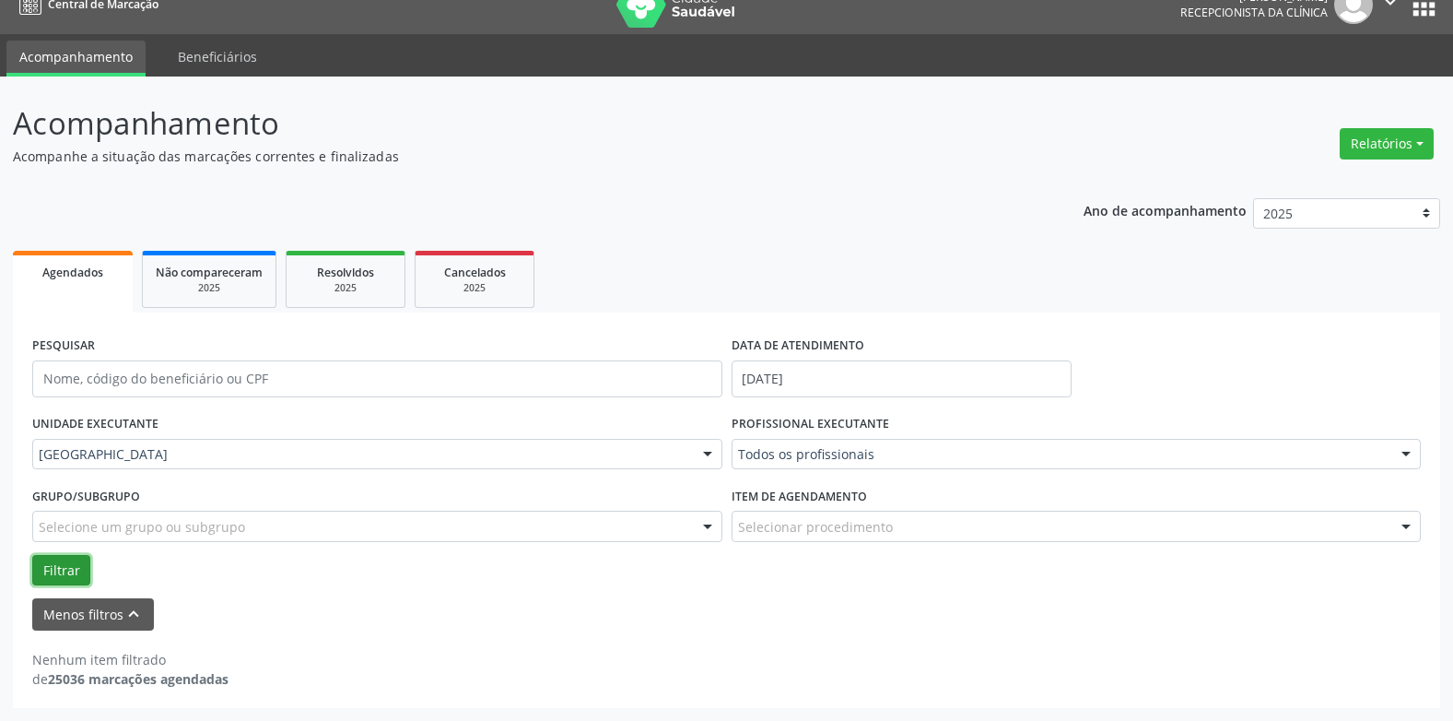
click at [77, 565] on button "Filtrar" at bounding box center [61, 570] width 58 height 31
drag, startPoint x: 803, startPoint y: 370, endPoint x: 841, endPoint y: 388, distance: 42.5
click at [805, 371] on input "[DATE]" at bounding box center [902, 378] width 340 height 37
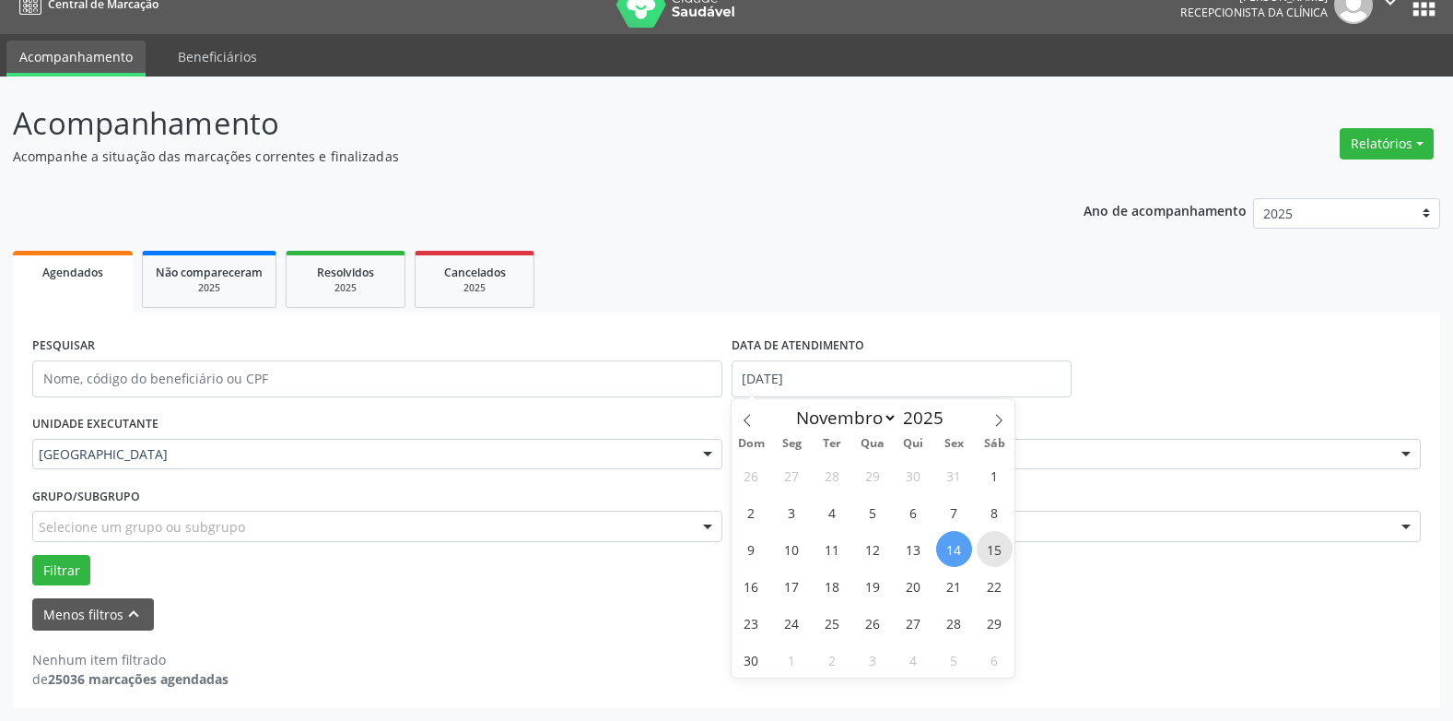
click at [999, 554] on span "15" at bounding box center [995, 549] width 36 height 36
type input "[DATE]"
click at [999, 554] on span "15" at bounding box center [995, 549] width 36 height 36
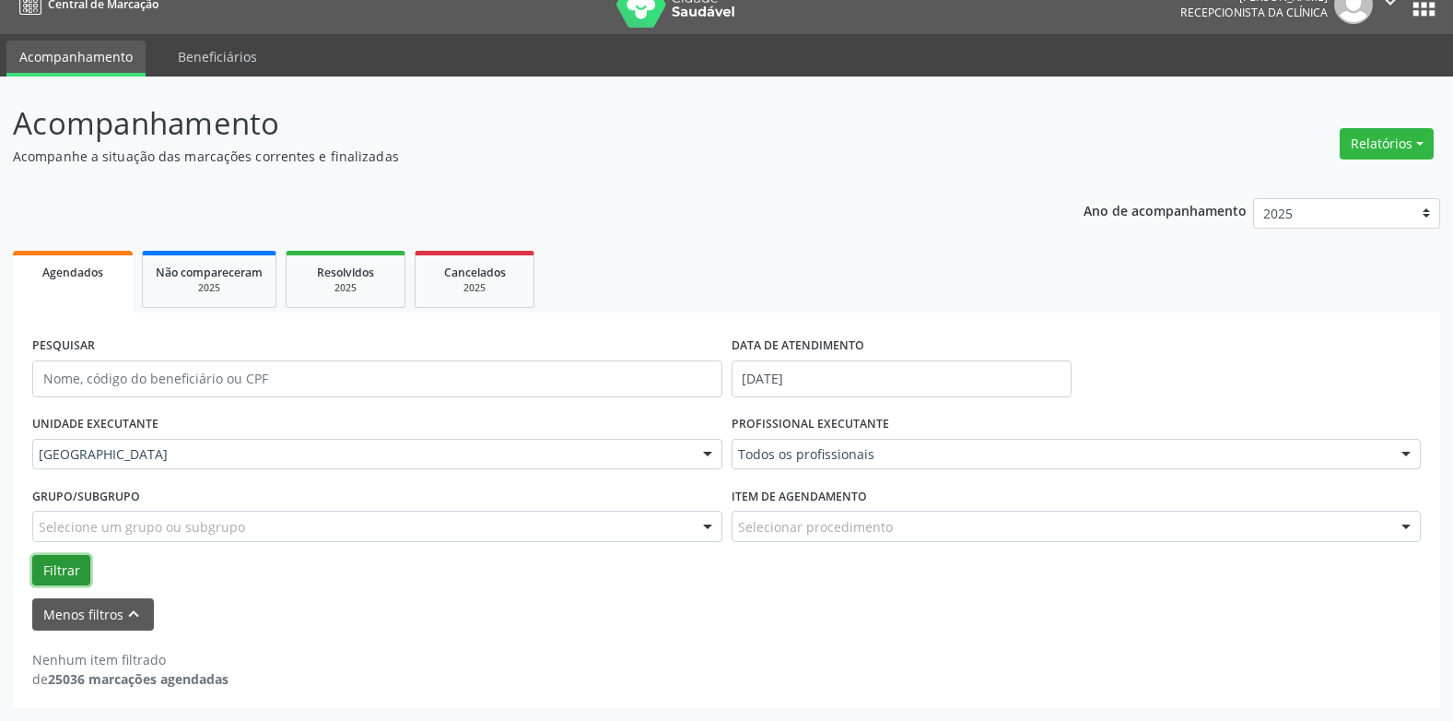
click at [62, 562] on button "Filtrar" at bounding box center [61, 570] width 58 height 31
click at [761, 389] on body "Central de Marcação [PERSON_NAME] Recepcionista da clínica  Configurações Sair…" at bounding box center [726, 335] width 1453 height 721
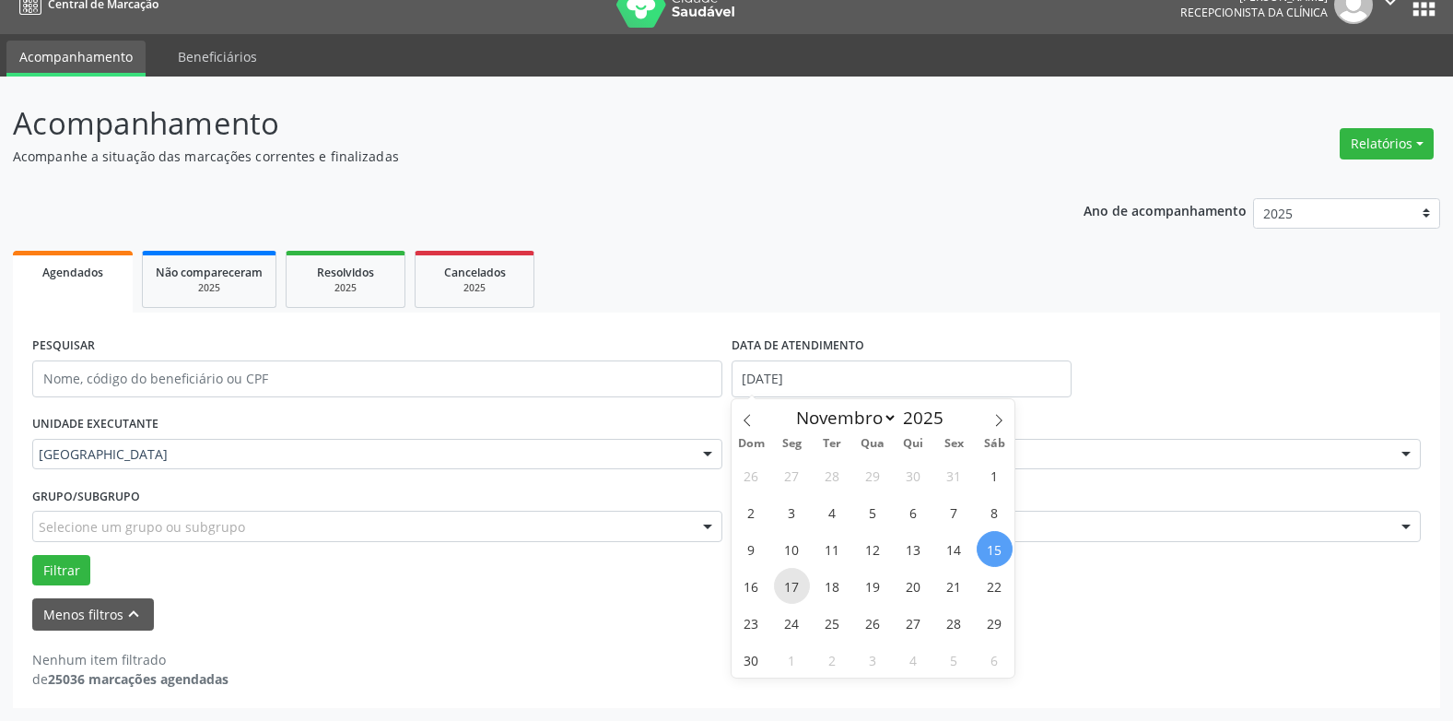
click at [787, 581] on span "17" at bounding box center [792, 586] width 36 height 36
type input "[DATE]"
click at [787, 581] on span "17" at bounding box center [792, 586] width 36 height 36
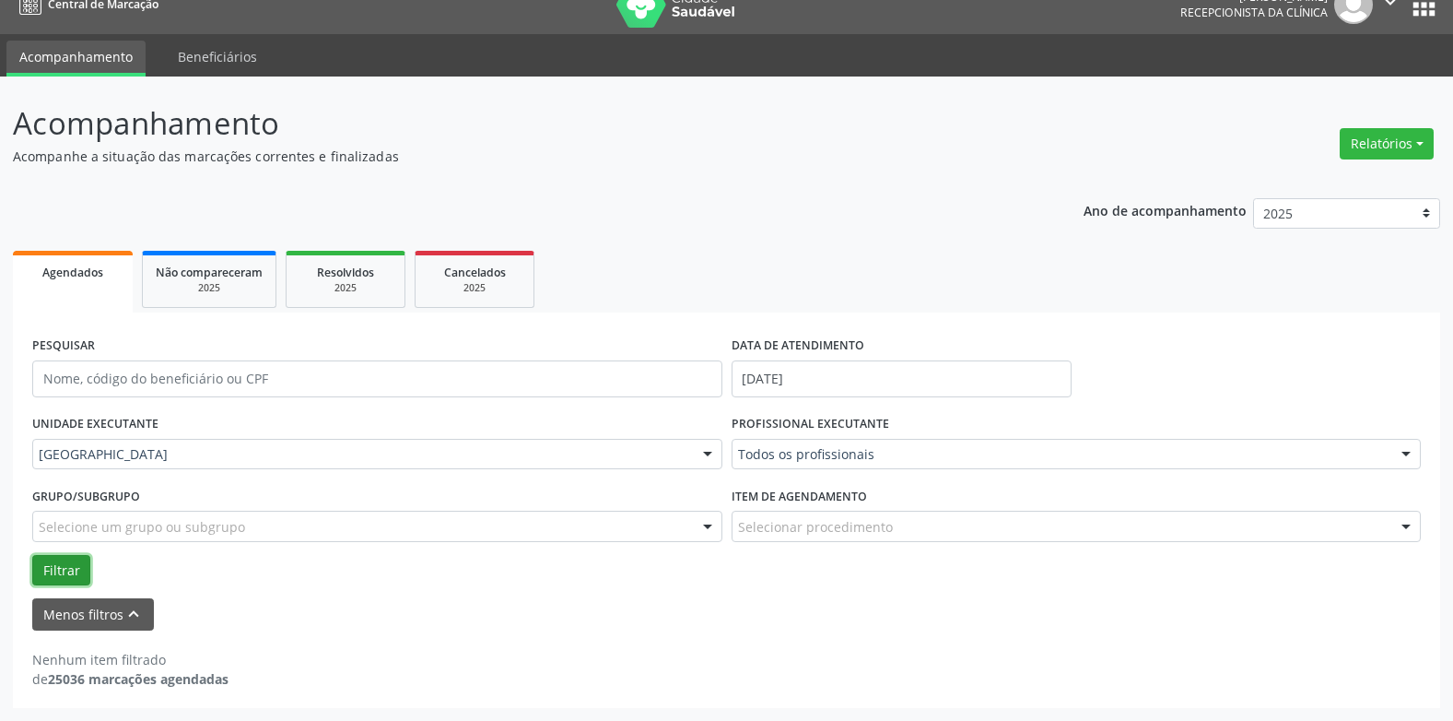
click at [38, 561] on button "Filtrar" at bounding box center [61, 570] width 58 height 31
click at [67, 557] on button "Filtrar" at bounding box center [61, 570] width 58 height 31
click at [785, 371] on input "[DATE]" at bounding box center [902, 378] width 340 height 37
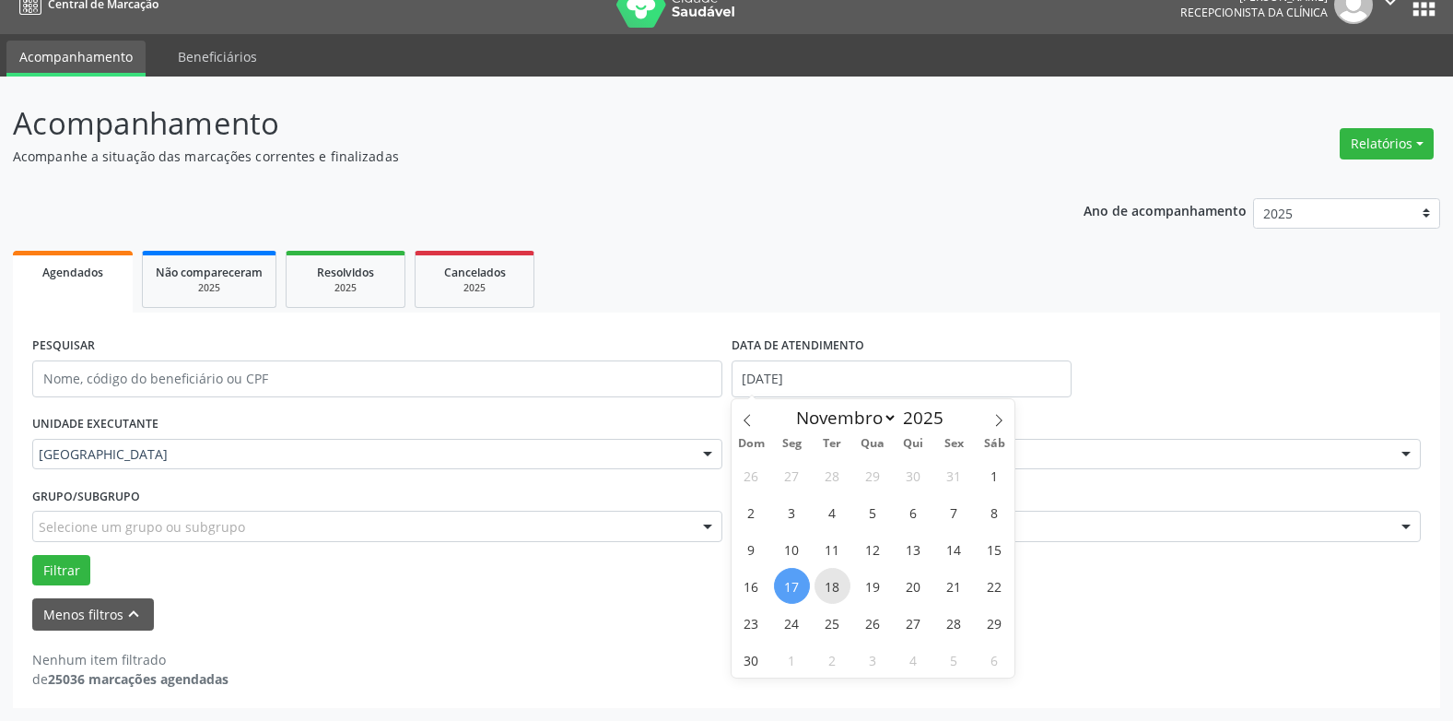
click at [834, 587] on span "18" at bounding box center [833, 586] width 36 height 36
type input "[DATE]"
click at [834, 587] on span "18" at bounding box center [833, 586] width 36 height 36
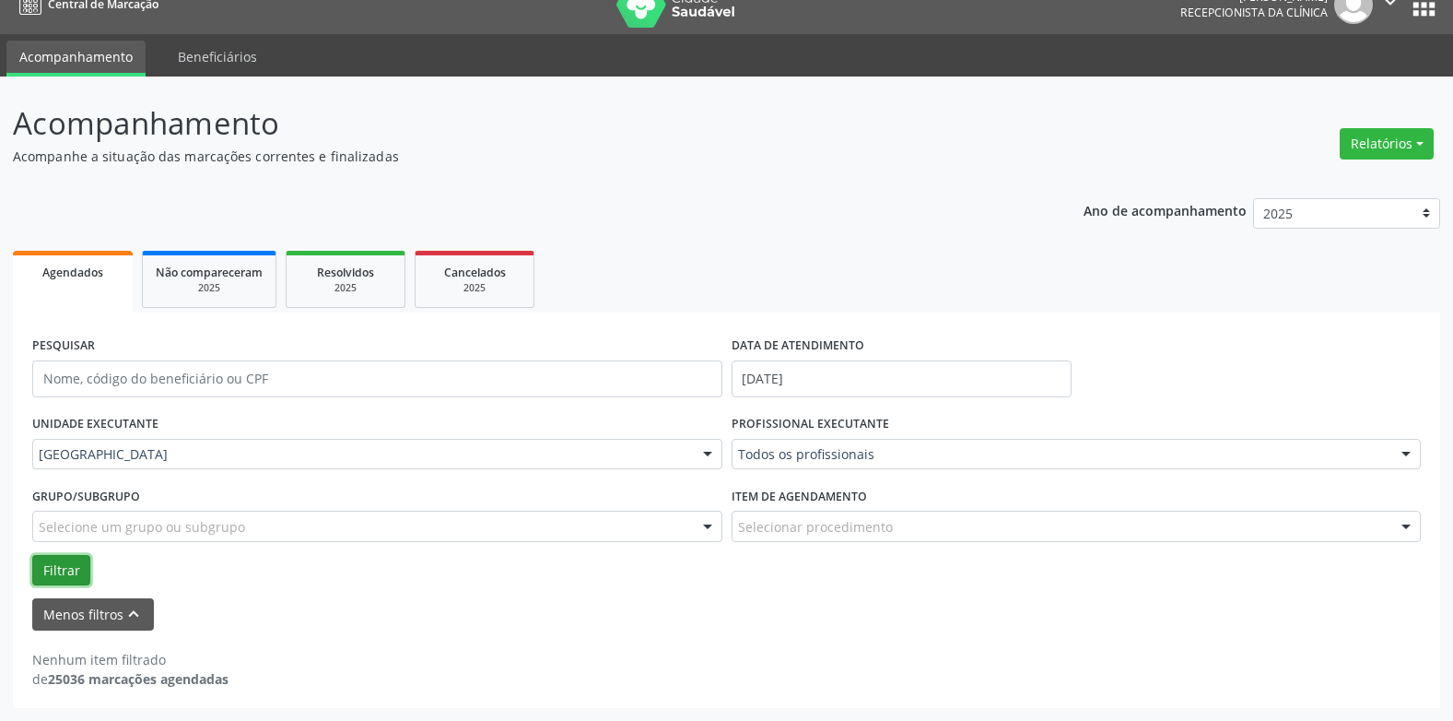
click at [48, 563] on button "Filtrar" at bounding box center [61, 570] width 58 height 31
click at [807, 377] on input "[DATE]" at bounding box center [902, 378] width 340 height 37
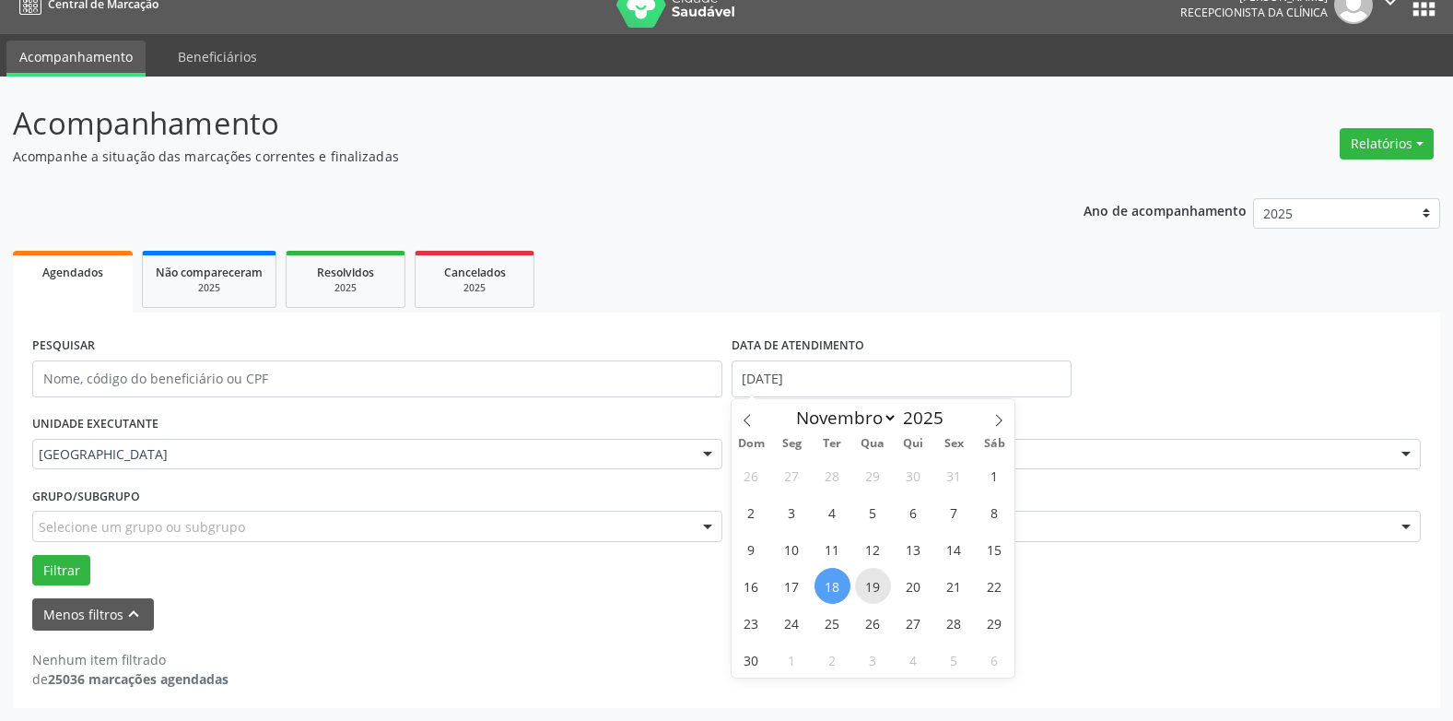
click at [872, 585] on span "19" at bounding box center [873, 586] width 36 height 36
type input "[DATE]"
click at [872, 585] on span "19" at bounding box center [873, 586] width 36 height 36
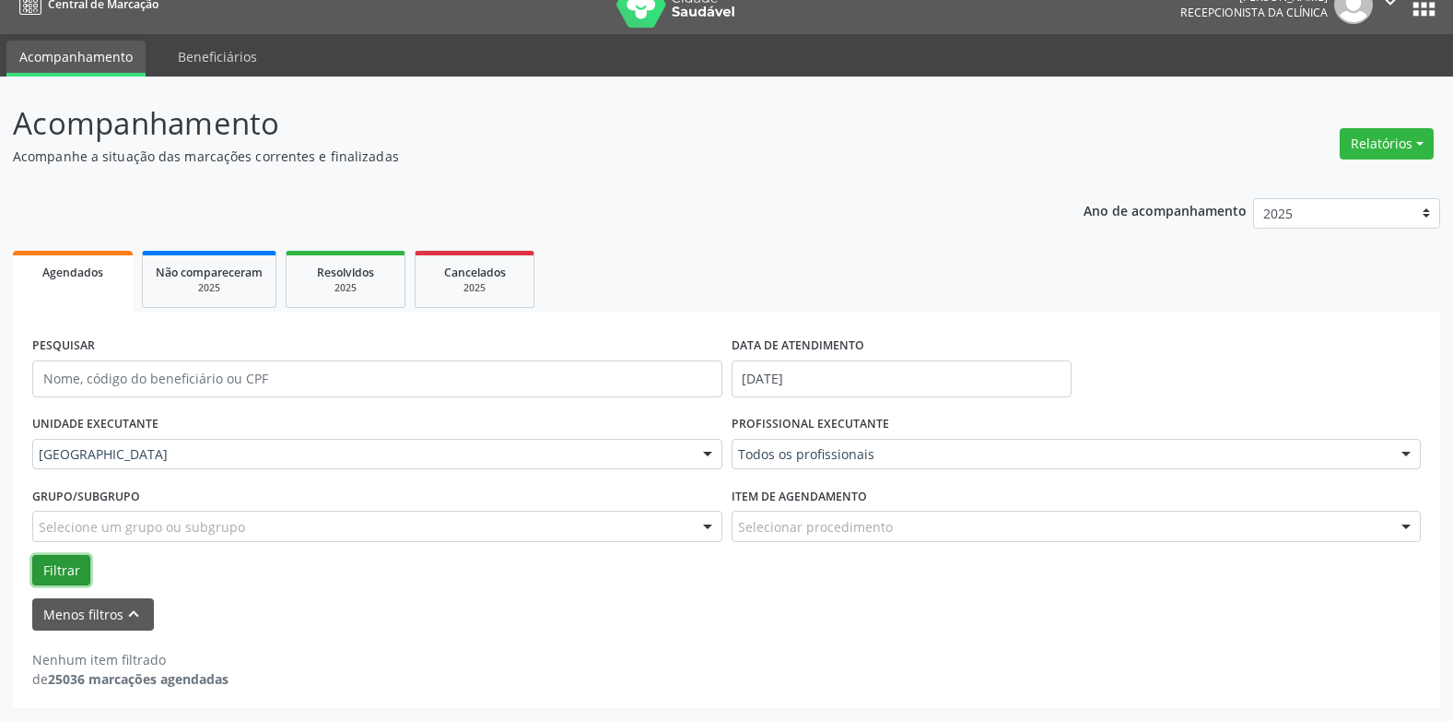
click at [53, 563] on button "Filtrar" at bounding box center [61, 570] width 58 height 31
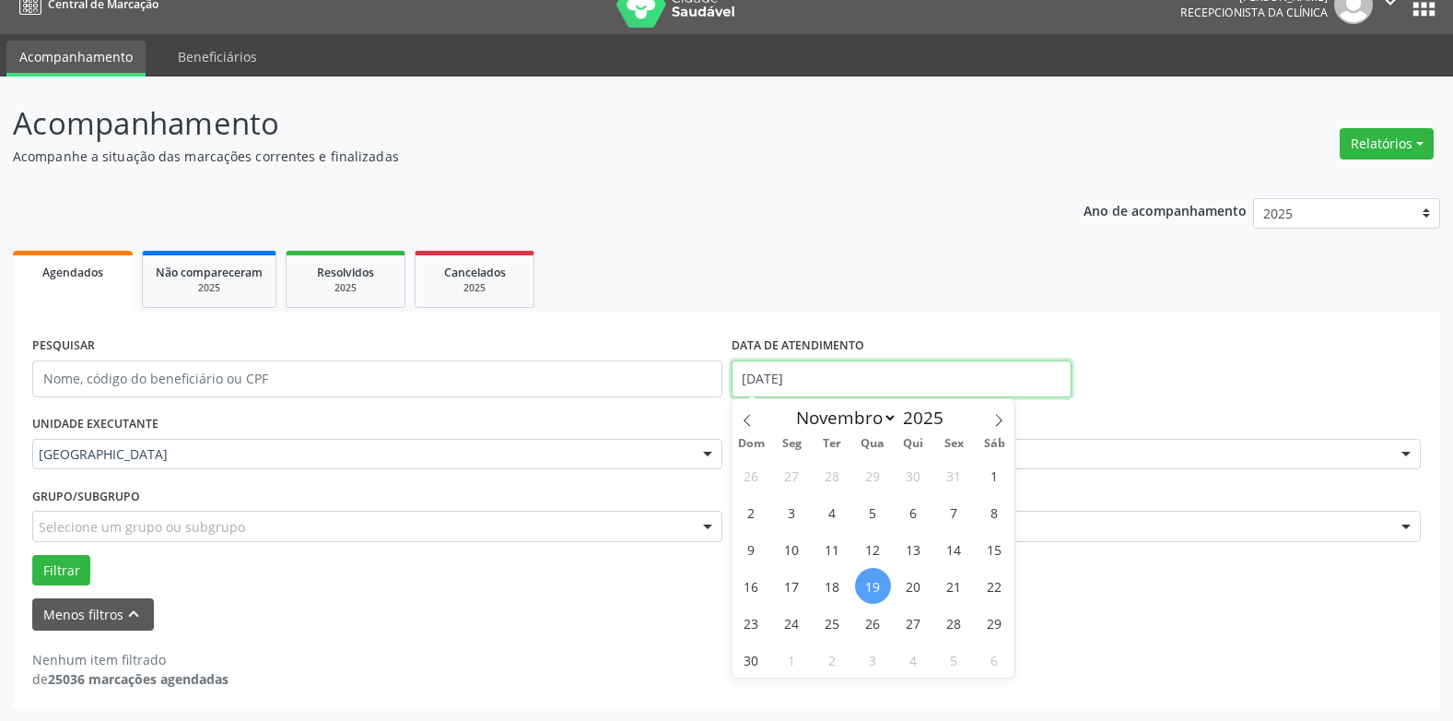
drag, startPoint x: 798, startPoint y: 379, endPoint x: 846, endPoint y: 370, distance: 48.6
click at [798, 378] on input "[DATE]" at bounding box center [902, 378] width 340 height 37
click at [915, 586] on span "20" at bounding box center [914, 586] width 36 height 36
type input "[DATE]"
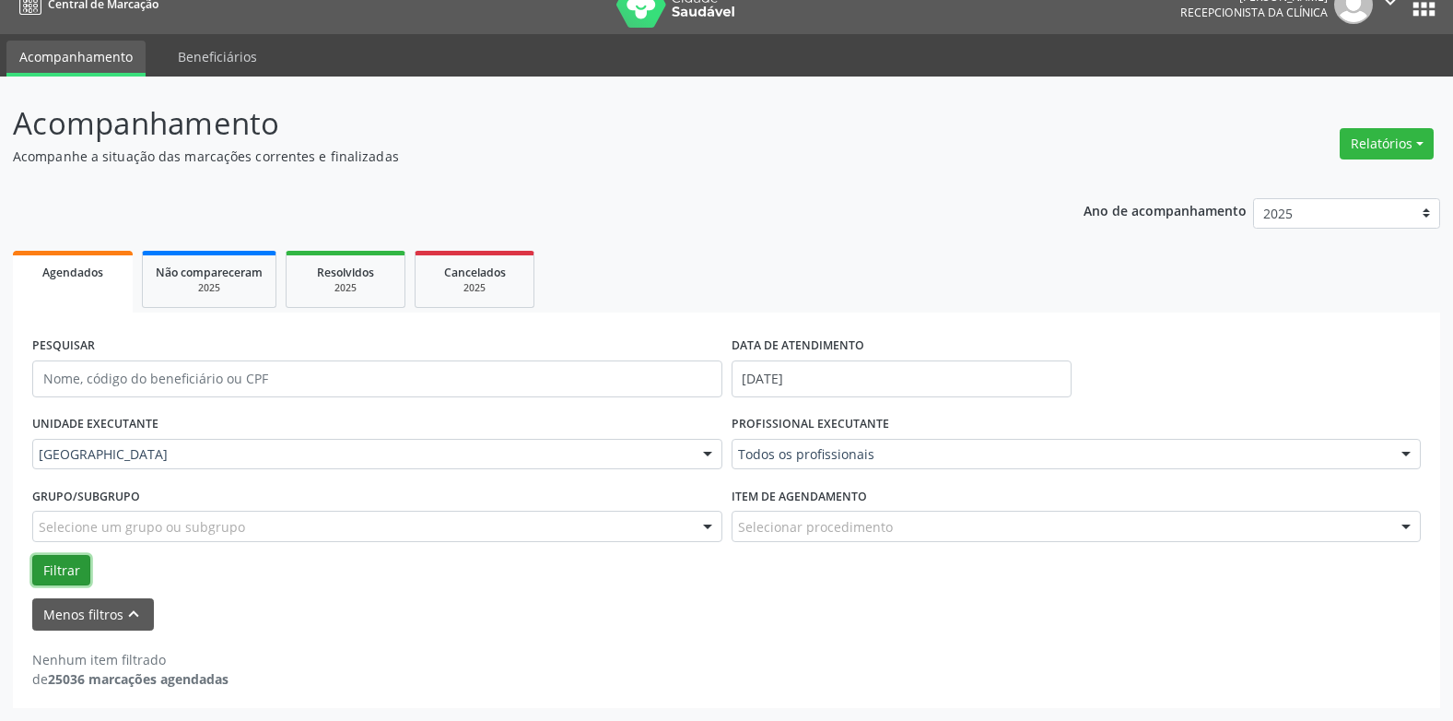
click at [68, 569] on button "Filtrar" at bounding box center [61, 570] width 58 height 31
click at [799, 378] on input "[DATE]" at bounding box center [902, 378] width 340 height 37
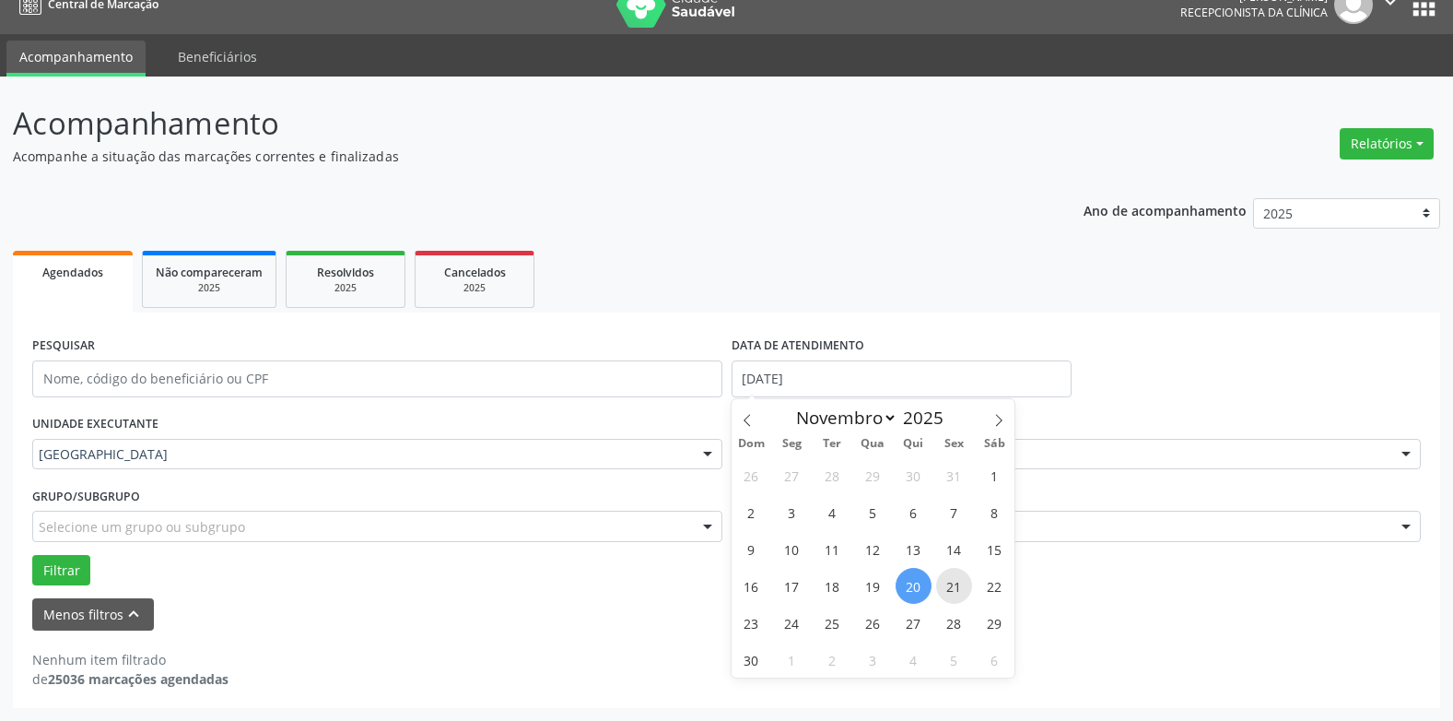
click at [961, 582] on span "21" at bounding box center [954, 586] width 36 height 36
type input "[DATE]"
click at [961, 582] on span "21" at bounding box center [954, 586] width 36 height 36
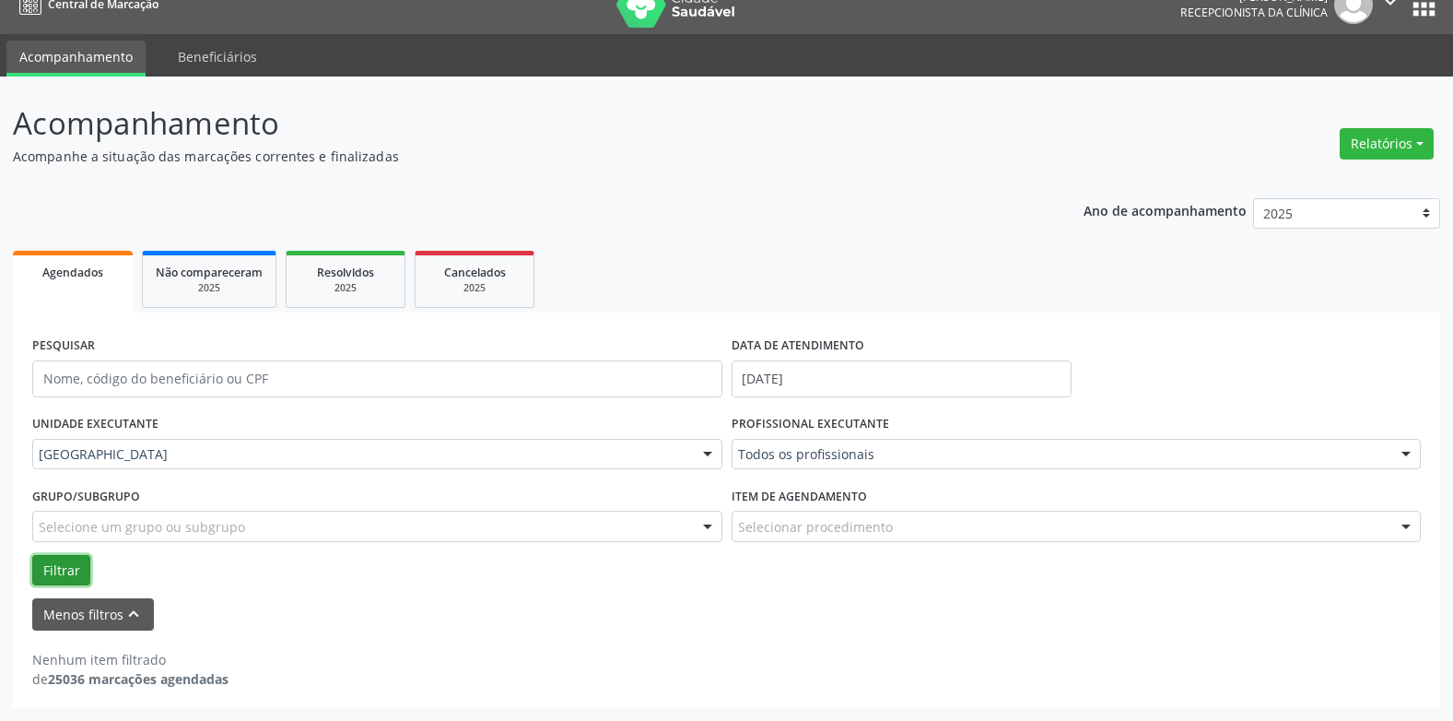
click at [61, 568] on button "Filtrar" at bounding box center [61, 570] width 58 height 31
click at [785, 378] on input "[DATE]" at bounding box center [902, 378] width 340 height 37
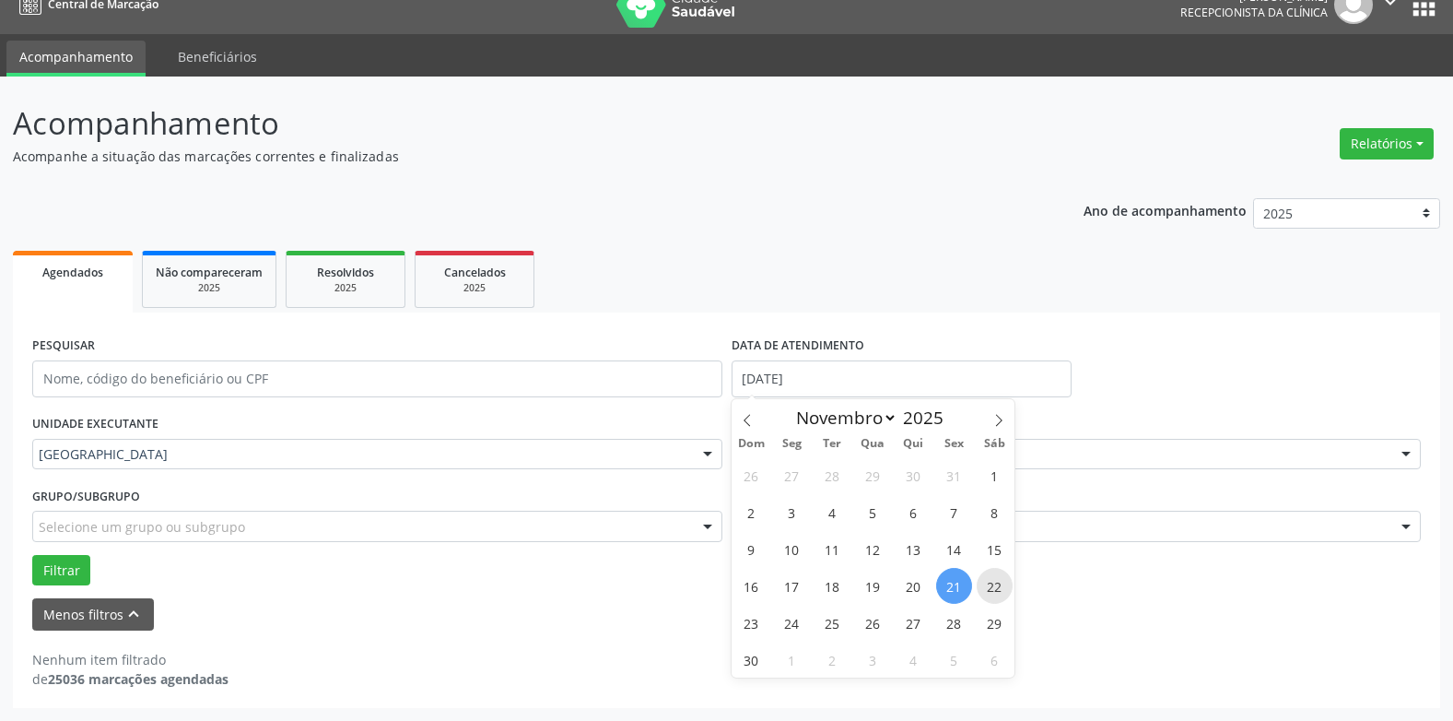
click at [991, 587] on span "22" at bounding box center [995, 586] width 36 height 36
type input "[DATE]"
click at [991, 587] on span "22" at bounding box center [995, 586] width 36 height 36
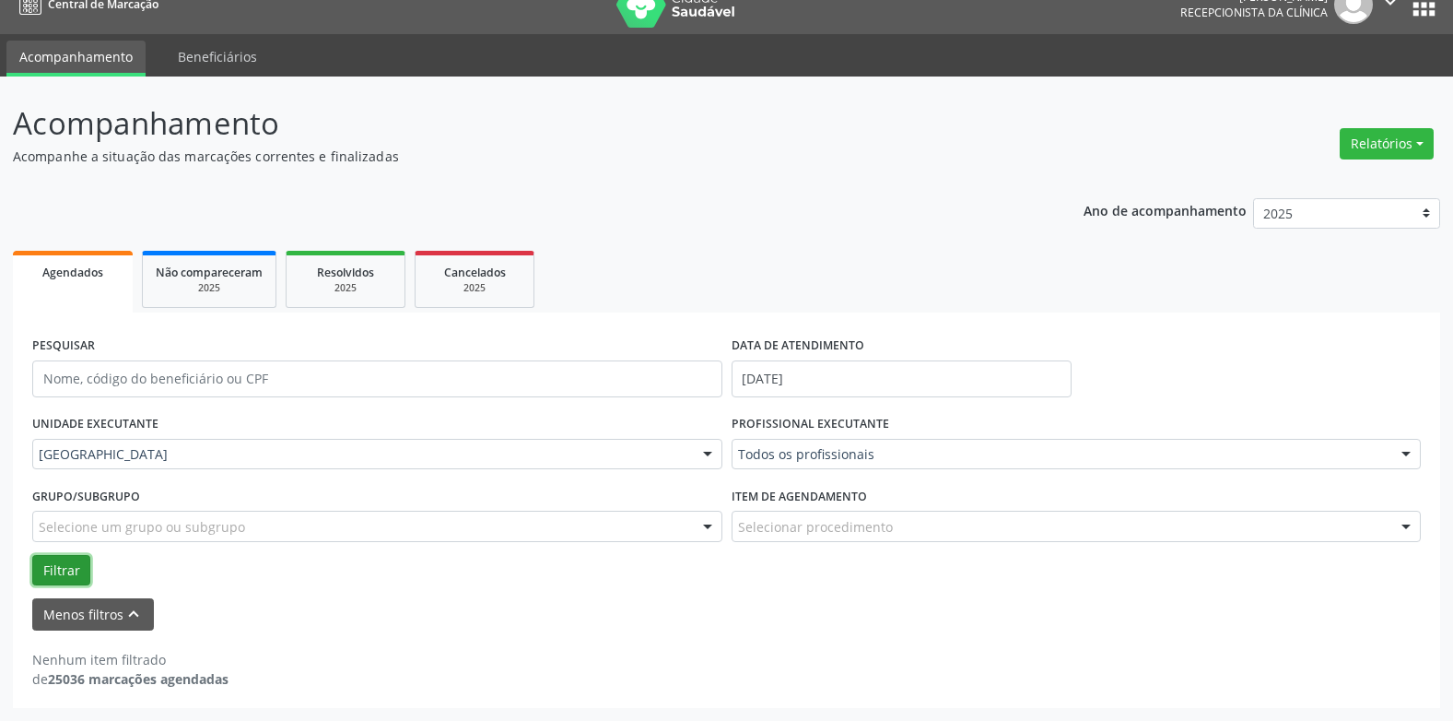
click at [68, 569] on button "Filtrar" at bounding box center [61, 570] width 58 height 31
click at [769, 378] on input "[DATE]" at bounding box center [902, 378] width 340 height 37
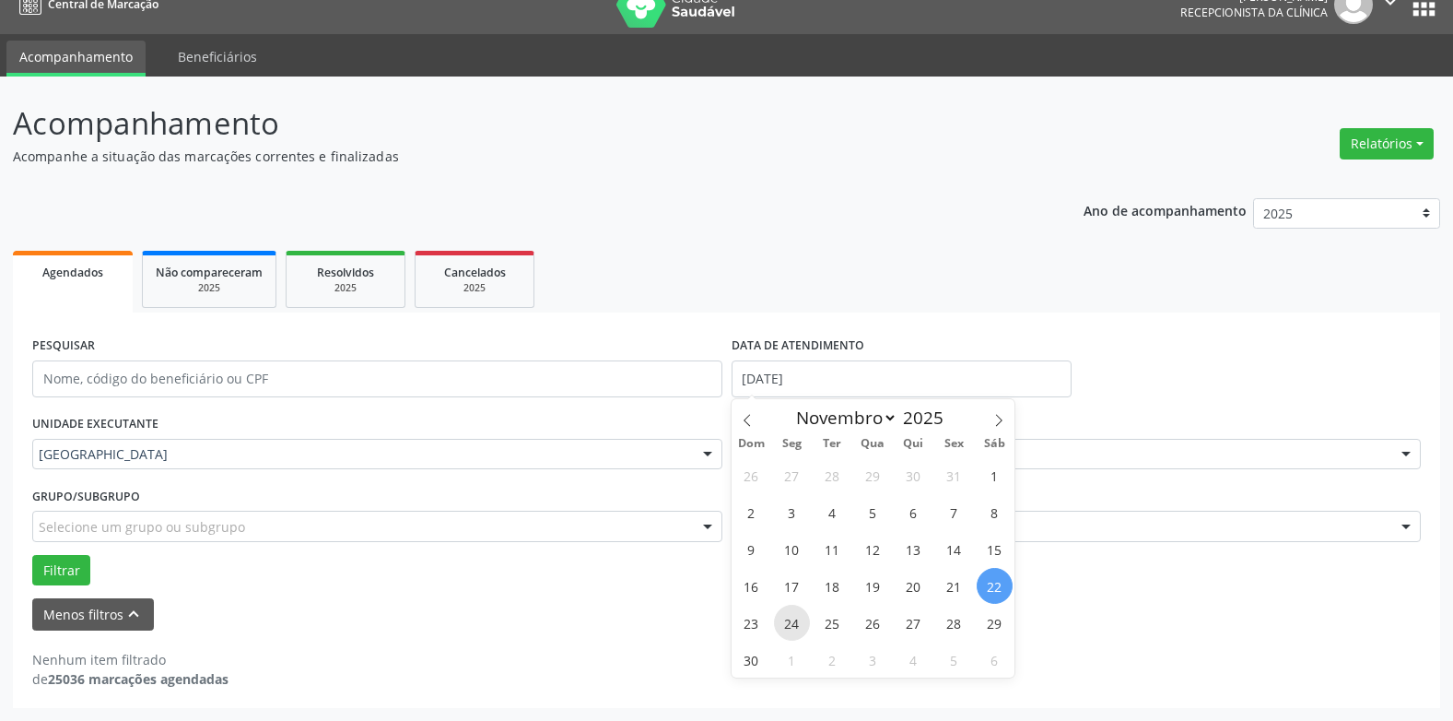
click at [793, 624] on span "24" at bounding box center [792, 623] width 36 height 36
type input "[DATE]"
click at [793, 624] on span "24" at bounding box center [792, 623] width 36 height 36
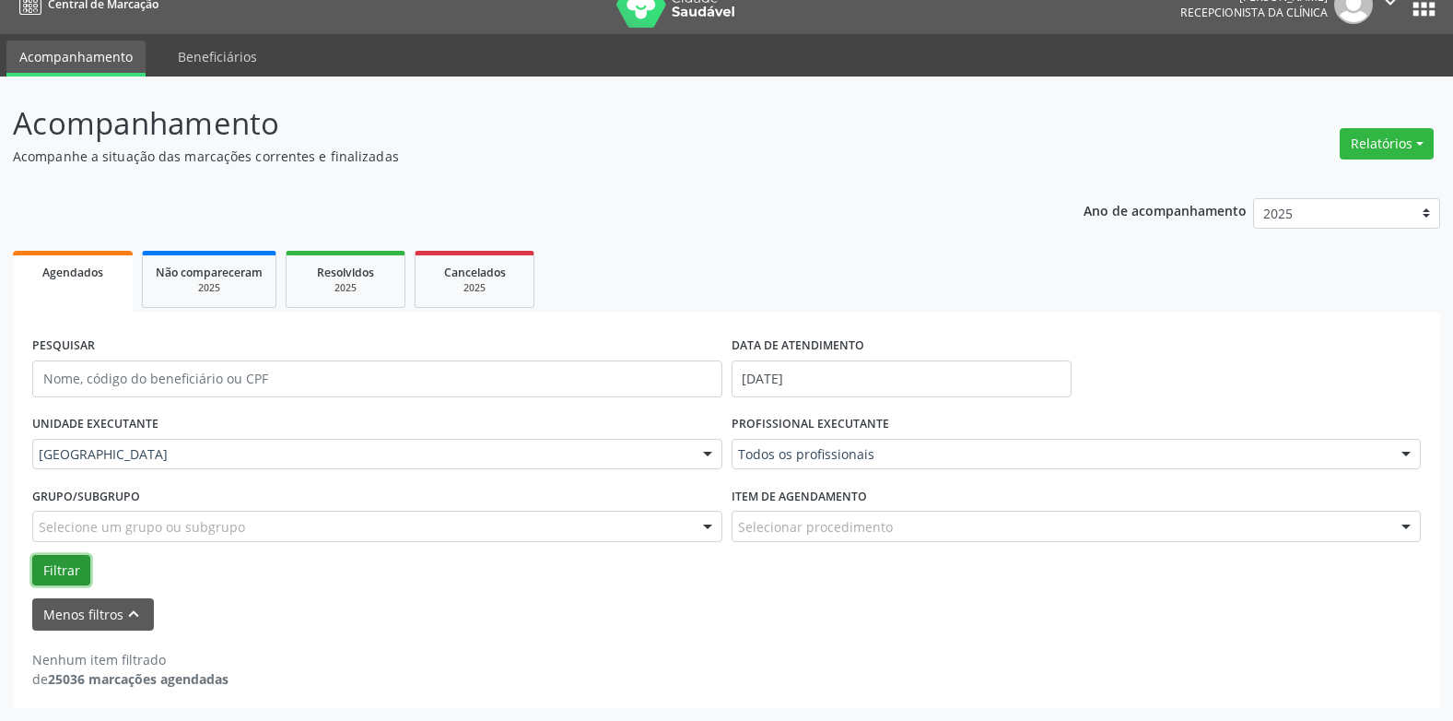
click at [57, 559] on button "Filtrar" at bounding box center [61, 570] width 58 height 31
click at [45, 576] on button "Filtrar" at bounding box center [61, 570] width 58 height 31
click at [777, 384] on input "[DATE]" at bounding box center [902, 378] width 340 height 37
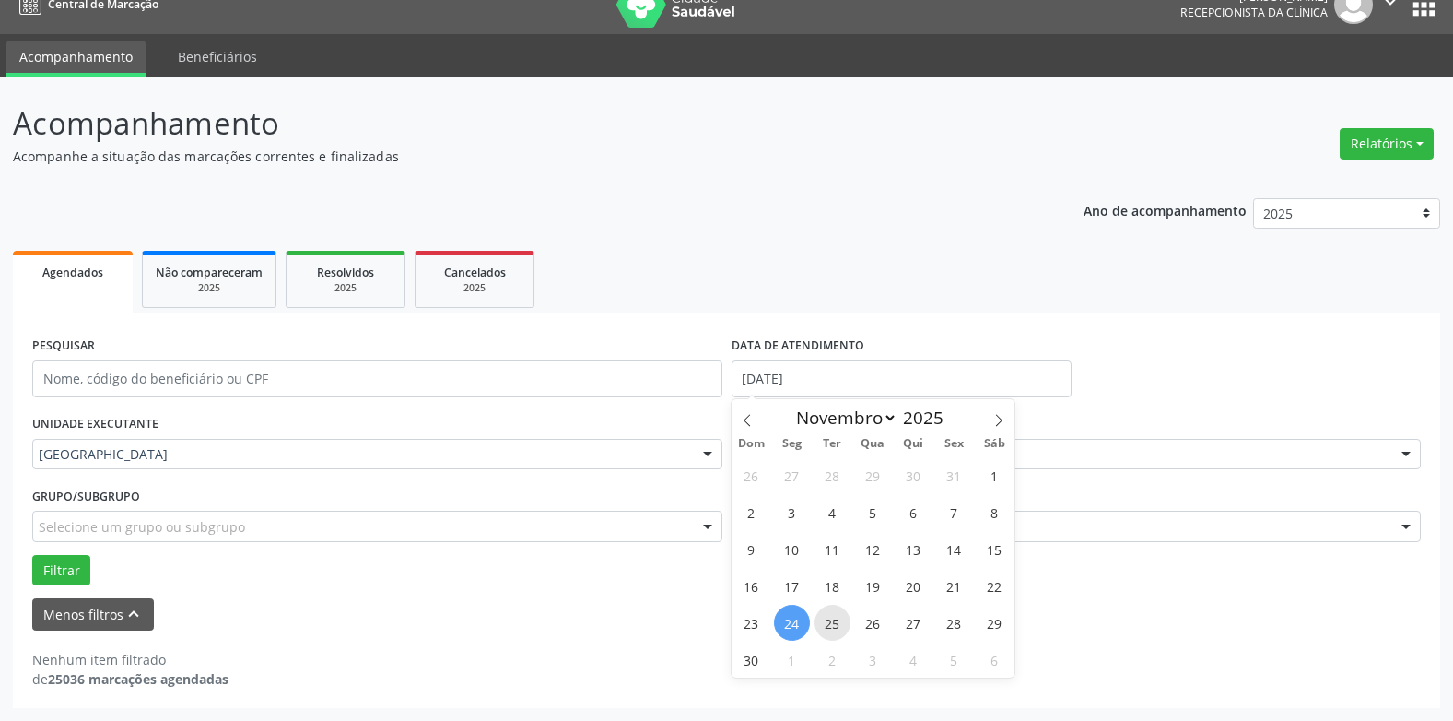
click at [824, 620] on span "25" at bounding box center [833, 623] width 36 height 36
type input "[DATE]"
click at [824, 620] on span "25" at bounding box center [833, 623] width 36 height 36
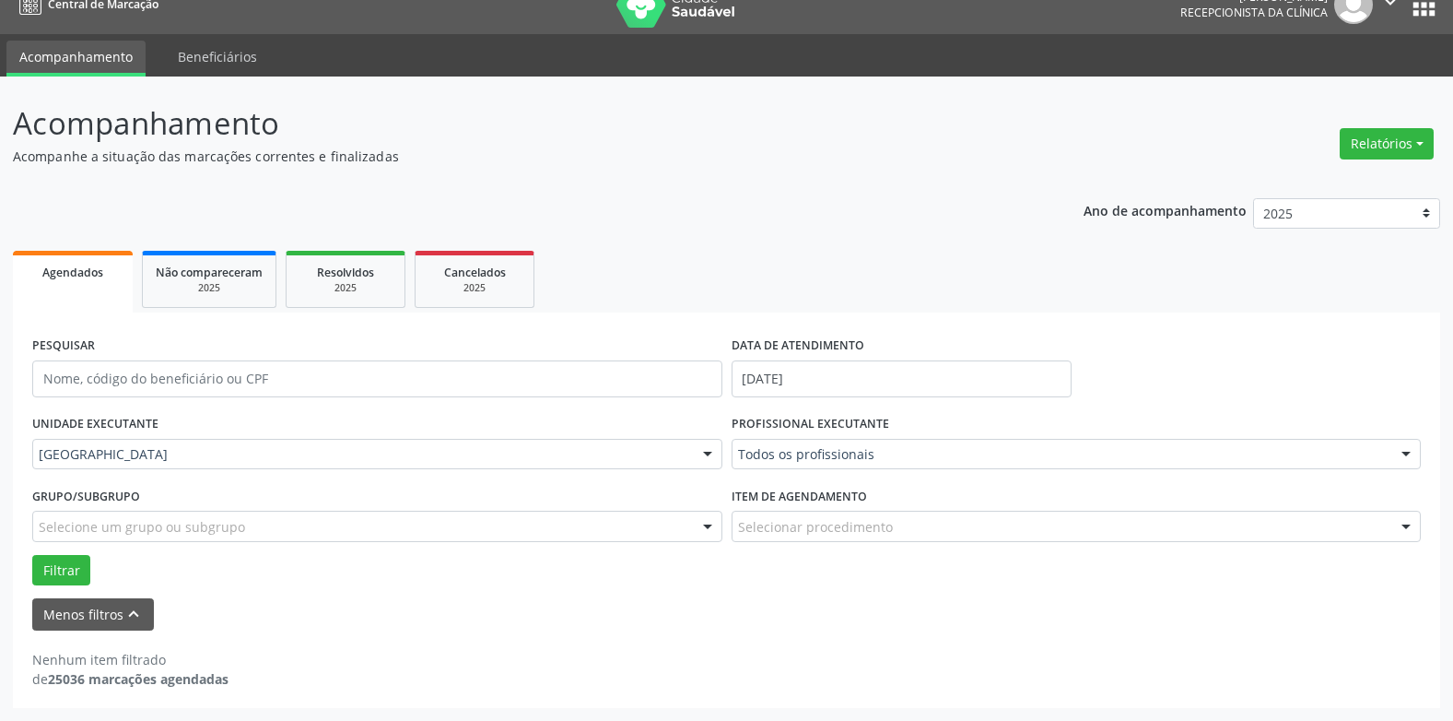
click at [42, 552] on div "Grupo/Subgrupo Selecione um grupo ou subgrupo Todos os grupos e subgrupos Nenhu…" at bounding box center [377, 518] width 699 height 72
click at [51, 575] on button "Filtrar" at bounding box center [61, 570] width 58 height 31
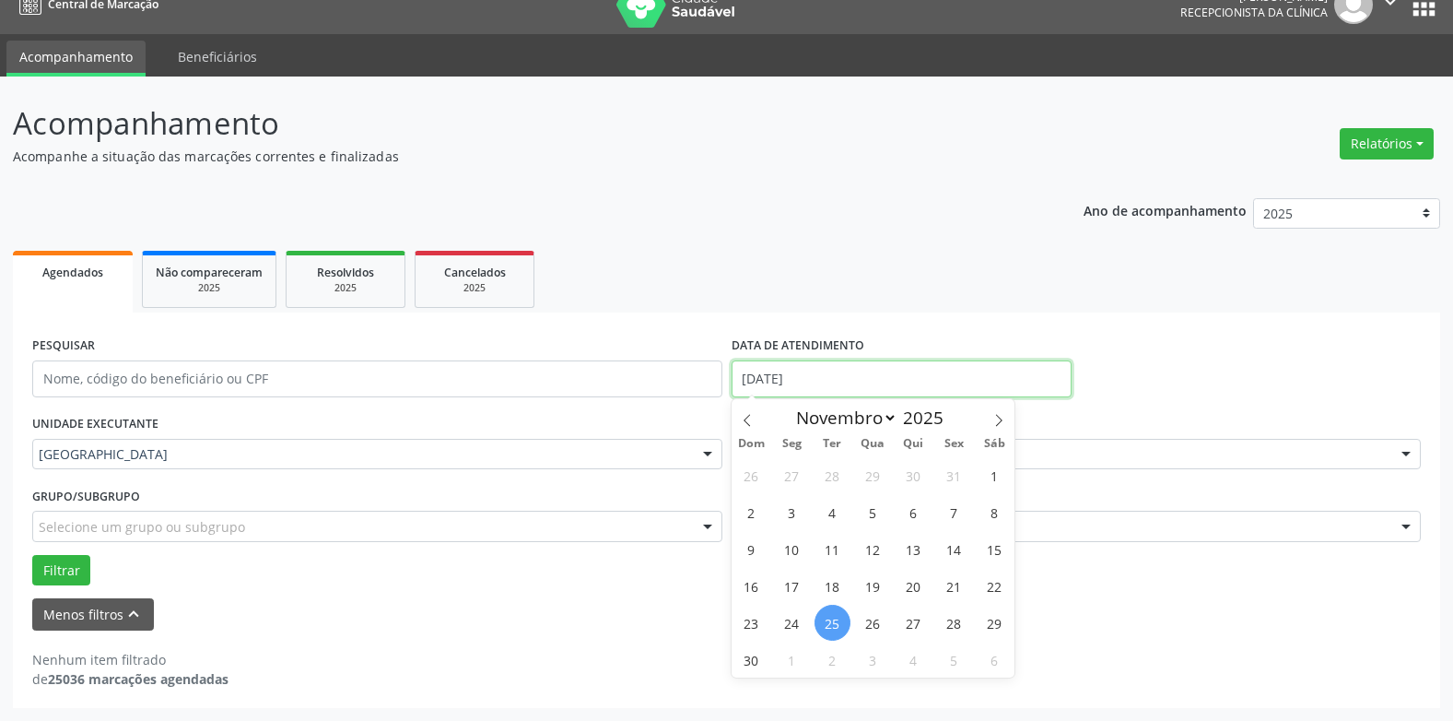
click at [786, 377] on input "[DATE]" at bounding box center [902, 378] width 340 height 37
click at [870, 620] on span "26" at bounding box center [873, 623] width 36 height 36
type input "[DATE]"
click at [870, 620] on span "26" at bounding box center [873, 623] width 36 height 36
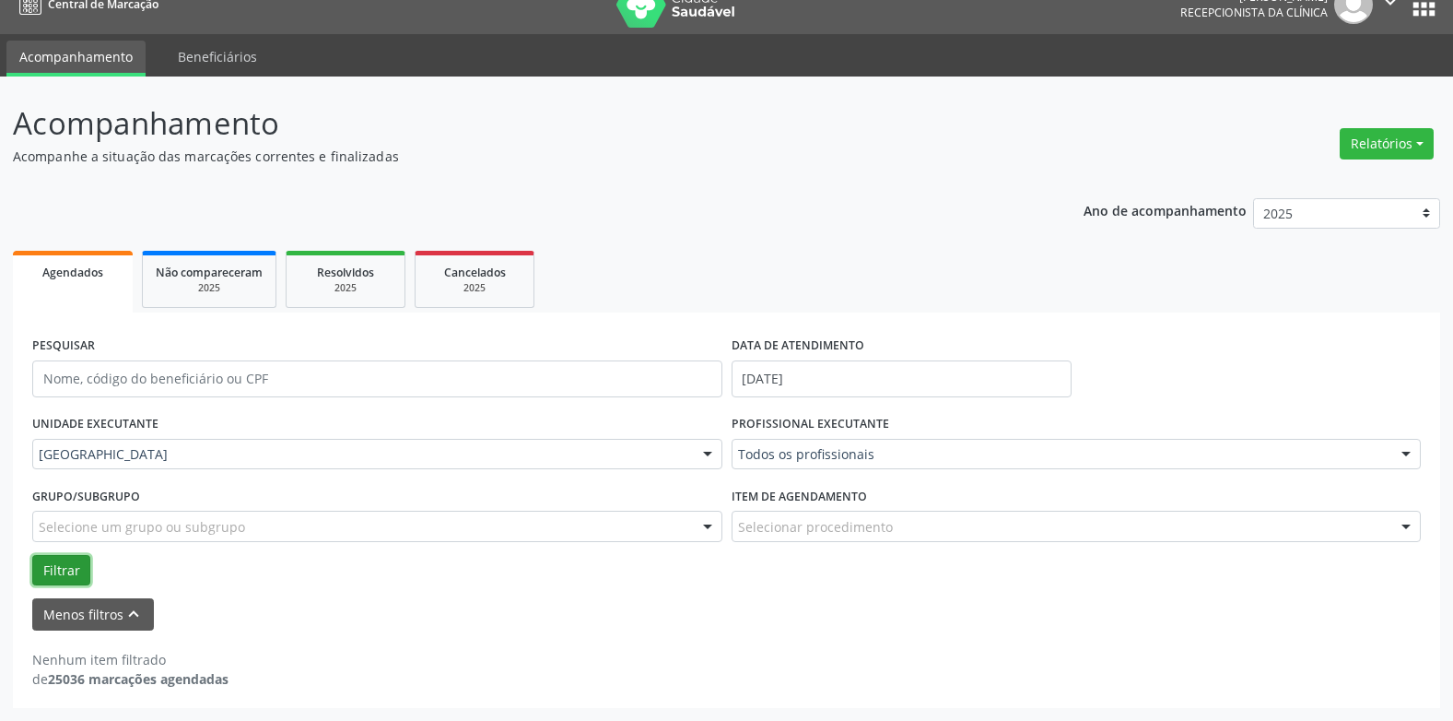
click at [70, 561] on button "Filtrar" at bounding box center [61, 570] width 58 height 31
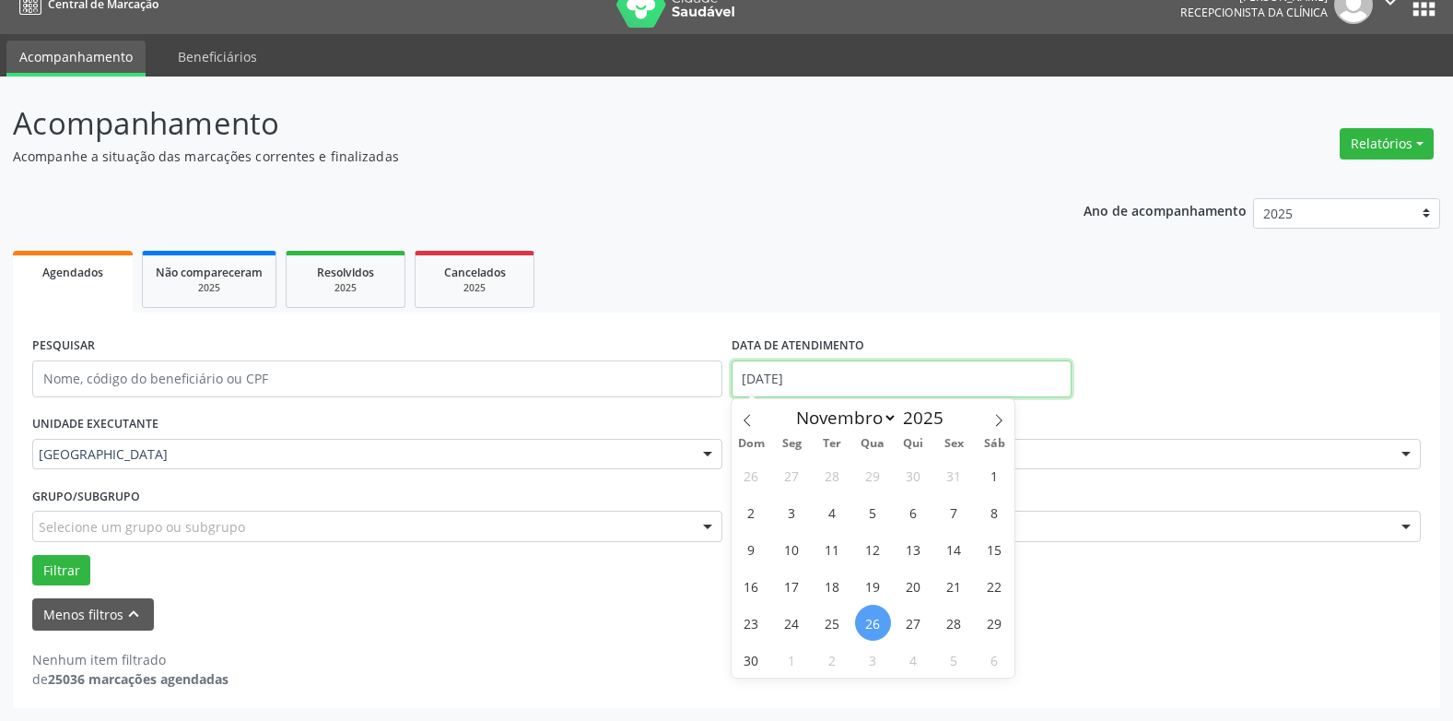
click at [785, 380] on input "[DATE]" at bounding box center [902, 378] width 340 height 37
click at [906, 610] on span "27" at bounding box center [914, 623] width 36 height 36
type input "[DATE]"
click at [906, 610] on span "27" at bounding box center [914, 623] width 36 height 36
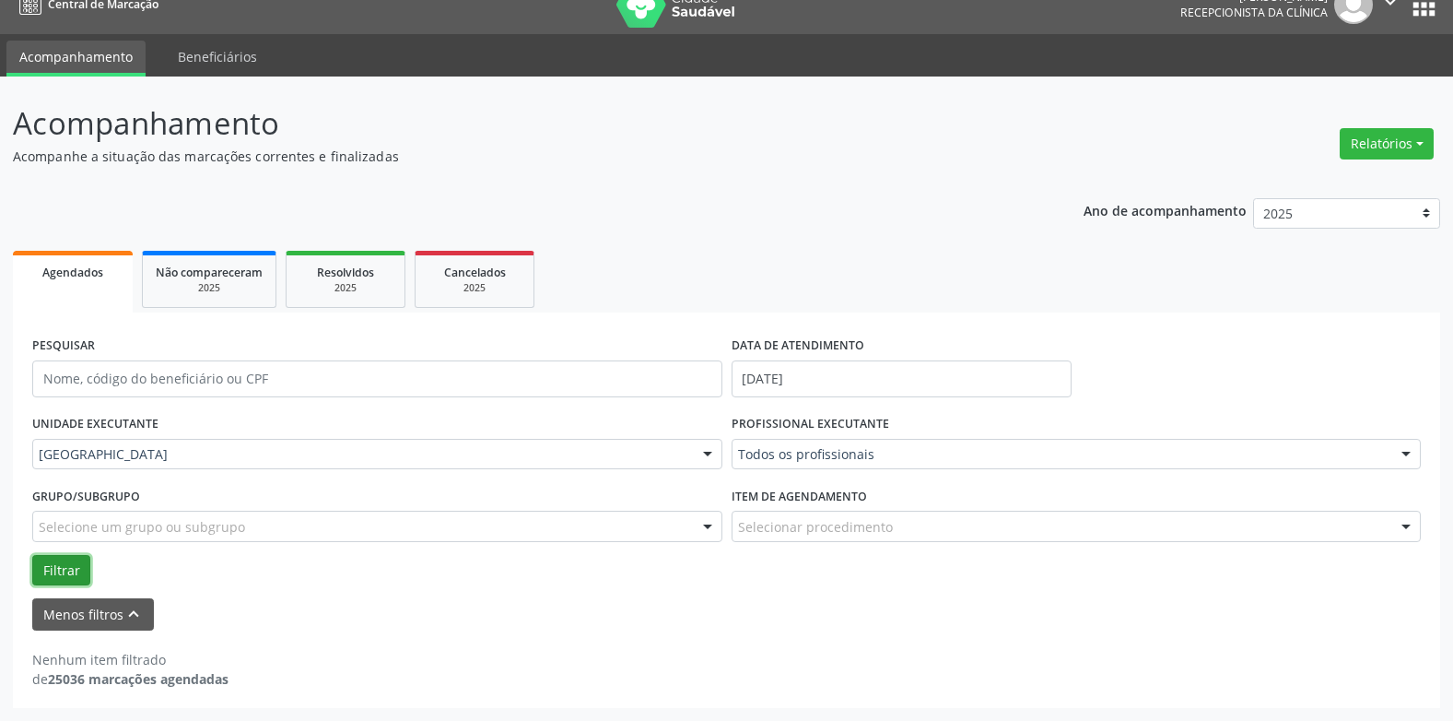
click at [51, 556] on button "Filtrar" at bounding box center [61, 570] width 58 height 31
click at [790, 369] on input "[DATE]" at bounding box center [902, 378] width 340 height 37
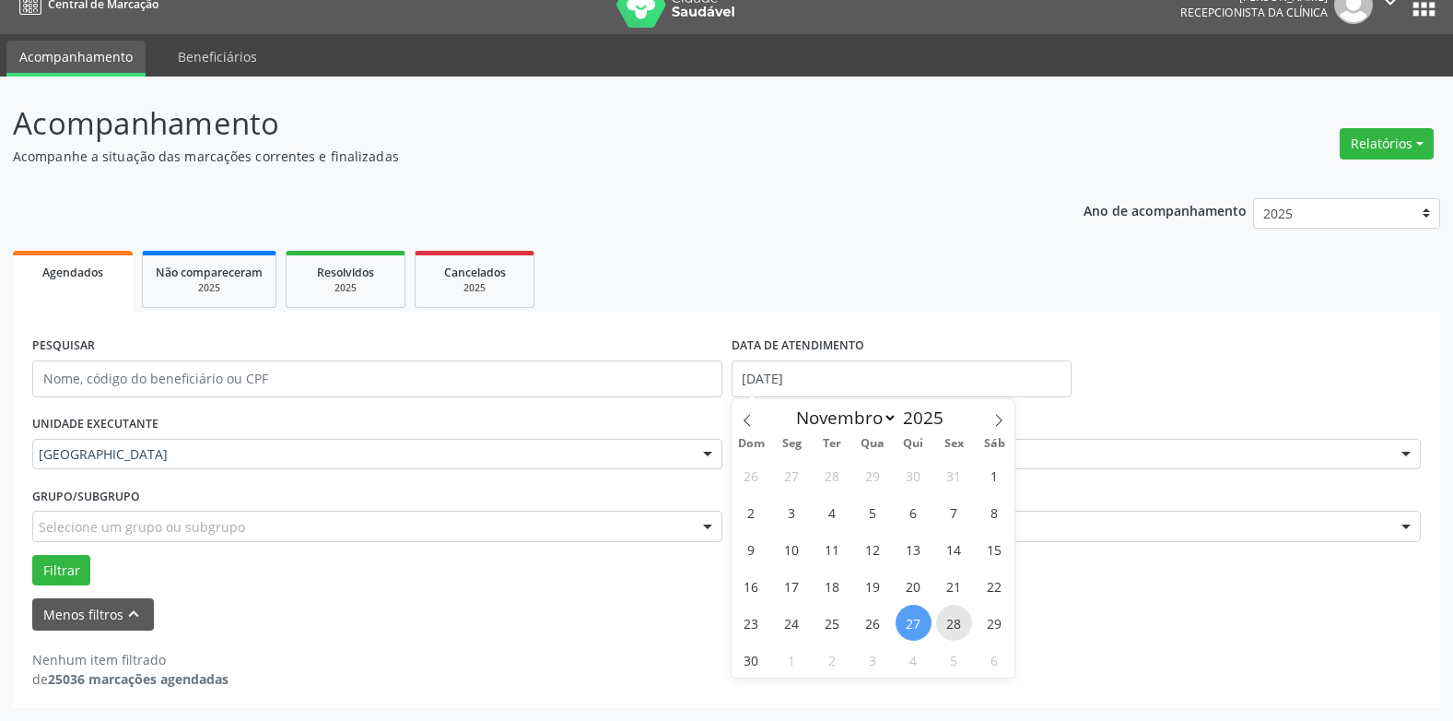
click at [950, 616] on span "28" at bounding box center [954, 623] width 36 height 36
type input "[DATE]"
click at [950, 616] on span "28" at bounding box center [954, 623] width 36 height 36
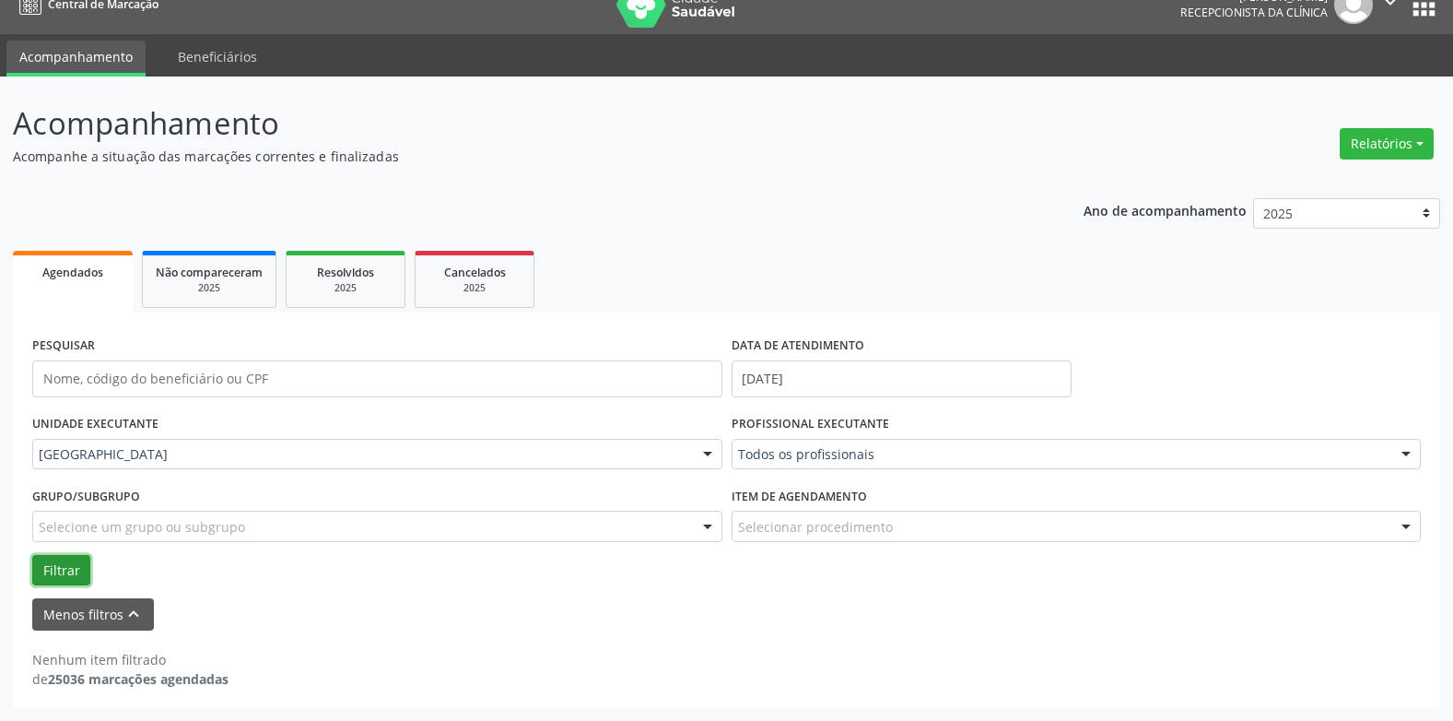
click at [74, 564] on button "Filtrar" at bounding box center [61, 570] width 58 height 31
click at [795, 372] on input "[DATE]" at bounding box center [902, 378] width 340 height 37
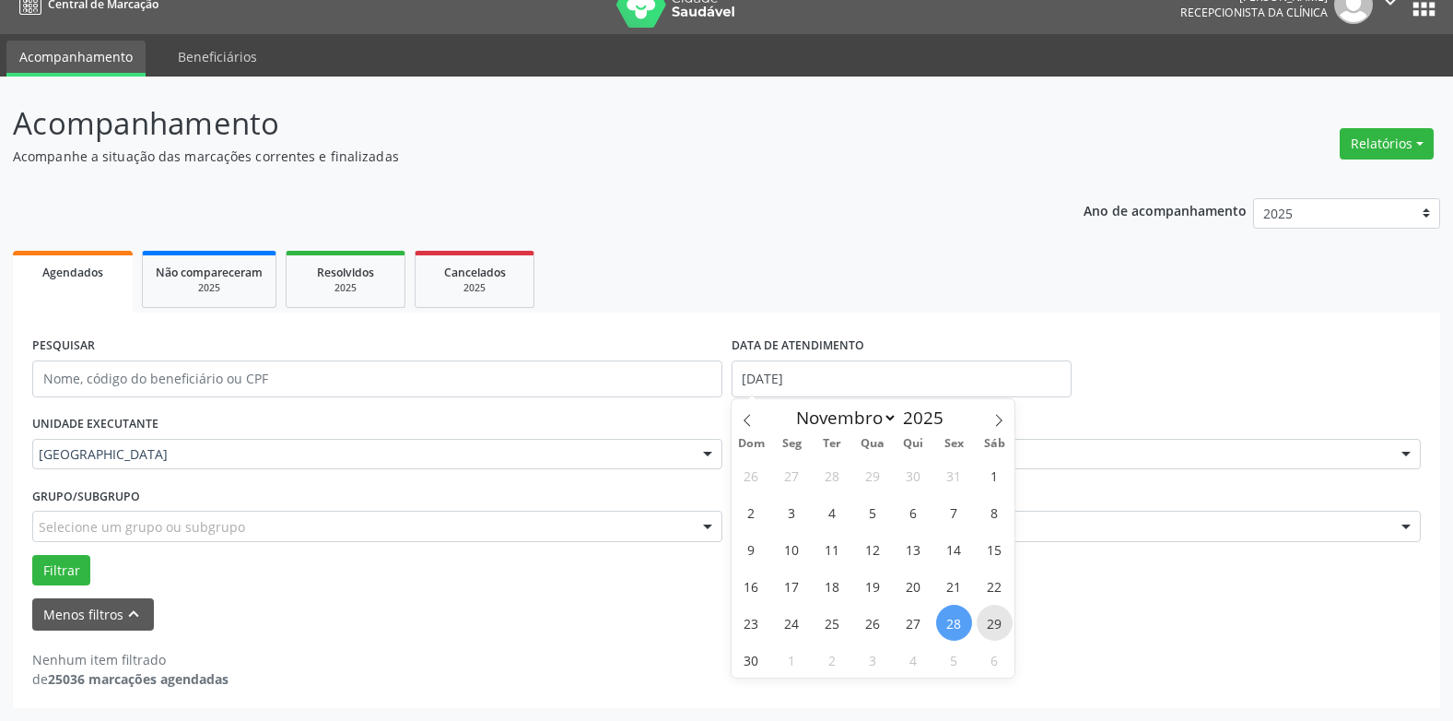
click at [992, 620] on span "29" at bounding box center [995, 623] width 36 height 36
type input "[DATE]"
click at [992, 620] on span "29" at bounding box center [995, 623] width 36 height 36
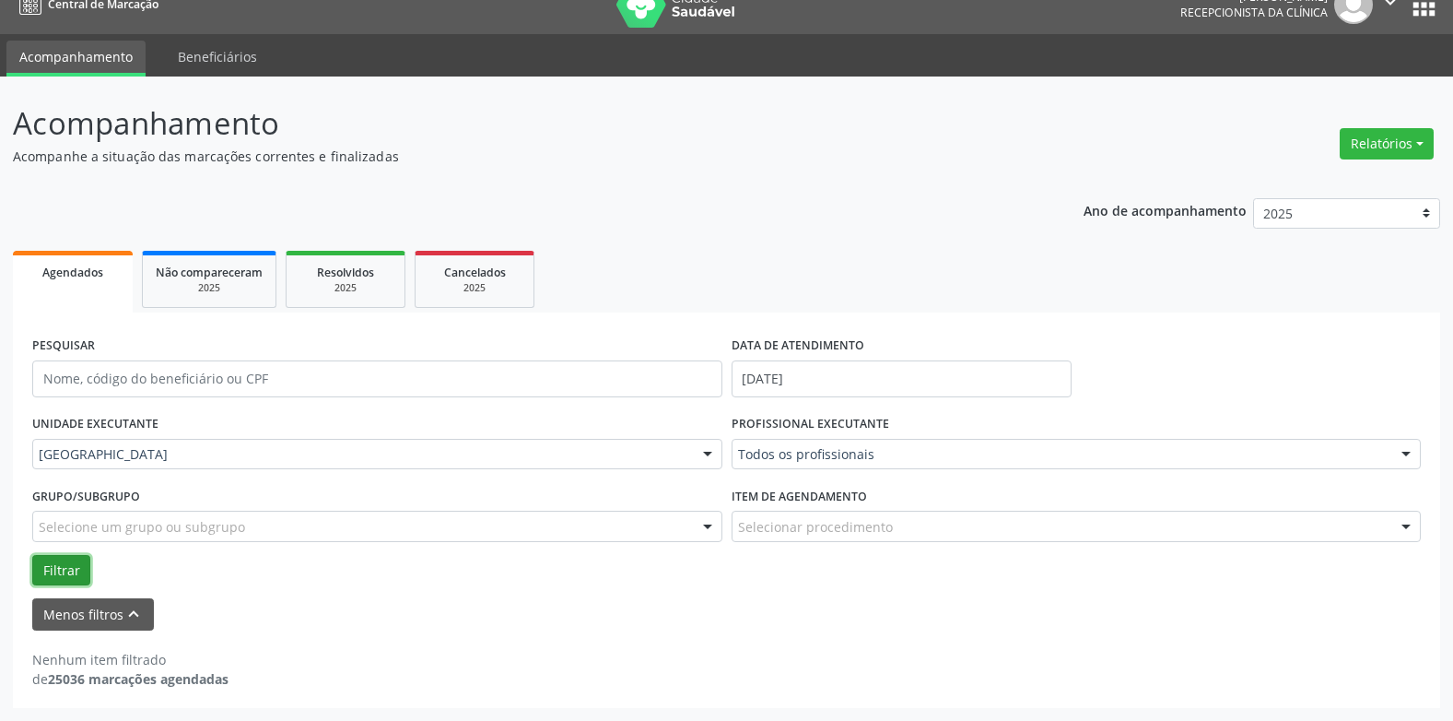
click at [55, 562] on button "Filtrar" at bounding box center [61, 570] width 58 height 31
click at [775, 374] on input "[DATE]" at bounding box center [902, 378] width 340 height 37
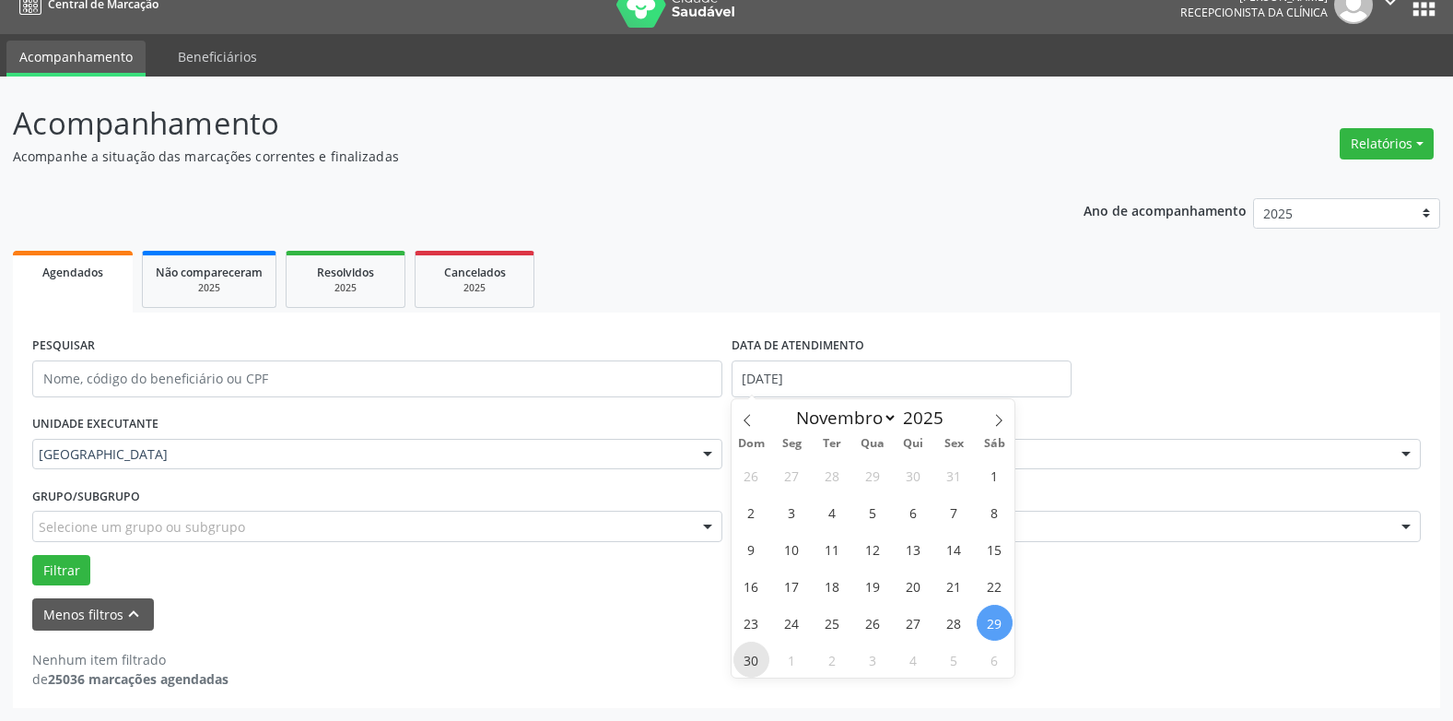
click at [751, 663] on span "30" at bounding box center [752, 659] width 36 height 36
type input "[DATE]"
click at [751, 663] on span "30" at bounding box center [752, 659] width 36 height 36
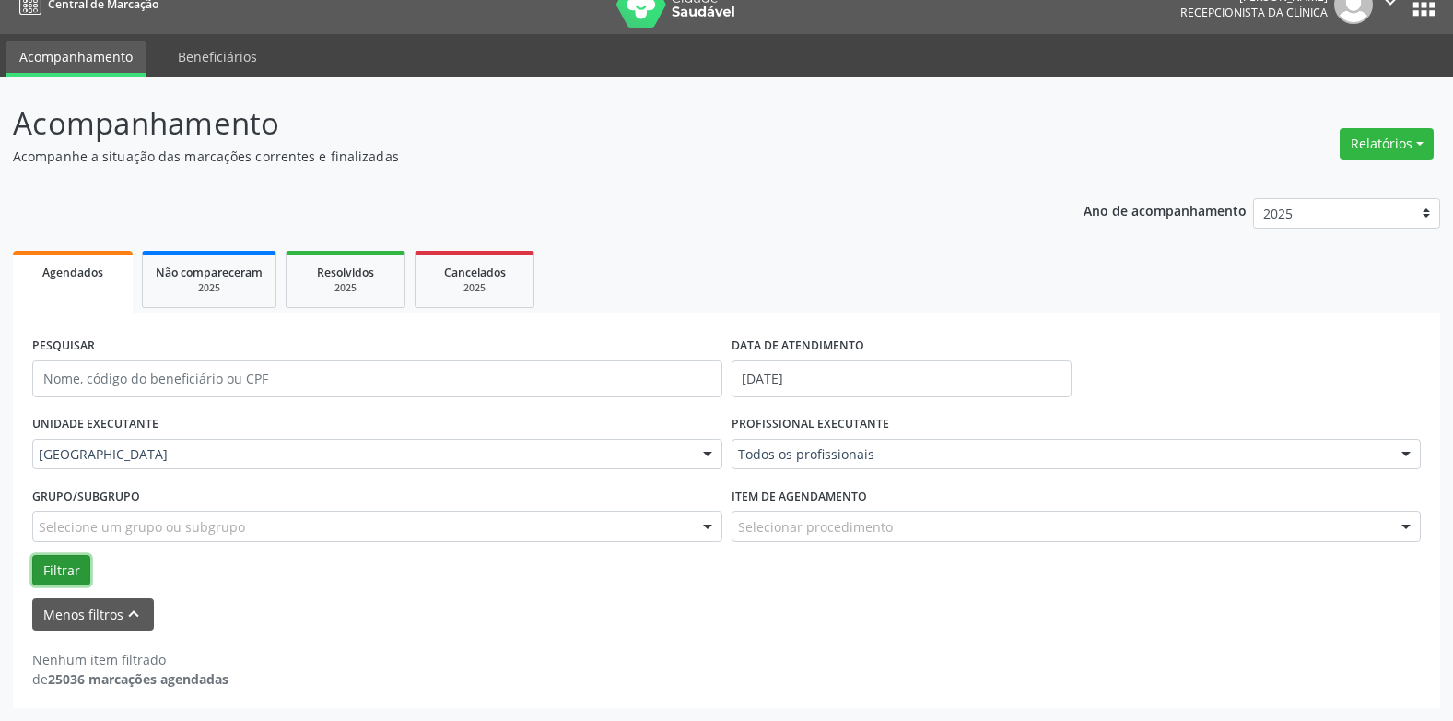
drag, startPoint x: 61, startPoint y: 567, endPoint x: 77, endPoint y: 560, distance: 17.8
click at [59, 568] on button "Filtrar" at bounding box center [61, 570] width 58 height 31
click at [782, 374] on input "[DATE]" at bounding box center [902, 378] width 340 height 37
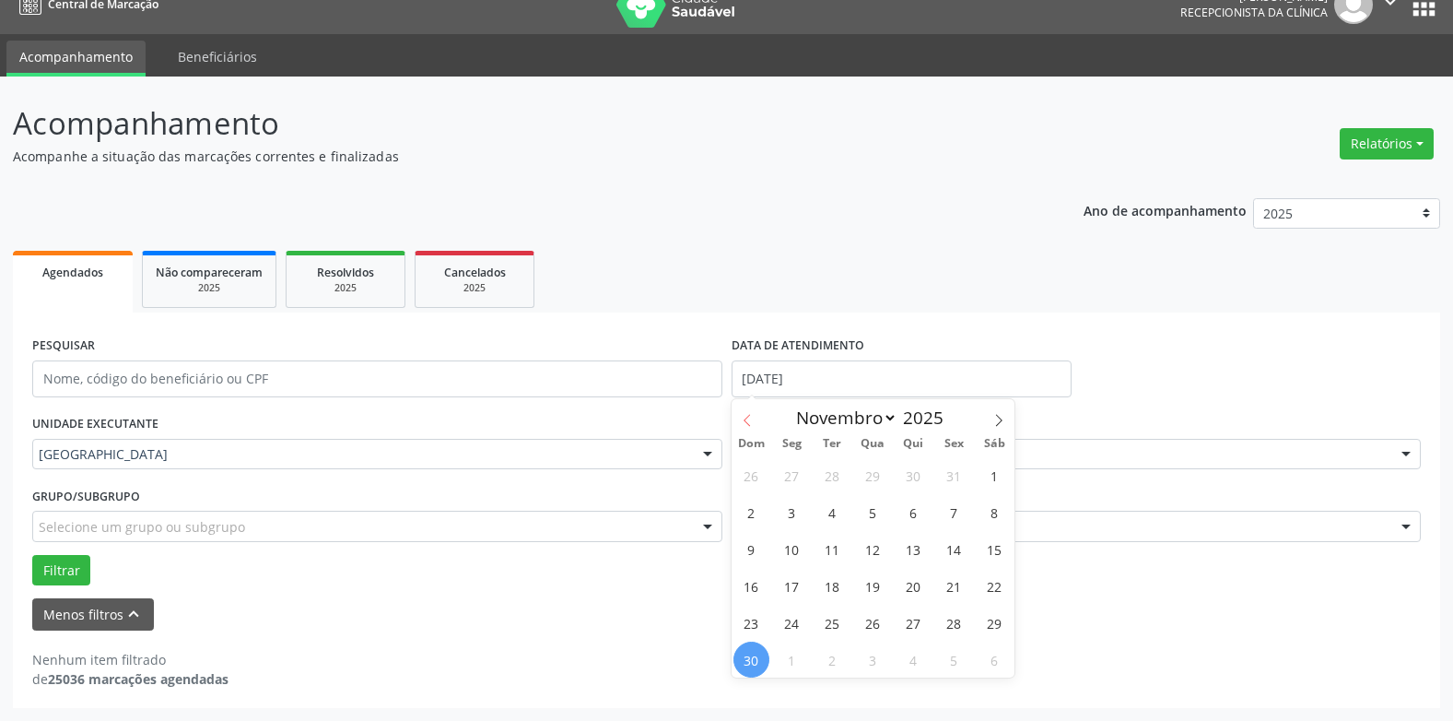
click at [747, 423] on icon at bounding box center [747, 420] width 13 height 13
select select "9"
click at [906, 507] on span "9" at bounding box center [914, 512] width 36 height 36
type input "09/10/2025"
click at [906, 507] on span "9" at bounding box center [914, 512] width 36 height 36
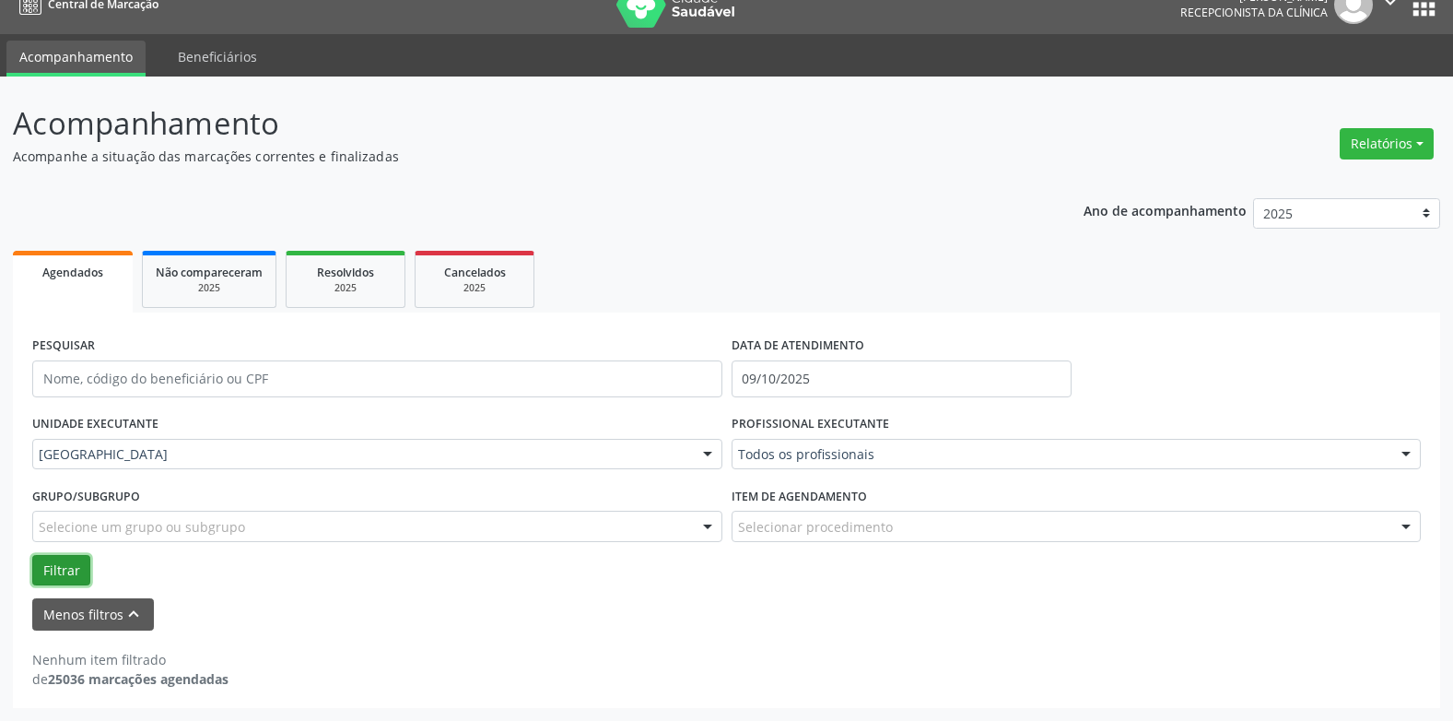
click at [69, 557] on button "Filtrar" at bounding box center [61, 570] width 58 height 31
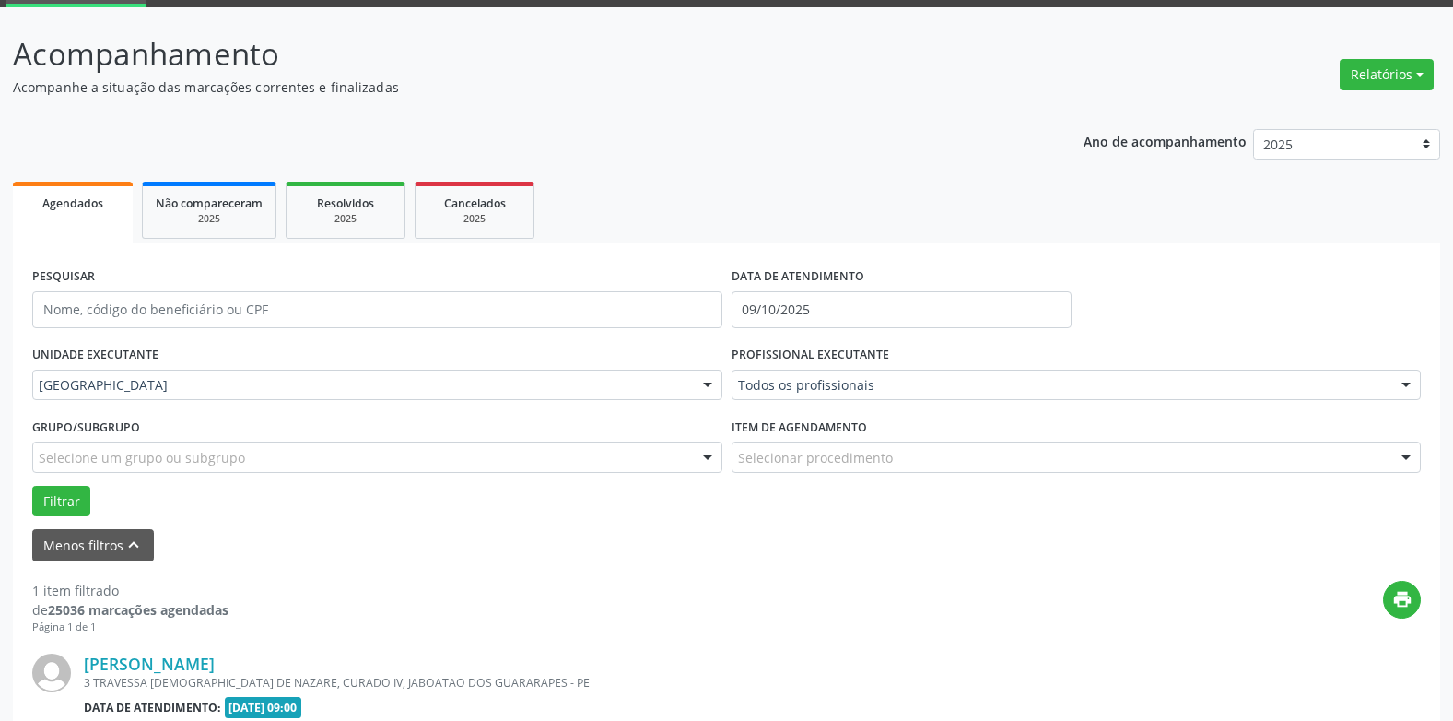
scroll to position [0, 0]
